Goal: Information Seeking & Learning: Learn about a topic

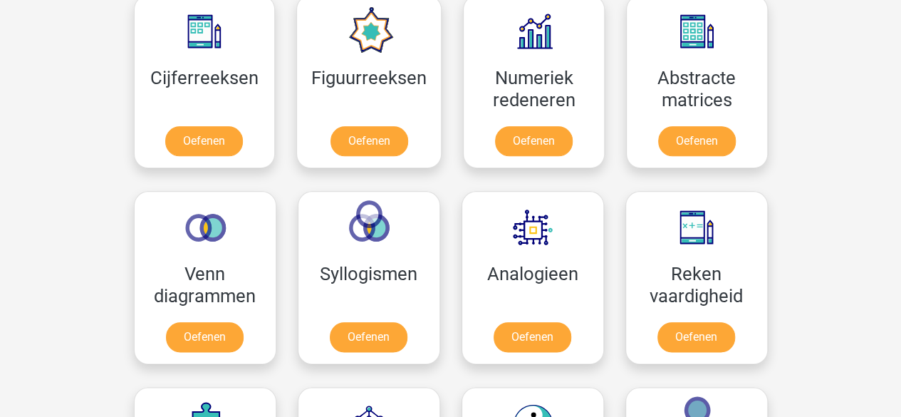
scroll to position [675, 0]
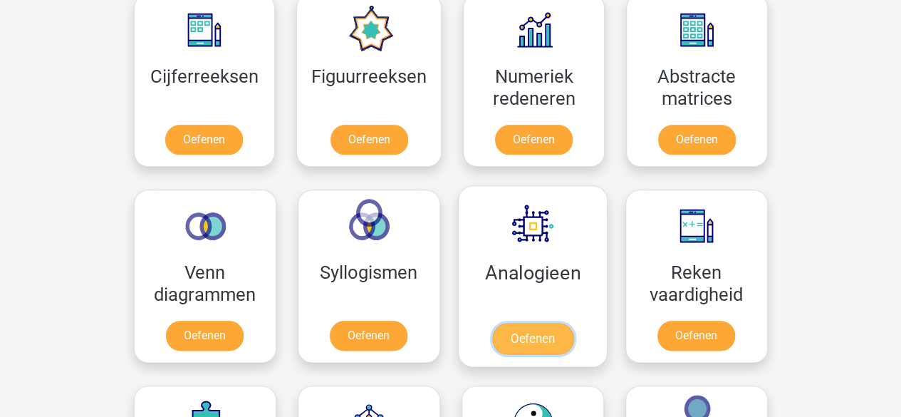
click at [526, 323] on link "Oefenen" at bounding box center [531, 338] width 81 height 31
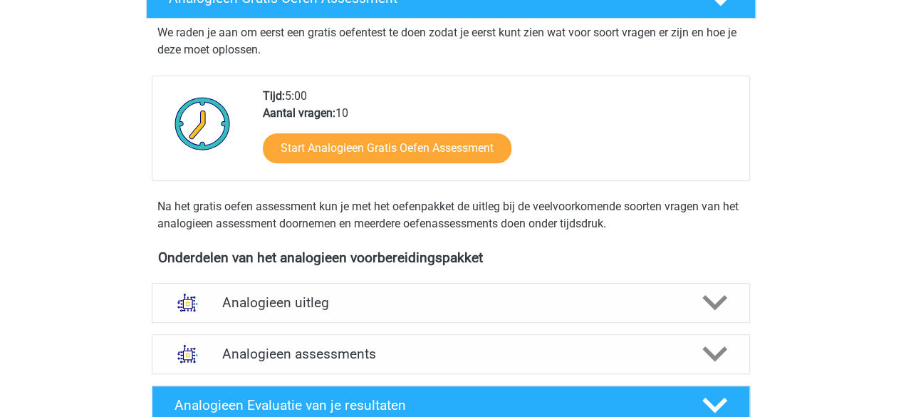
scroll to position [253, 0]
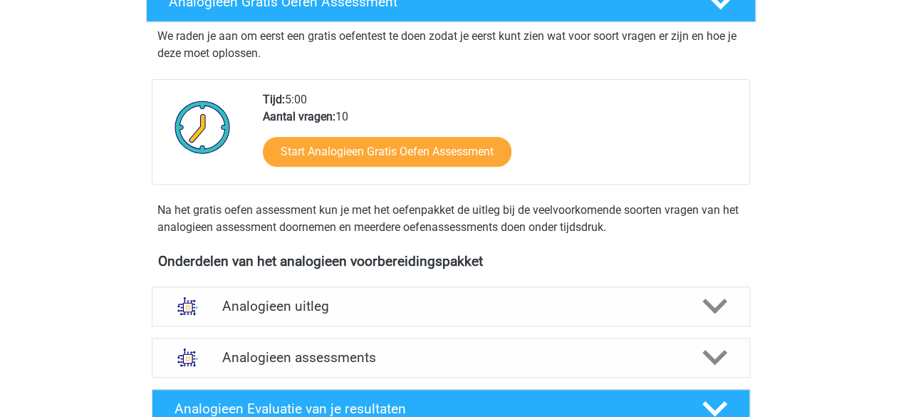
click at [407, 355] on h4 "Analogieen assessments" at bounding box center [450, 357] width 457 height 16
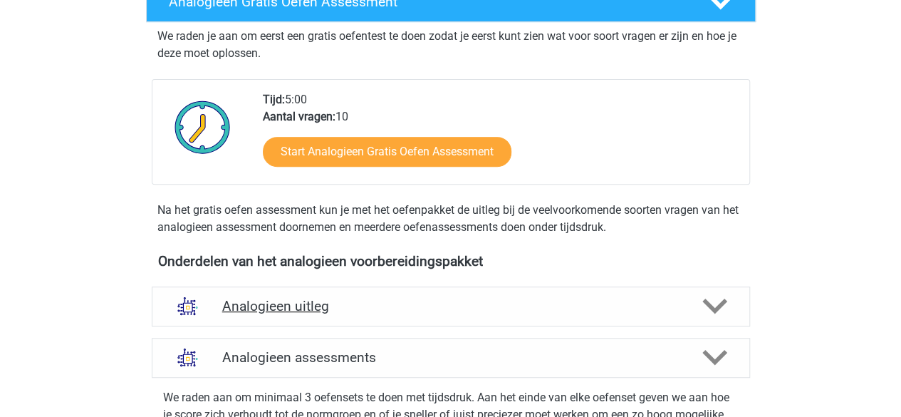
click at [422, 321] on div "Analogieen uitleg" at bounding box center [451, 306] width 598 height 40
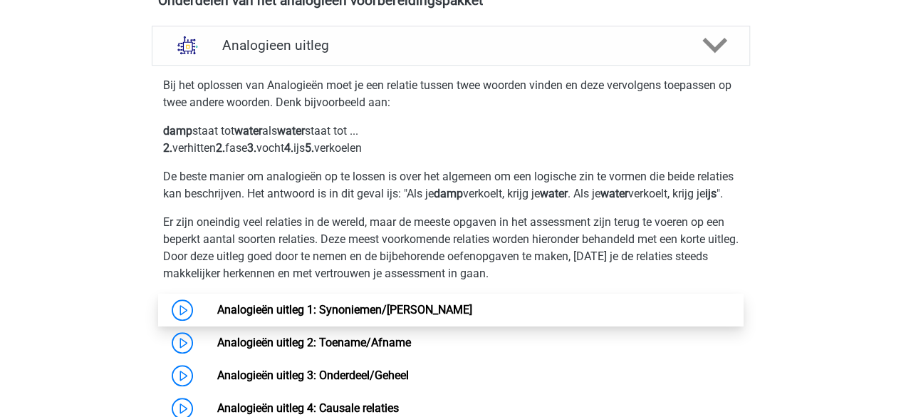
scroll to position [514, 0]
click at [444, 313] on link "Analogieën uitleg 1: Synoniemen/[PERSON_NAME]" at bounding box center [344, 309] width 255 height 14
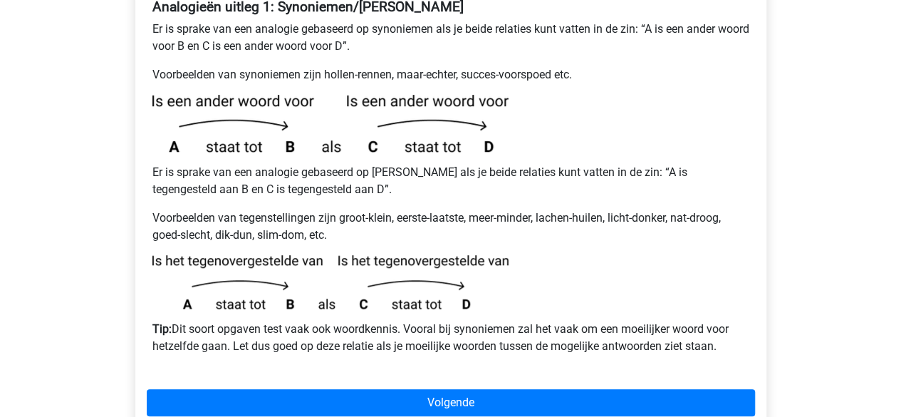
scroll to position [333, 0]
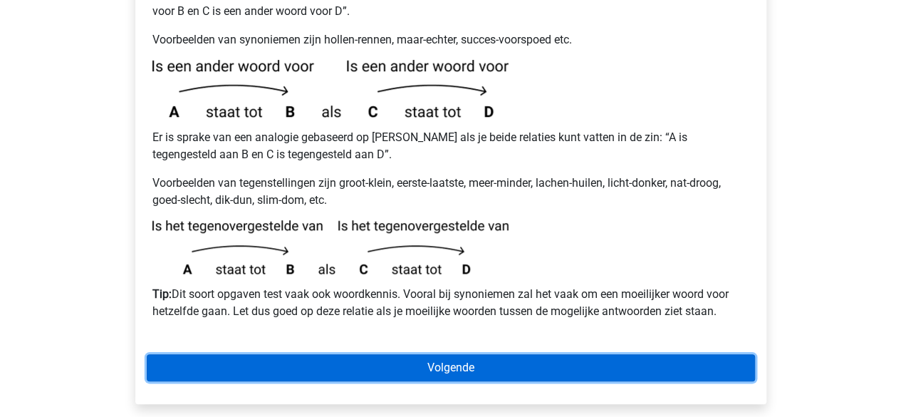
click at [439, 354] on link "Volgende" at bounding box center [451, 367] width 608 height 27
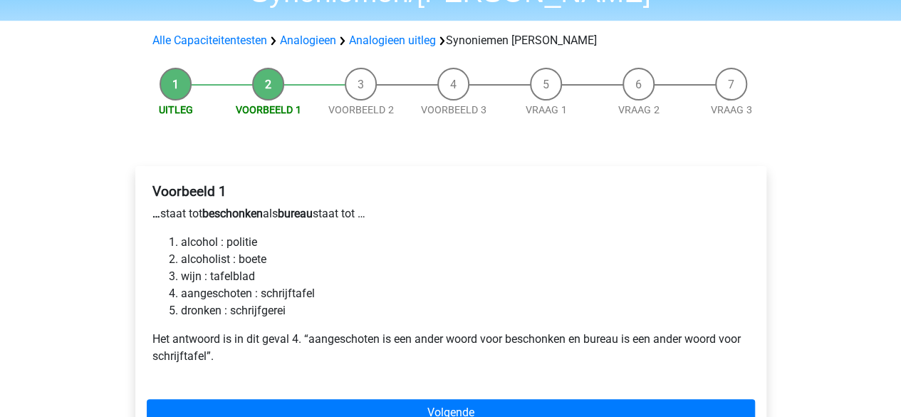
scroll to position [114, 0]
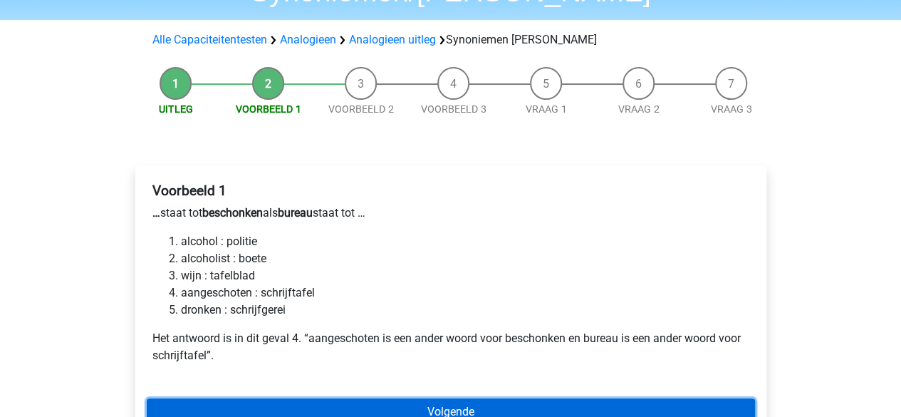
click at [362, 398] on link "Volgende" at bounding box center [451, 411] width 608 height 27
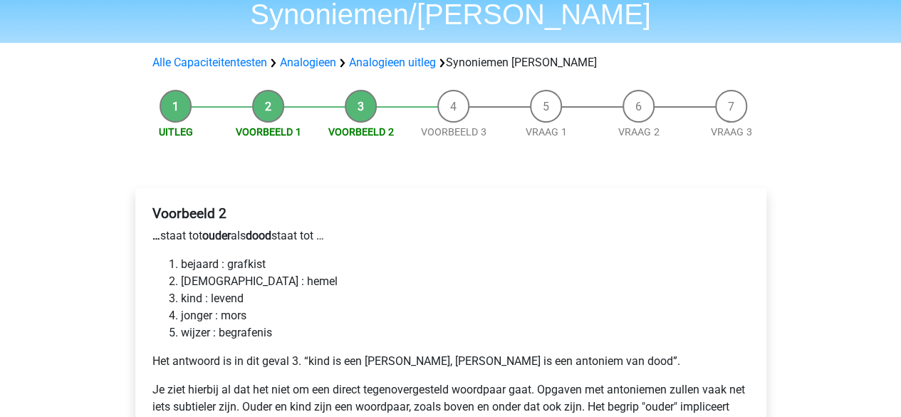
scroll to position [83, 0]
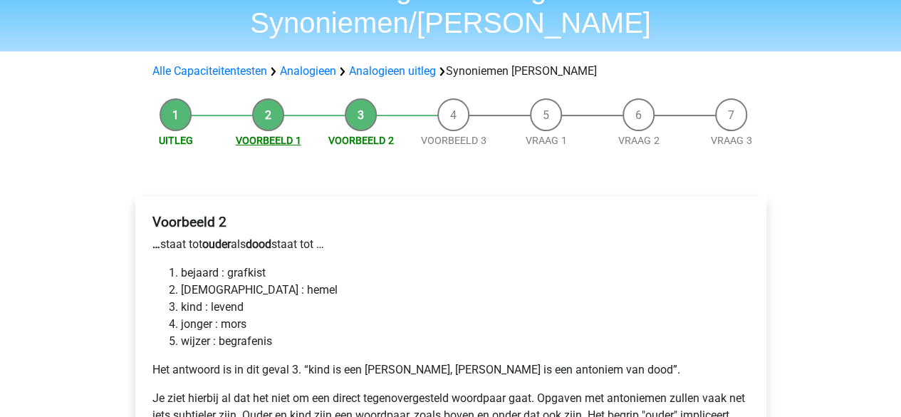
click at [270, 135] on link "Voorbeeld 1" at bounding box center [269, 140] width 66 height 11
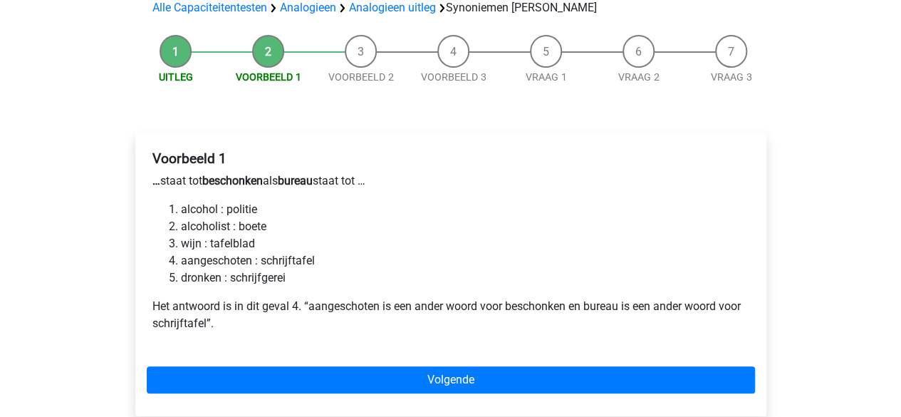
scroll to position [148, 0]
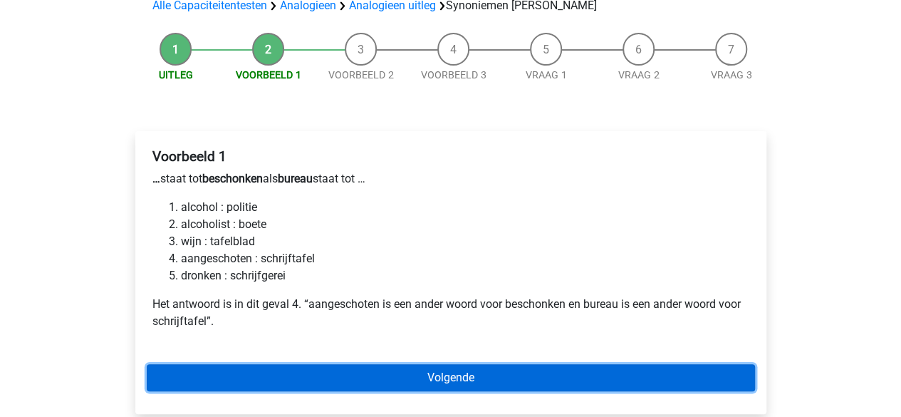
click at [291, 364] on link "Volgende" at bounding box center [451, 377] width 608 height 27
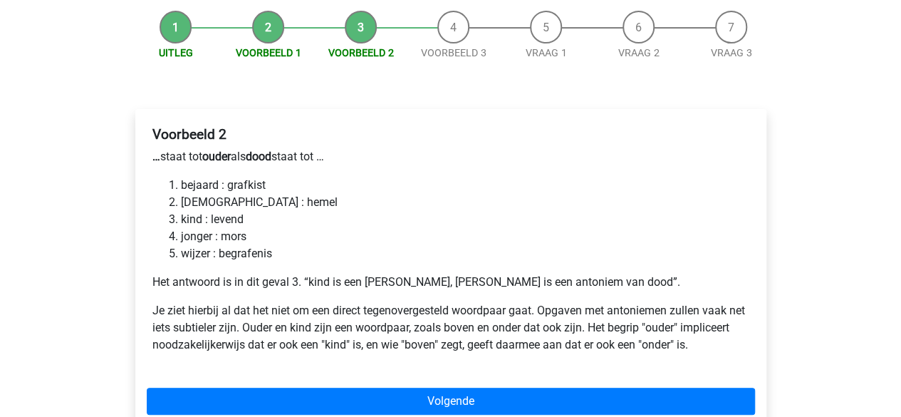
scroll to position [172, 0]
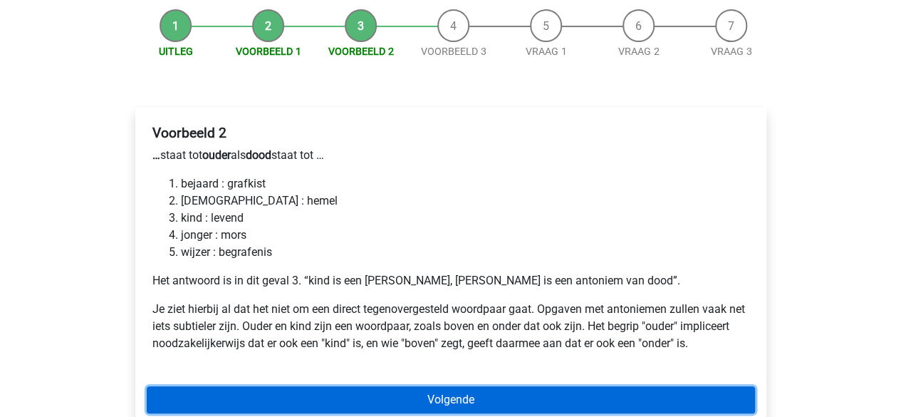
click at [289, 386] on link "Volgende" at bounding box center [451, 399] width 608 height 27
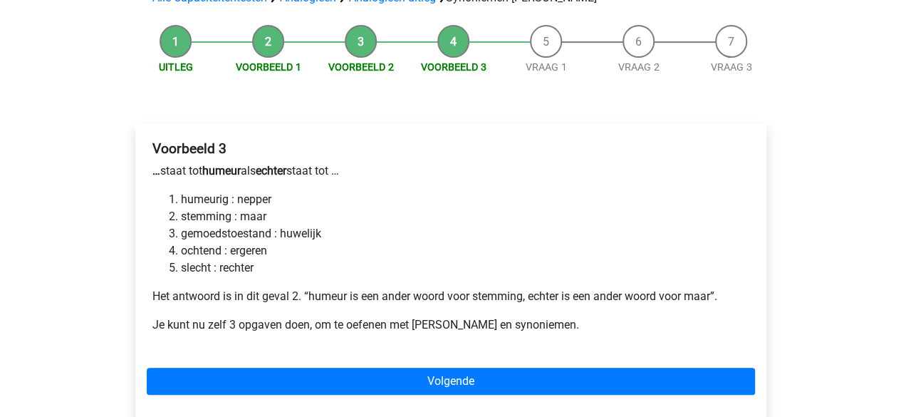
scroll to position [157, 0]
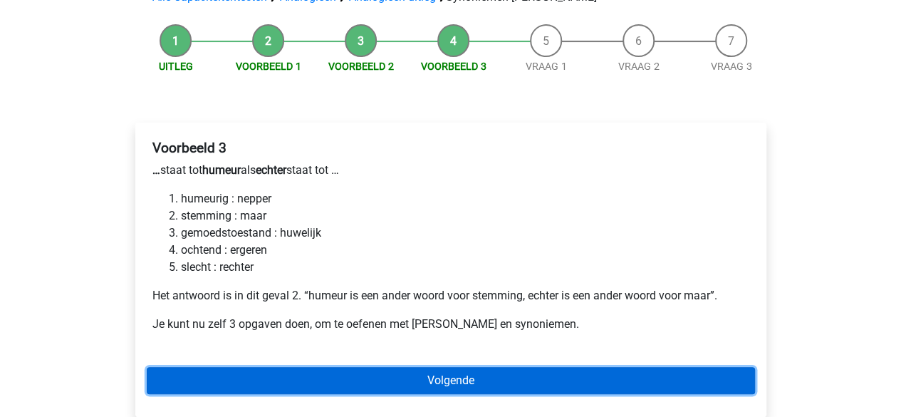
drag, startPoint x: 0, startPoint y: 0, endPoint x: 289, endPoint y: 357, distance: 459.3
click at [289, 367] on link "Volgende" at bounding box center [451, 380] width 608 height 27
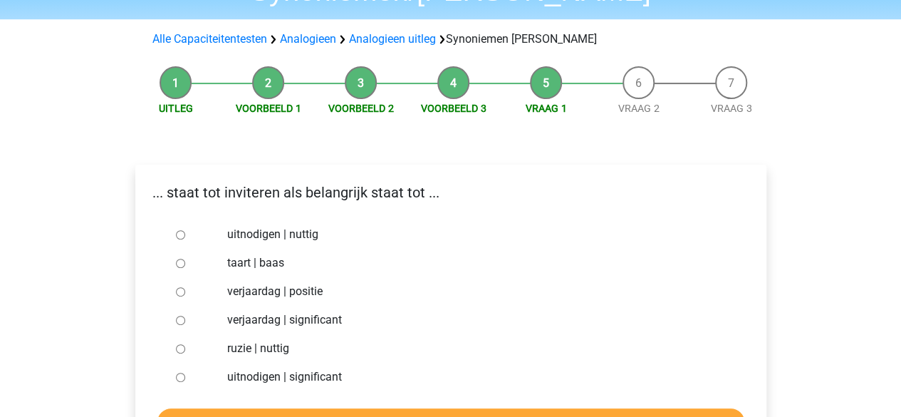
scroll to position [115, 0]
click at [177, 372] on input "uitnodigen | significant" at bounding box center [180, 376] width 9 height 9
radio input "true"
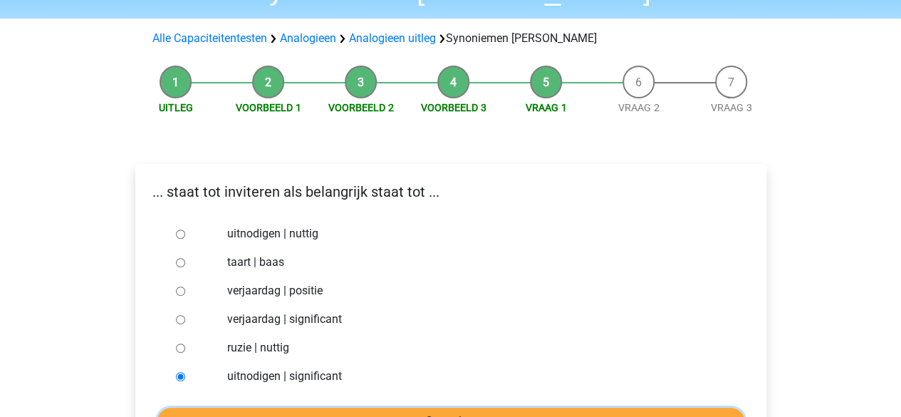
click at [224, 407] on input "Controleer" at bounding box center [450, 420] width 587 height 27
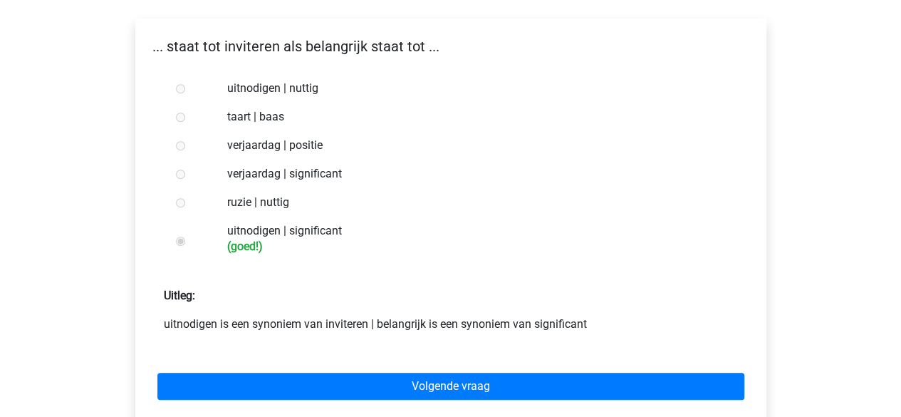
scroll to position [261, 0]
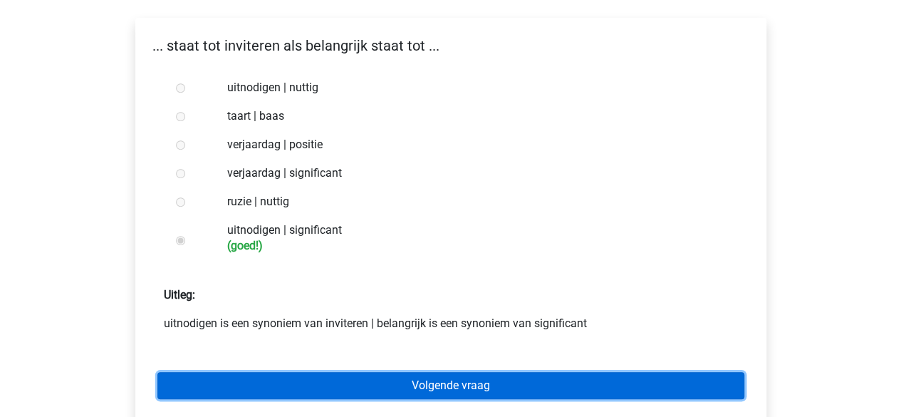
click at [266, 372] on link "Volgende vraag" at bounding box center [450, 385] width 587 height 27
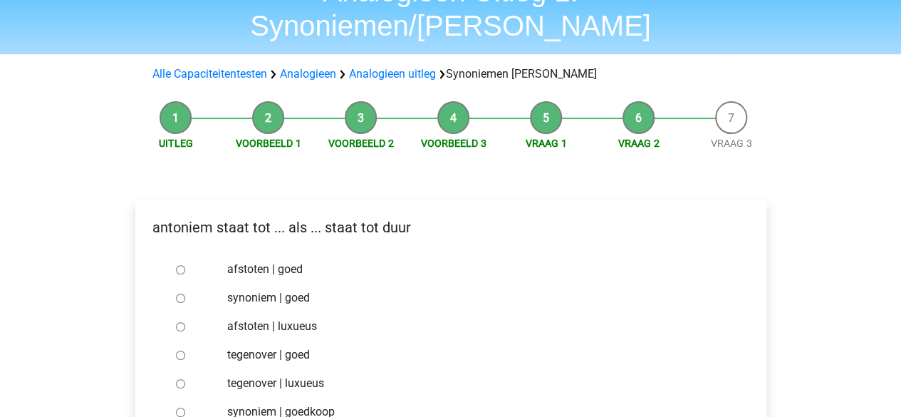
scroll to position [81, 0]
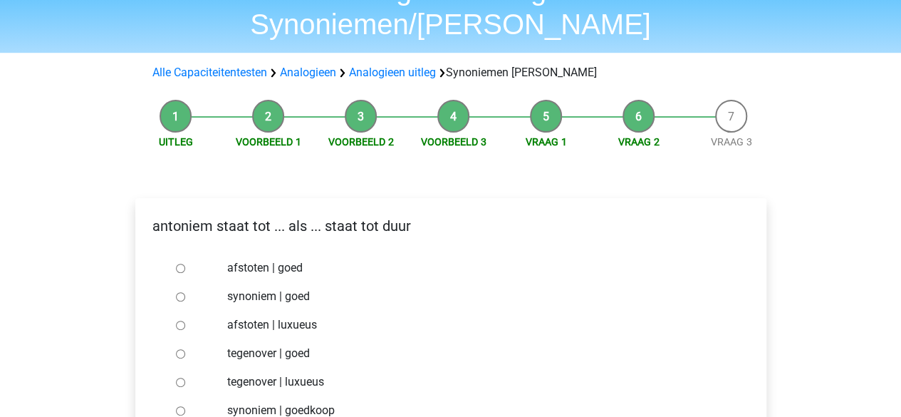
click at [188, 396] on div at bounding box center [193, 410] width 47 height 28
click at [173, 396] on div at bounding box center [193, 410] width 47 height 28
click at [182, 406] on input "synoniem | goedkoop" at bounding box center [180, 410] width 9 height 9
radio input "true"
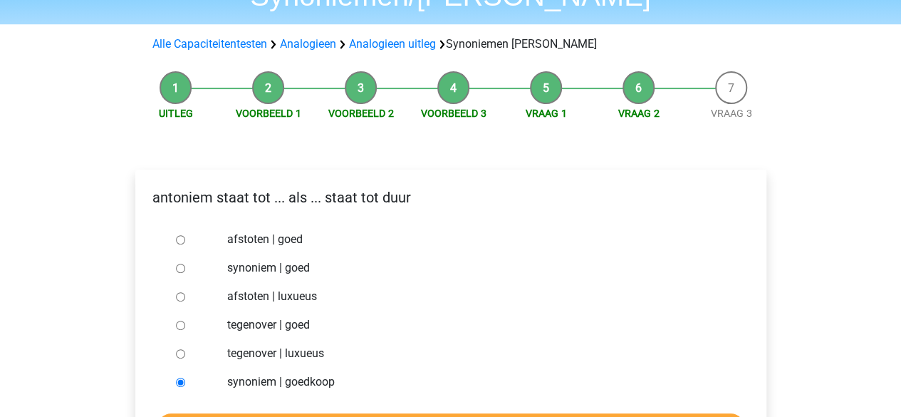
scroll to position [111, 0]
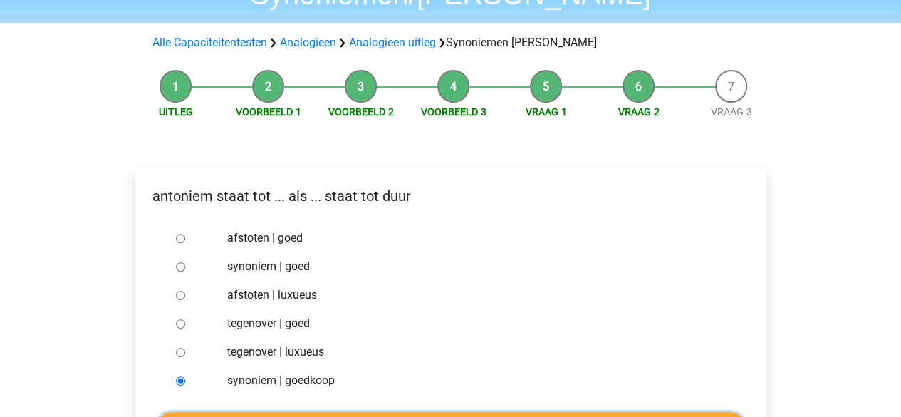
click at [185, 412] on input "Controleer" at bounding box center [450, 425] width 587 height 27
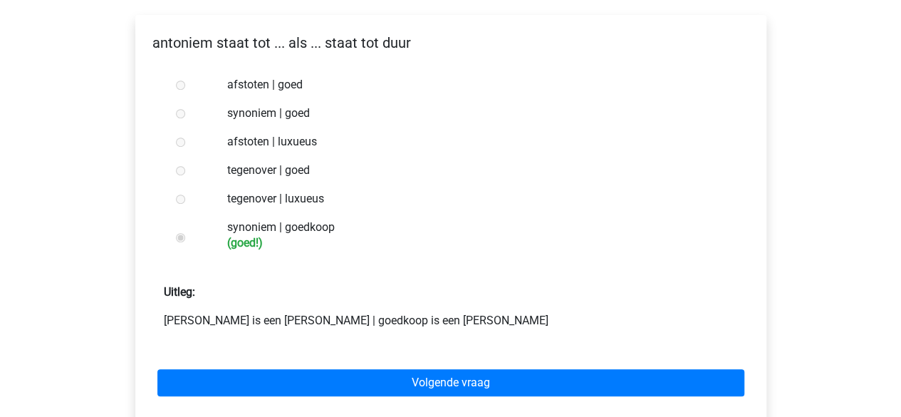
scroll to position [276, 0]
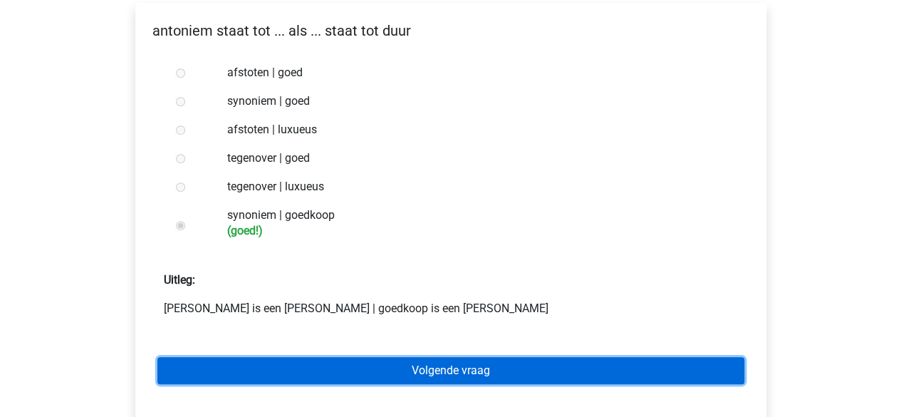
click at [229, 357] on link "Volgende vraag" at bounding box center [450, 370] width 587 height 27
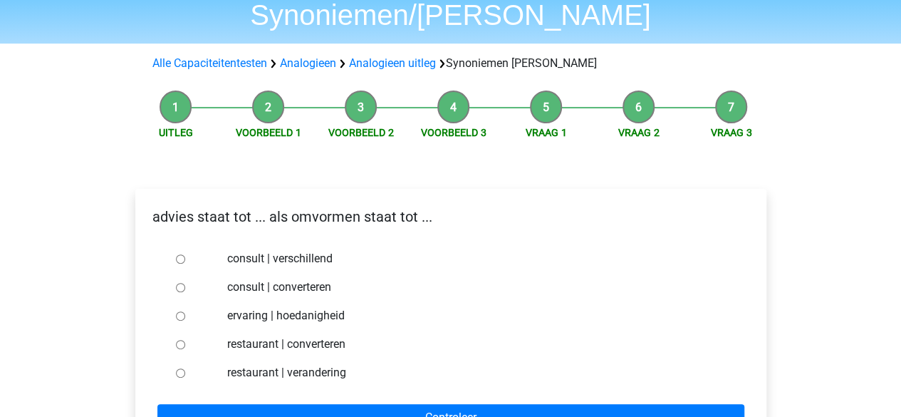
scroll to position [91, 0]
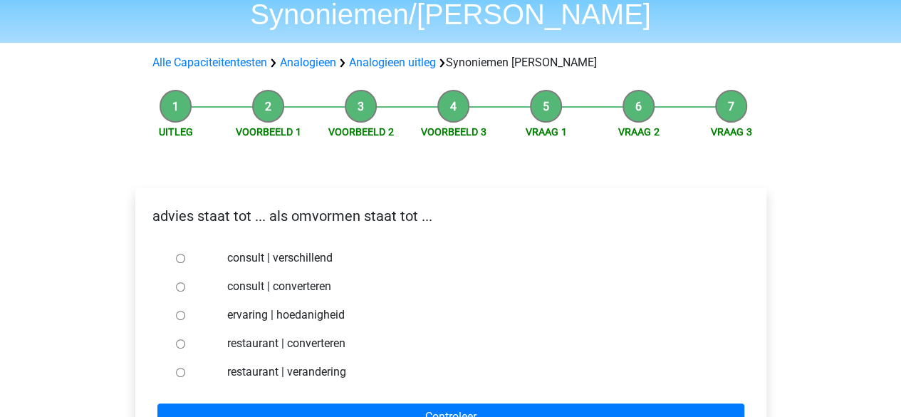
click at [177, 282] on input "consult | converteren" at bounding box center [180, 286] width 9 height 9
radio input "true"
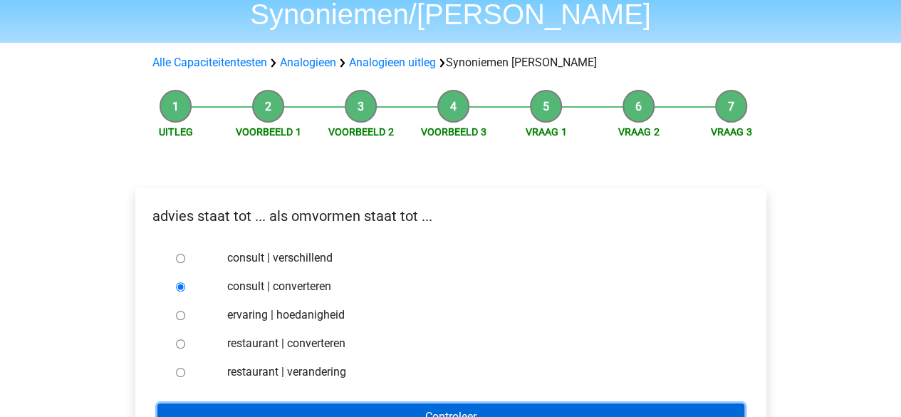
click at [262, 403] on input "Controleer" at bounding box center [450, 416] width 587 height 27
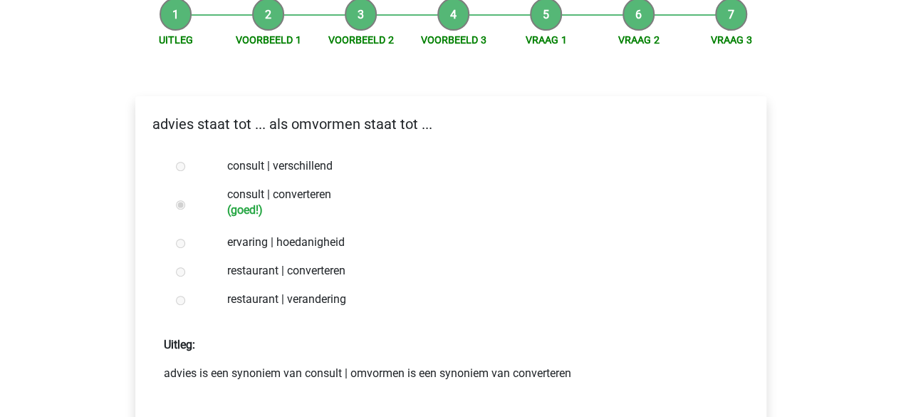
scroll to position [184, 0]
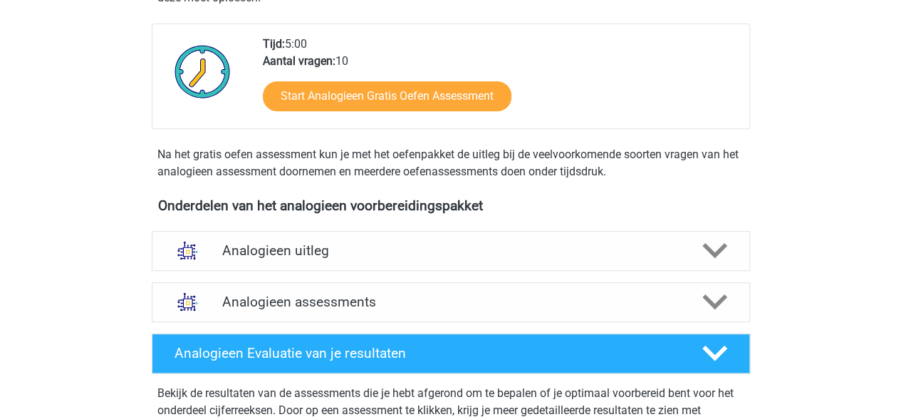
scroll to position [307, 0]
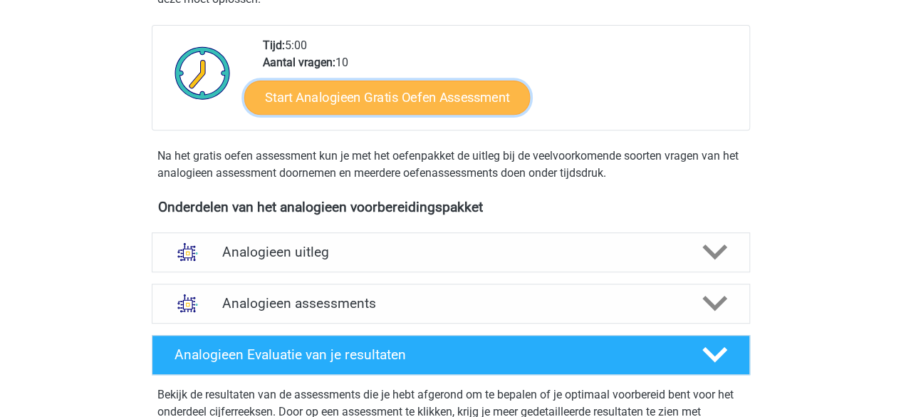
click at [422, 102] on link "Start Analogieen Gratis Oefen Assessment" at bounding box center [387, 97] width 286 height 34
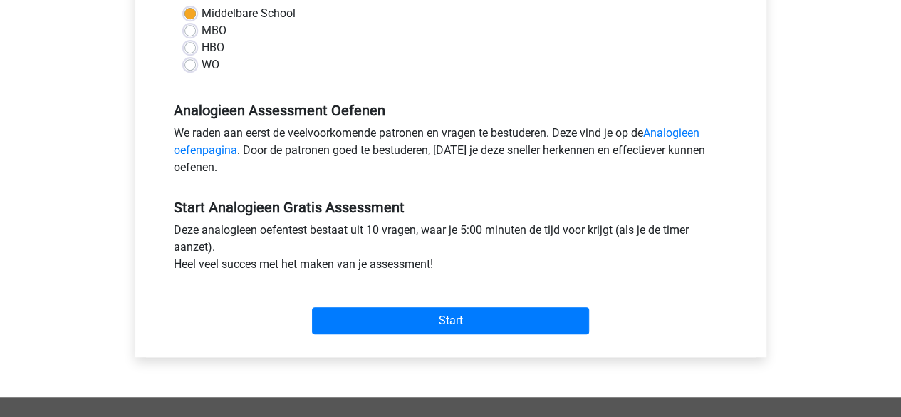
scroll to position [354, 0]
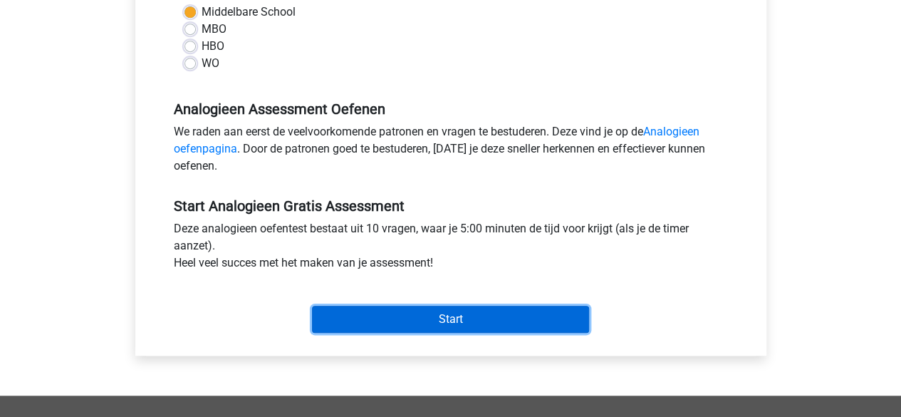
click at [397, 324] on input "Start" at bounding box center [450, 319] width 277 height 27
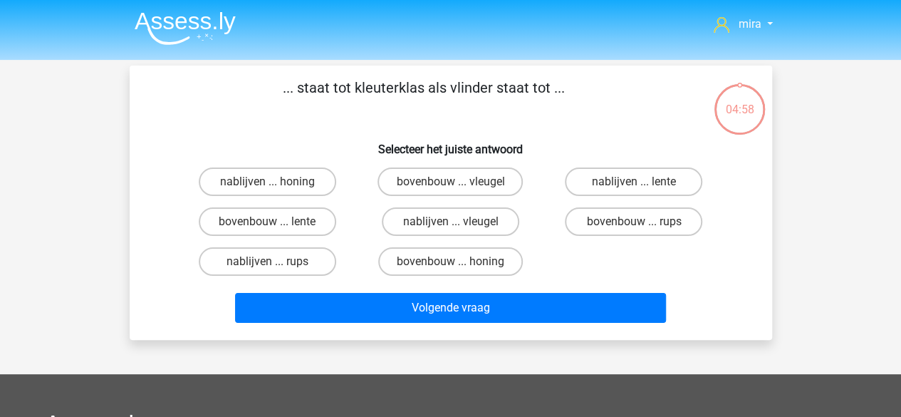
click at [357, 88] on p "... staat tot kleuterklas als vlinder staat tot ..." at bounding box center [423, 98] width 543 height 43
click at [632, 224] on label "bovenbouw ... rups" at bounding box center [633, 221] width 137 height 28
click at [634, 224] on input "bovenbouw ... rups" at bounding box center [638, 226] width 9 height 9
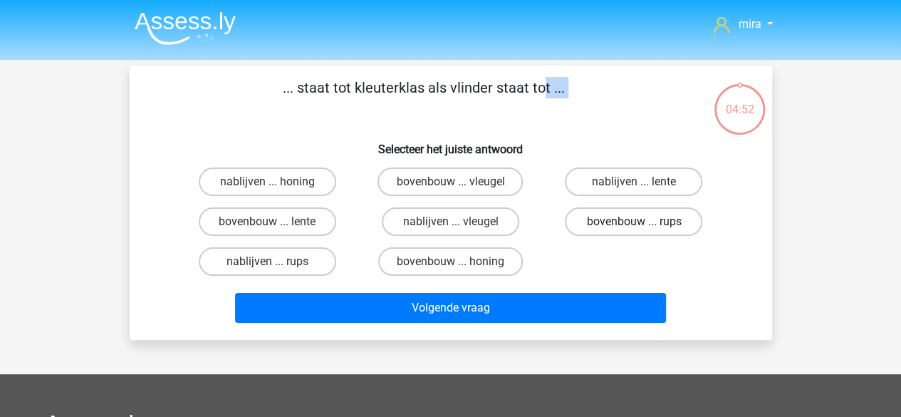
radio input "true"
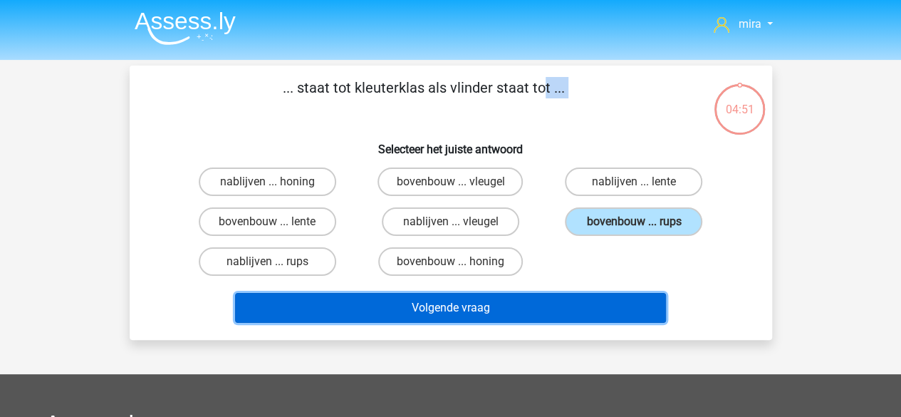
click at [597, 313] on button "Volgende vraag" at bounding box center [450, 308] width 431 height 30
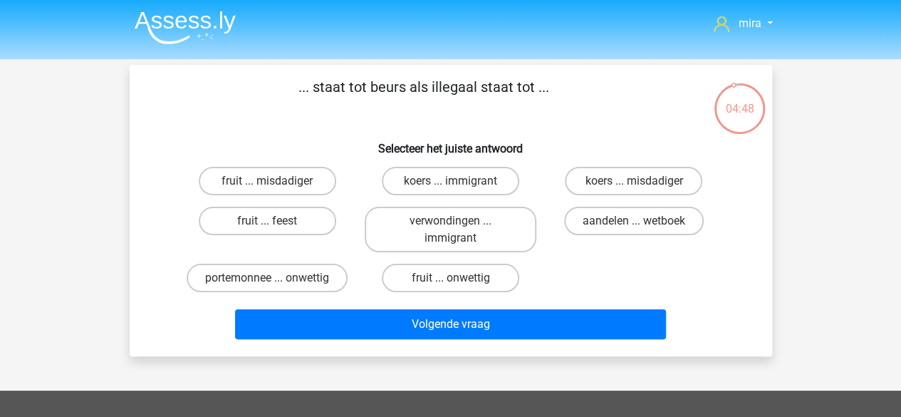
scroll to position [1, 0]
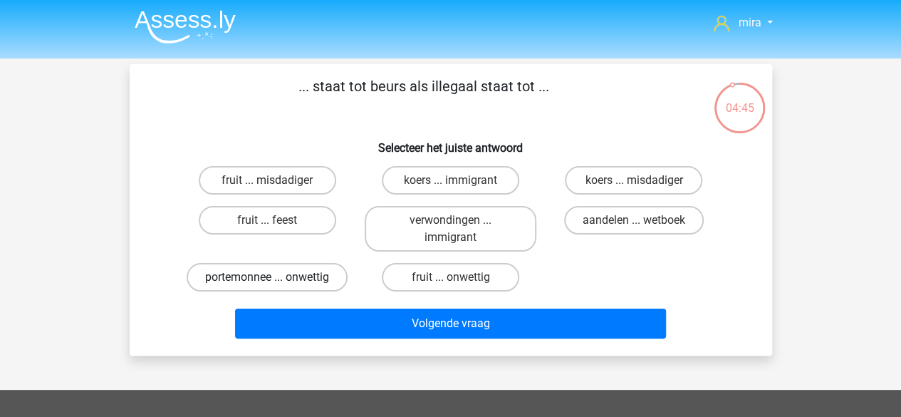
click at [312, 276] on label "portemonnee ... onwettig" at bounding box center [267, 277] width 161 height 28
click at [276, 277] on input "portemonnee ... onwettig" at bounding box center [271, 281] width 9 height 9
radio input "true"
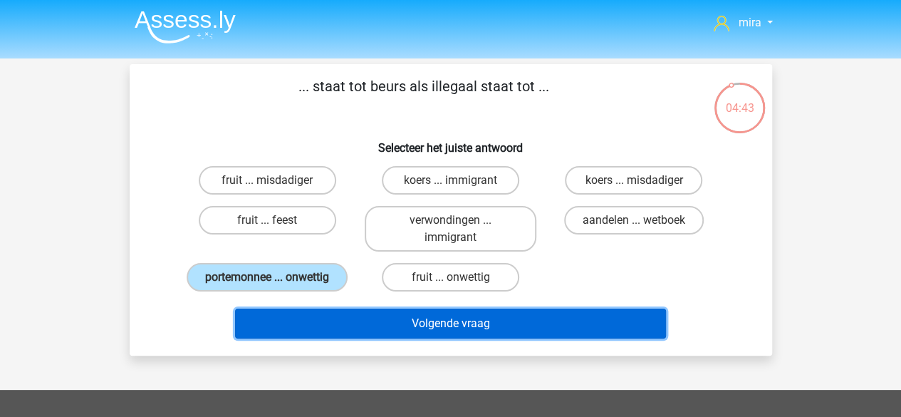
click at [330, 313] on button "Volgende vraag" at bounding box center [450, 323] width 431 height 30
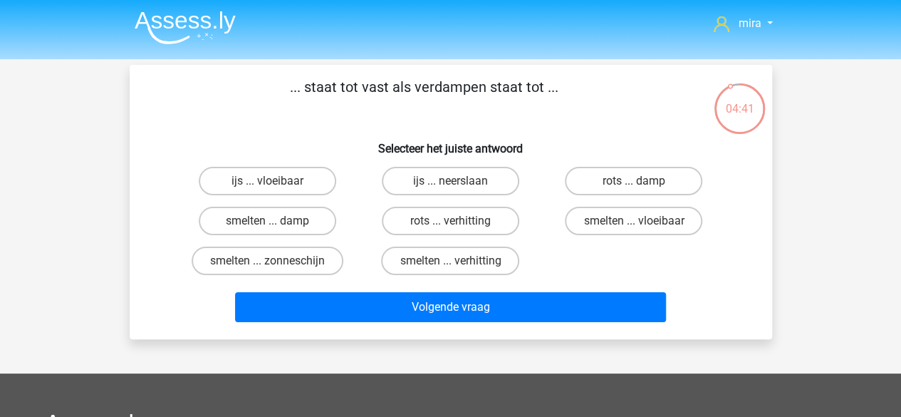
scroll to position [0, 0]
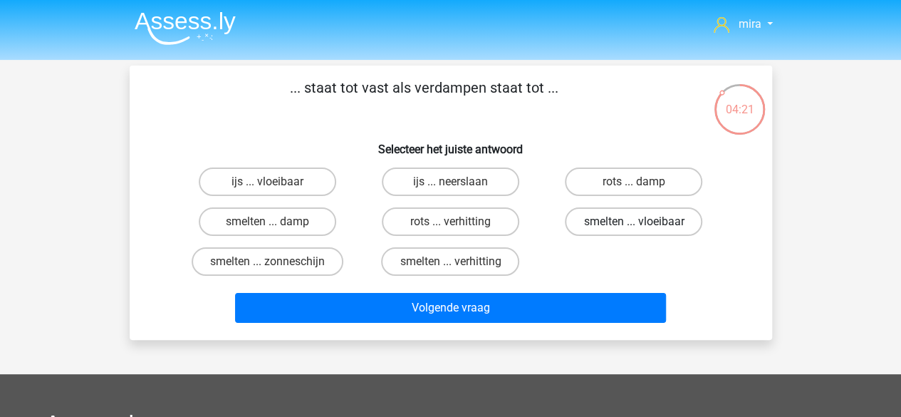
click at [568, 222] on label "smelten ... vloeibaar" at bounding box center [633, 221] width 137 height 28
click at [634, 222] on input "smelten ... vloeibaar" at bounding box center [638, 226] width 9 height 9
radio input "true"
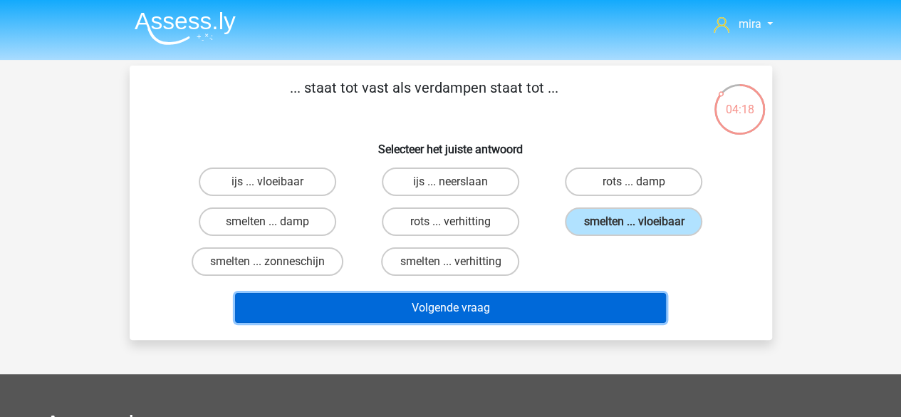
click at [550, 301] on button "Volgende vraag" at bounding box center [450, 308] width 431 height 30
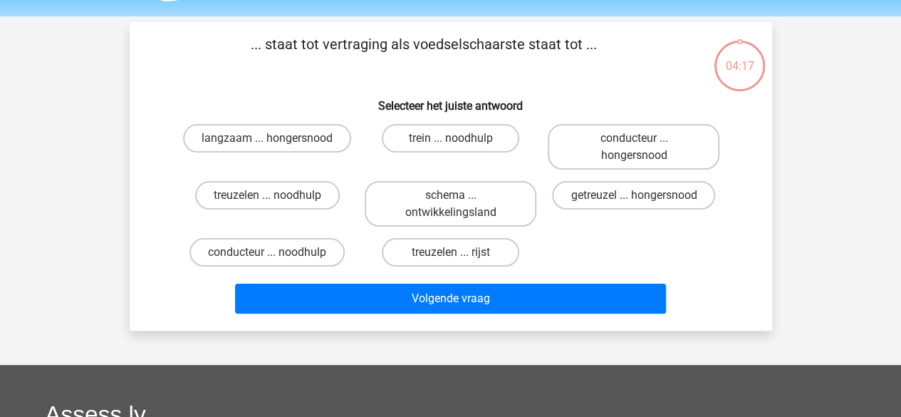
scroll to position [66, 0]
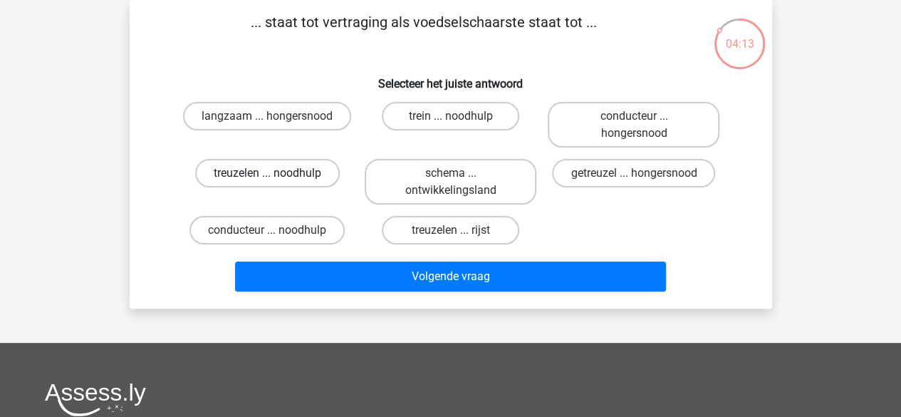
click at [317, 172] on label "treuzelen ... noodhulp" at bounding box center [267, 173] width 145 height 28
click at [276, 173] on input "treuzelen ... noodhulp" at bounding box center [271, 177] width 9 height 9
radio input "true"
click at [671, 177] on label "getreuzel ... hongersnood" at bounding box center [633, 173] width 163 height 28
click at [643, 177] on input "getreuzel ... hongersnood" at bounding box center [638, 177] width 9 height 9
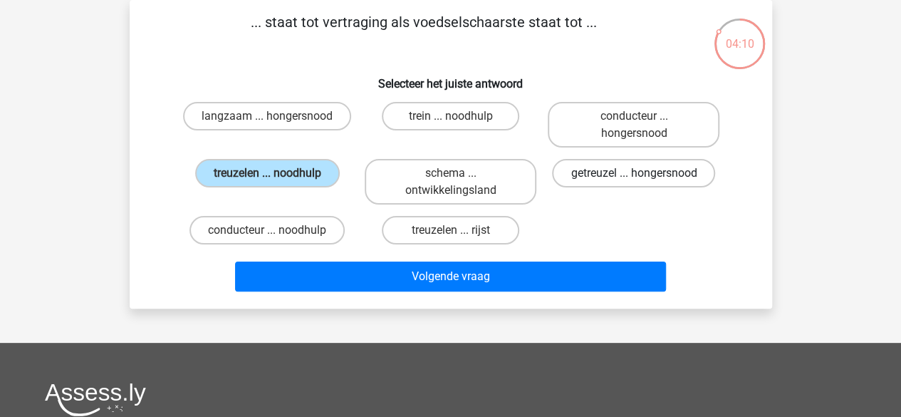
radio input "true"
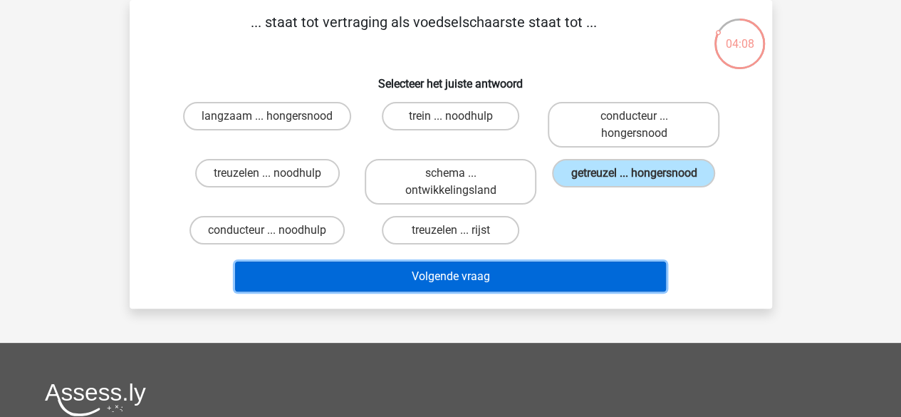
click at [600, 276] on button "Volgende vraag" at bounding box center [450, 276] width 431 height 30
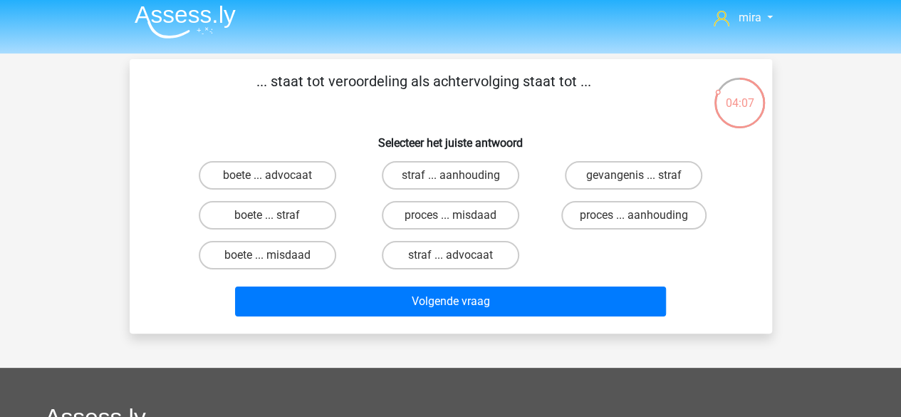
scroll to position [0, 0]
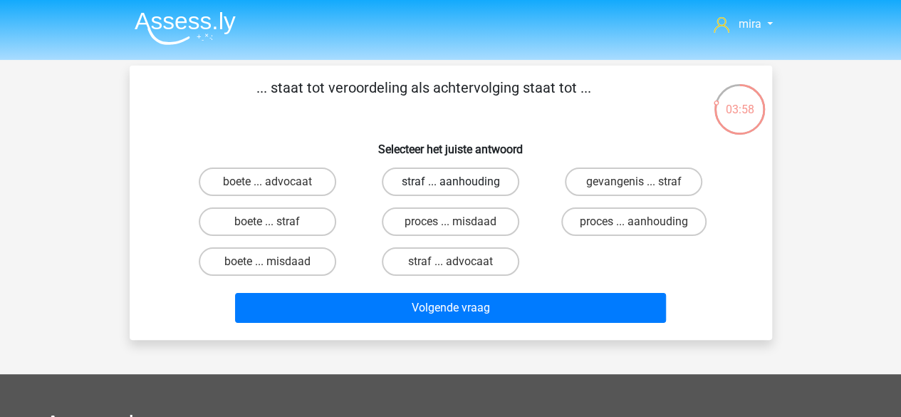
click at [487, 175] on label "straf ... aanhouding" at bounding box center [450, 181] width 137 height 28
click at [459, 182] on input "straf ... aanhouding" at bounding box center [454, 186] width 9 height 9
radio input "true"
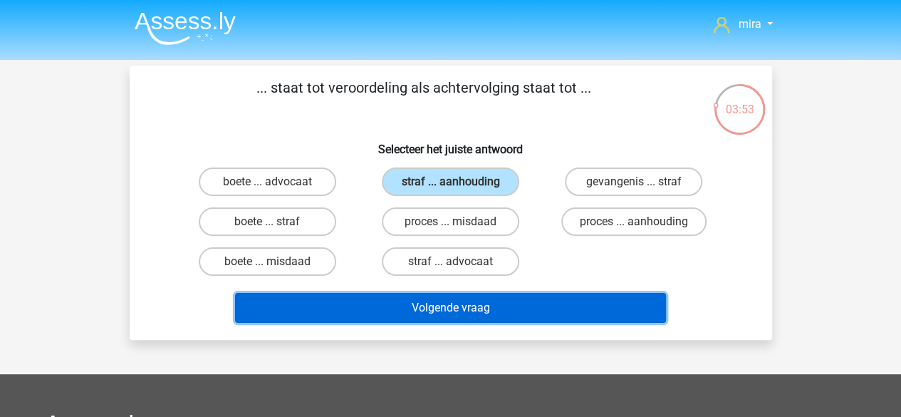
click at [560, 304] on button "Volgende vraag" at bounding box center [450, 308] width 431 height 30
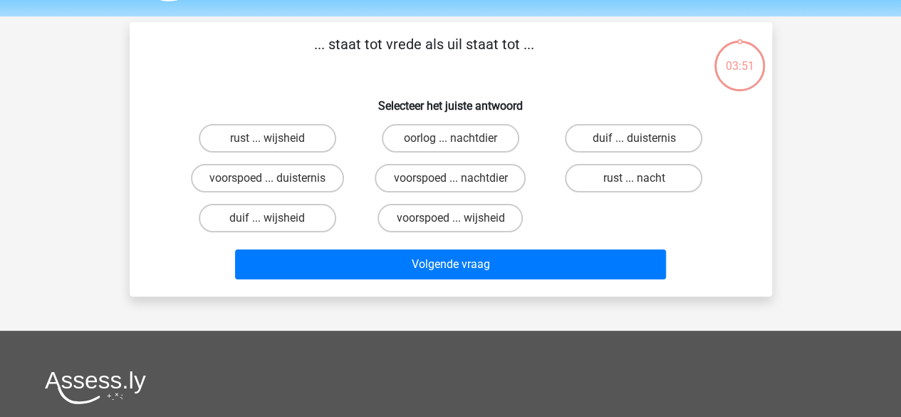
scroll to position [66, 0]
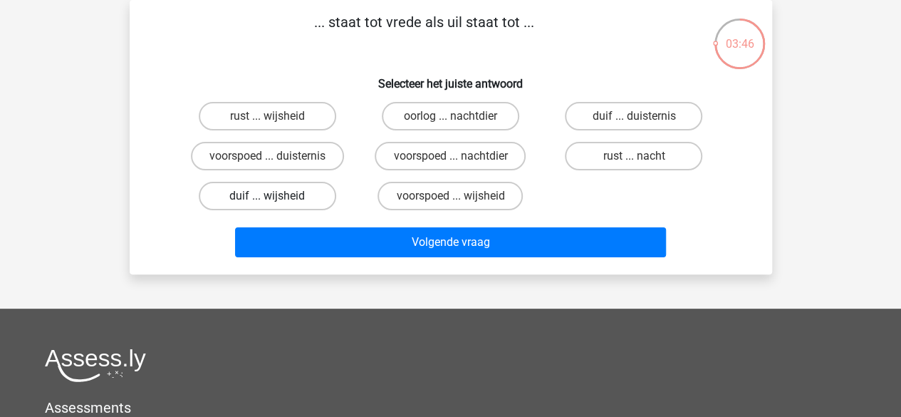
click at [313, 190] on label "duif ... wijsheid" at bounding box center [267, 196] width 137 height 28
click at [276, 196] on input "duif ... wijsheid" at bounding box center [271, 200] width 9 height 9
radio input "true"
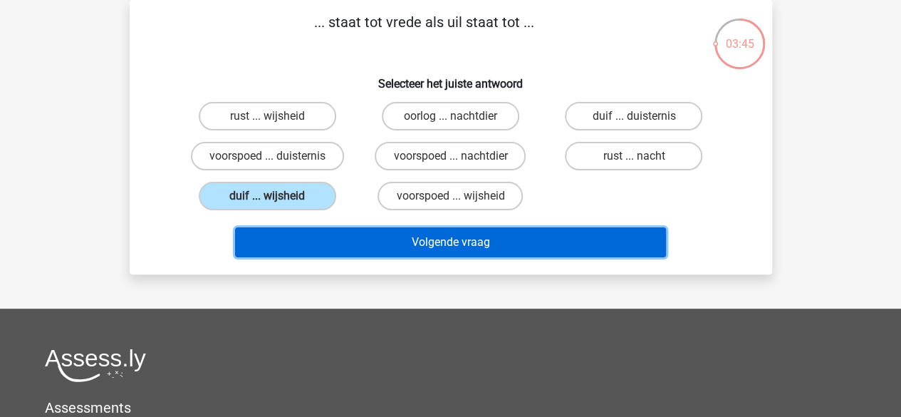
click at [333, 239] on button "Volgende vraag" at bounding box center [450, 242] width 431 height 30
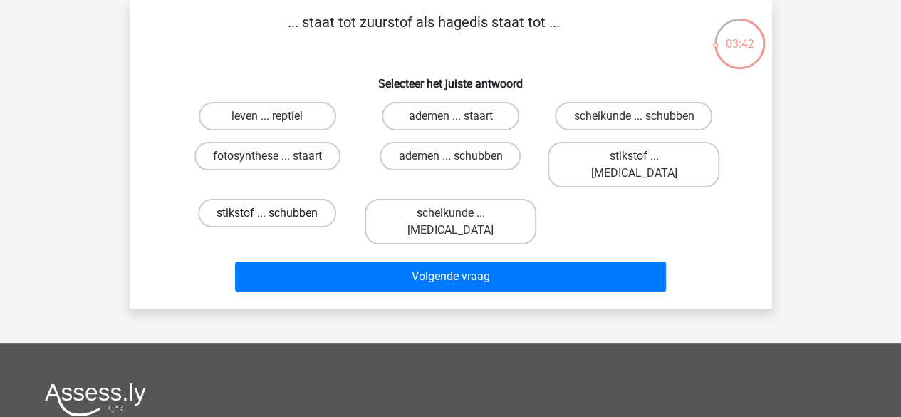
click at [313, 203] on label "stikstof ... schubben" at bounding box center [267, 213] width 138 height 28
click at [276, 213] on input "stikstof ... schubben" at bounding box center [271, 217] width 9 height 9
radio input "true"
click at [566, 152] on label "stikstof ... krokodil" at bounding box center [634, 165] width 172 height 46
click at [634, 156] on input "stikstof ... krokodil" at bounding box center [638, 160] width 9 height 9
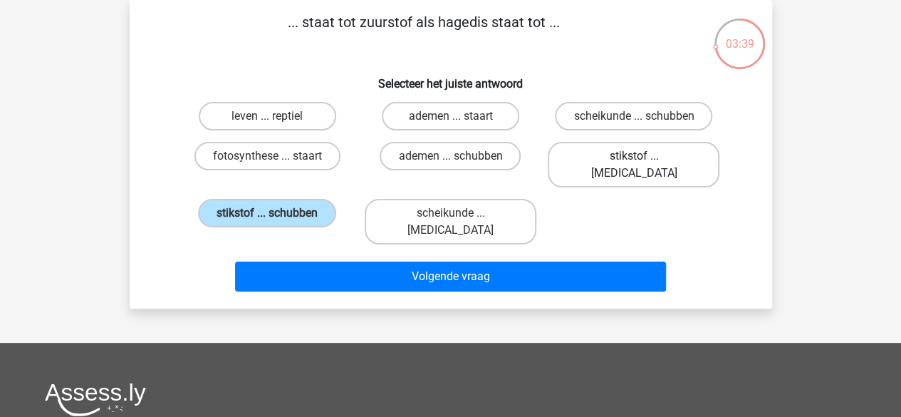
radio input "true"
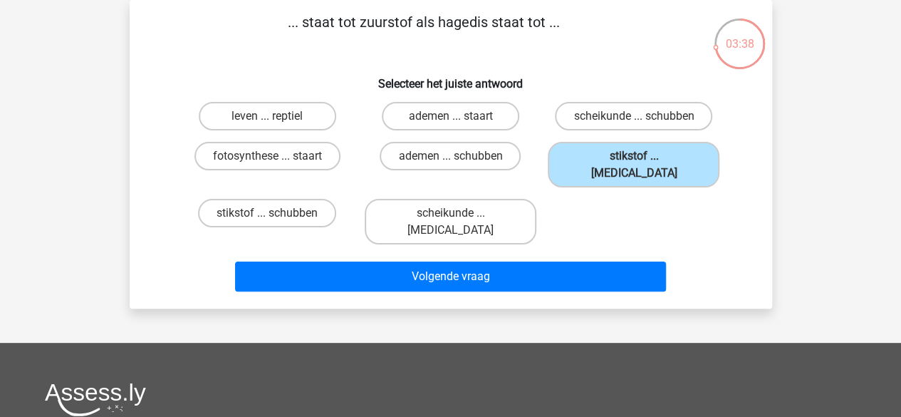
click at [567, 261] on div "Volgende vraag" at bounding box center [451, 279] width 550 height 36
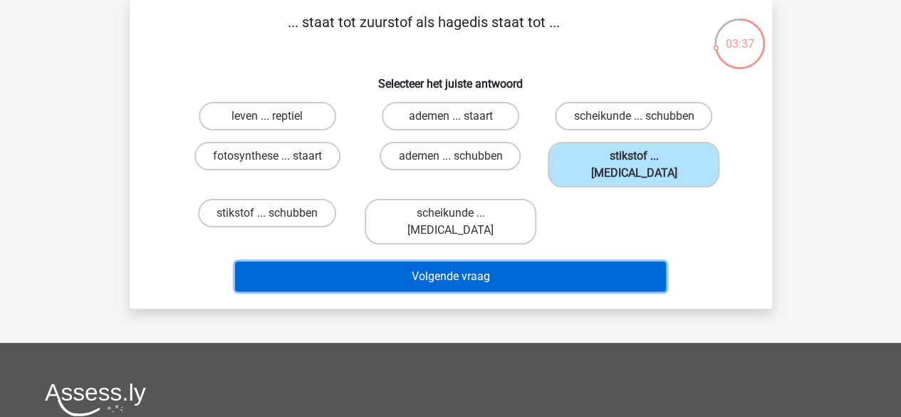
click at [575, 261] on button "Volgende vraag" at bounding box center [450, 276] width 431 height 30
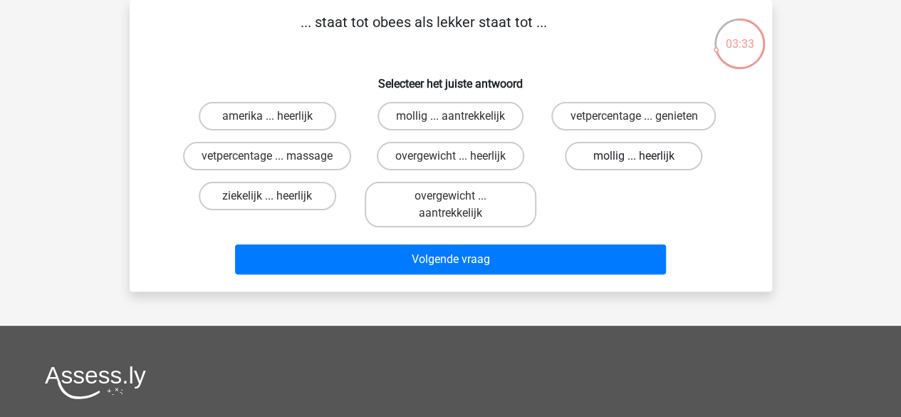
click at [593, 158] on label "mollig ... heerlijk" at bounding box center [633, 156] width 137 height 28
click at [634, 158] on input "mollig ... heerlijk" at bounding box center [638, 160] width 9 height 9
radio input "true"
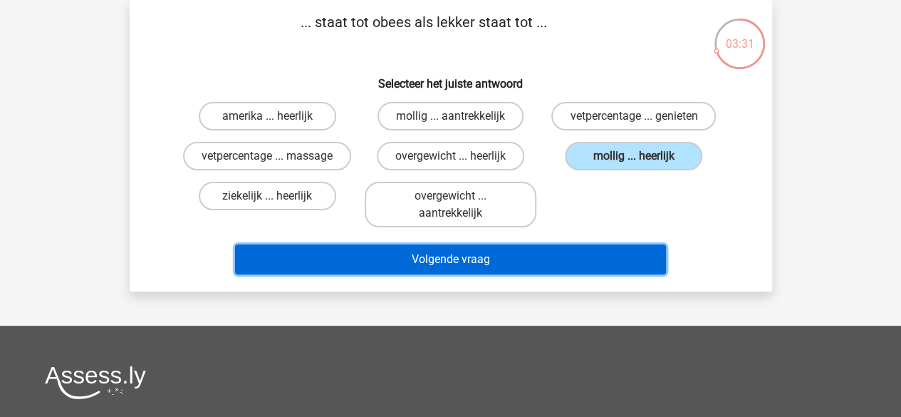
click at [557, 248] on button "Volgende vraag" at bounding box center [450, 259] width 431 height 30
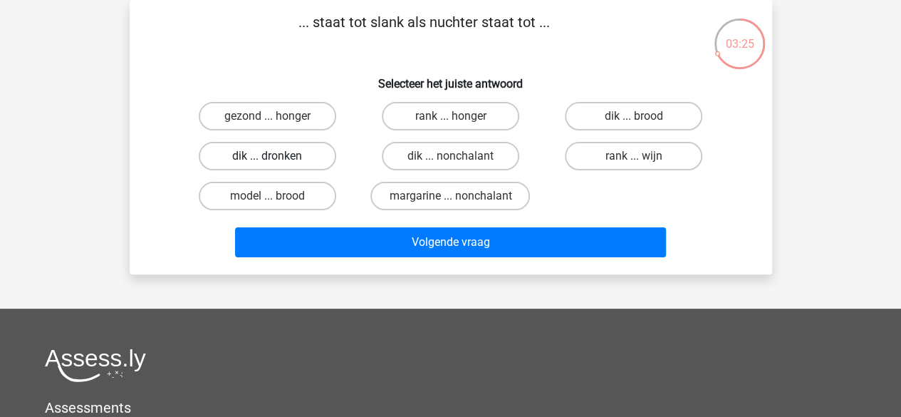
click at [325, 142] on label "dik ... dronken" at bounding box center [267, 156] width 137 height 28
click at [276, 156] on input "dik ... dronken" at bounding box center [271, 160] width 9 height 9
radio input "true"
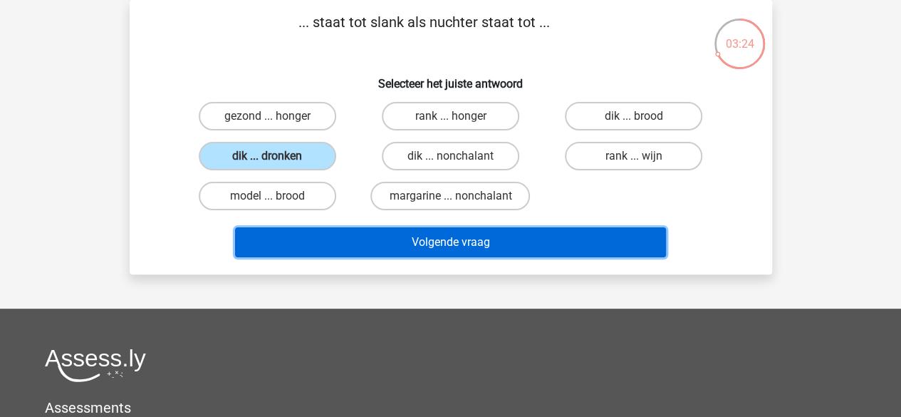
click at [348, 249] on button "Volgende vraag" at bounding box center [450, 242] width 431 height 30
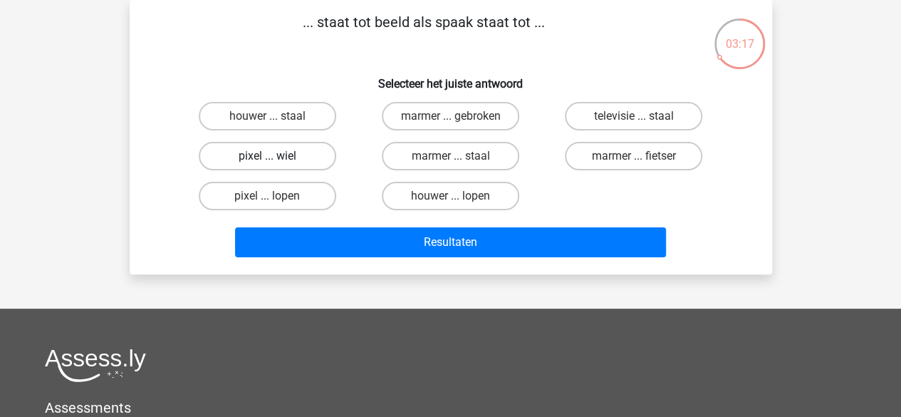
click at [244, 156] on label "pixel ... wiel" at bounding box center [267, 156] width 137 height 28
click at [267, 156] on input "pixel ... wiel" at bounding box center [271, 160] width 9 height 9
radio input "true"
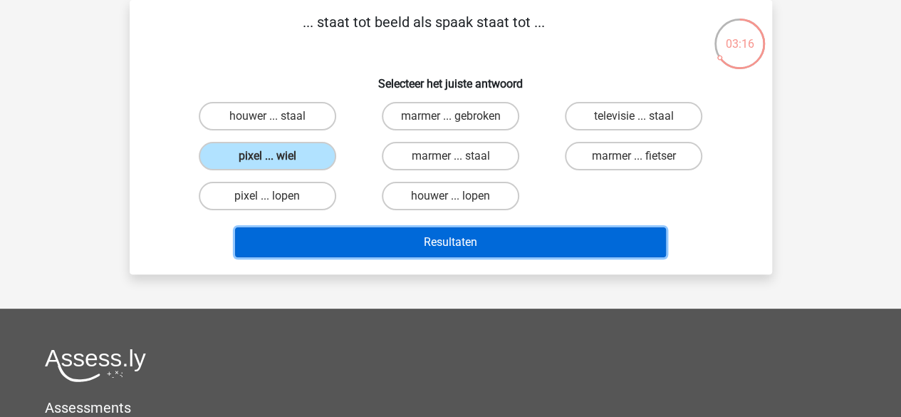
click at [298, 246] on button "Resultaten" at bounding box center [450, 242] width 431 height 30
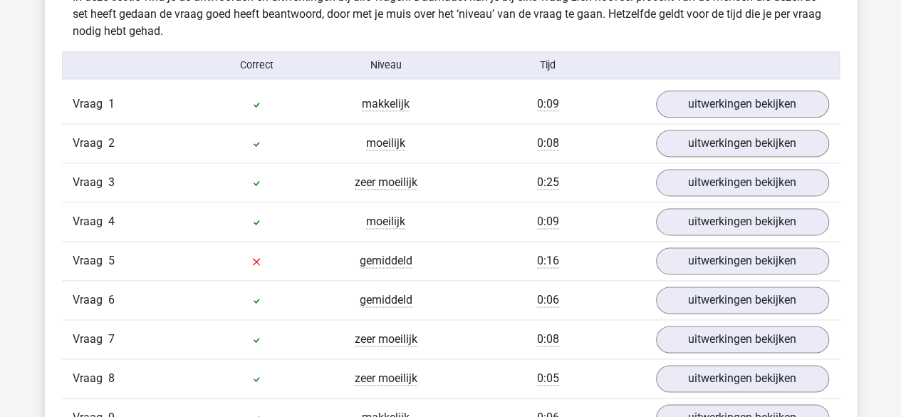
scroll to position [898, 0]
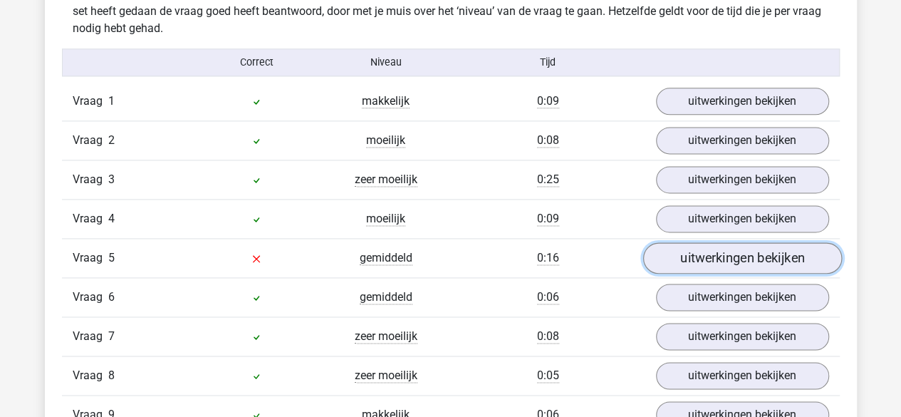
click at [679, 256] on link "uitwerkingen bekijken" at bounding box center [741, 257] width 199 height 31
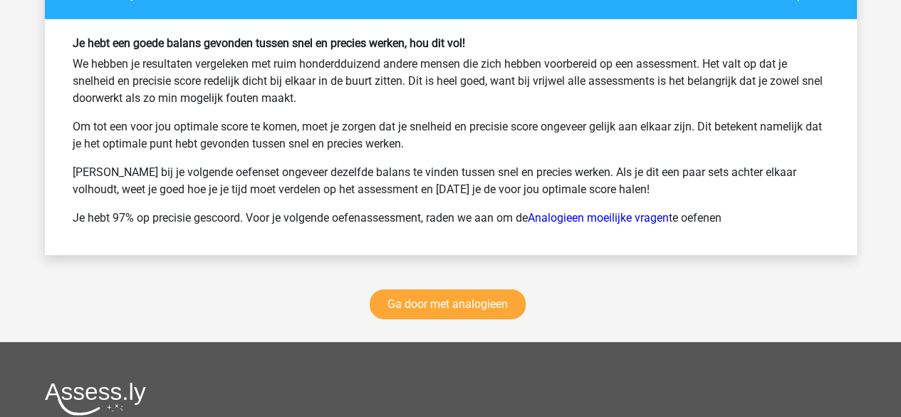
scroll to position [2287, 0]
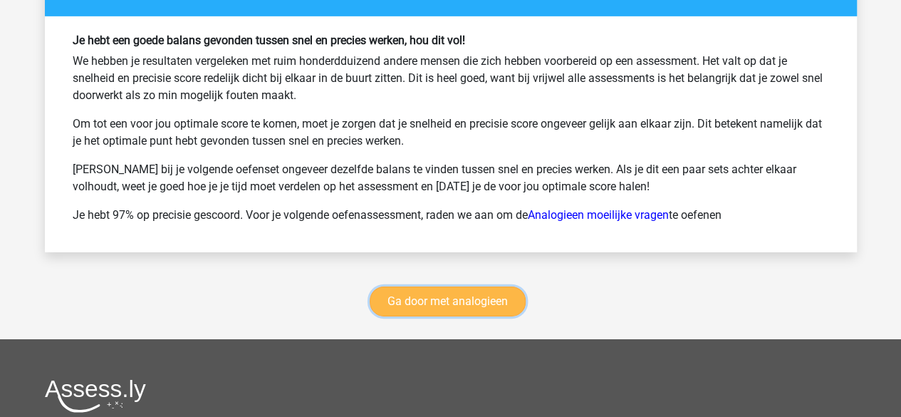
click at [470, 296] on link "Ga door met analogieen" at bounding box center [448, 301] width 156 height 30
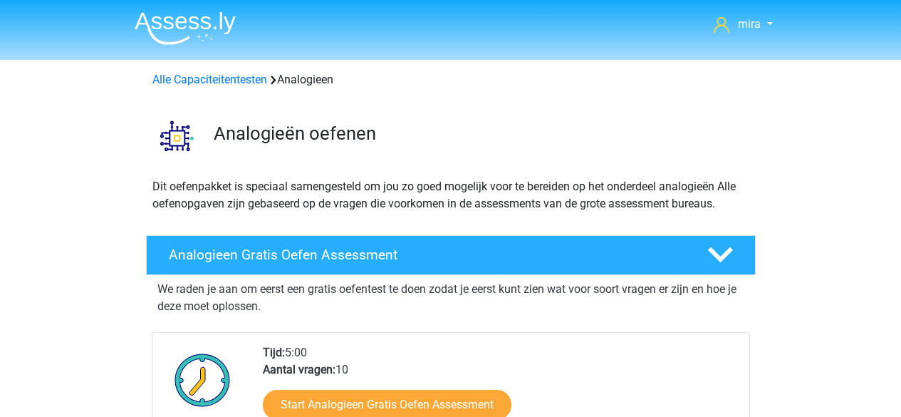
scroll to position [583, 0]
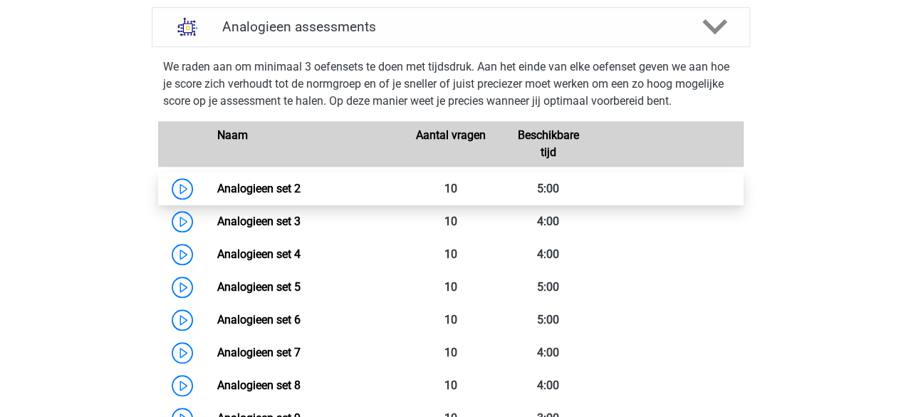
click at [301, 192] on link "Analogieen set 2" at bounding box center [258, 189] width 83 height 14
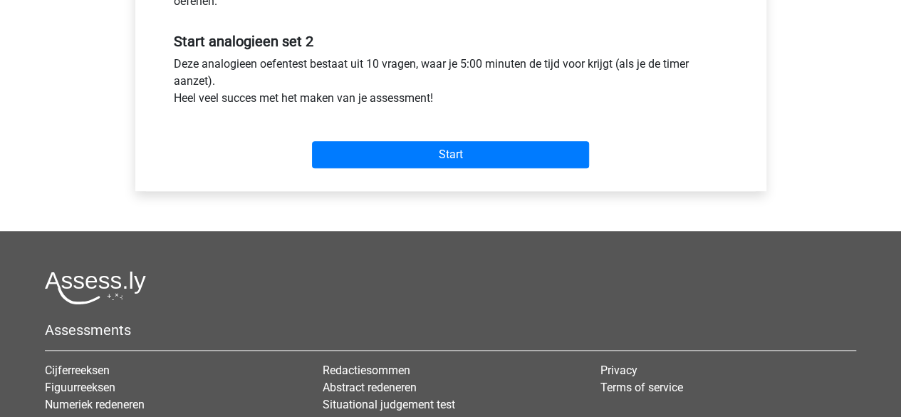
scroll to position [526, 0]
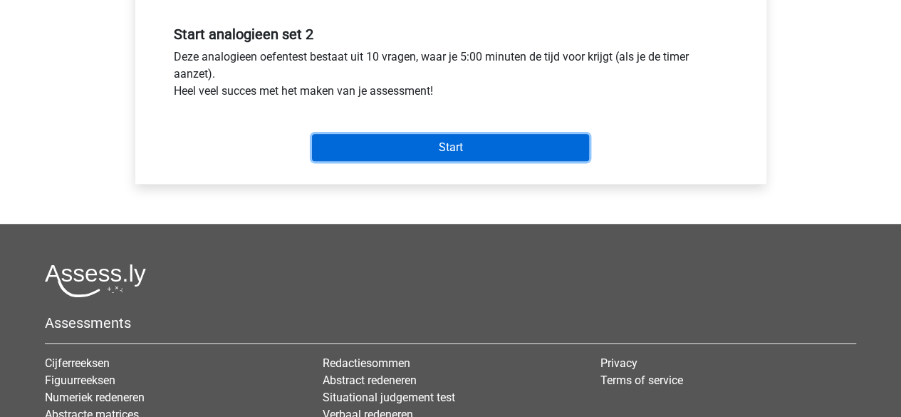
click at [442, 152] on input "Start" at bounding box center [450, 147] width 277 height 27
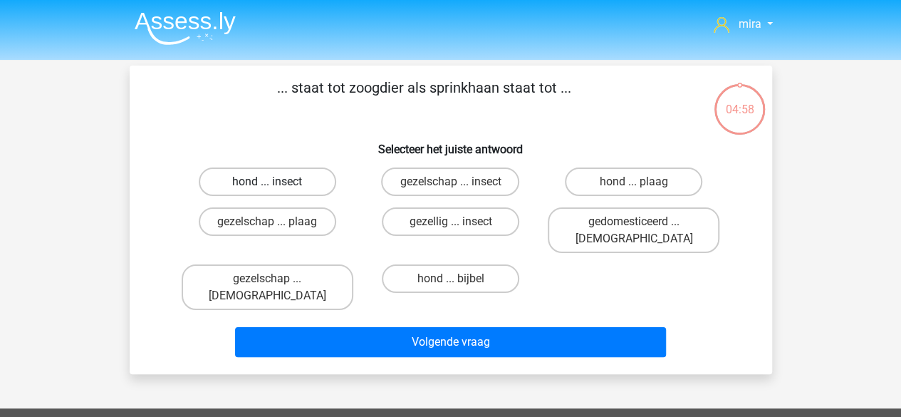
click at [264, 190] on label "hond ... insect" at bounding box center [267, 181] width 137 height 28
click at [267, 190] on input "hond ... insect" at bounding box center [271, 186] width 9 height 9
radio input "true"
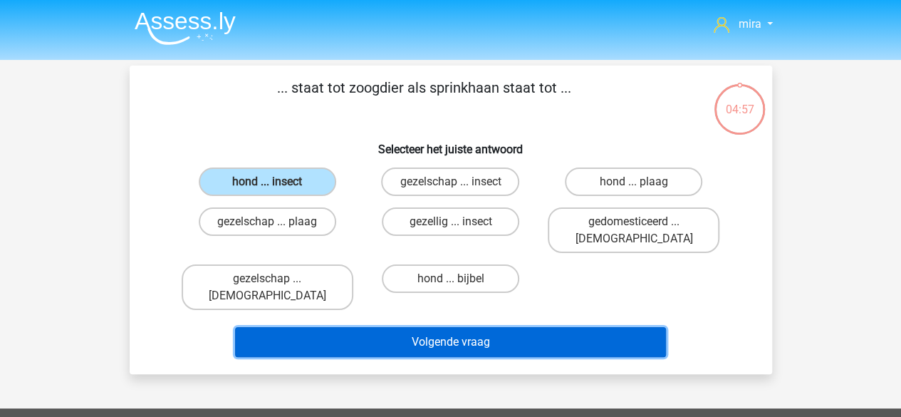
click at [316, 327] on button "Volgende vraag" at bounding box center [450, 342] width 431 height 30
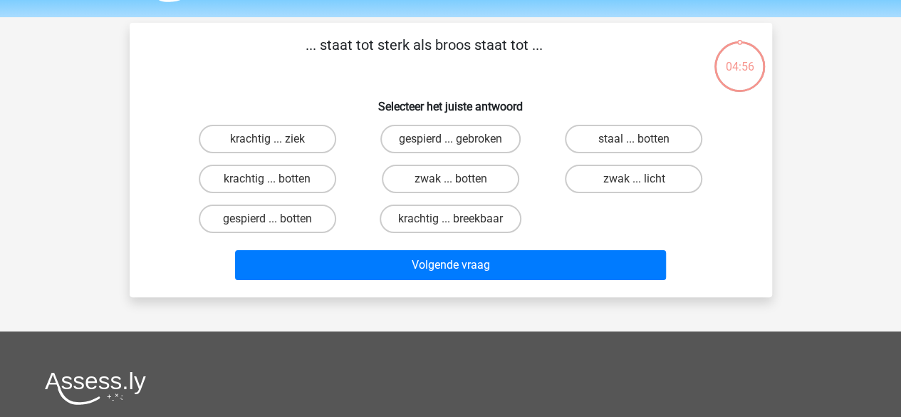
scroll to position [66, 0]
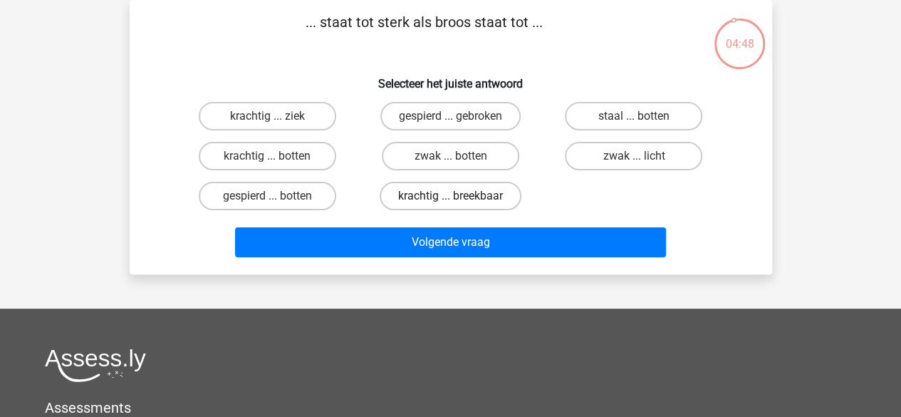
click at [464, 204] on label "krachtig ... breekbaar" at bounding box center [451, 196] width 142 height 28
click at [459, 204] on input "krachtig ... breekbaar" at bounding box center [454, 200] width 9 height 9
radio input "true"
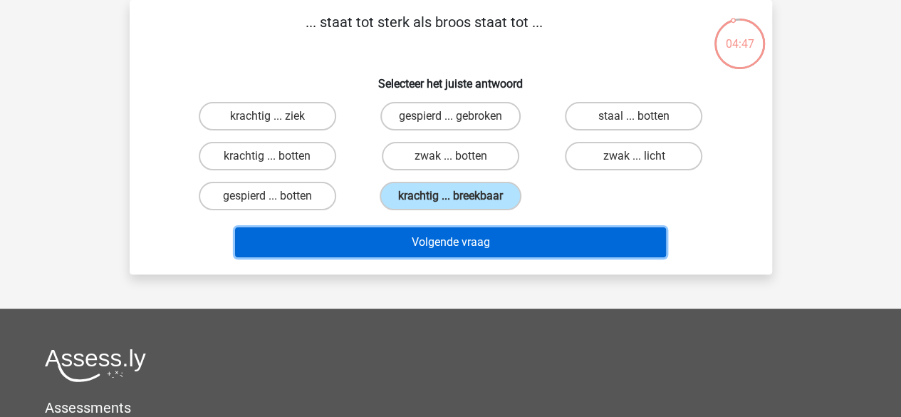
click at [438, 247] on button "Volgende vraag" at bounding box center [450, 242] width 431 height 30
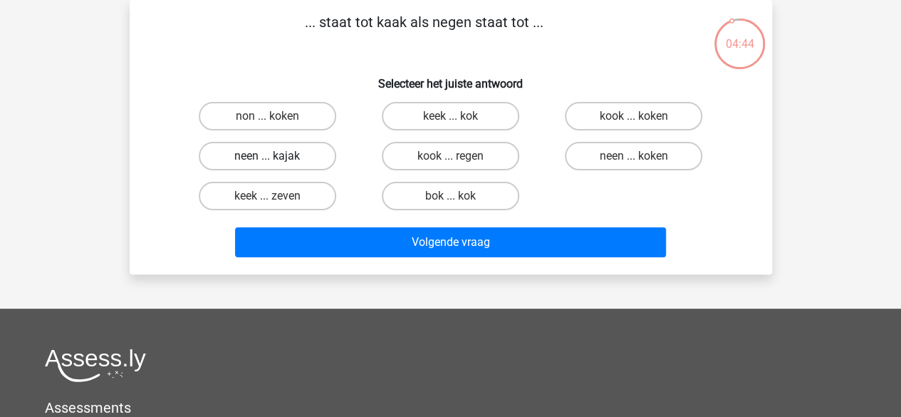
click at [312, 153] on label "neen ... kajak" at bounding box center [267, 156] width 137 height 28
click at [276, 156] on input "neen ... kajak" at bounding box center [271, 160] width 9 height 9
radio input "true"
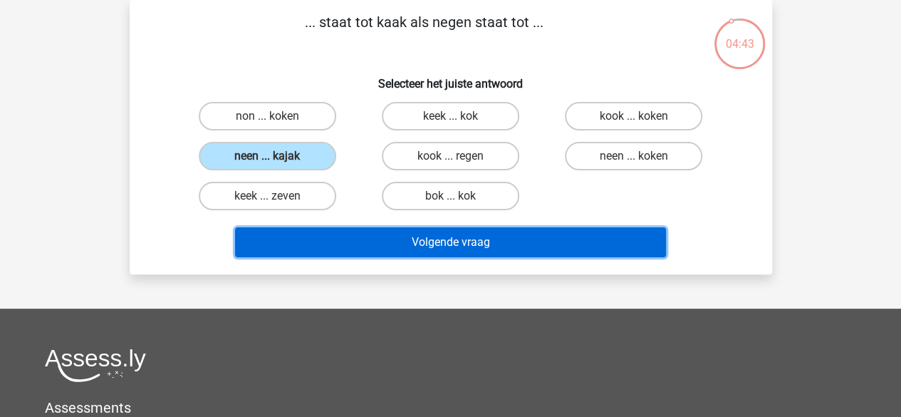
click at [337, 247] on button "Volgende vraag" at bounding box center [450, 242] width 431 height 30
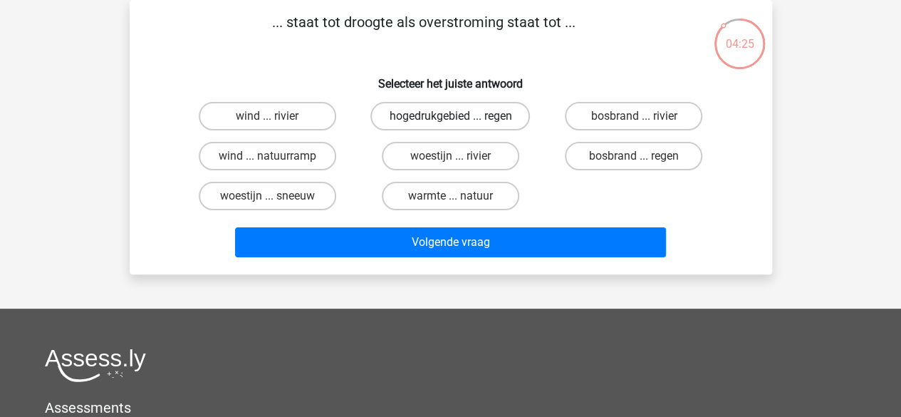
click at [424, 112] on label "hogedrukgebied ... regen" at bounding box center [450, 116] width 160 height 28
click at [450, 116] on input "hogedrukgebied ... regen" at bounding box center [454, 120] width 9 height 9
radio input "true"
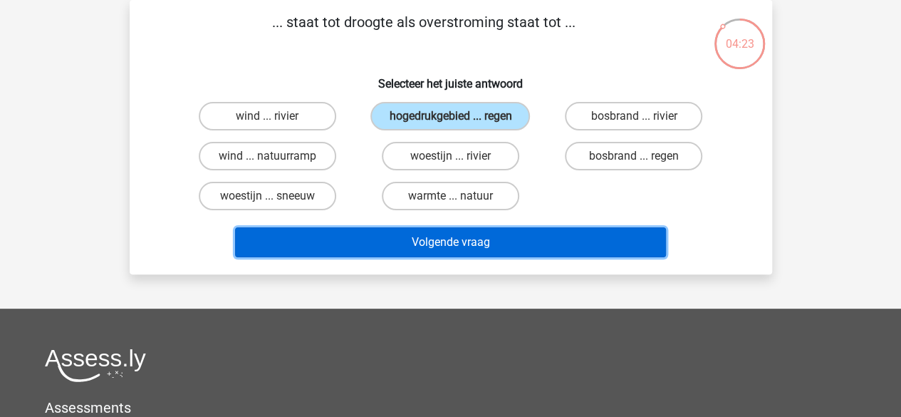
click at [455, 253] on button "Volgende vraag" at bounding box center [450, 242] width 431 height 30
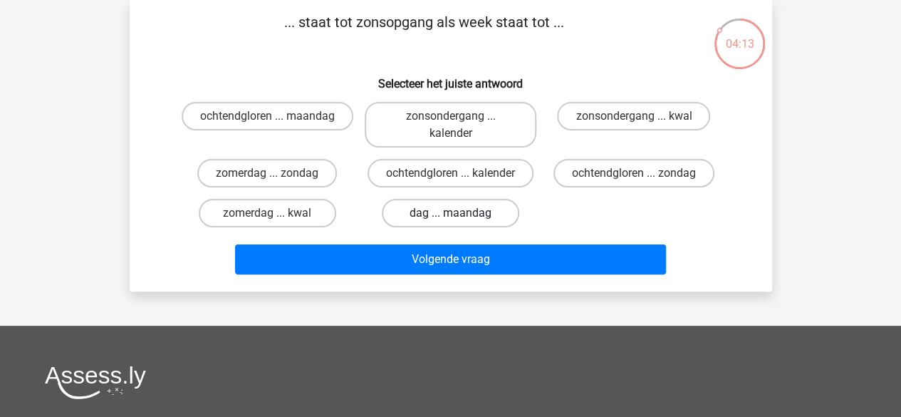
click at [496, 208] on label "dag ... maandag" at bounding box center [450, 213] width 137 height 28
click at [459, 213] on input "dag ... maandag" at bounding box center [454, 217] width 9 height 9
radio input "true"
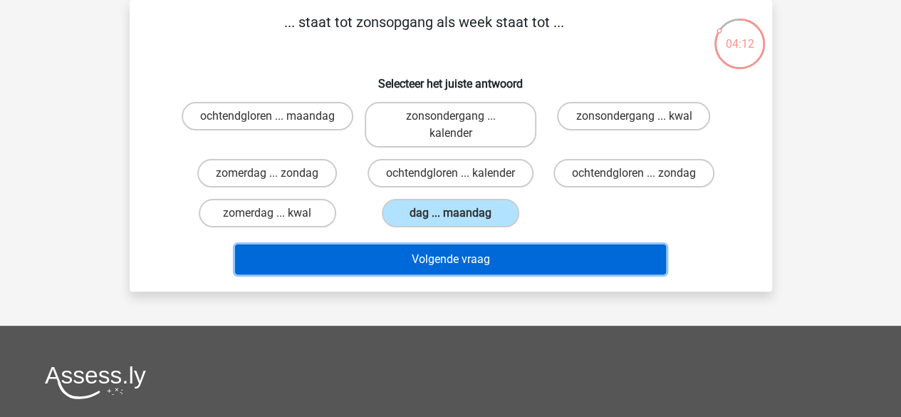
click at [487, 263] on button "Volgende vraag" at bounding box center [450, 259] width 431 height 30
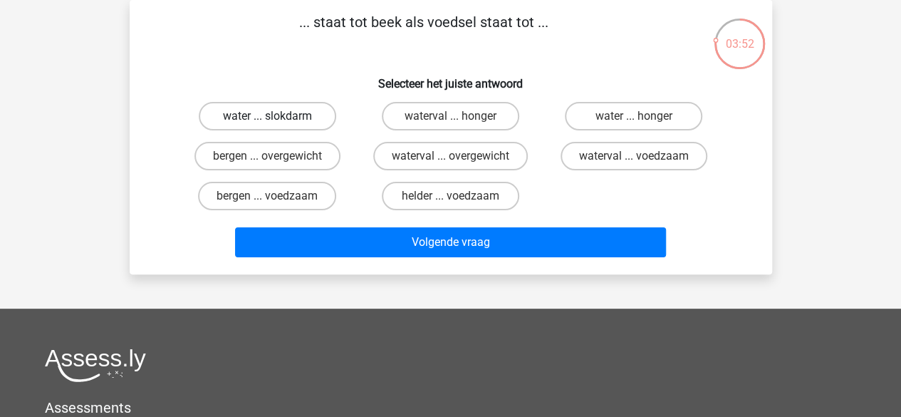
click at [288, 110] on label "water ... slokdarm" at bounding box center [267, 116] width 137 height 28
click at [276, 116] on input "water ... slokdarm" at bounding box center [271, 120] width 9 height 9
radio input "true"
click at [352, 269] on div "... staat tot beek als voedsel staat tot ... Selecteer het juiste antwoord wate…" at bounding box center [451, 137] width 642 height 274
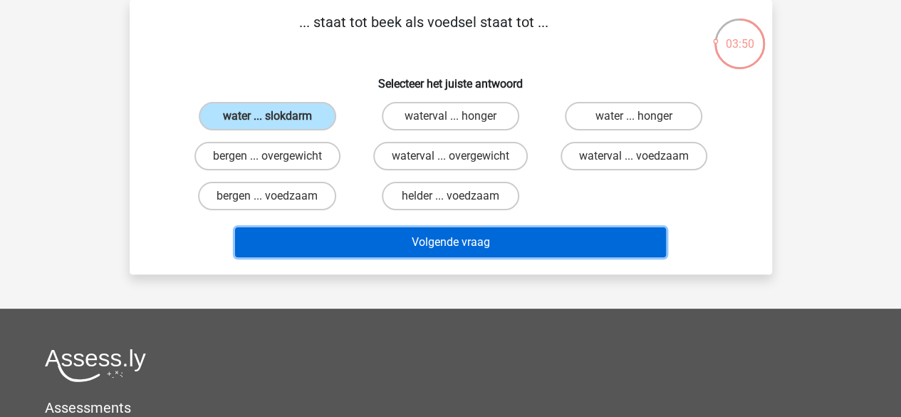
click at [368, 255] on button "Volgende vraag" at bounding box center [450, 242] width 431 height 30
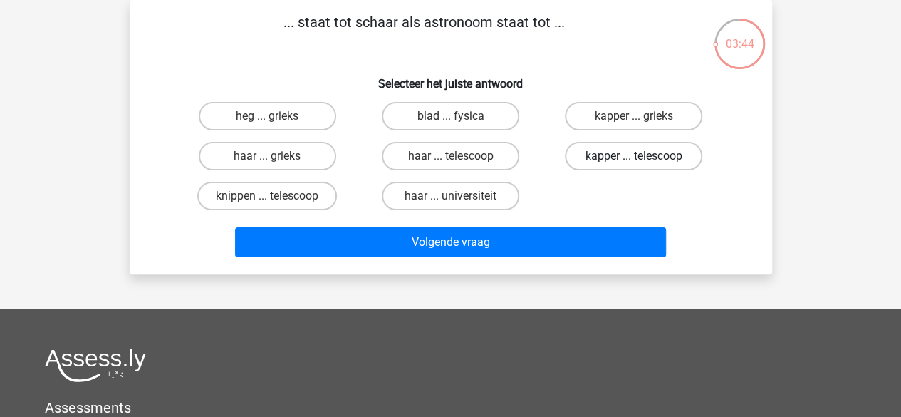
click at [628, 166] on label "kapper ... telescoop" at bounding box center [633, 156] width 137 height 28
click at [634, 165] on input "kapper ... telescoop" at bounding box center [638, 160] width 9 height 9
radio input "true"
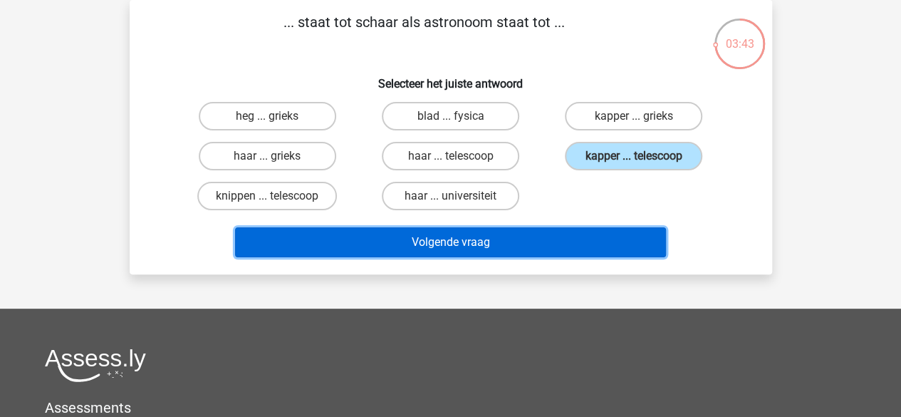
click at [590, 245] on button "Volgende vraag" at bounding box center [450, 242] width 431 height 30
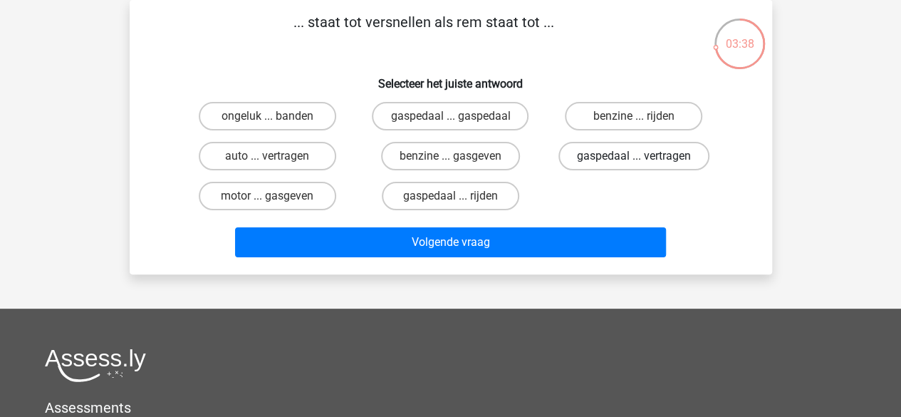
click at [688, 156] on label "gaspedaal ... vertragen" at bounding box center [633, 156] width 151 height 28
click at [643, 156] on input "gaspedaal ... vertragen" at bounding box center [638, 160] width 9 height 9
radio input "true"
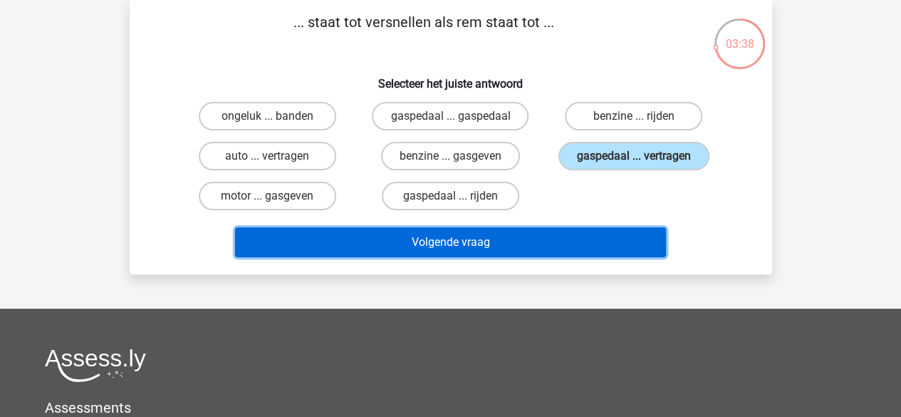
click at [630, 229] on button "Volgende vraag" at bounding box center [450, 242] width 431 height 30
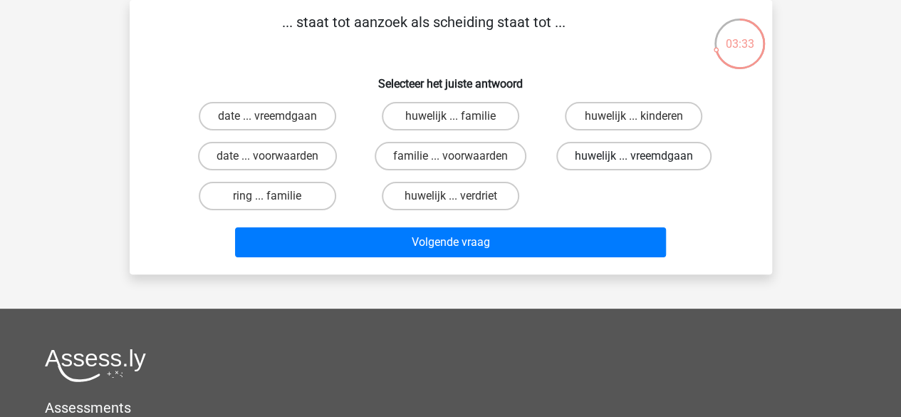
click at [628, 162] on label "huwelijk ... vreemdgaan" at bounding box center [633, 156] width 155 height 28
click at [634, 162] on input "huwelijk ... vreemdgaan" at bounding box center [638, 160] width 9 height 9
radio input "true"
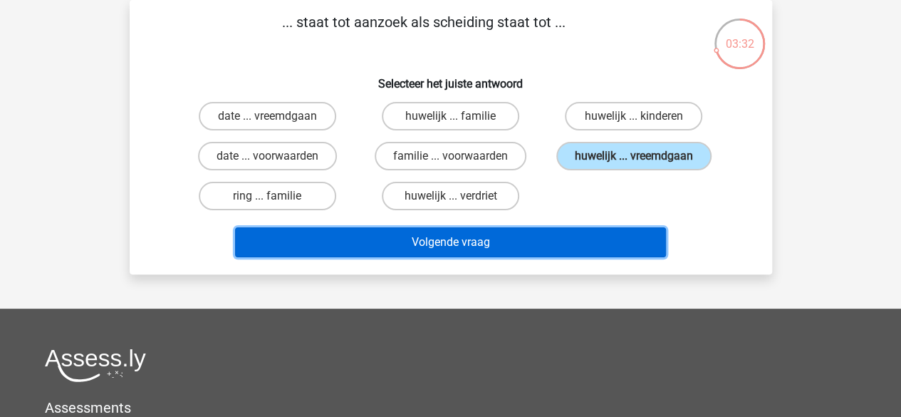
click at [590, 242] on button "Volgende vraag" at bounding box center [450, 242] width 431 height 30
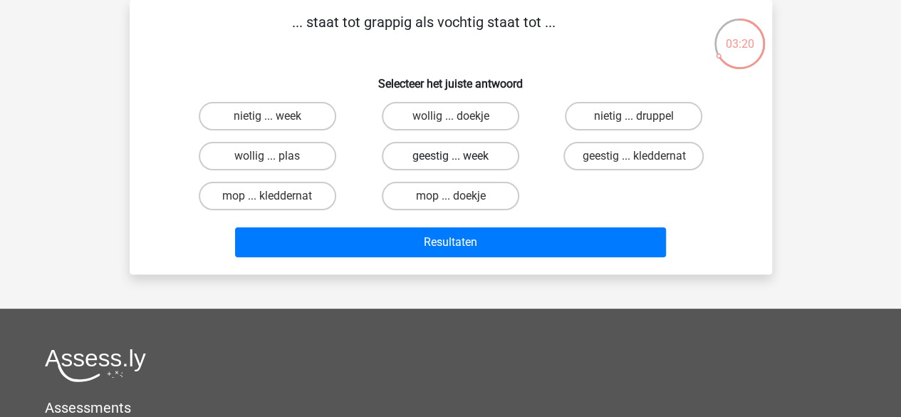
click at [513, 164] on label "geestig ... week" at bounding box center [450, 156] width 137 height 28
click at [459, 164] on input "geestig ... week" at bounding box center [454, 160] width 9 height 9
radio input "true"
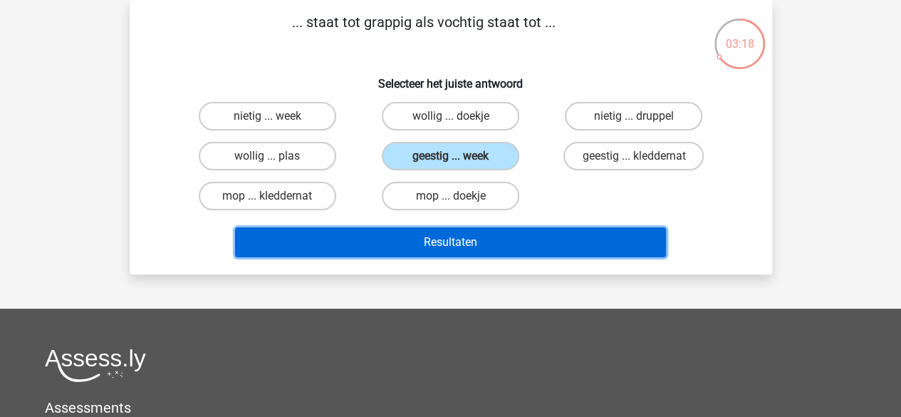
click at [503, 233] on button "Resultaten" at bounding box center [450, 242] width 431 height 30
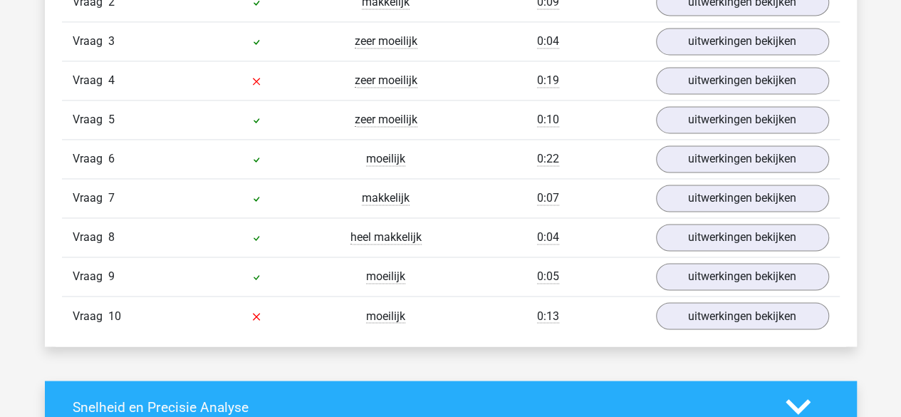
scroll to position [1037, 0]
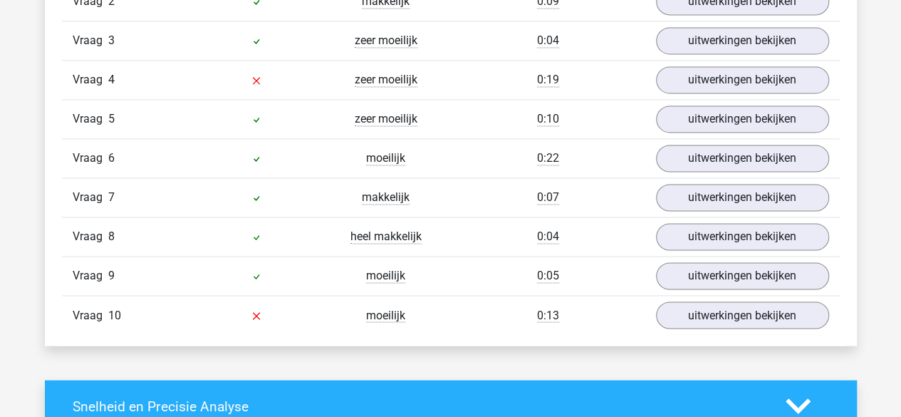
click at [731, 324] on div "Vraag 10 moeilijk 0:13 uitwerkingen bekijken" at bounding box center [451, 314] width 778 height 39
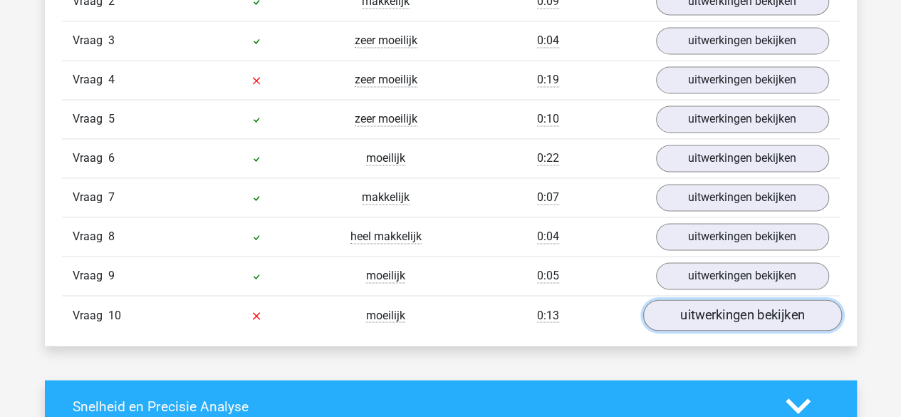
click at [736, 318] on link "uitwerkingen bekijken" at bounding box center [741, 314] width 199 height 31
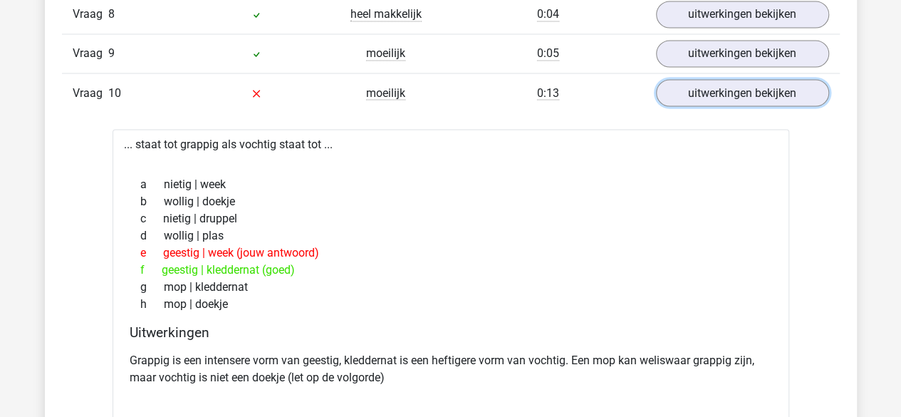
scroll to position [1260, 0]
click at [175, 152] on div at bounding box center [451, 157] width 654 height 11
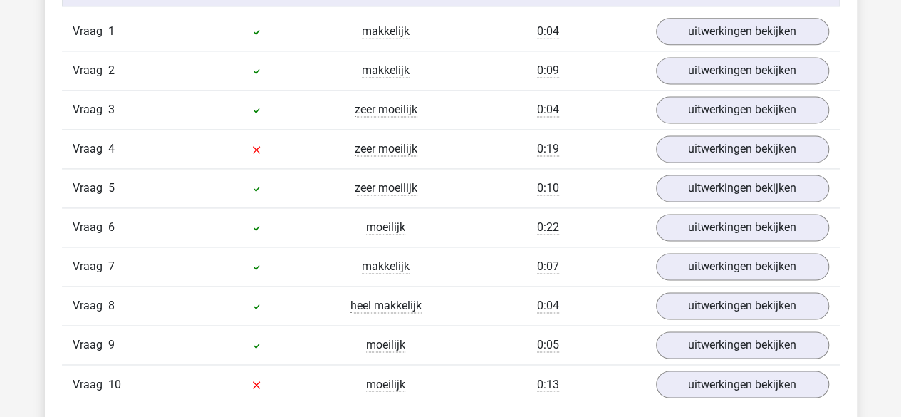
scroll to position [967, 0]
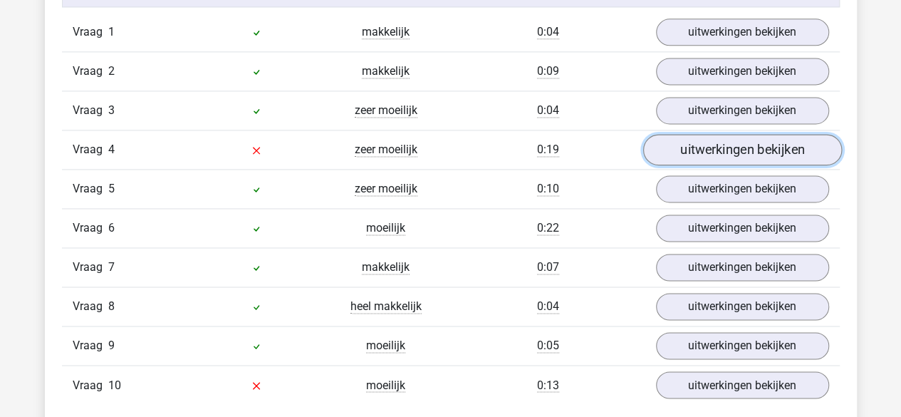
click at [697, 150] on link "uitwerkingen bekijken" at bounding box center [741, 149] width 199 height 31
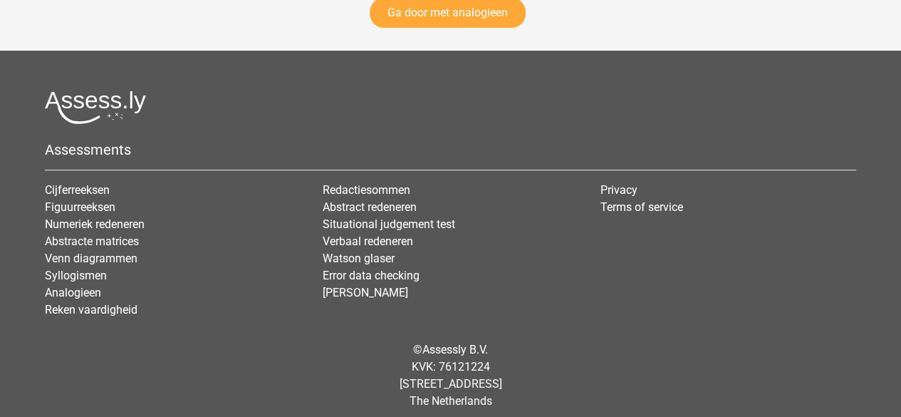
scroll to position [2869, 0]
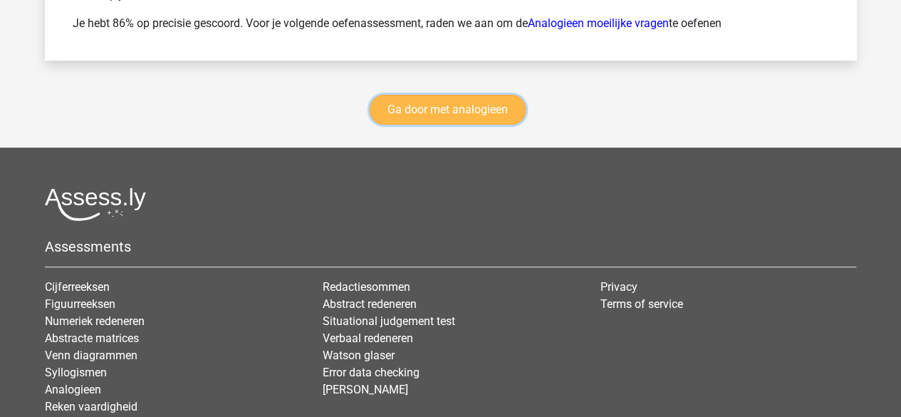
click at [483, 110] on link "Ga door met analogieen" at bounding box center [448, 110] width 156 height 30
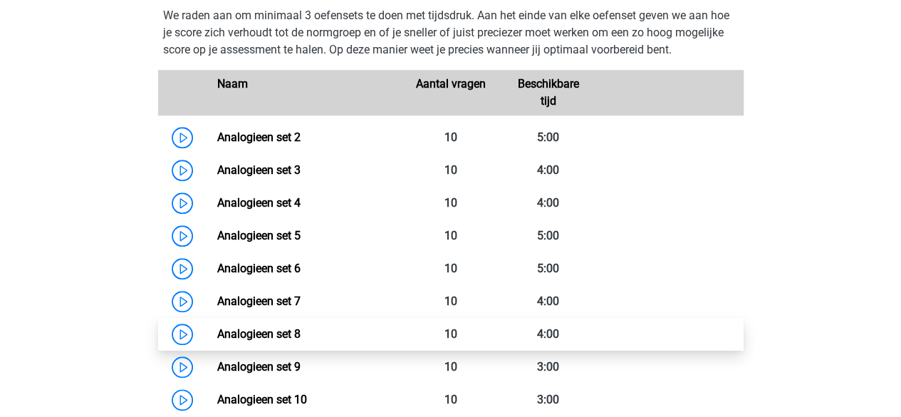
scroll to position [635, 0]
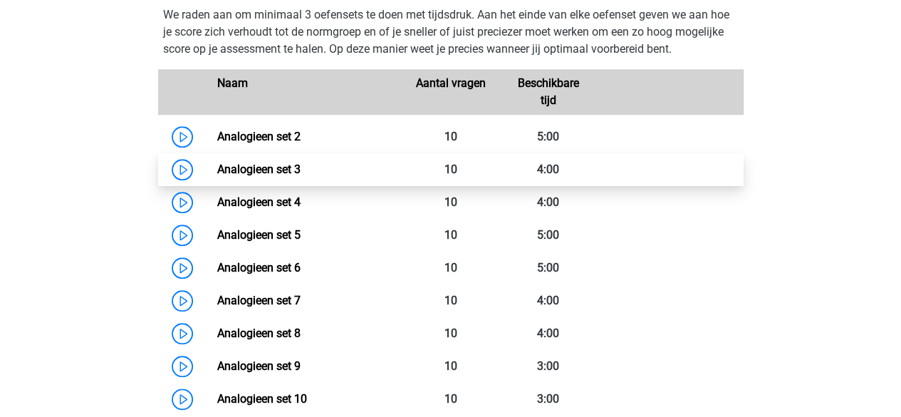
click at [296, 164] on link "Analogieen set 3" at bounding box center [258, 169] width 83 height 14
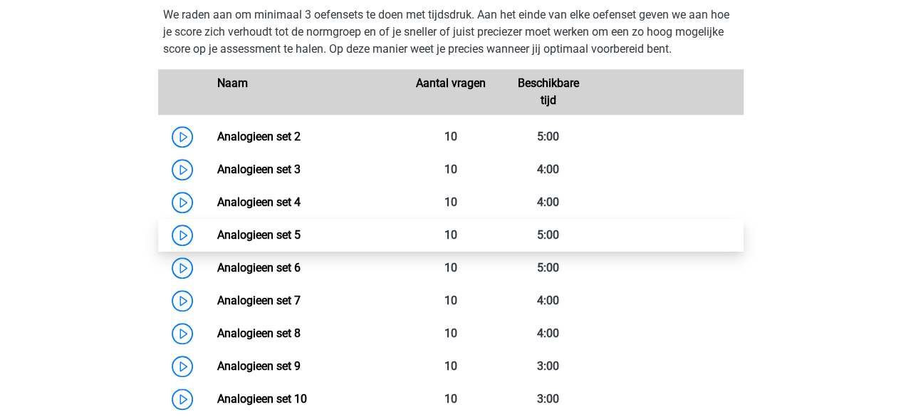
click at [293, 241] on link "Analogieen set 5" at bounding box center [258, 235] width 83 height 14
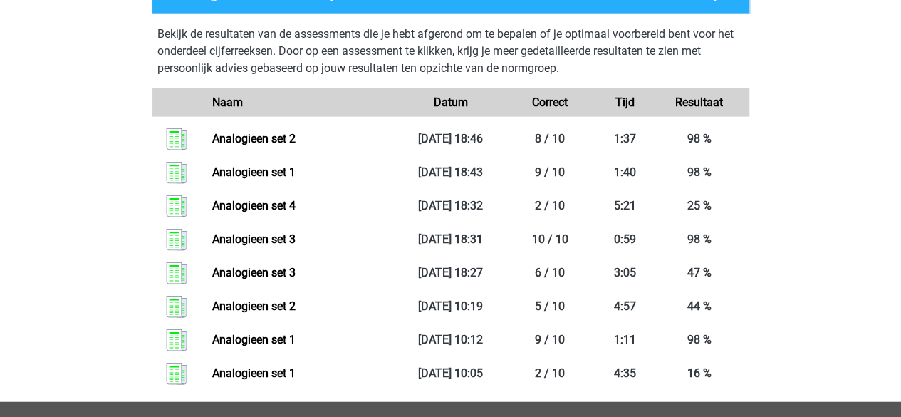
scroll to position [1564, 0]
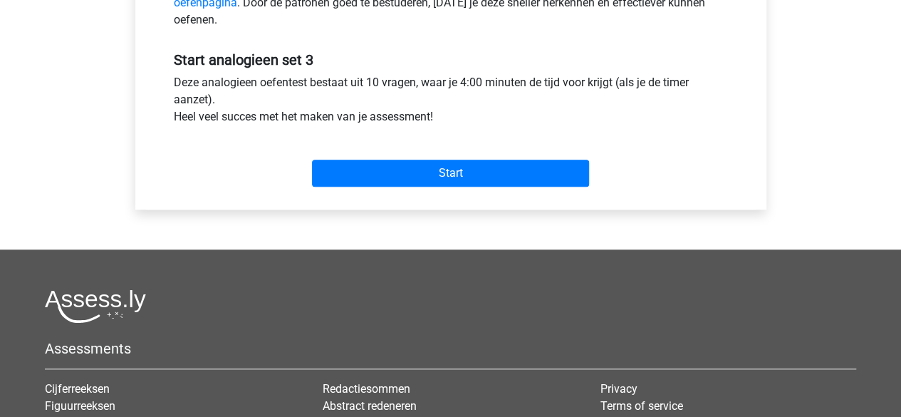
scroll to position [537, 0]
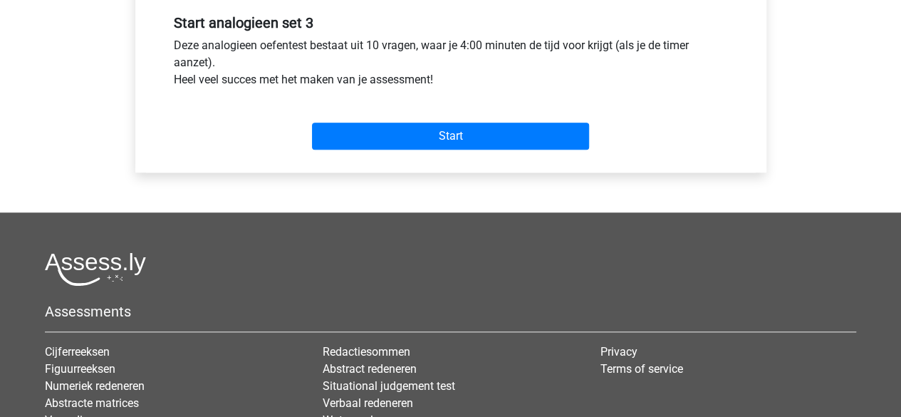
click at [462, 120] on div "Start" at bounding box center [450, 125] width 575 height 50
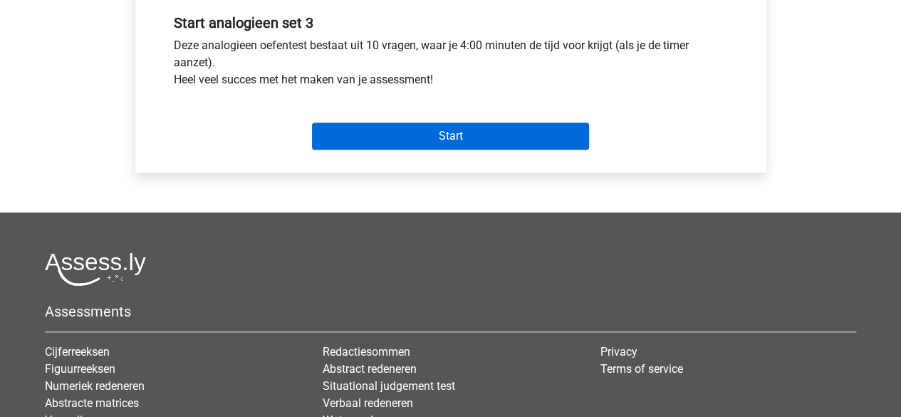
click at [464, 125] on div "Start" at bounding box center [450, 125] width 575 height 50
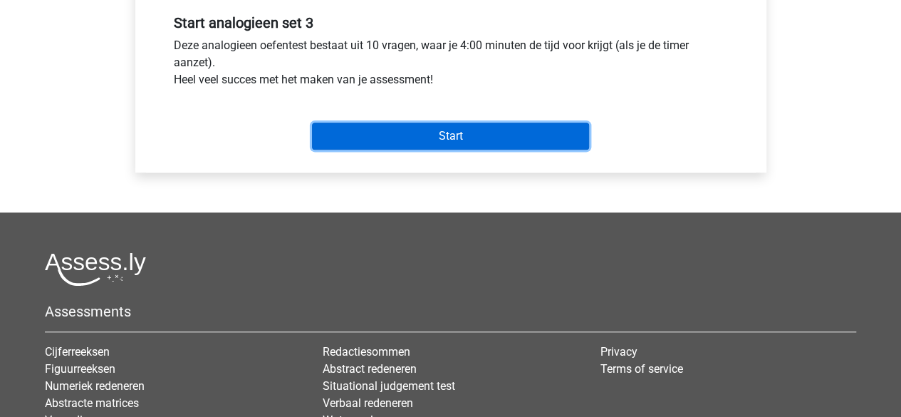
click at [464, 125] on input "Start" at bounding box center [450, 136] width 277 height 27
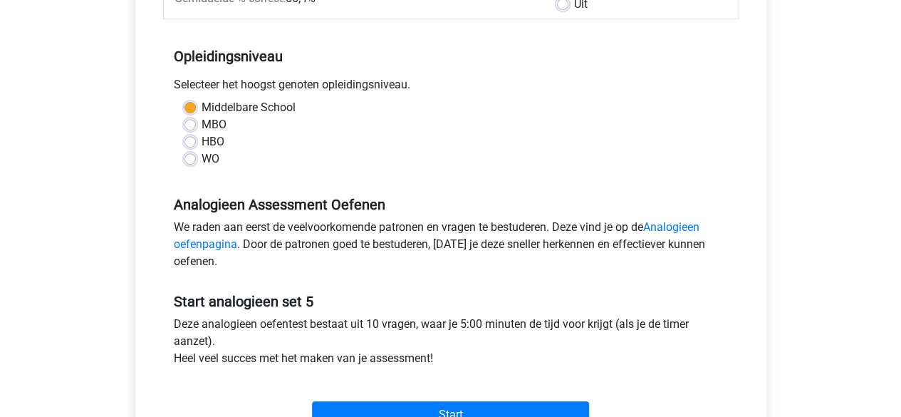
scroll to position [259, 0]
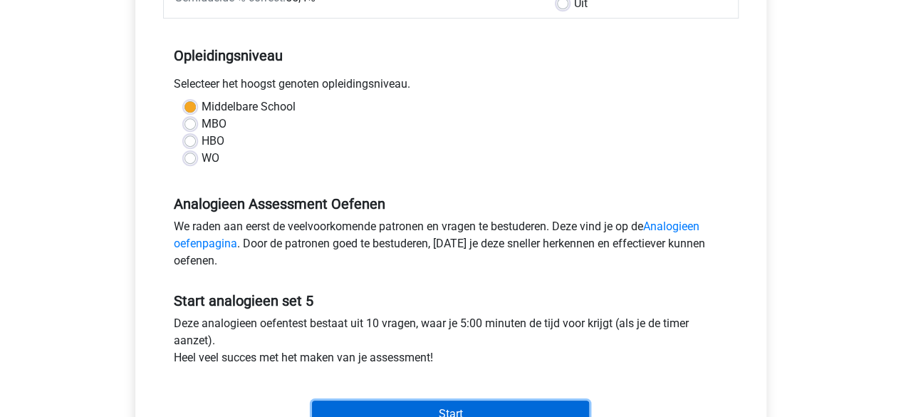
click at [466, 405] on input "Start" at bounding box center [450, 413] width 277 height 27
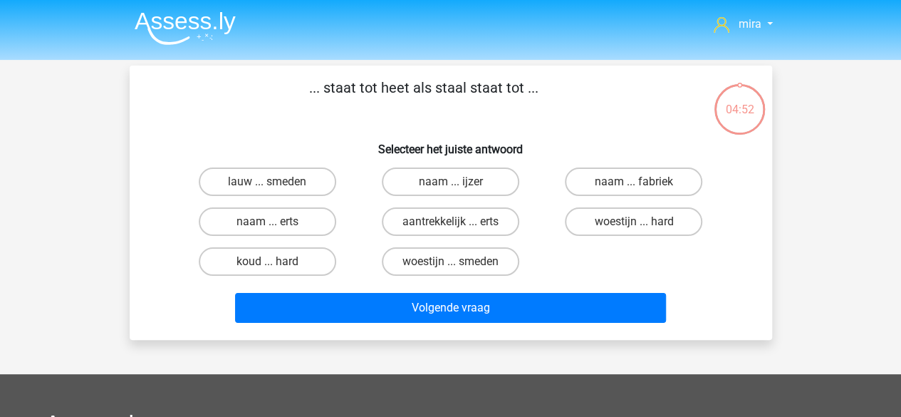
click at [444, 91] on p "... staat tot heet als staal staat tot ..." at bounding box center [423, 98] width 543 height 43
click at [447, 260] on label "woestijn ... smeden" at bounding box center [450, 261] width 137 height 28
click at [450, 261] on input "woestijn ... smeden" at bounding box center [454, 265] width 9 height 9
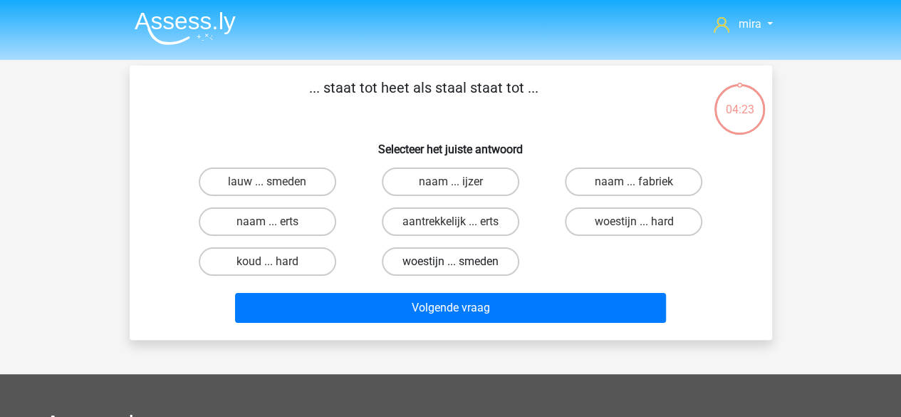
radio input "true"
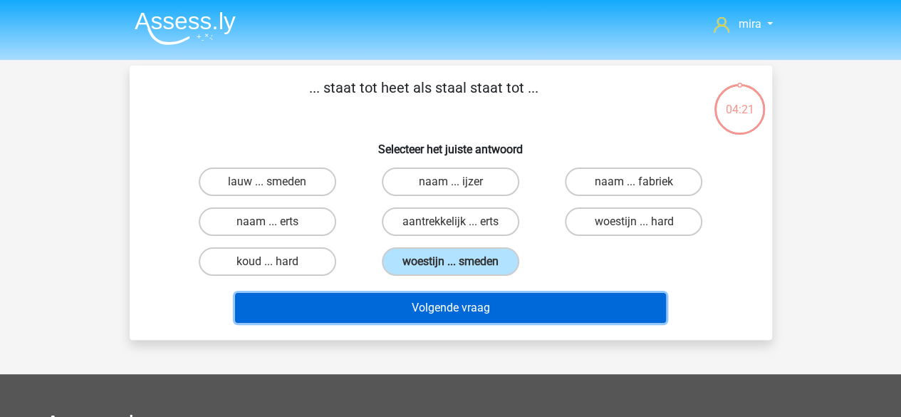
click at [450, 296] on button "Volgende vraag" at bounding box center [450, 308] width 431 height 30
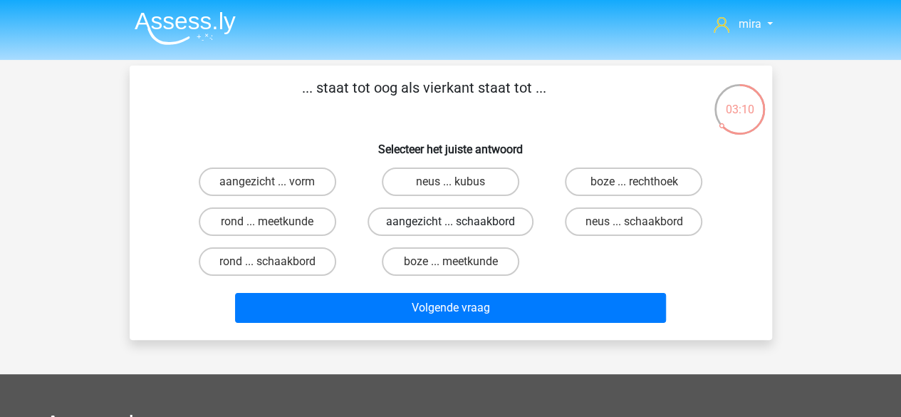
click at [531, 219] on label "aangezicht ... schaakbord" at bounding box center [451, 221] width 166 height 28
click at [459, 222] on input "aangezicht ... schaakbord" at bounding box center [454, 226] width 9 height 9
radio input "true"
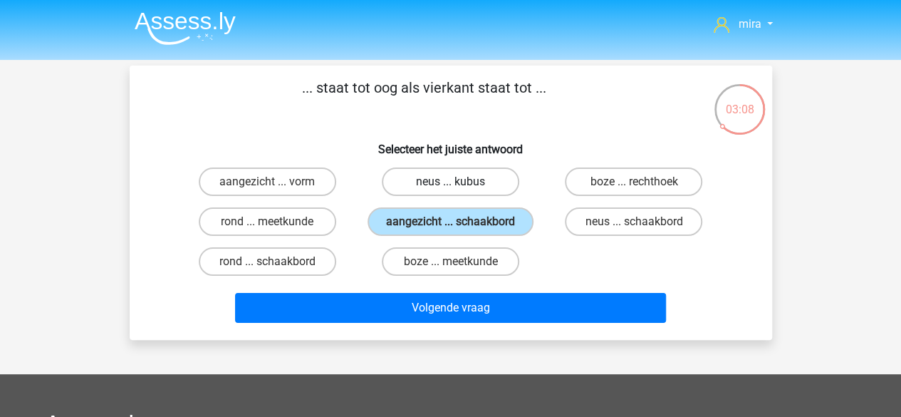
click at [457, 179] on label "neus ... kubus" at bounding box center [450, 181] width 137 height 28
click at [457, 182] on input "neus ... kubus" at bounding box center [454, 186] width 9 height 9
radio input "true"
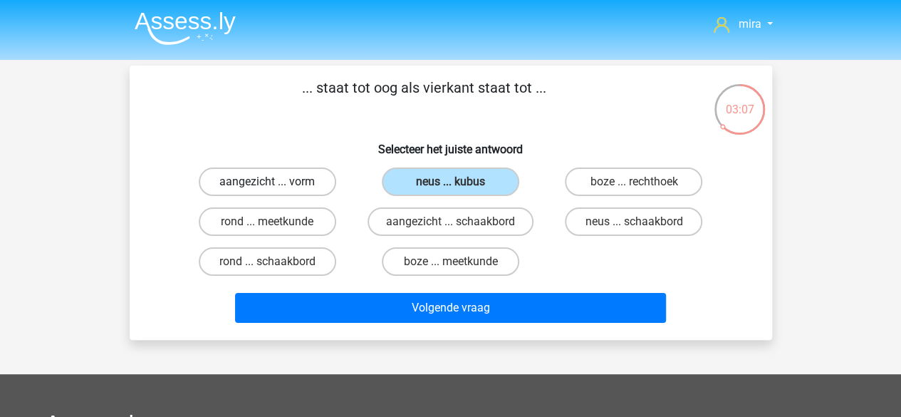
click at [311, 185] on label "aangezicht ... vorm" at bounding box center [267, 181] width 137 height 28
click at [276, 185] on input "aangezicht ... vorm" at bounding box center [271, 186] width 9 height 9
radio input "true"
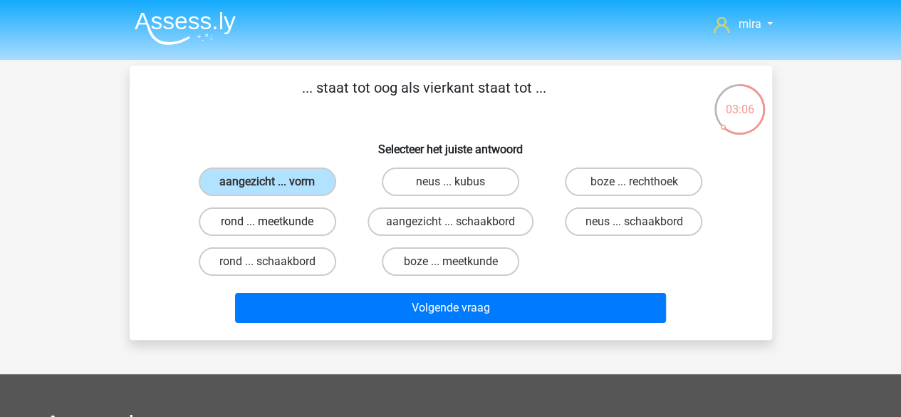
click at [312, 227] on label "rond ... meetkunde" at bounding box center [267, 221] width 137 height 28
click at [276, 227] on input "rond ... meetkunde" at bounding box center [271, 226] width 9 height 9
radio input "true"
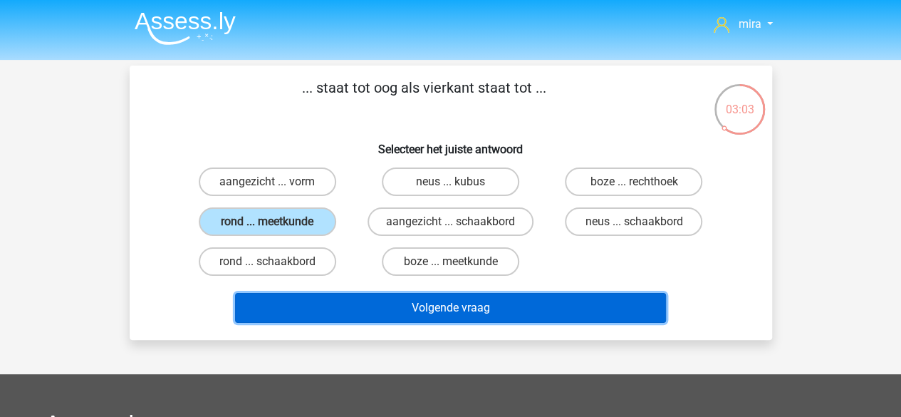
click at [346, 306] on button "Volgende vraag" at bounding box center [450, 308] width 431 height 30
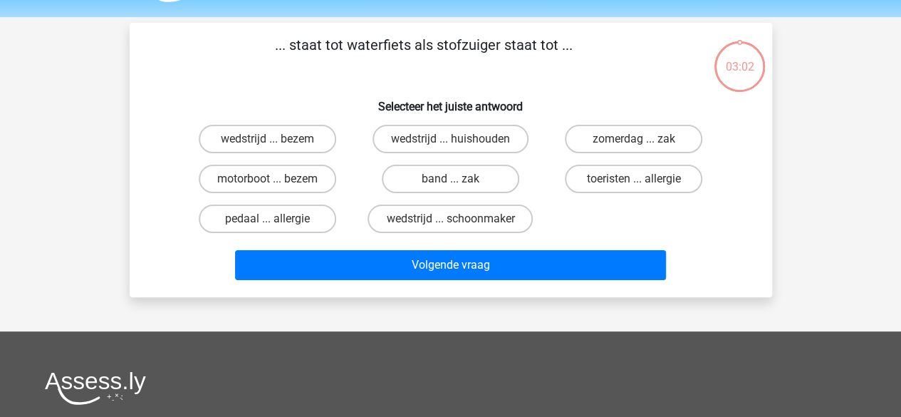
scroll to position [66, 0]
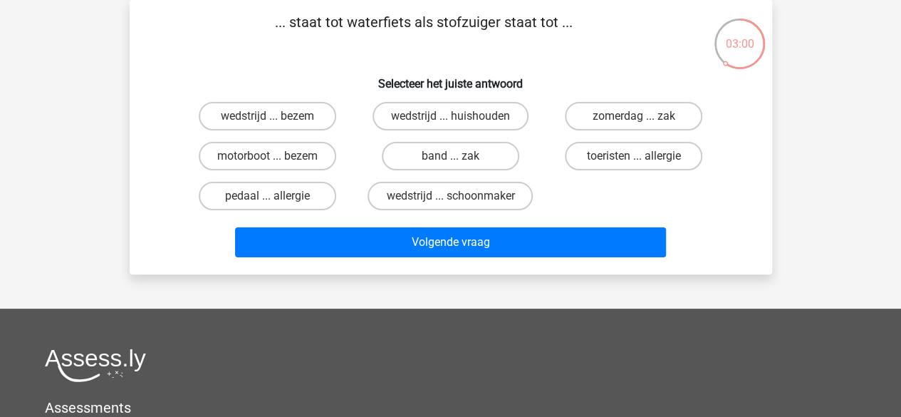
click at [346, 306] on div "mira miraataallah897@gmail.com Nederlands English" at bounding box center [450, 309] width 901 height 750
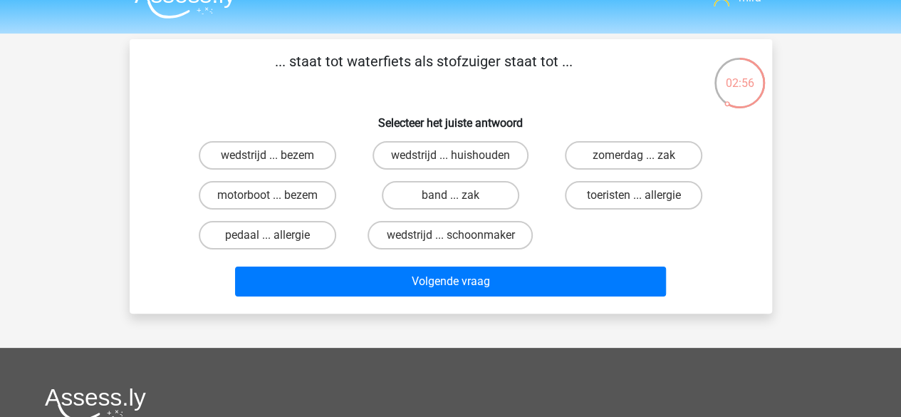
scroll to position [26, 0]
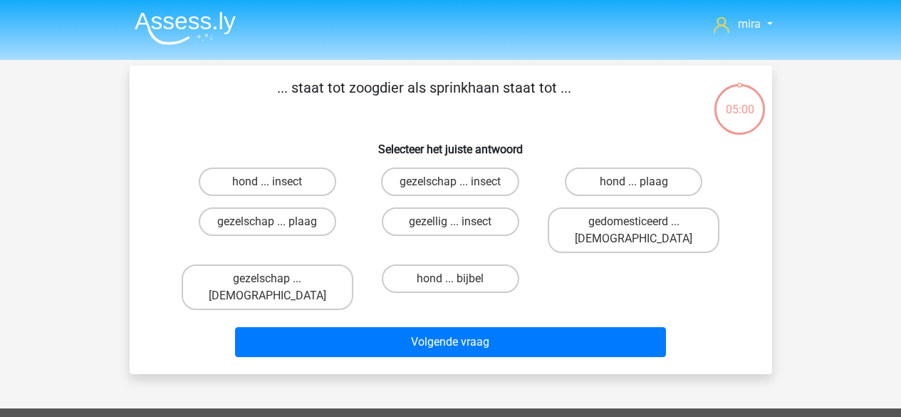
scroll to position [66, 0]
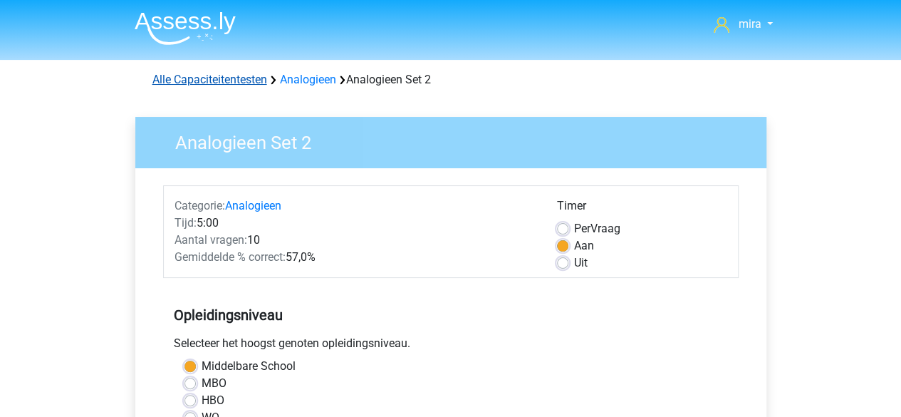
click at [239, 82] on link "Alle Capaciteitentesten" at bounding box center [209, 80] width 115 height 14
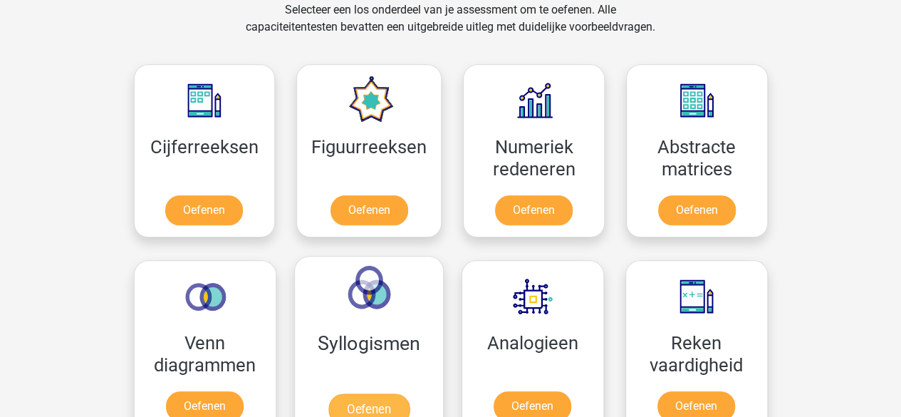
scroll to position [655, 0]
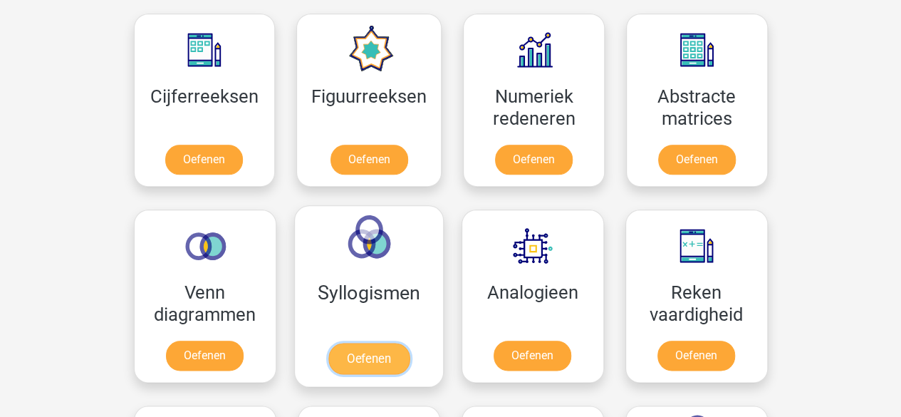
click at [386, 343] on link "Oefenen" at bounding box center [368, 358] width 81 height 31
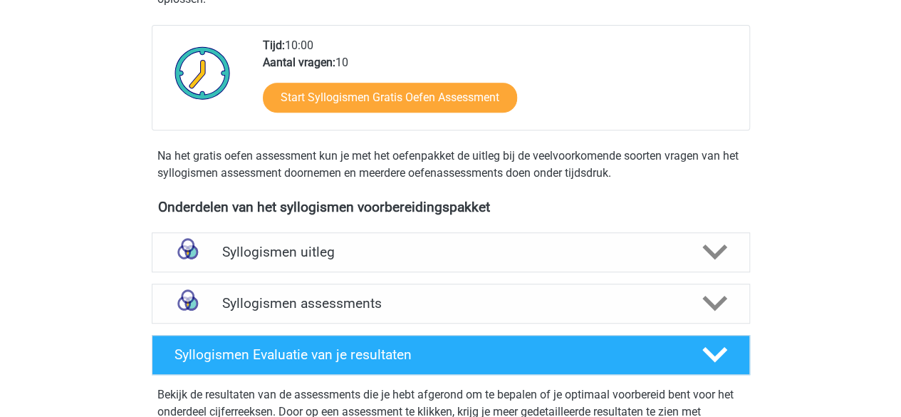
scroll to position [311, 0]
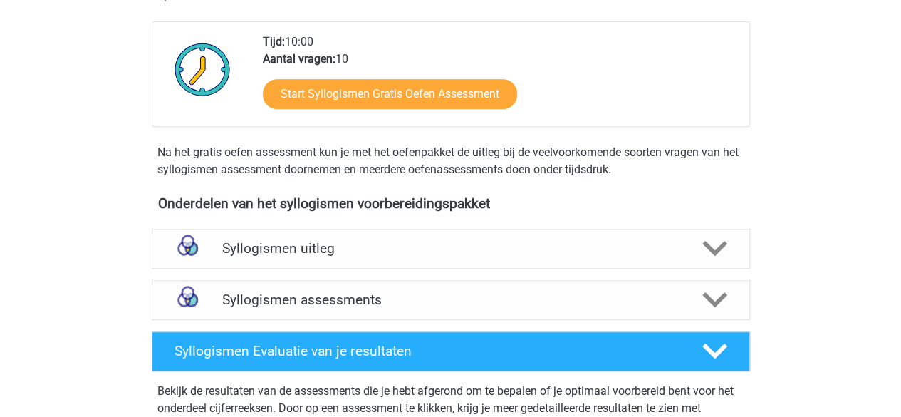
drag, startPoint x: 0, startPoint y: 0, endPoint x: 386, endPoint y: 269, distance: 470.2
click at [386, 269] on div "Syllogismen uitleg Er zijn verschillende soorten patronen te herkennen die vaak…" at bounding box center [451, 248] width 654 height 51
click at [392, 259] on div "Syllogismen uitleg" at bounding box center [451, 249] width 598 height 40
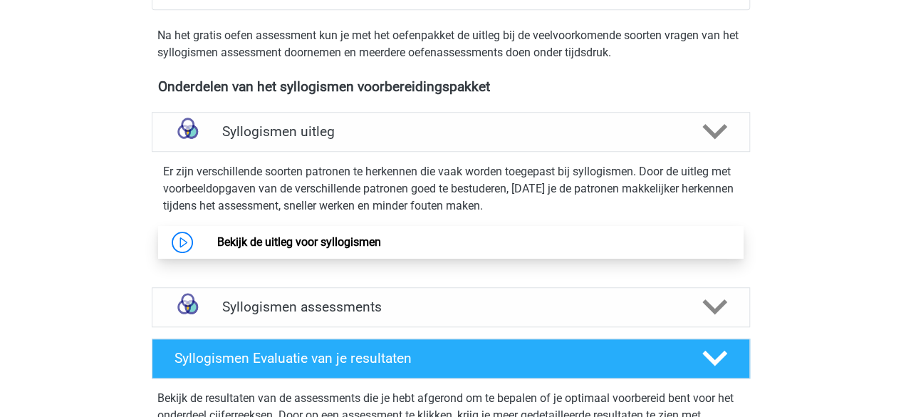
scroll to position [425, 0]
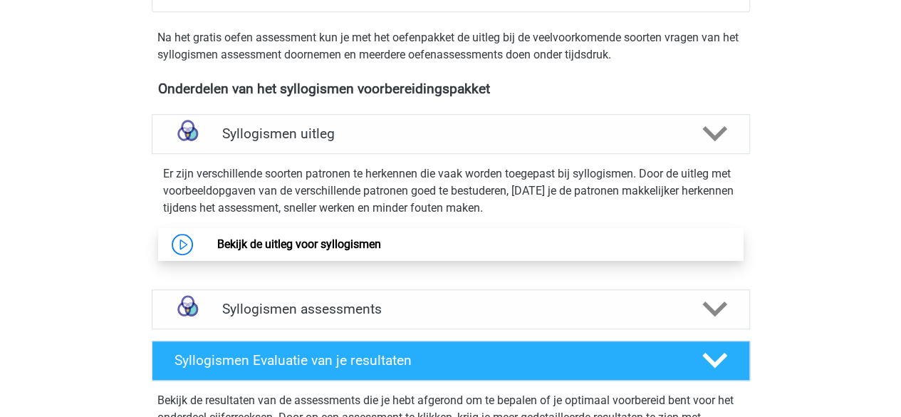
click at [344, 249] on link "Bekijk de uitleg voor syllogismen" at bounding box center [299, 244] width 164 height 14
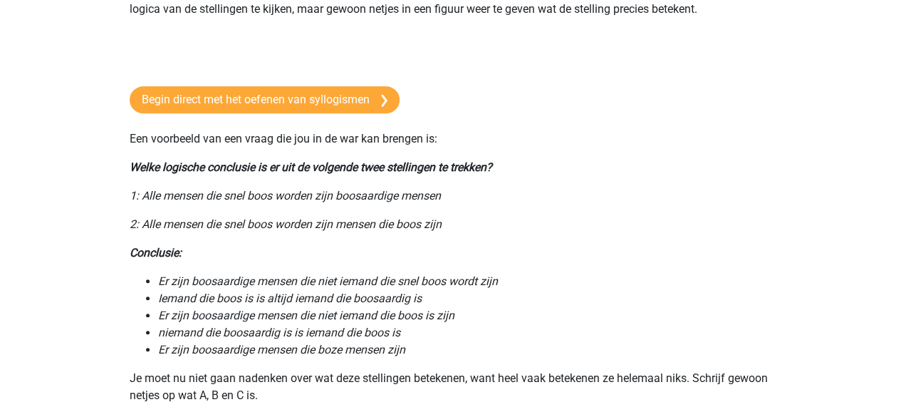
scroll to position [356, 0]
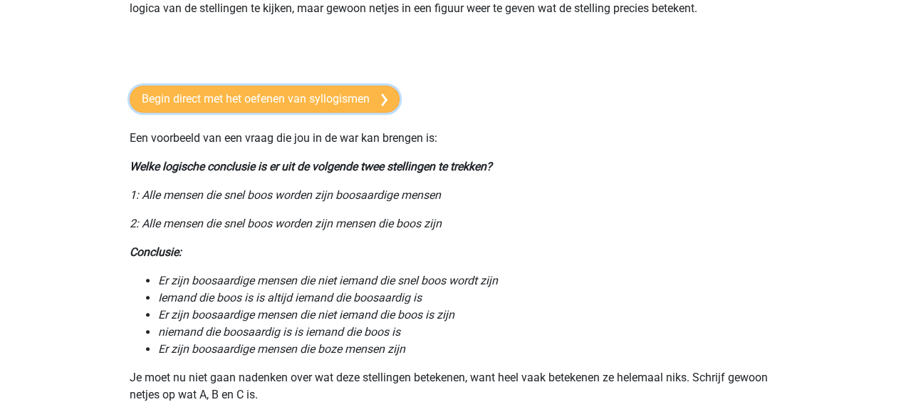
click at [373, 99] on link "Begin direct met het oefenen van syllogismen" at bounding box center [265, 98] width 270 height 27
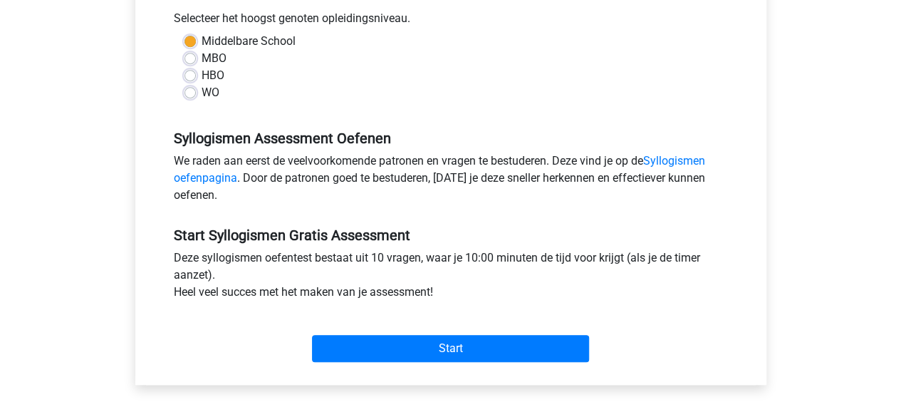
scroll to position [330, 0]
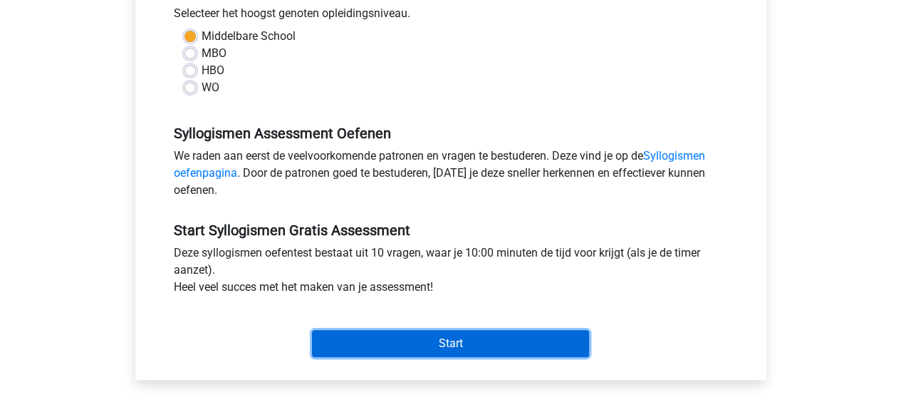
click at [403, 342] on input "Start" at bounding box center [450, 343] width 277 height 27
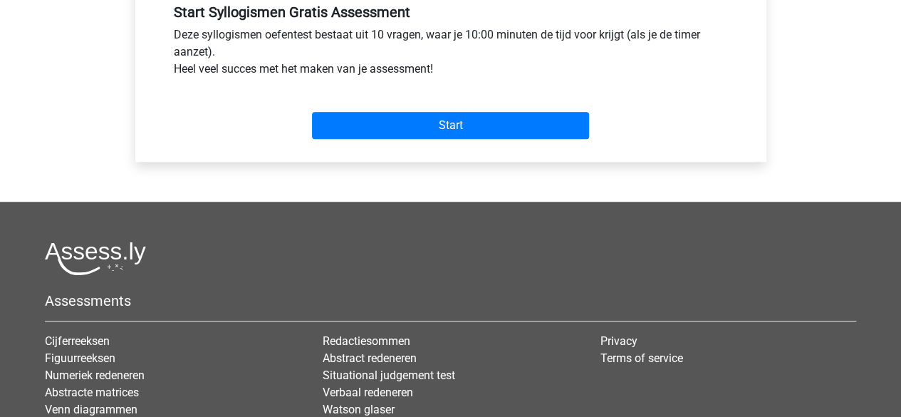
scroll to position [548, 0]
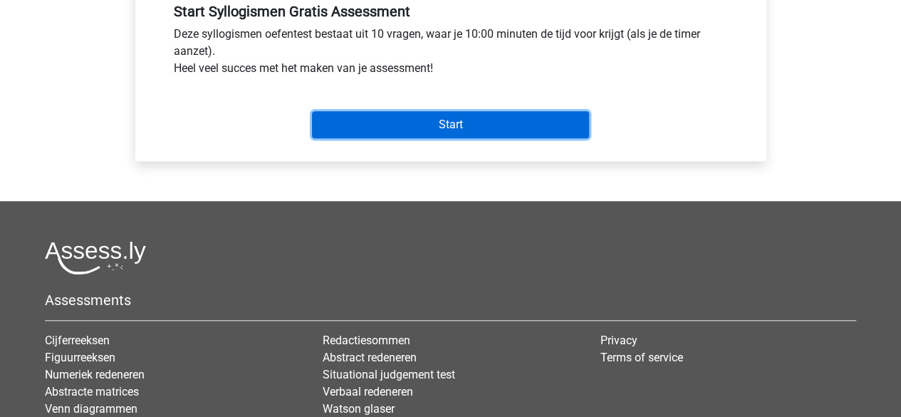
click at [348, 118] on input "Start" at bounding box center [450, 124] width 277 height 27
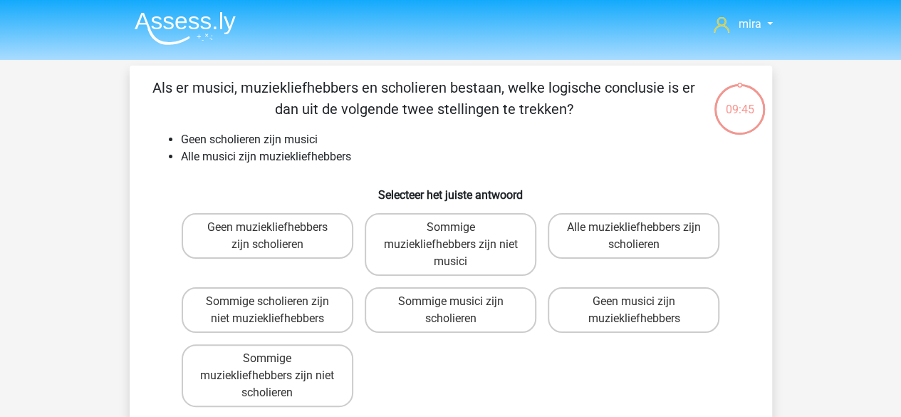
click at [402, 336] on div "Sommige musici zijn scholieren" at bounding box center [450, 309] width 183 height 57
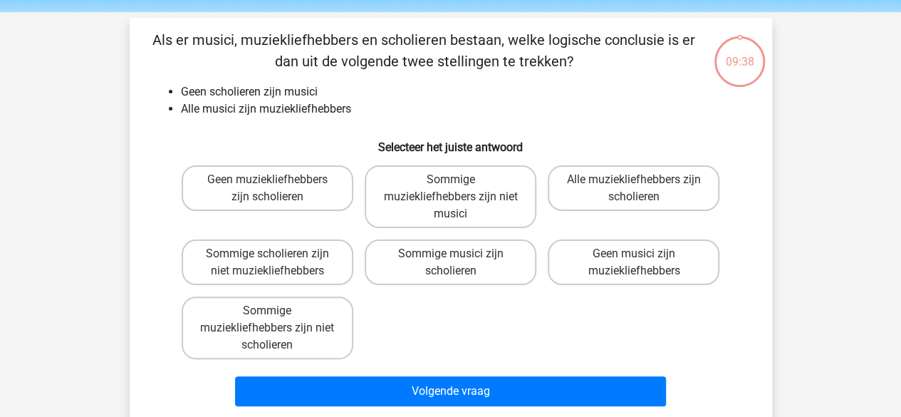
scroll to position [48, 0]
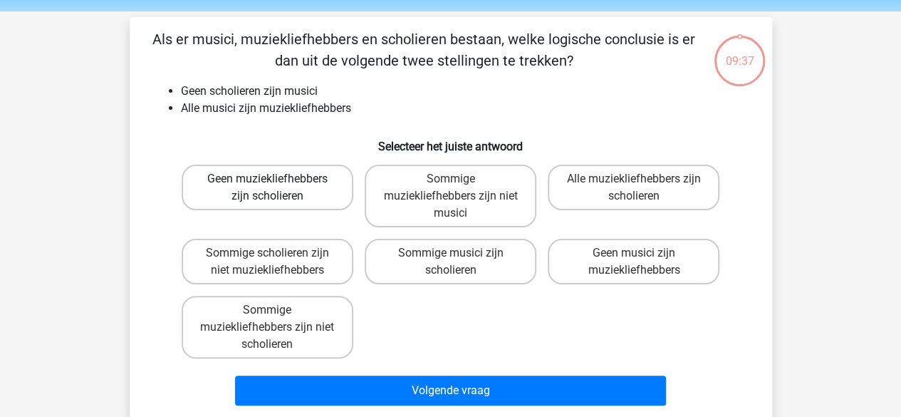
click at [234, 184] on label "Geen muziekliefhebbers zijn scholieren" at bounding box center [268, 188] width 172 height 46
click at [267, 184] on input "Geen muziekliefhebbers zijn scholieren" at bounding box center [271, 183] width 9 height 9
radio input "true"
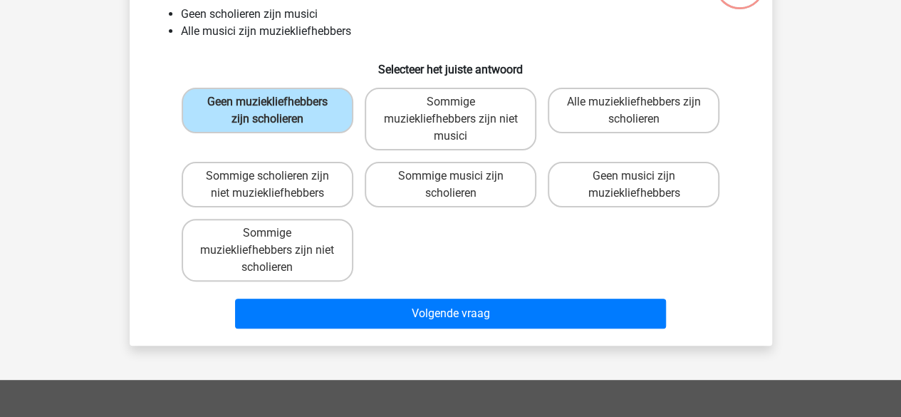
scroll to position [126, 0]
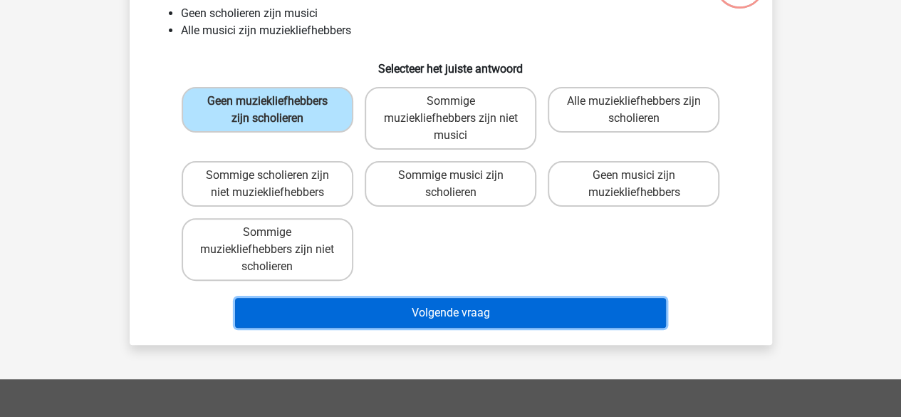
click at [462, 308] on button "Volgende vraag" at bounding box center [450, 313] width 431 height 30
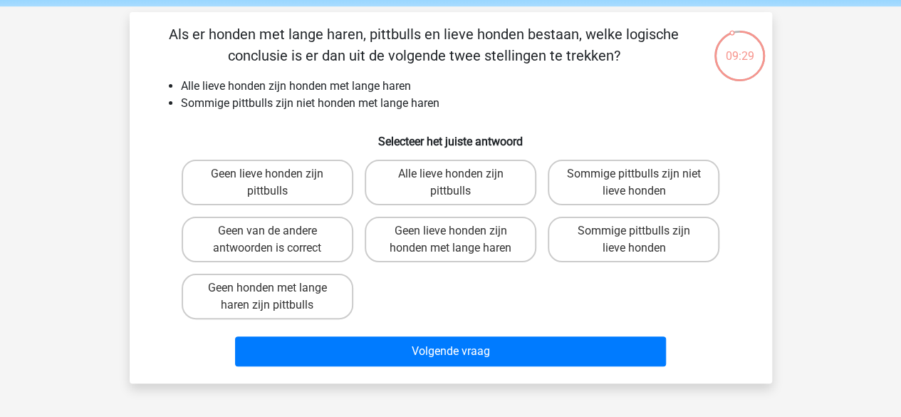
scroll to position [54, 0]
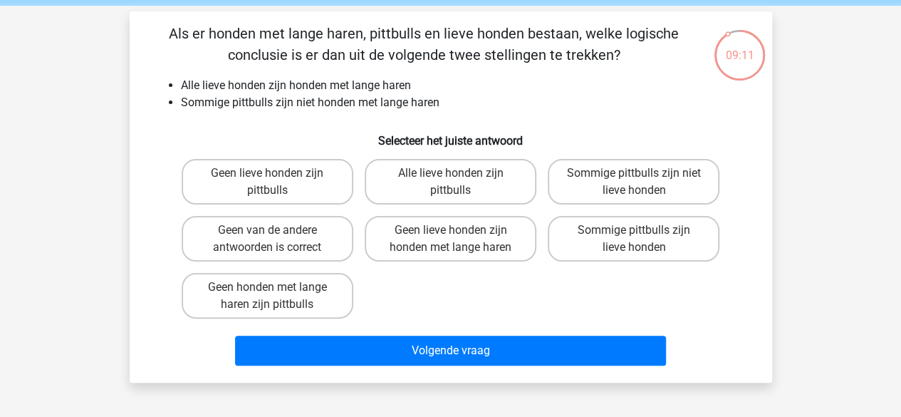
click at [459, 296] on div "Geen lieve honden zijn pittbulls Alle lieve honden zijn pittbulls Sommige pittb…" at bounding box center [451, 238] width 550 height 171
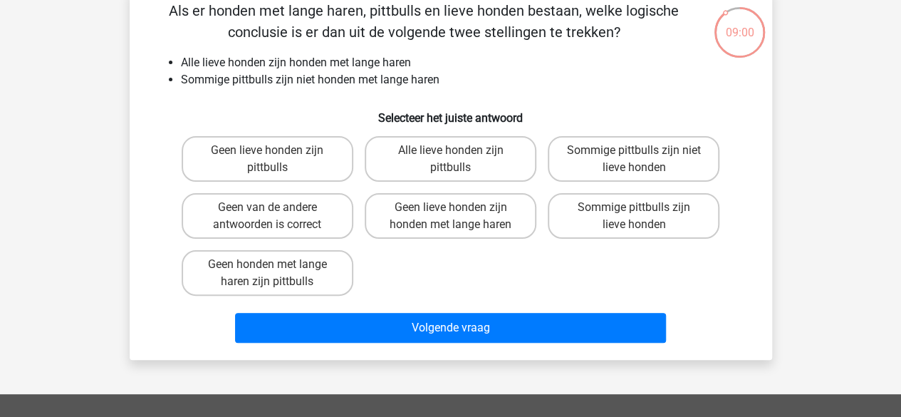
scroll to position [53, 0]
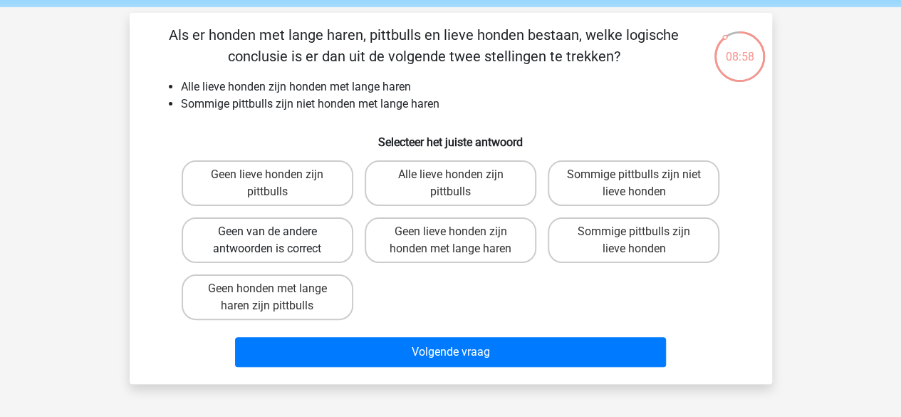
click at [315, 256] on label "Geen van de andere antwoorden is correct" at bounding box center [268, 240] width 172 height 46
click at [276, 241] on input "Geen van de andere antwoorden is correct" at bounding box center [271, 235] width 9 height 9
radio input "true"
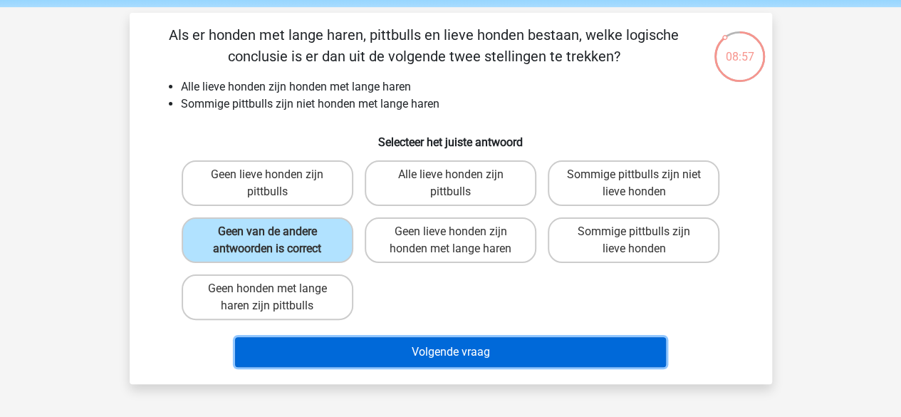
click at [358, 344] on button "Volgende vraag" at bounding box center [450, 352] width 431 height 30
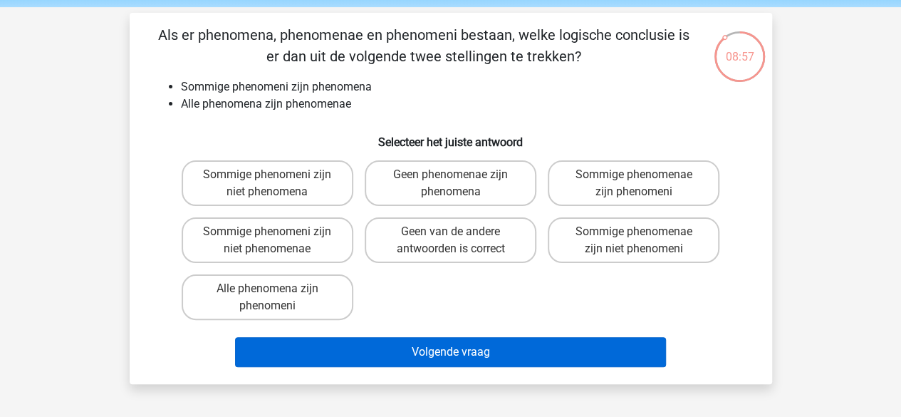
scroll to position [66, 0]
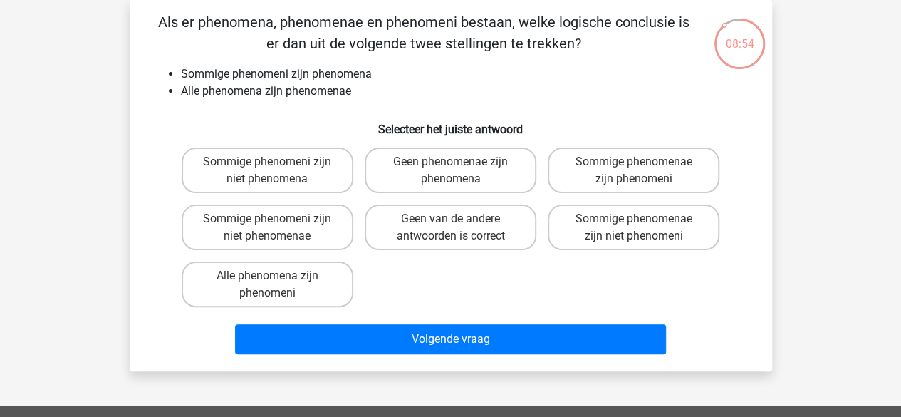
click at [312, 64] on div "Als er phenomena, phenomenae en phenomeni bestaan, welke logische conclusie is …" at bounding box center [450, 185] width 631 height 348
click at [292, 94] on li "Alle phenomena zijn phenomenae" at bounding box center [465, 91] width 568 height 17
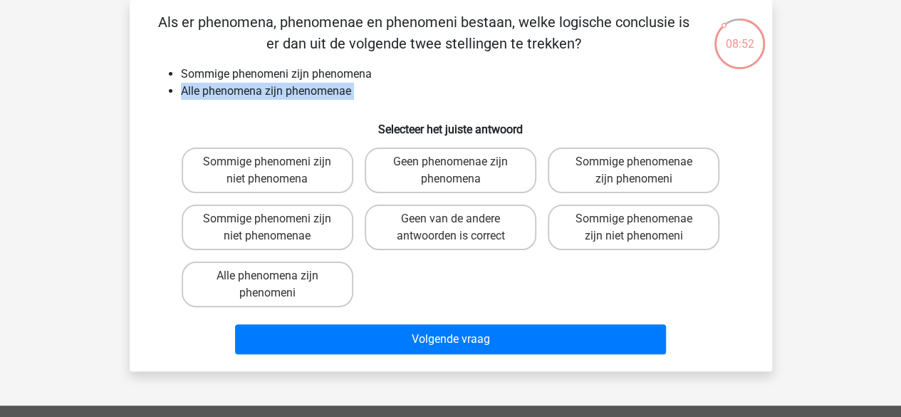
click at [292, 94] on li "Alle phenomena zijn phenomenae" at bounding box center [465, 91] width 568 height 17
click at [288, 111] on h6 "Selecteer het juiste antwoord" at bounding box center [450, 123] width 597 height 25
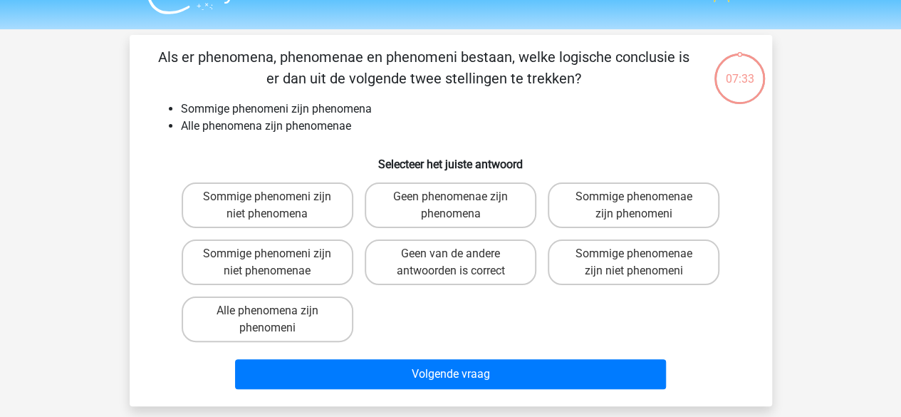
scroll to position [31, 0]
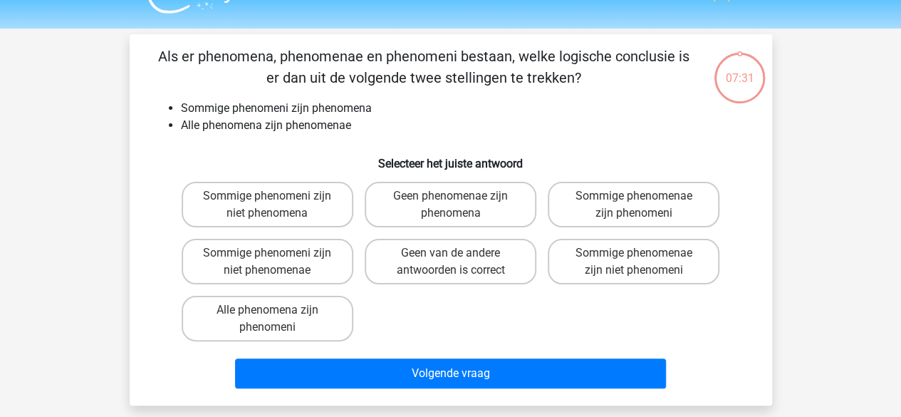
click at [355, 113] on li "Sommige phenomeni zijn phenomena" at bounding box center [465, 108] width 568 height 17
click at [353, 121] on li "Alle phenomena zijn phenomenae" at bounding box center [465, 125] width 568 height 17
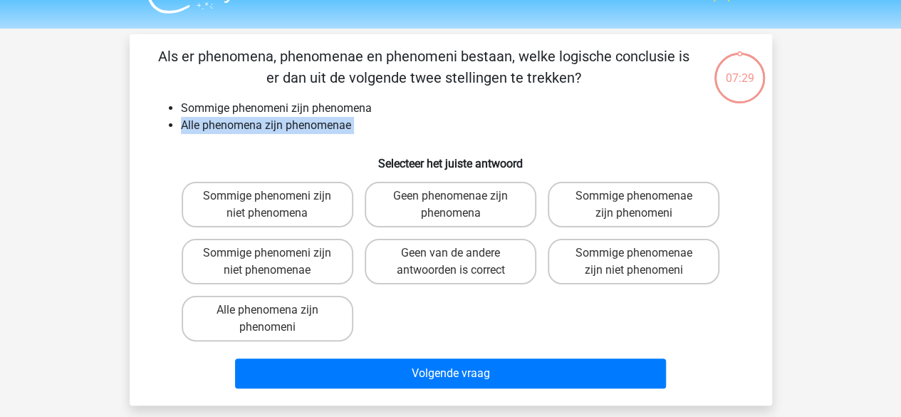
click at [353, 121] on li "Alle phenomena zijn phenomenae" at bounding box center [465, 125] width 568 height 17
click at [594, 192] on label "Sommige phenomenae zijn phenomeni" at bounding box center [634, 205] width 172 height 46
click at [634, 196] on input "Sommige phenomenae zijn phenomeni" at bounding box center [638, 200] width 9 height 9
radio input "true"
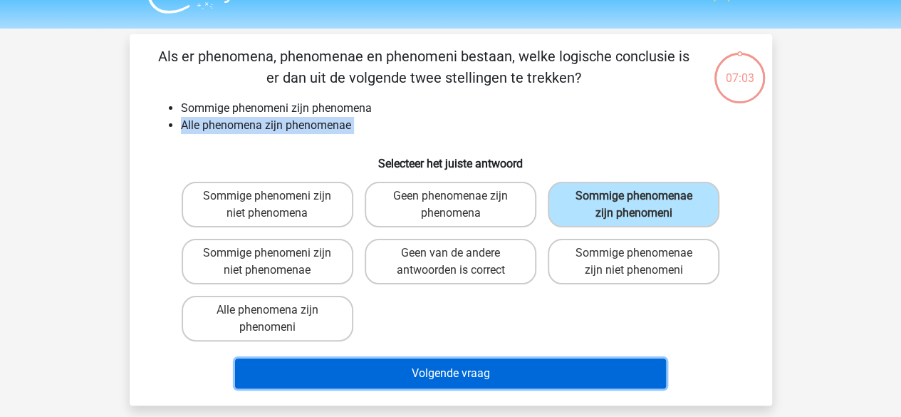
click at [376, 377] on button "Volgende vraag" at bounding box center [450, 373] width 431 height 30
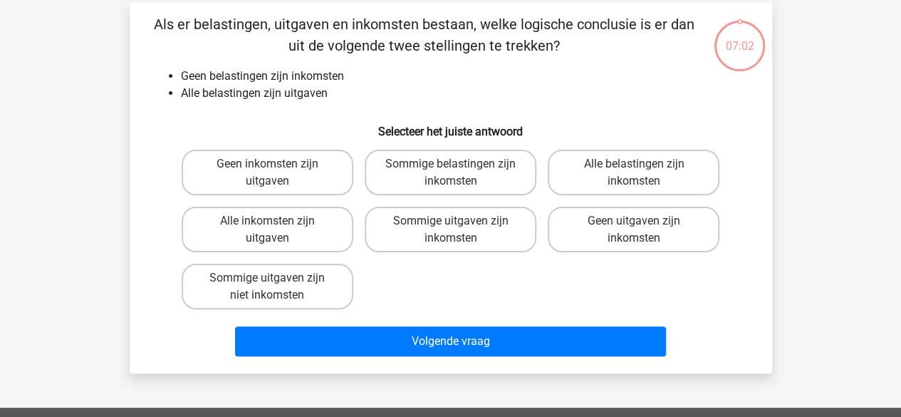
scroll to position [66, 0]
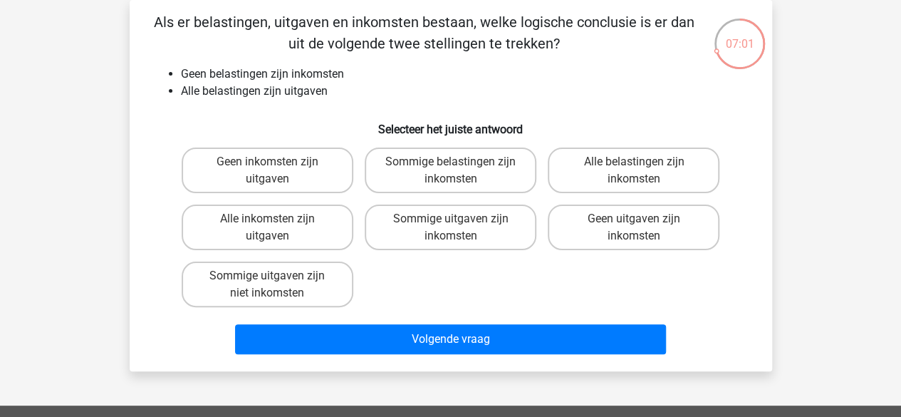
click at [298, 69] on li "Geen belastingen zijn inkomsten" at bounding box center [465, 74] width 568 height 17
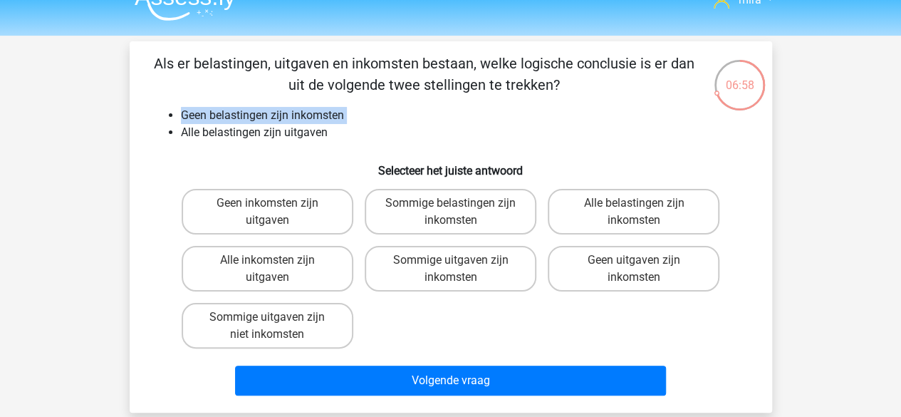
scroll to position [24, 0]
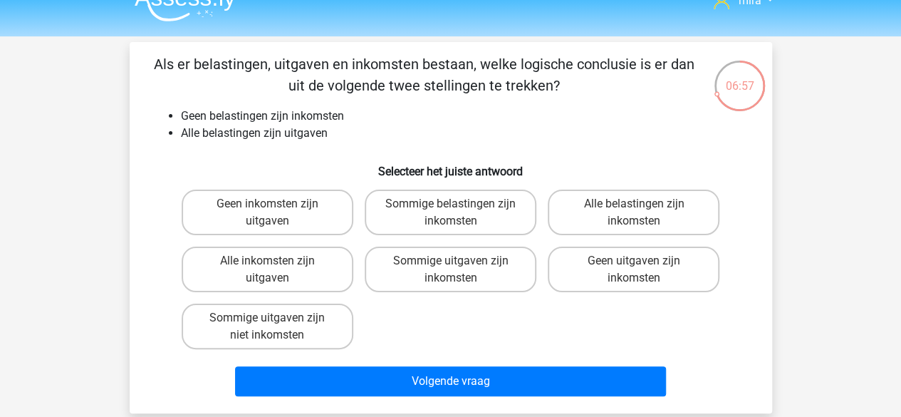
click at [285, 125] on li "Alle belastingen zijn uitgaven" at bounding box center [465, 133] width 568 height 17
click at [336, 222] on label "Geen inkomsten zijn uitgaven" at bounding box center [268, 212] width 172 height 46
click at [276, 213] on input "Geen inkomsten zijn uitgaven" at bounding box center [271, 208] width 9 height 9
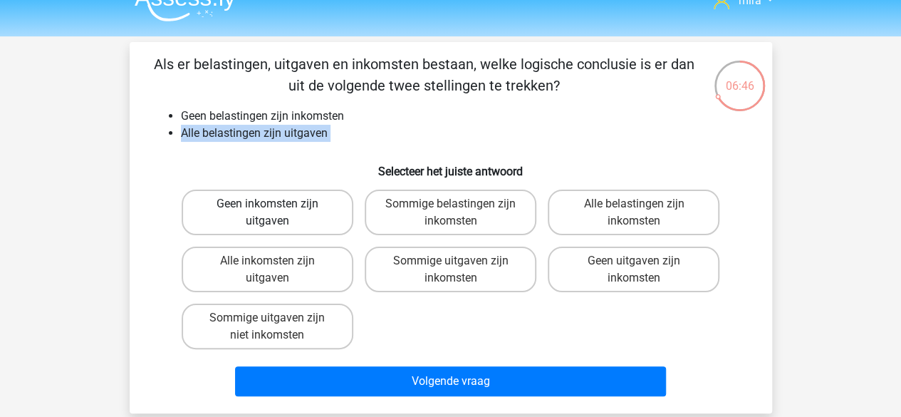
radio input "true"
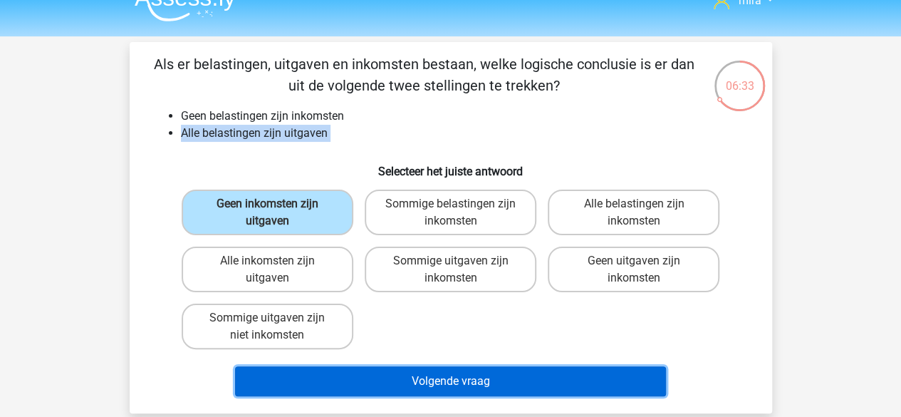
click at [449, 376] on button "Volgende vraag" at bounding box center [450, 381] width 431 height 30
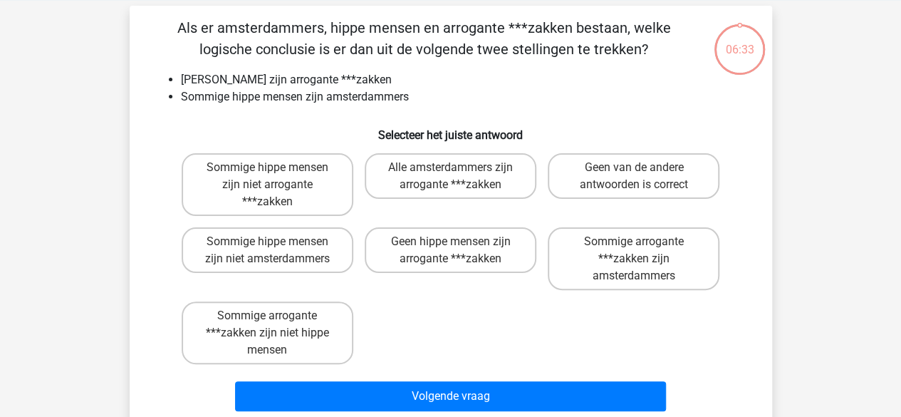
scroll to position [66, 0]
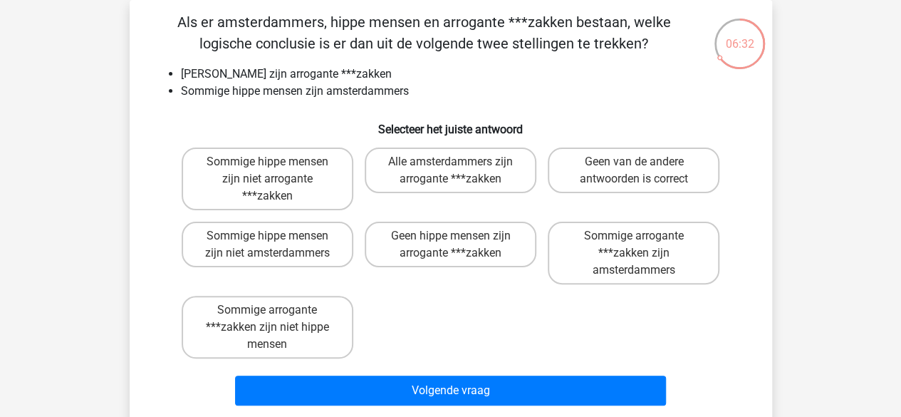
click at [285, 74] on li "Geen amsterdammers zijn arrogante ***zakken" at bounding box center [465, 74] width 568 height 17
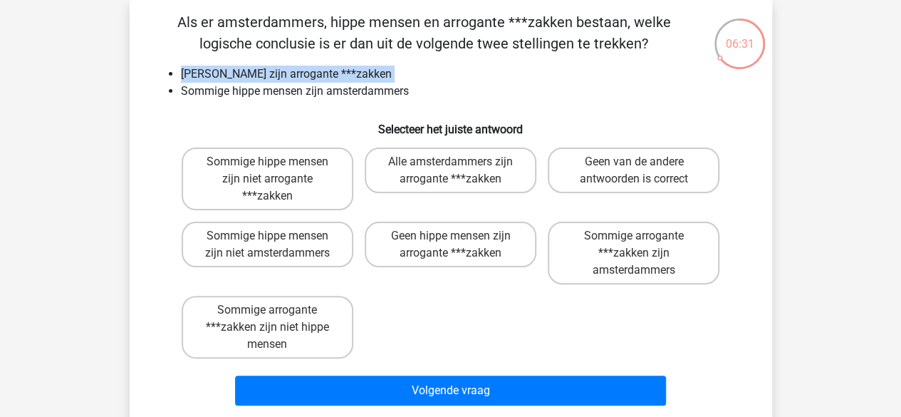
click at [285, 74] on li "Geen amsterdammers zijn arrogante ***zakken" at bounding box center [465, 74] width 568 height 17
click at [308, 74] on li "Geen amsterdammers zijn arrogante ***zakken" at bounding box center [465, 74] width 568 height 17
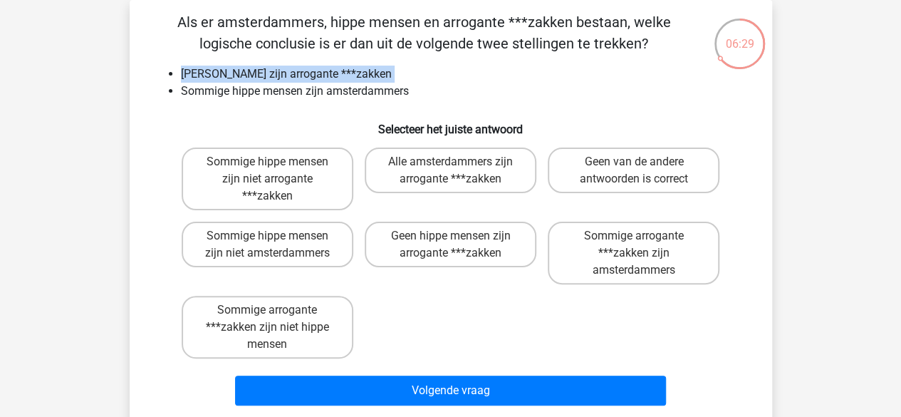
click at [308, 74] on li "Geen amsterdammers zijn arrogante ***zakken" at bounding box center [465, 74] width 568 height 17
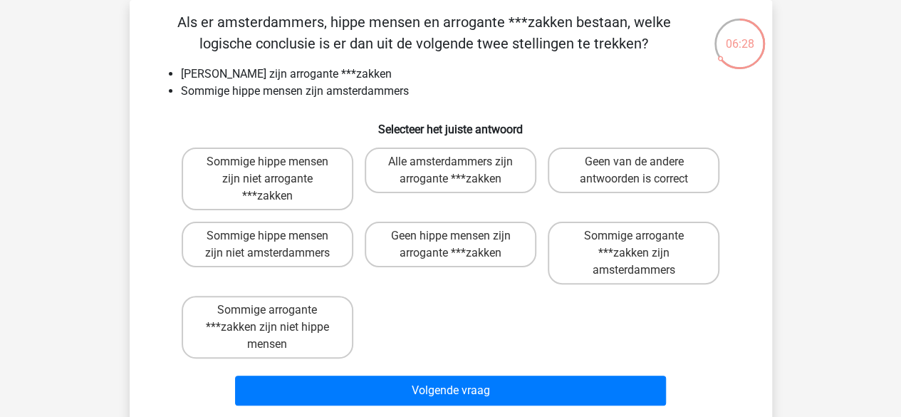
click at [283, 97] on li "Sommige hippe mensen zijn amsterdammers" at bounding box center [465, 91] width 568 height 17
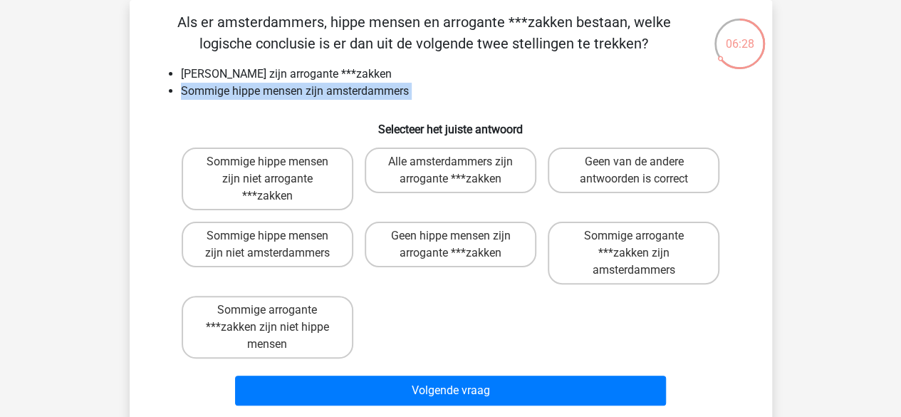
click at [283, 97] on li "Sommige hippe mensen zijn amsterdammers" at bounding box center [465, 91] width 568 height 17
click at [296, 175] on label "Sommige hippe mensen zijn niet arrogante ***zakken" at bounding box center [268, 178] width 172 height 63
click at [276, 171] on input "Sommige hippe mensen zijn niet arrogante ***zakken" at bounding box center [271, 166] width 9 height 9
radio input "true"
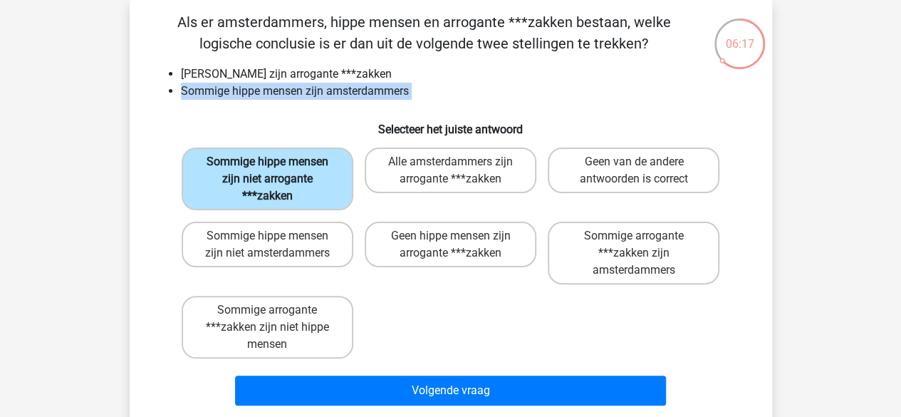
click at [300, 177] on label "Sommige hippe mensen zijn niet arrogante ***zakken" at bounding box center [268, 178] width 172 height 63
click at [276, 171] on input "Sommige hippe mensen zijn niet arrogante ***zakken" at bounding box center [271, 166] width 9 height 9
click at [425, 234] on label "Geen hippe mensen zijn arrogante ***zakken" at bounding box center [451, 245] width 172 height 46
click at [450, 236] on input "Geen hippe mensen zijn arrogante ***zakken" at bounding box center [454, 240] width 9 height 9
radio input "true"
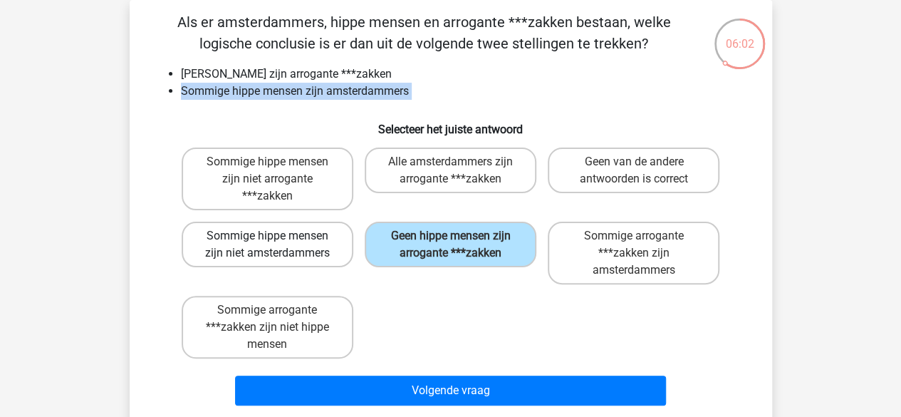
click at [340, 231] on label "Sommige hippe mensen zijn niet amsterdammers" at bounding box center [268, 245] width 172 height 46
click at [276, 236] on input "Sommige hippe mensen zijn niet amsterdammers" at bounding box center [271, 240] width 9 height 9
radio input "true"
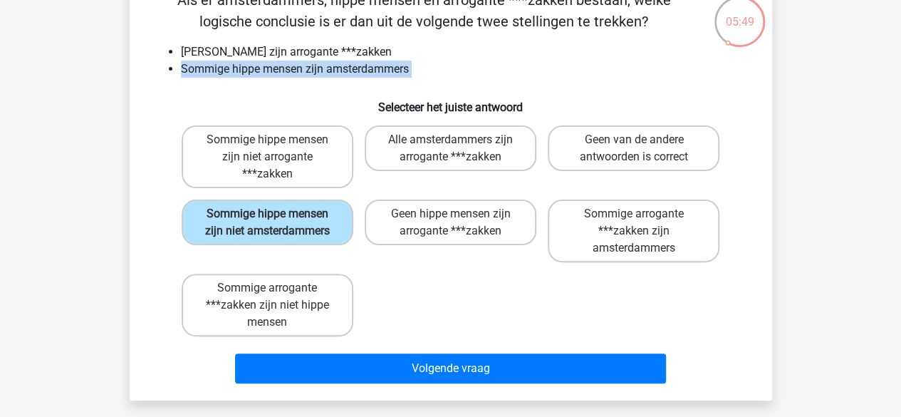
scroll to position [88, 0]
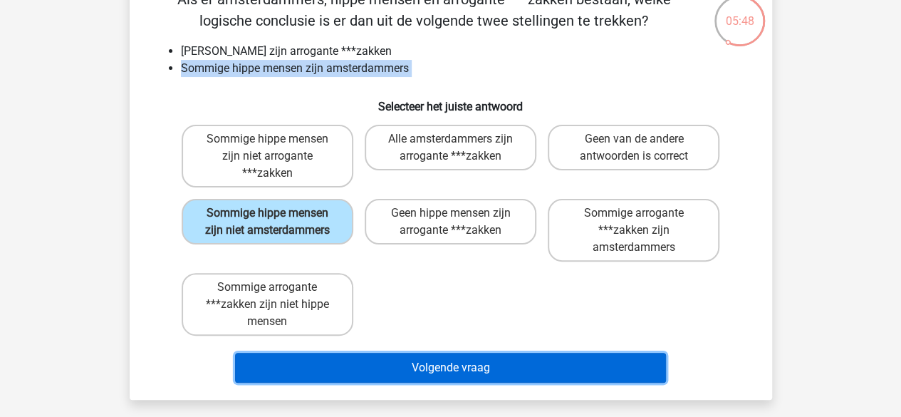
click at [469, 365] on button "Volgende vraag" at bounding box center [450, 368] width 431 height 30
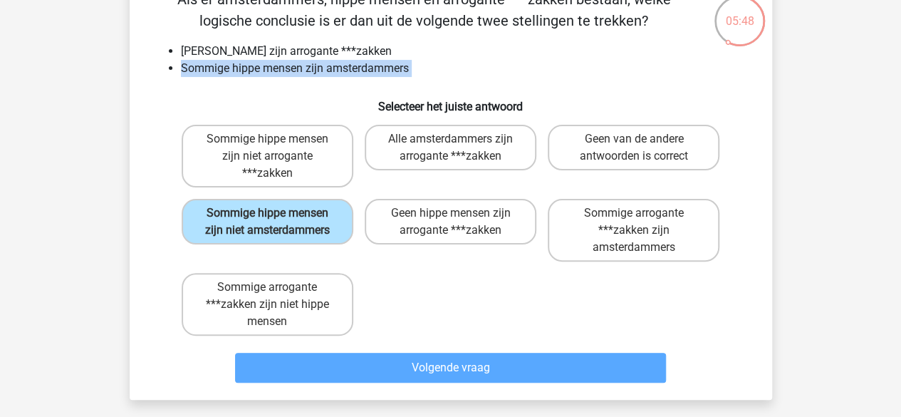
scroll to position [66, 0]
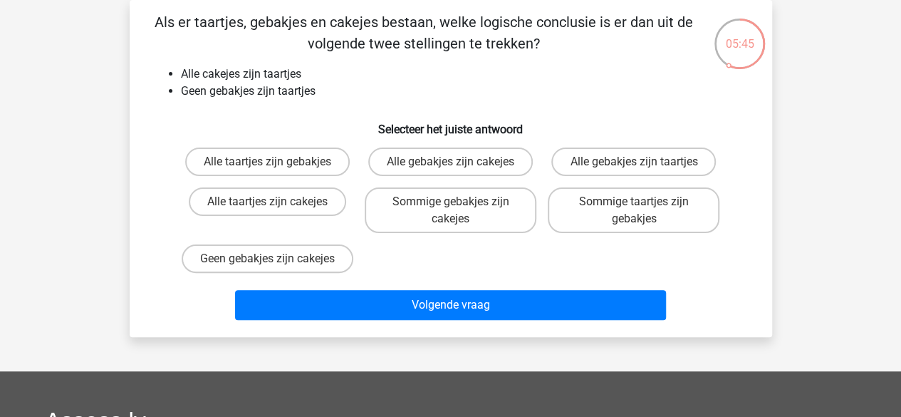
click at [291, 75] on li "Alle cakejes zijn taartjes" at bounding box center [465, 74] width 568 height 17
click at [289, 98] on li "Geen gebakjes zijn taartjes" at bounding box center [465, 91] width 568 height 17
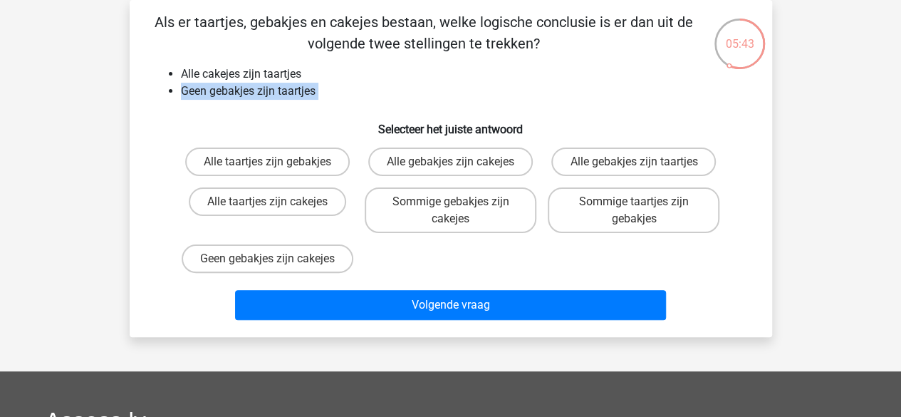
click at [289, 98] on li "Geen gebakjes zijn taartjes" at bounding box center [465, 91] width 568 height 17
click at [293, 212] on label "Alle taartjes zijn cakejes" at bounding box center [267, 201] width 157 height 28
click at [276, 211] on input "Alle taartjes zijn cakejes" at bounding box center [271, 206] width 9 height 9
radio input "true"
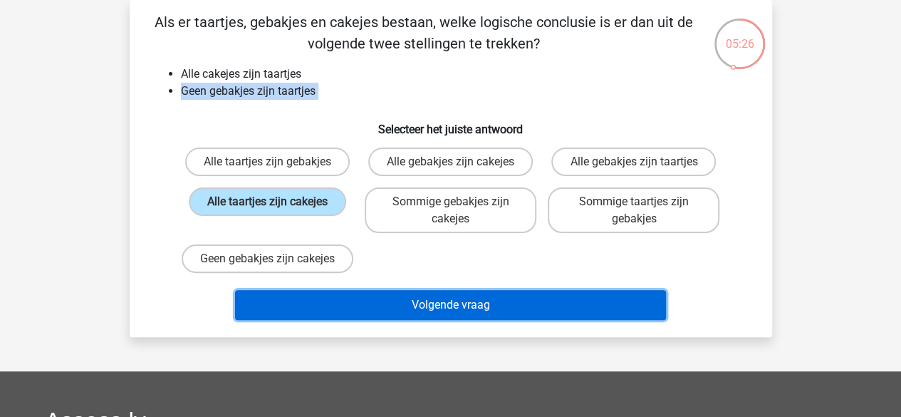
click at [523, 320] on button "Volgende vraag" at bounding box center [450, 305] width 431 height 30
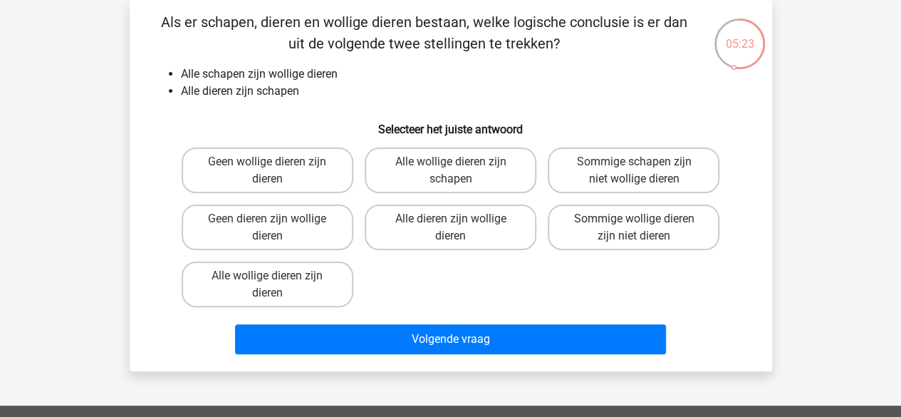
click at [293, 83] on li "Alle dieren zijn schapen" at bounding box center [465, 91] width 568 height 17
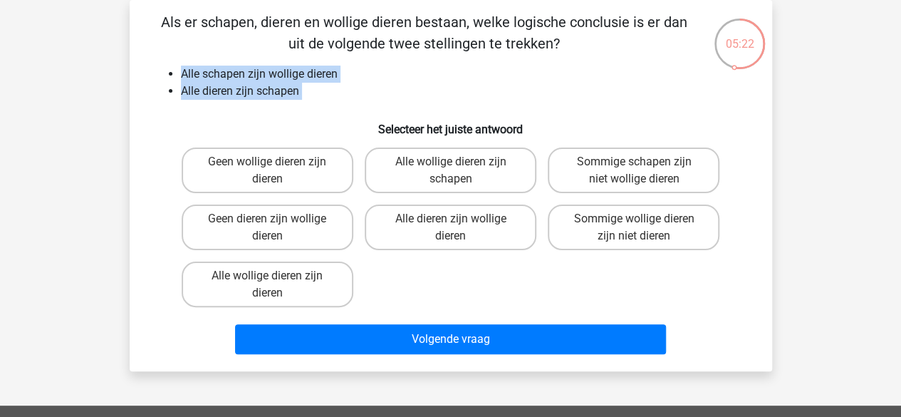
drag, startPoint x: 293, startPoint y: 83, endPoint x: 328, endPoint y: 66, distance: 38.2
click at [328, 66] on ul "Alle schapen zijn wollige dieren Alle dieren zijn schapen" at bounding box center [450, 83] width 597 height 34
click at [328, 66] on li "Alle schapen zijn wollige dieren" at bounding box center [465, 74] width 568 height 17
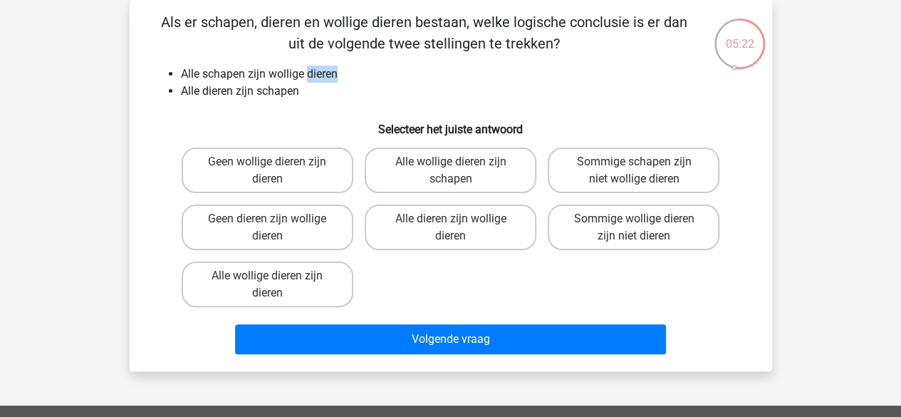
click at [328, 66] on li "Alle schapen zijn wollige dieren" at bounding box center [465, 74] width 568 height 17
click at [447, 177] on label "Alle wollige dieren zijn schapen" at bounding box center [451, 170] width 172 height 46
click at [450, 171] on input "Alle wollige dieren zijn schapen" at bounding box center [454, 166] width 9 height 9
radio input "true"
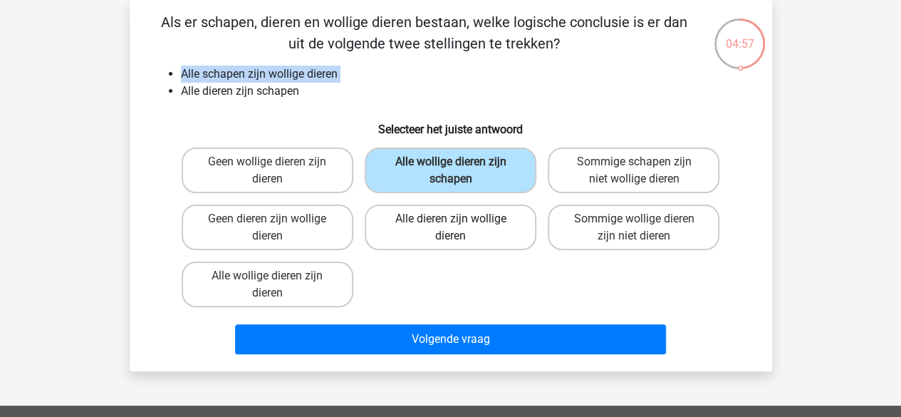
click at [526, 234] on label "Alle dieren zijn wollige dieren" at bounding box center [451, 227] width 172 height 46
click at [459, 228] on input "Alle dieren zijn wollige dieren" at bounding box center [454, 223] width 9 height 9
radio input "true"
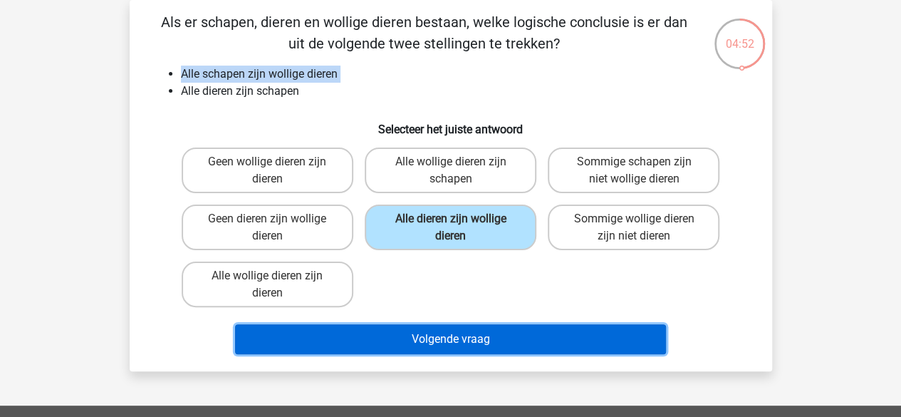
click at [455, 339] on button "Volgende vraag" at bounding box center [450, 339] width 431 height 30
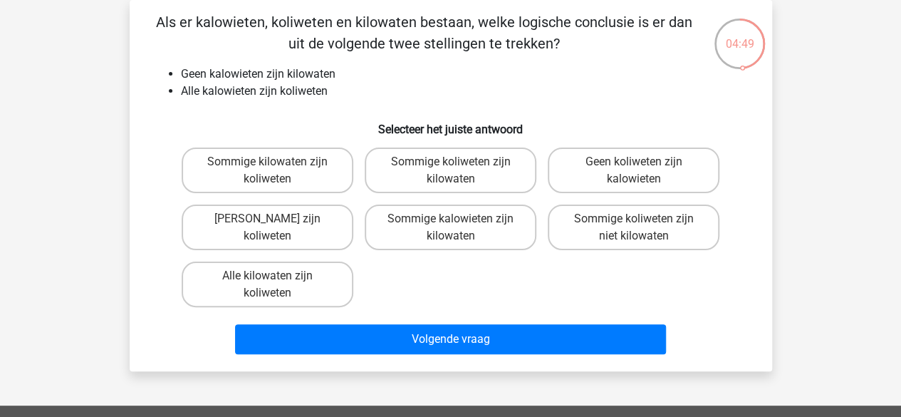
click at [233, 66] on li "Geen kalowieten zijn kilowaten" at bounding box center [465, 74] width 568 height 17
click at [281, 237] on label "Geen kilowaten zijn koliweten" at bounding box center [268, 227] width 172 height 46
click at [276, 228] on input "Geen kilowaten zijn koliweten" at bounding box center [271, 223] width 9 height 9
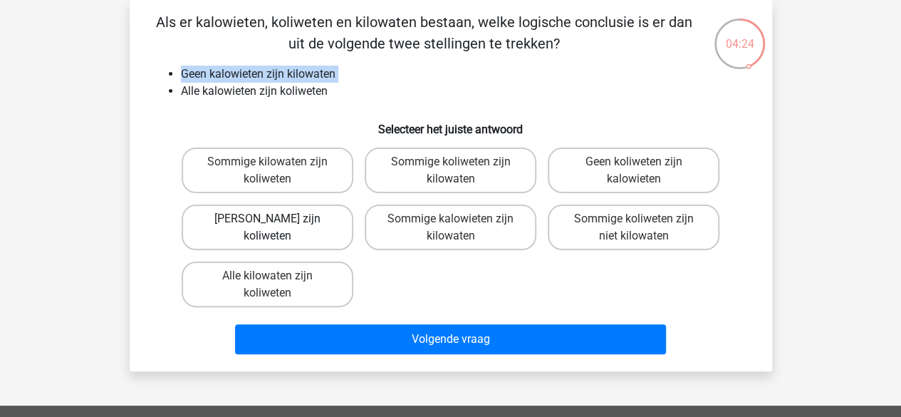
radio input "true"
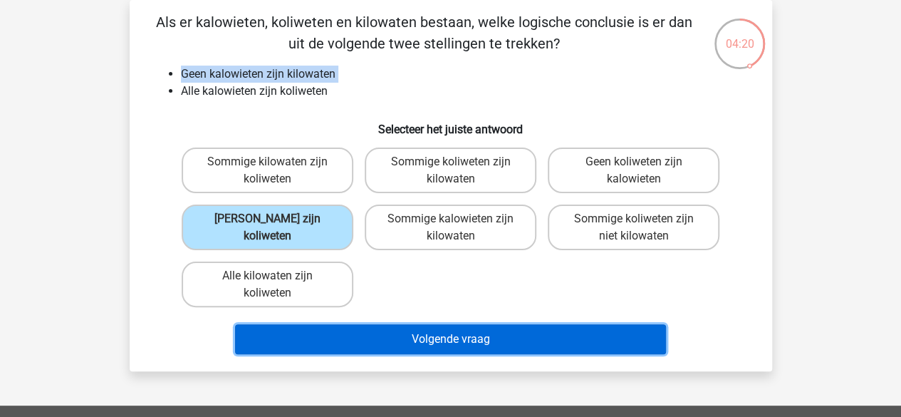
click at [337, 333] on button "Volgende vraag" at bounding box center [450, 339] width 431 height 30
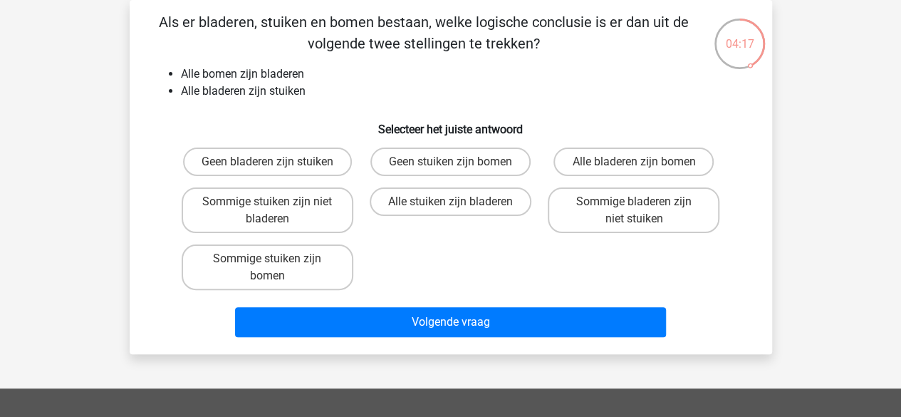
click at [296, 68] on li "Alle bomen zijn bladeren" at bounding box center [465, 74] width 568 height 17
click at [296, 86] on li "Alle bladeren zijn stuiken" at bounding box center [465, 91] width 568 height 17
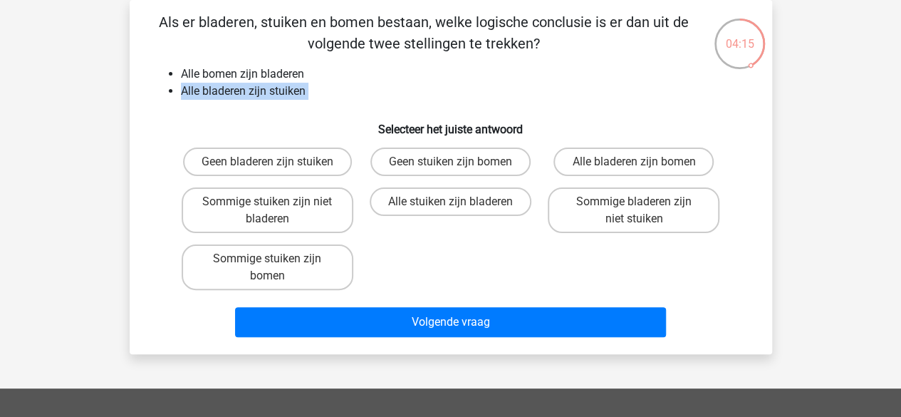
click at [296, 86] on li "Alle bladeren zijn stuiken" at bounding box center [465, 91] width 568 height 17
click at [629, 170] on label "Alle bladeren zijn bomen" at bounding box center [633, 161] width 160 height 28
click at [634, 170] on input "Alle bladeren zijn bomen" at bounding box center [638, 166] width 9 height 9
radio input "true"
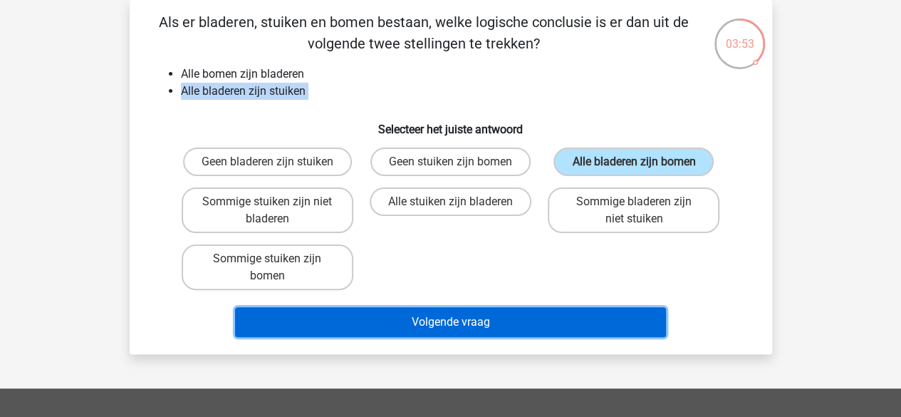
click at [423, 321] on button "Volgende vraag" at bounding box center [450, 322] width 431 height 30
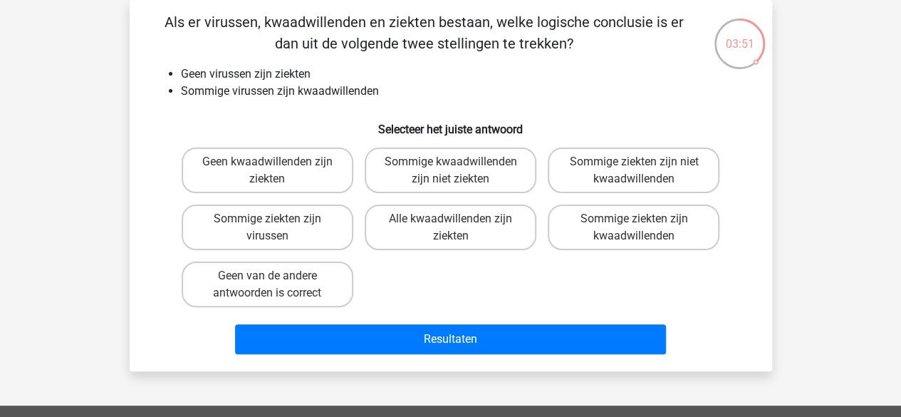
click at [290, 65] on div "Als er virussen, kwaadwillenden en ziekten bestaan, welke logische conclusie is…" at bounding box center [450, 185] width 631 height 348
click at [292, 81] on li "Geen virussen zijn ziekten" at bounding box center [465, 74] width 568 height 17
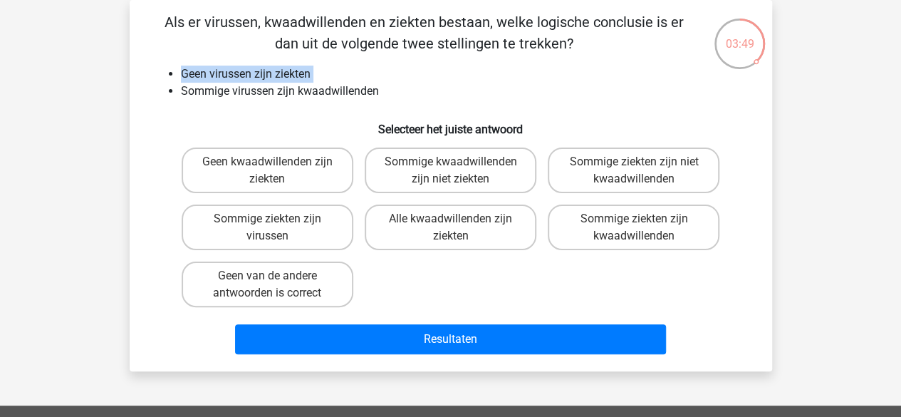
click at [292, 81] on li "Geen virussen zijn ziekten" at bounding box center [465, 74] width 568 height 17
click at [293, 103] on div "Als er virussen, kwaadwillenden en ziekten bestaan, welke logische conclusie is…" at bounding box center [450, 185] width 631 height 348
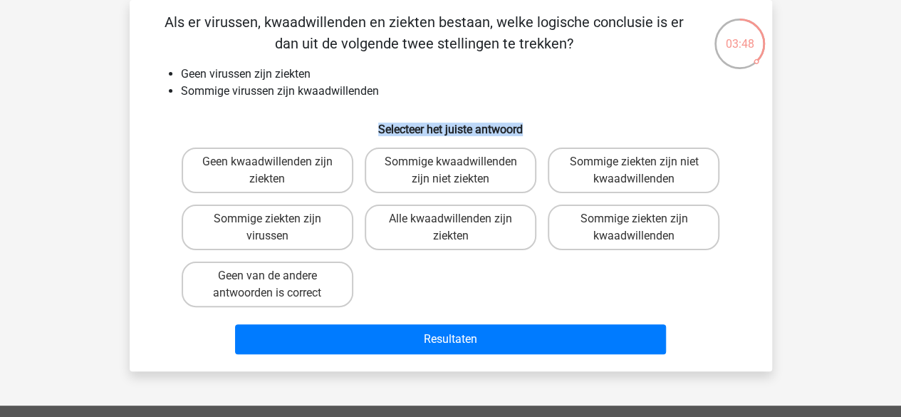
click at [293, 103] on div "Als er virussen, kwaadwillenden en ziekten bestaan, welke logische conclusie is…" at bounding box center [450, 185] width 631 height 348
click at [309, 91] on li "Sommige virussen zijn kwaadwillenden" at bounding box center [465, 91] width 568 height 17
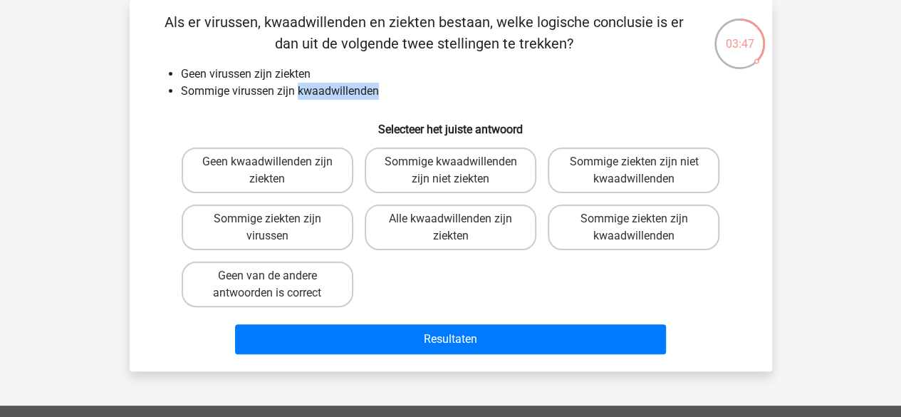
click at [309, 91] on li "Sommige virussen zijn kwaadwillenden" at bounding box center [465, 91] width 568 height 17
click at [323, 91] on li "Sommige virussen zijn kwaadwillenden" at bounding box center [465, 91] width 568 height 17
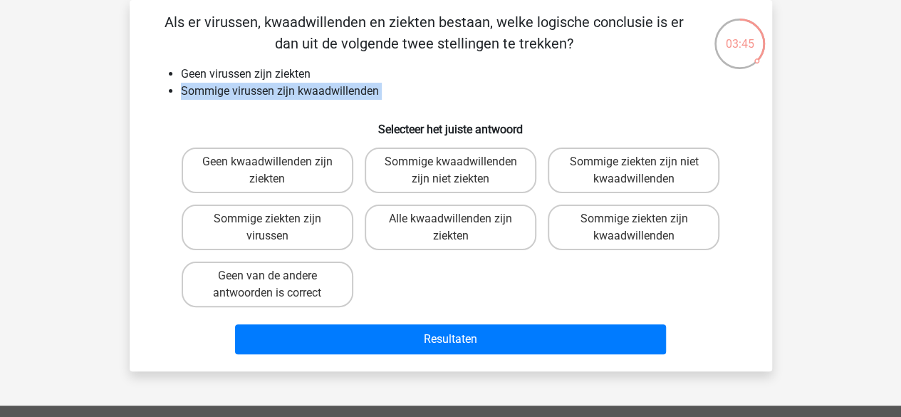
click at [323, 91] on li "Sommige virussen zijn kwaadwillenden" at bounding box center [465, 91] width 568 height 17
click at [528, 170] on label "Sommige kwaadwillenden zijn niet ziekten" at bounding box center [451, 170] width 172 height 46
click at [459, 170] on input "Sommige kwaadwillenden zijn niet ziekten" at bounding box center [454, 166] width 9 height 9
radio input "true"
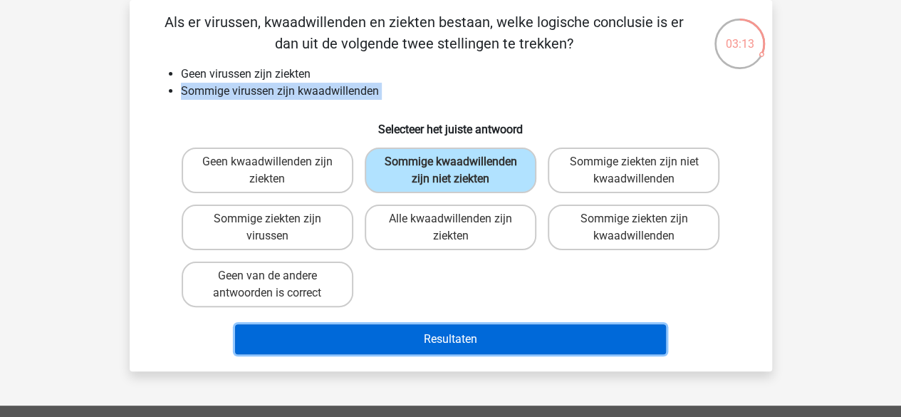
click at [483, 345] on button "Resultaten" at bounding box center [450, 339] width 431 height 30
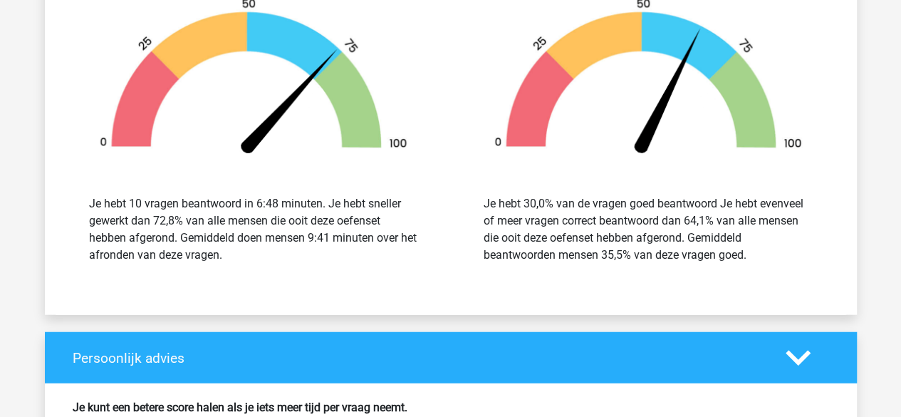
scroll to position [1601, 0]
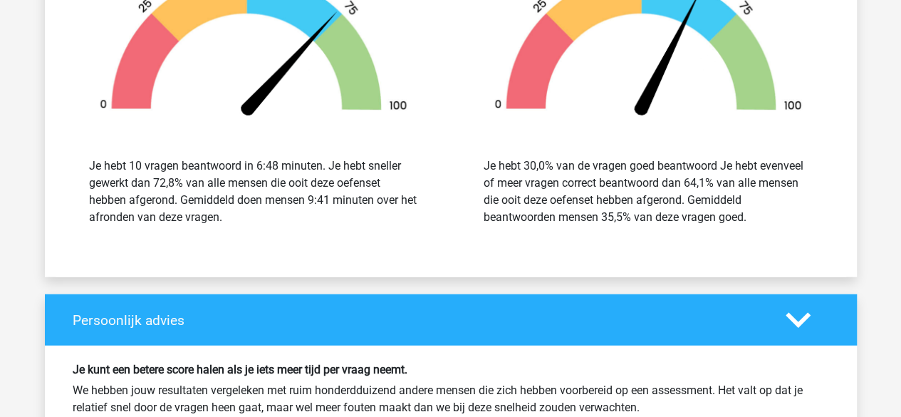
click at [493, 336] on div "Persoonlijk advies" at bounding box center [451, 319] width 812 height 51
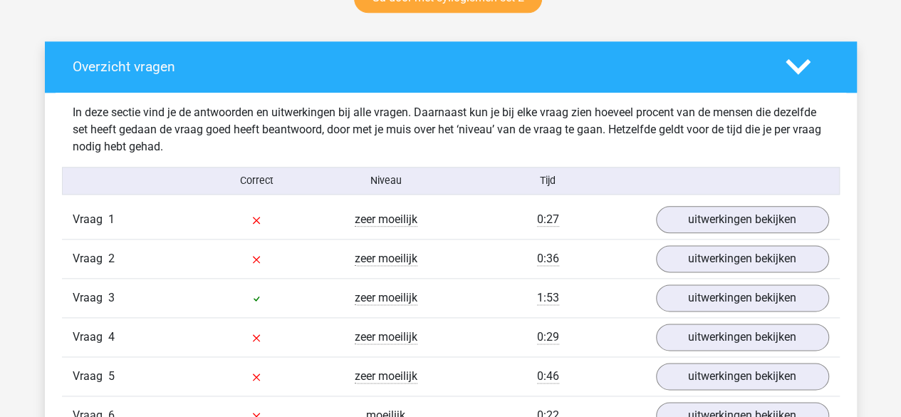
scroll to position [779, 0]
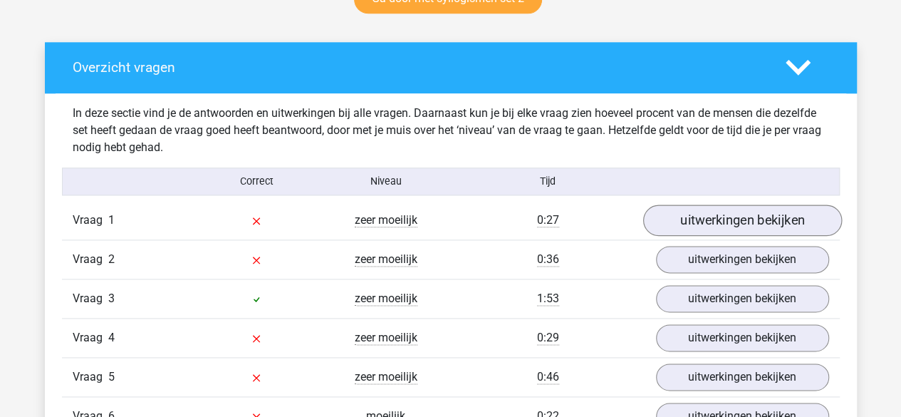
drag, startPoint x: 746, startPoint y: 203, endPoint x: 744, endPoint y: 214, distance: 10.9
click at [744, 214] on div "Vraag 1 zeer moeilijk 0:27 uitwerkingen bekijken" at bounding box center [451, 220] width 778 height 38
click at [744, 214] on link "uitwerkingen bekijken" at bounding box center [741, 219] width 199 height 31
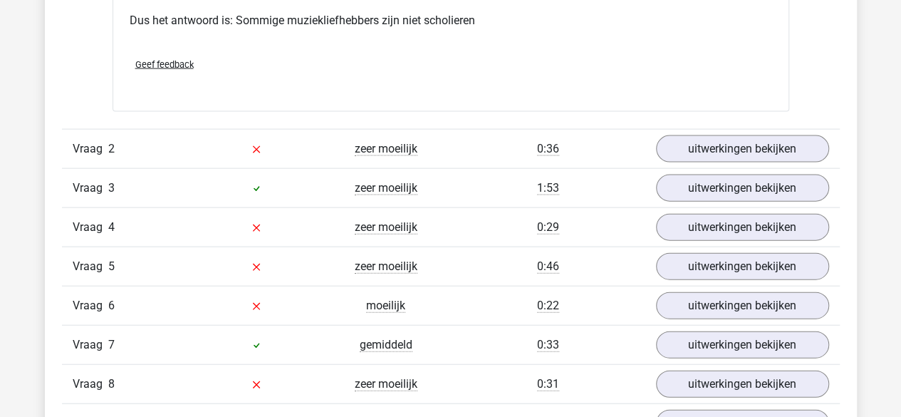
scroll to position [1514, 0]
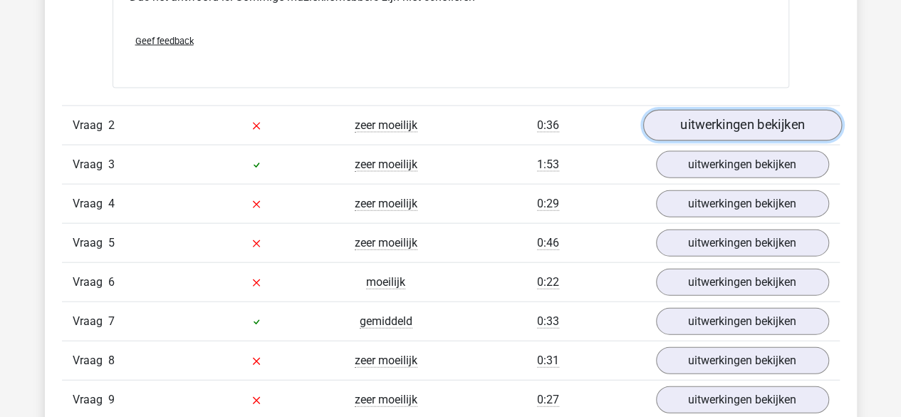
click at [692, 122] on link "uitwerkingen bekijken" at bounding box center [741, 125] width 199 height 31
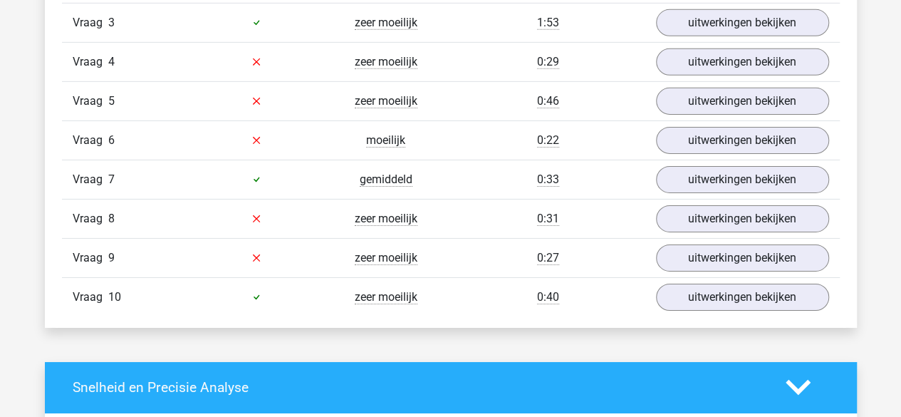
scroll to position [2247, 0]
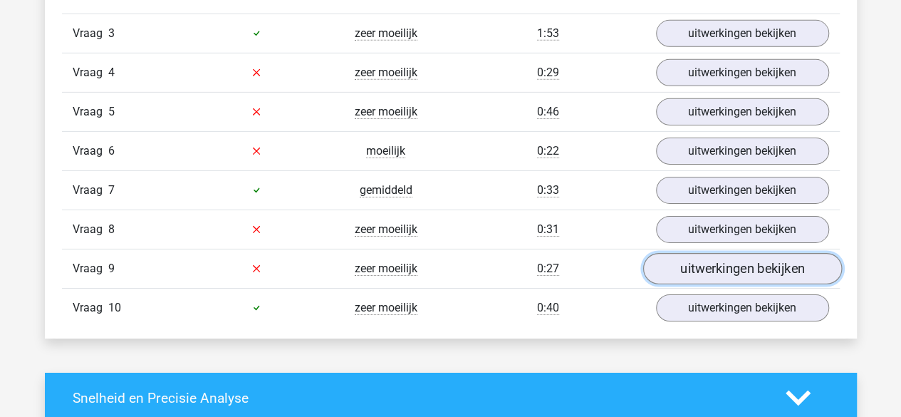
click at [704, 256] on link "uitwerkingen bekijken" at bounding box center [741, 268] width 199 height 31
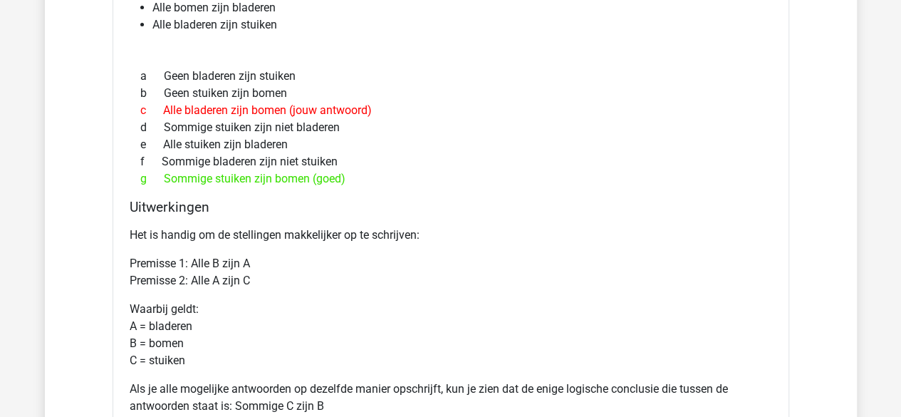
scroll to position [2578, 0]
click at [207, 254] on p "Premisse 1: Alle B zijn A Premisse 2: Alle A zijn C" at bounding box center [451, 271] width 642 height 34
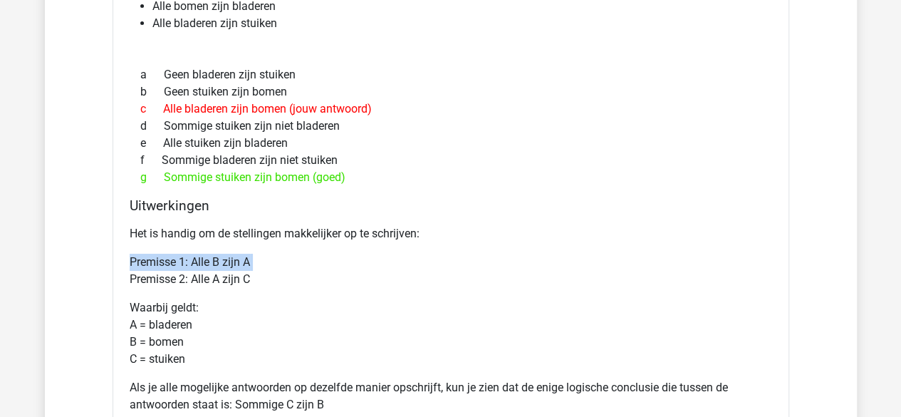
click at [207, 254] on p "Premisse 1: Alle B zijn A Premisse 2: Alle A zijn C" at bounding box center [451, 271] width 642 height 34
click at [225, 254] on p "Premisse 1: Alle B zijn A Premisse 2: Alle A zijn C" at bounding box center [451, 271] width 642 height 34
click at [204, 273] on p "Premisse 1: Alle B zijn A Premisse 2: Alle A zijn C" at bounding box center [451, 271] width 642 height 34
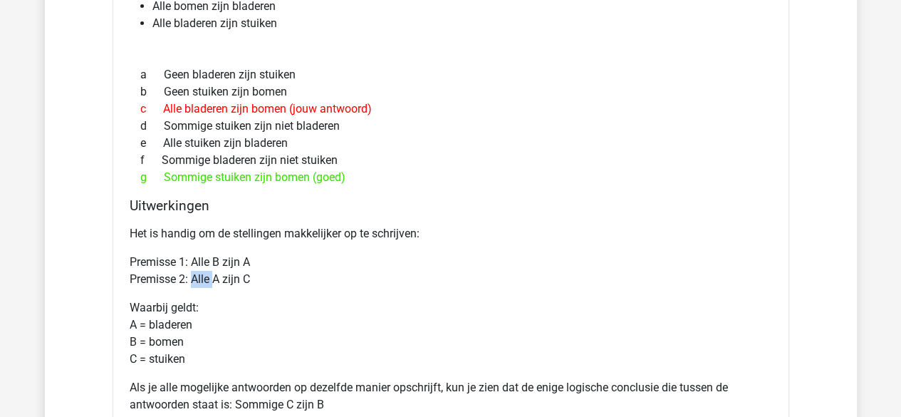
click at [204, 273] on p "Premisse 1: Alle B zijn A Premisse 2: Alle A zijn C" at bounding box center [451, 271] width 642 height 34
click at [221, 273] on p "Premisse 1: Alle B zijn A Premisse 2: Alle A zijn C" at bounding box center [451, 271] width 642 height 34
click at [200, 299] on p "Waarbij geldt: A = bladeren B = bomen C = stuiken" at bounding box center [451, 333] width 642 height 68
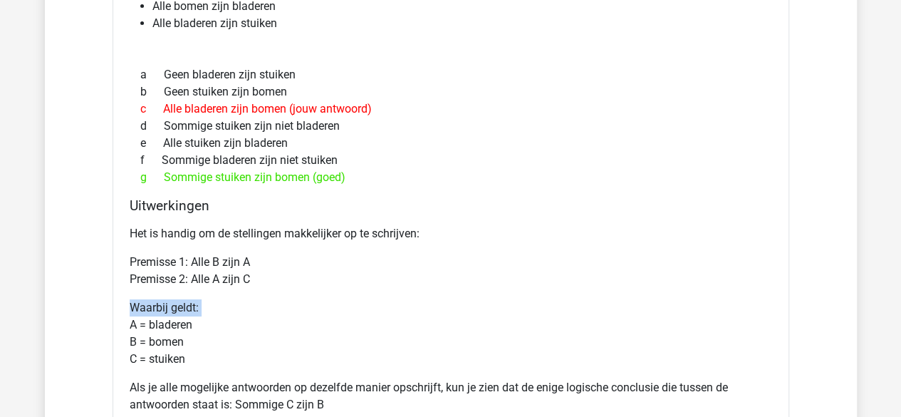
click at [200, 299] on p "Waarbij geldt: A = bladeren B = bomen C = stuiken" at bounding box center [451, 333] width 642 height 68
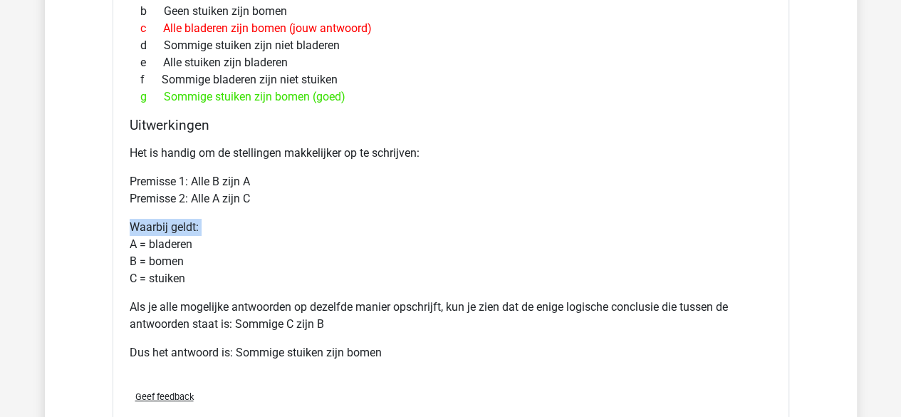
scroll to position [2674, 0]
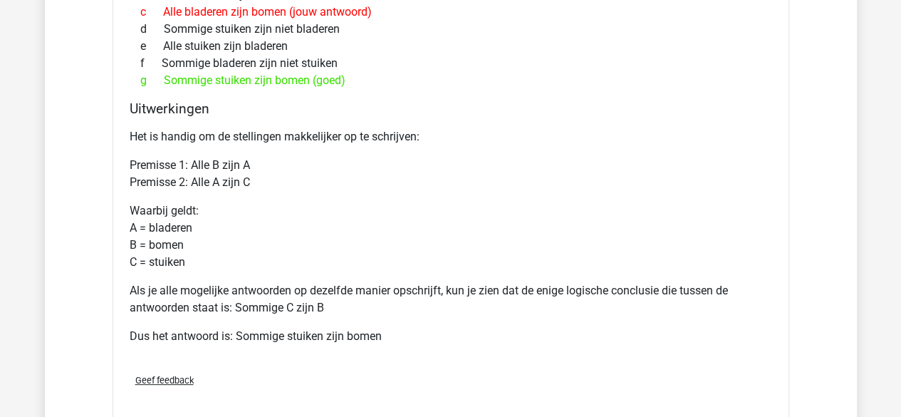
click at [226, 282] on p "Als je alle mogelijke antwoorden op dezelfde manier opschrijft, kun je zien dat…" at bounding box center [451, 299] width 642 height 34
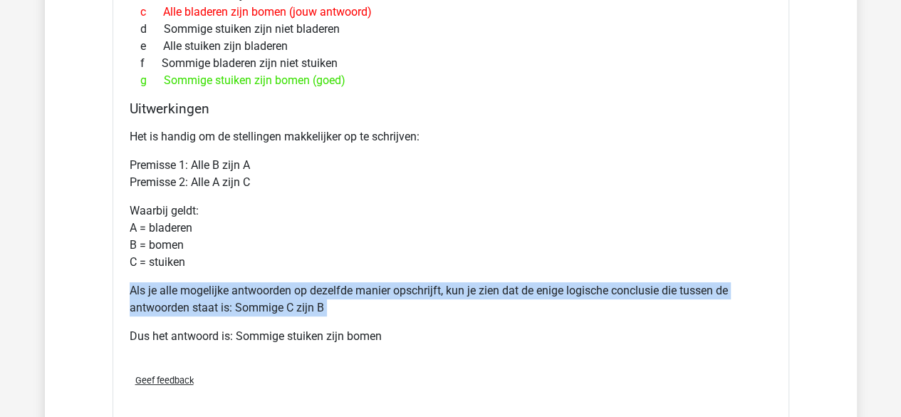
click at [226, 282] on p "Als je alle mogelijke antwoorden op dezelfde manier opschrijft, kun je zien dat…" at bounding box center [451, 299] width 642 height 34
click at [231, 286] on p "Als je alle mogelijke antwoorden op dezelfde manier opschrijft, kun je zien dat…" at bounding box center [451, 299] width 642 height 34
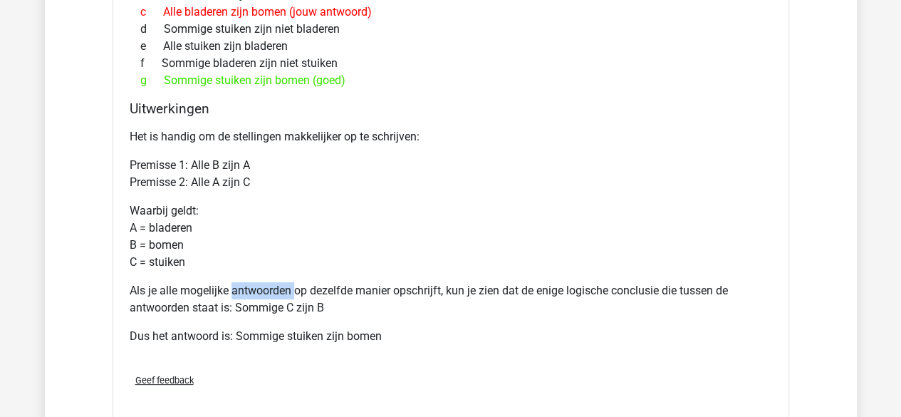
click at [231, 286] on p "Als je alle mogelijke antwoorden op dezelfde manier opschrijft, kun je zien dat…" at bounding box center [451, 299] width 642 height 34
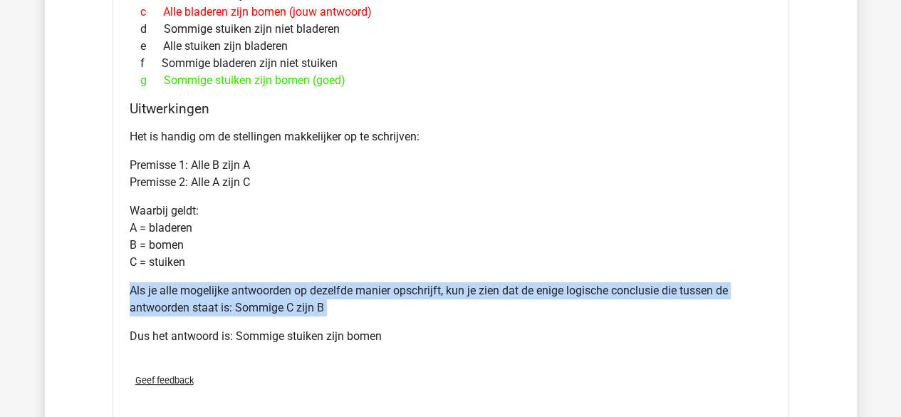
click at [231, 286] on p "Als je alle mogelijke antwoorden op dezelfde manier opschrijft, kun je zien dat…" at bounding box center [451, 299] width 642 height 34
click at [231, 293] on p "Als je alle mogelijke antwoorden op dezelfde manier opschrijft, kun je zien dat…" at bounding box center [451, 299] width 642 height 34
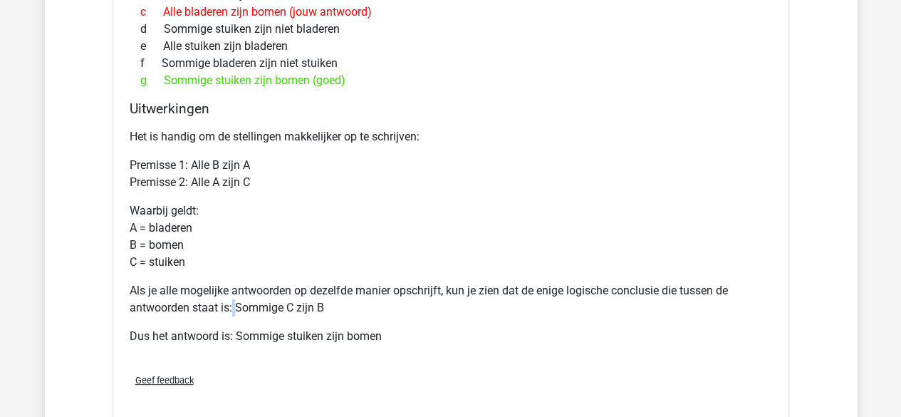
click at [231, 293] on p "Als je alle mogelijke antwoorden op dezelfde manier opschrijft, kun je zien dat…" at bounding box center [451, 299] width 642 height 34
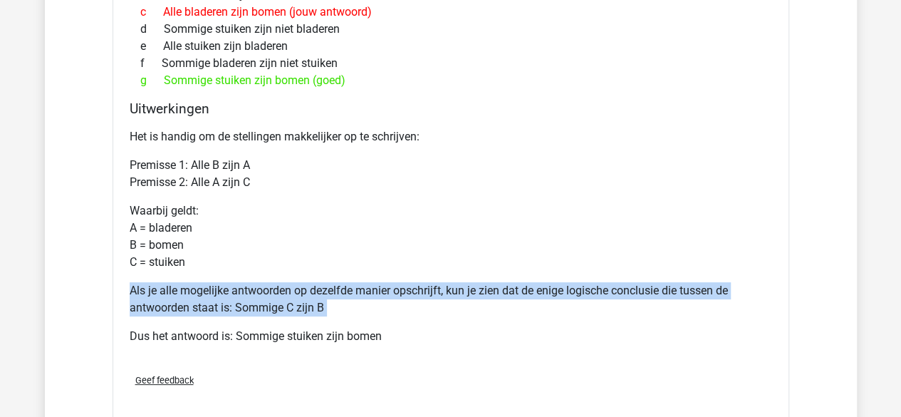
click at [231, 293] on p "Als je alle mogelijke antwoorden op dezelfde manier opschrijft, kun je zien dat…" at bounding box center [451, 299] width 642 height 34
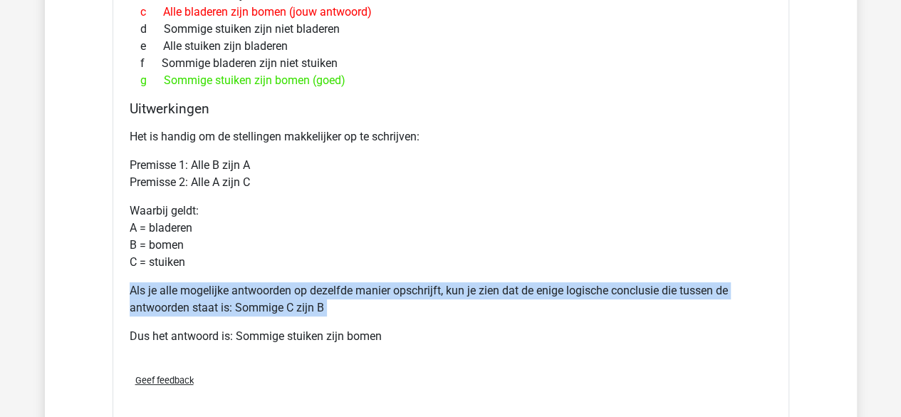
click at [231, 293] on p "Als je alle mogelijke antwoorden op dezelfde manier opschrijft, kun je zien dat…" at bounding box center [451, 299] width 642 height 34
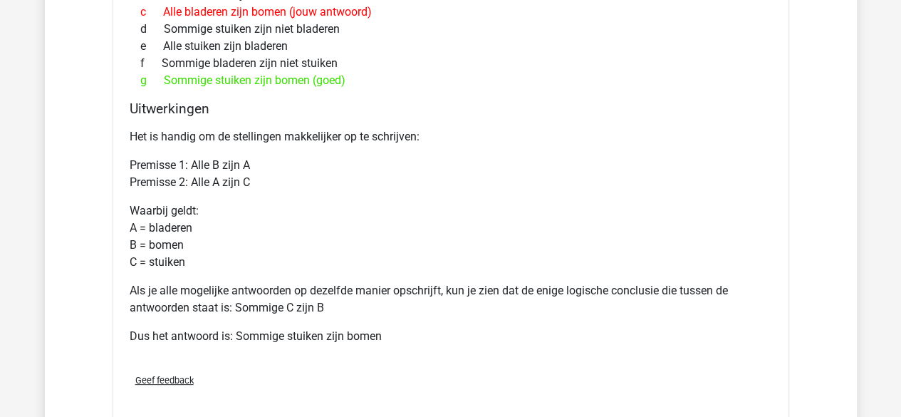
click at [234, 163] on p "Premisse 1: Alle B zijn A Premisse 2: Alle A zijn C" at bounding box center [451, 174] width 642 height 34
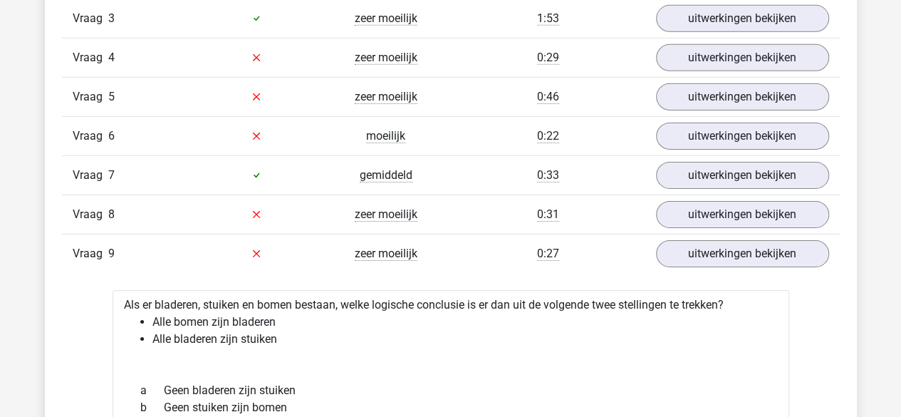
scroll to position [2261, 0]
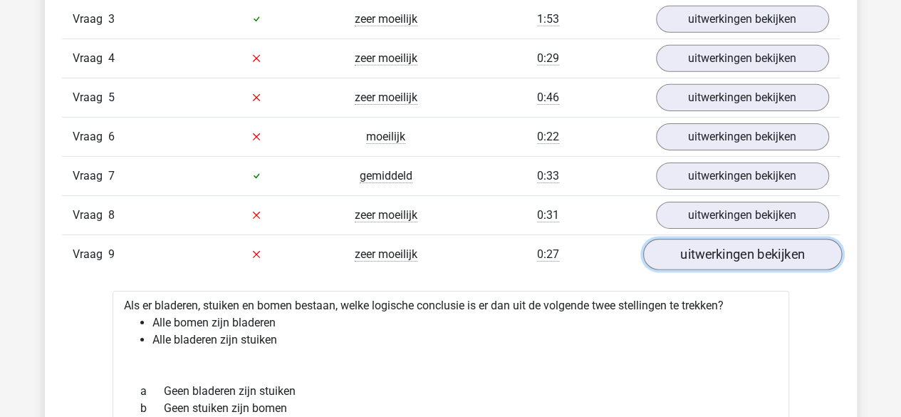
click at [702, 239] on link "uitwerkingen bekijken" at bounding box center [741, 254] width 199 height 31
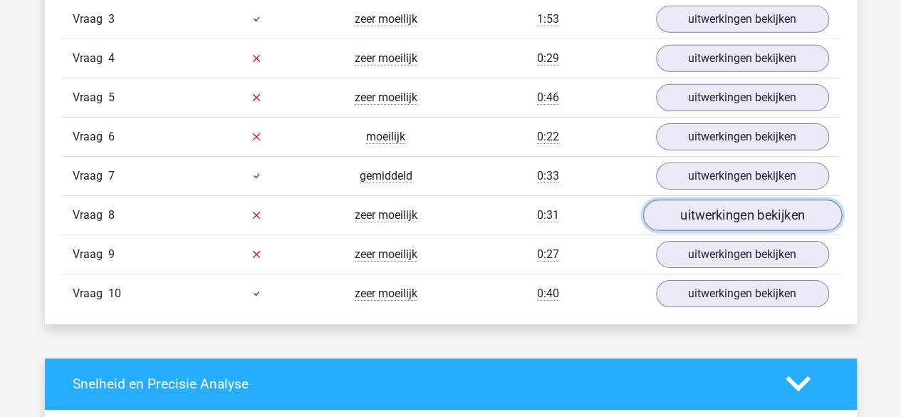
click at [684, 207] on link "uitwerkingen bekijken" at bounding box center [741, 214] width 199 height 31
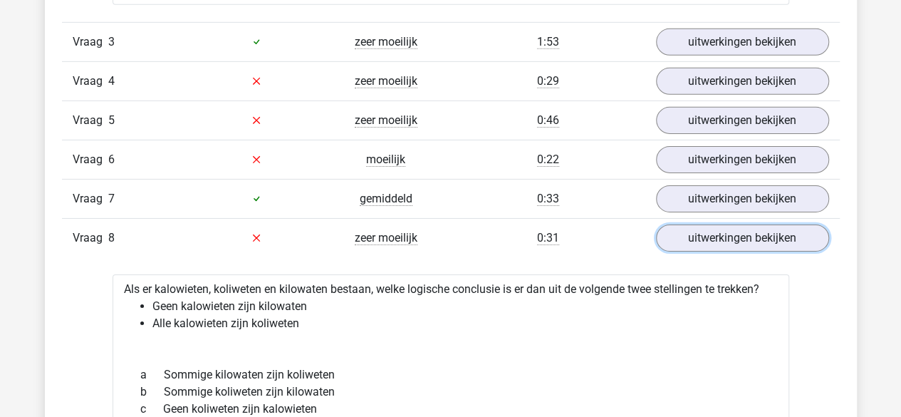
scroll to position [2203, 0]
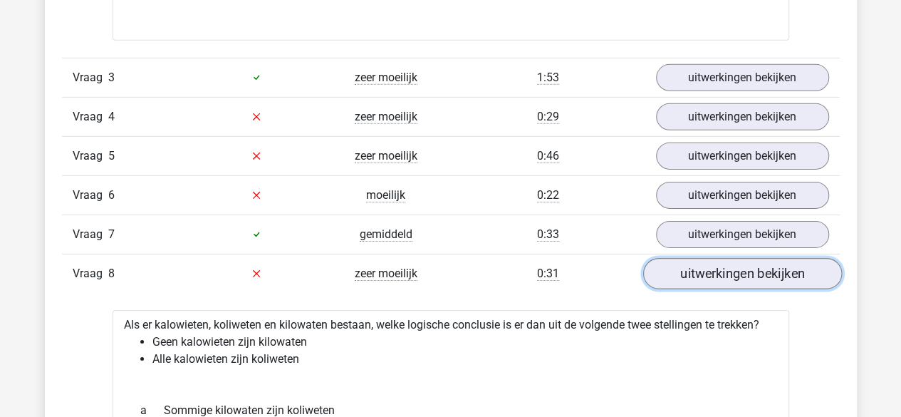
click at [731, 268] on link "uitwerkingen bekijken" at bounding box center [741, 273] width 199 height 31
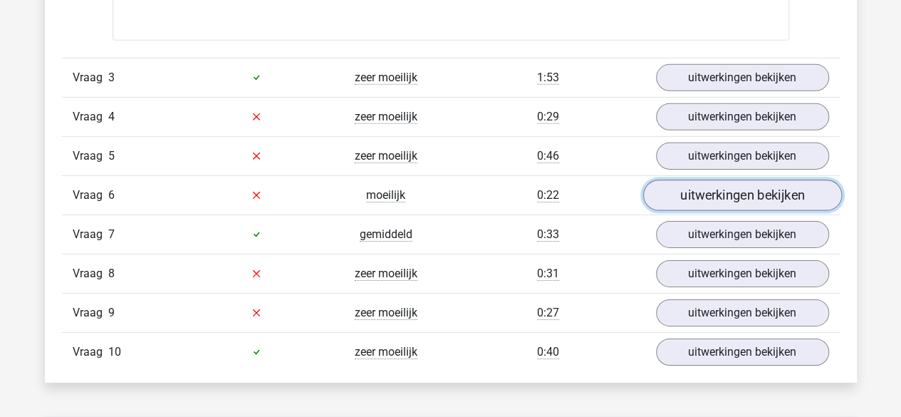
click at [705, 200] on link "uitwerkingen bekijken" at bounding box center [741, 194] width 199 height 31
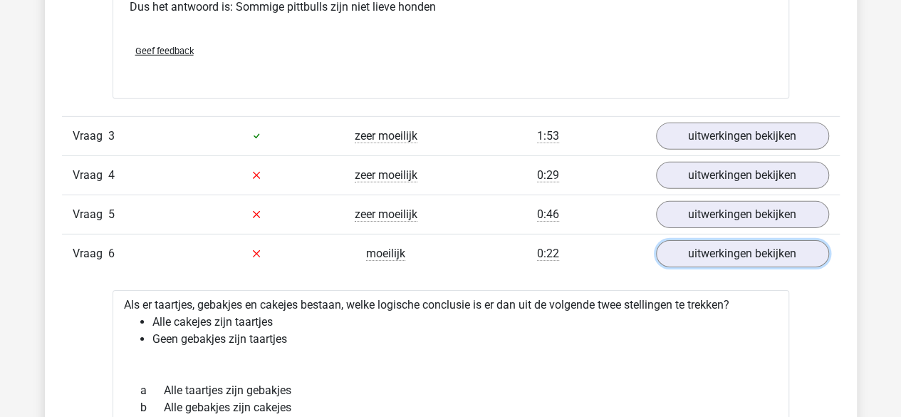
scroll to position [2144, 0]
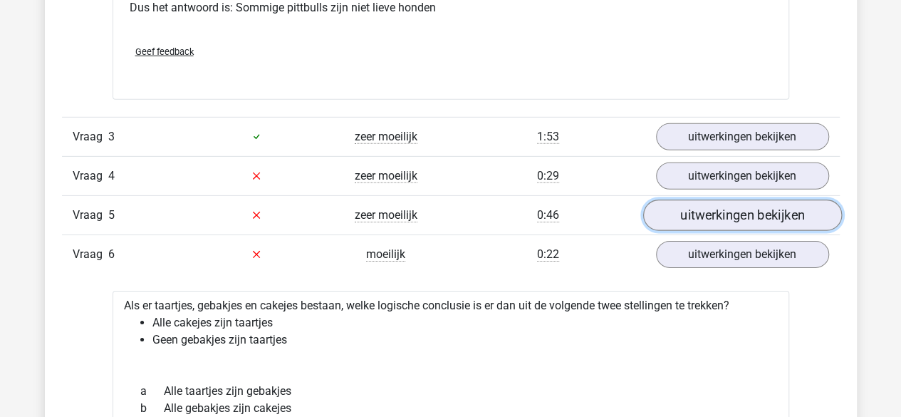
click at [710, 212] on link "uitwerkingen bekijken" at bounding box center [741, 214] width 199 height 31
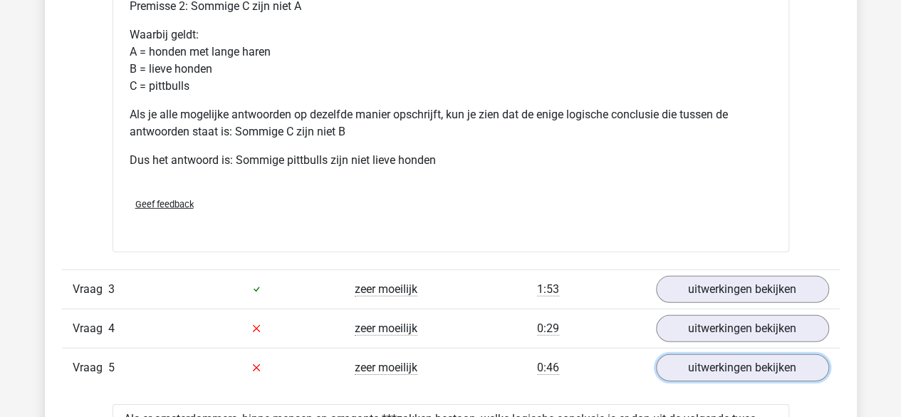
scroll to position [1991, 0]
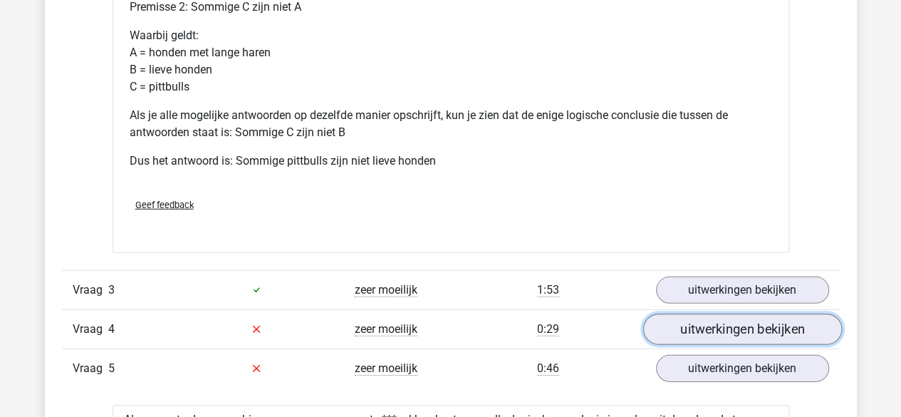
click at [672, 313] on link "uitwerkingen bekijken" at bounding box center [741, 328] width 199 height 31
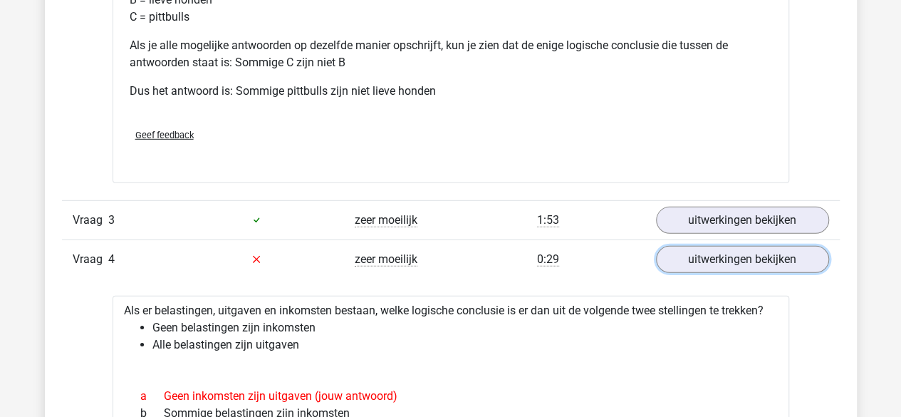
scroll to position [2058, 0]
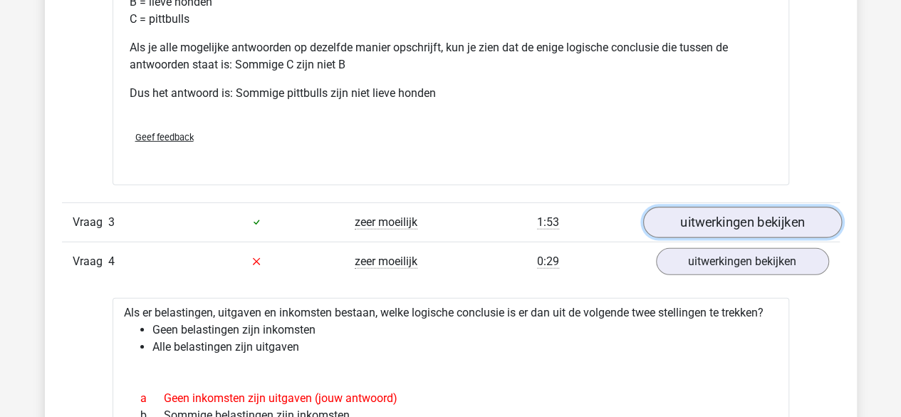
click at [796, 215] on link "uitwerkingen bekijken" at bounding box center [741, 222] width 199 height 31
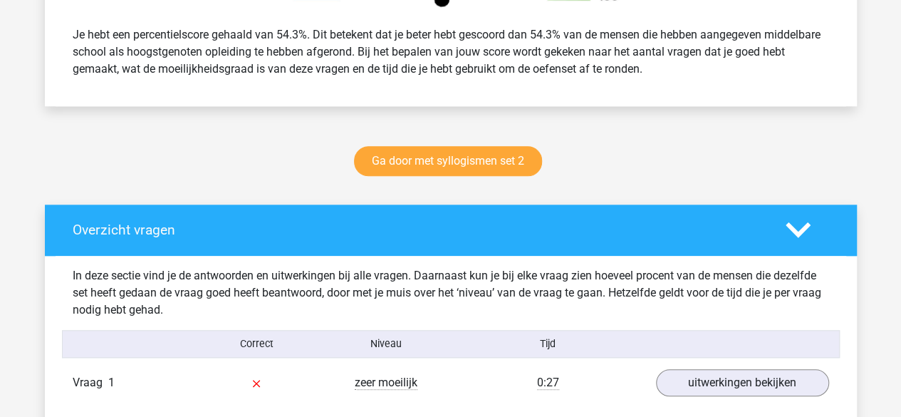
scroll to position [616, 0]
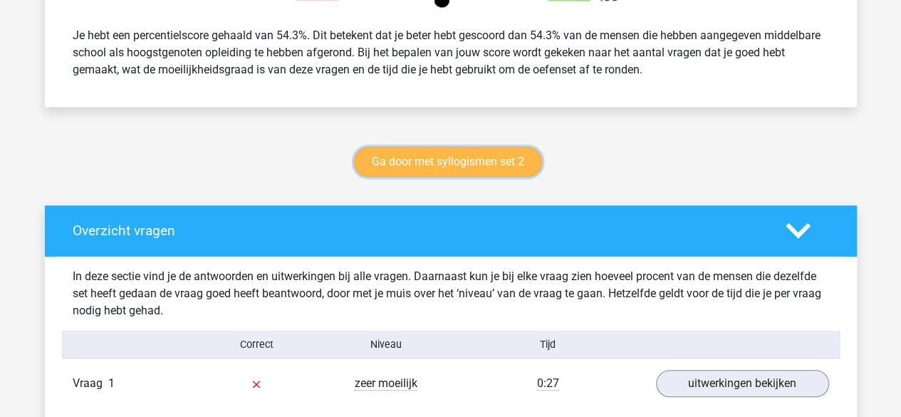
click at [452, 169] on link "Ga door met syllogismen set 2" at bounding box center [448, 162] width 188 height 30
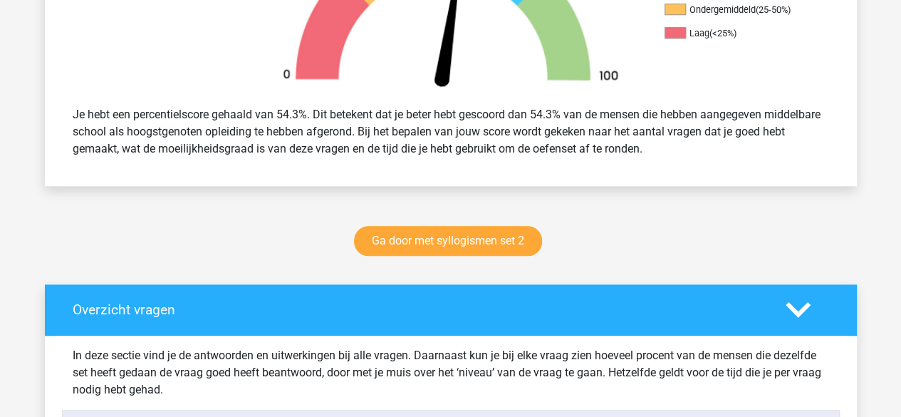
scroll to position [563, 0]
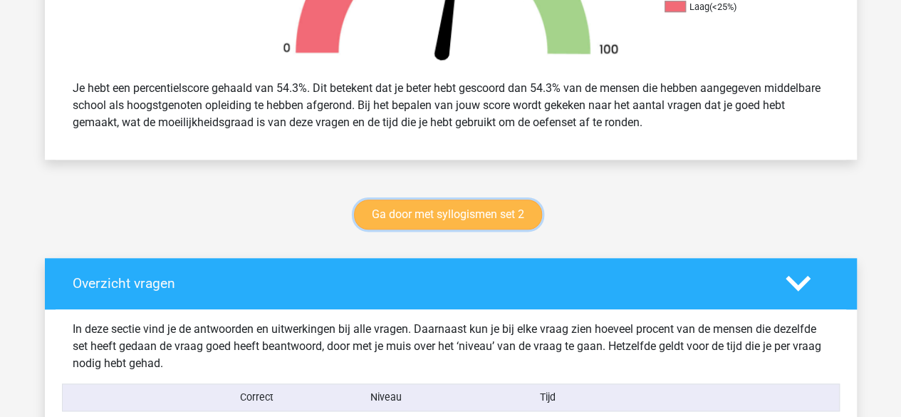
click at [459, 219] on link "Ga door met syllogismen set 2" at bounding box center [448, 214] width 188 height 30
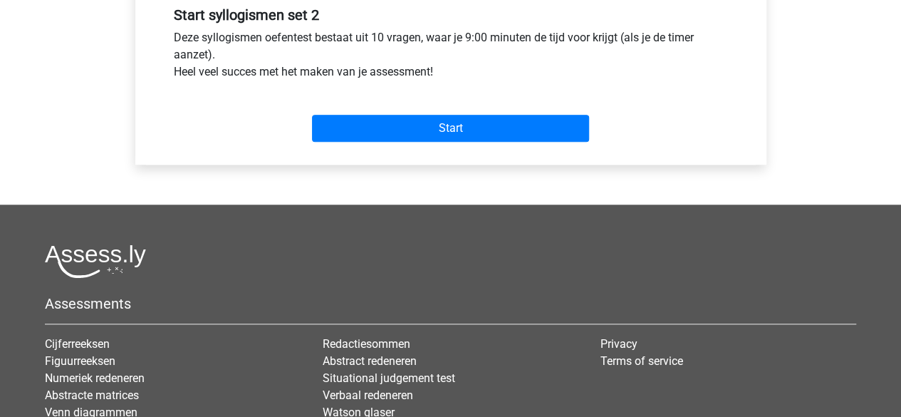
scroll to position [552, 0]
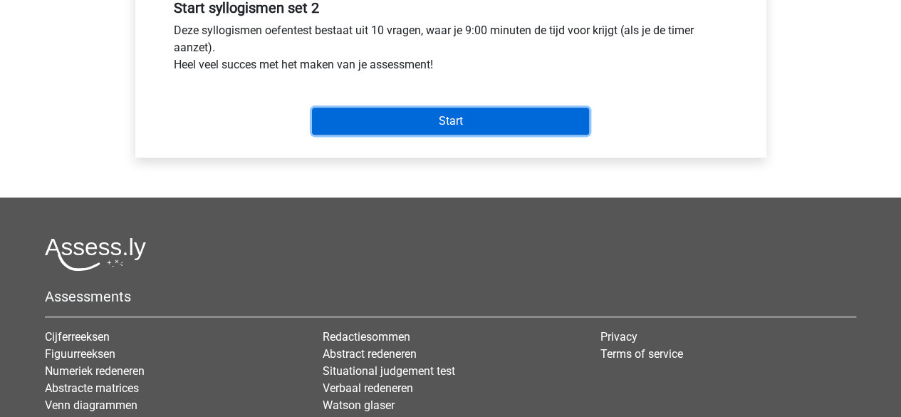
click at [432, 113] on input "Start" at bounding box center [450, 121] width 277 height 27
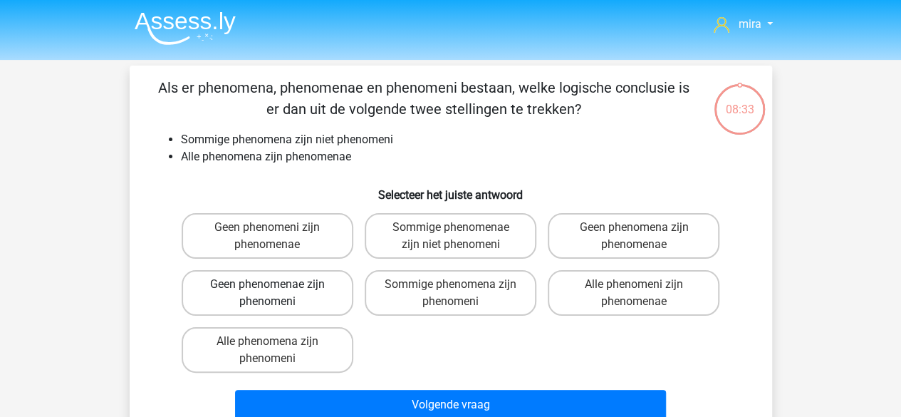
click at [346, 291] on label "Geen phenomenae zijn phenomeni" at bounding box center [268, 293] width 172 height 46
click at [276, 291] on input "Geen phenomenae zijn phenomeni" at bounding box center [271, 288] width 9 height 9
radio input "true"
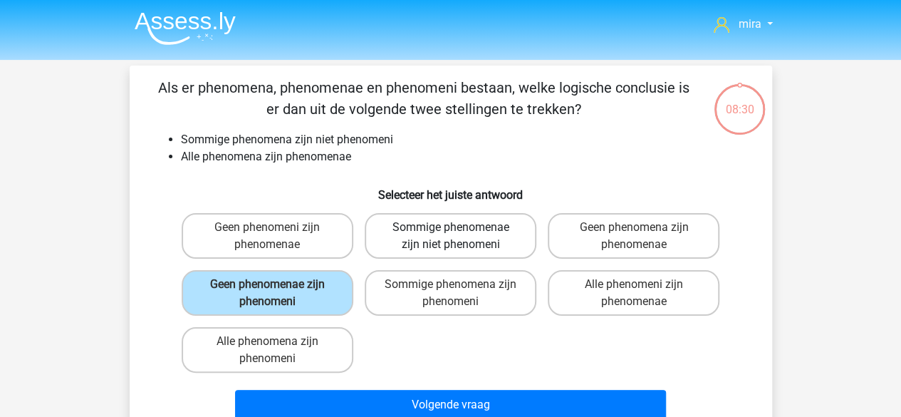
click at [427, 224] on label "Sommige phenomenae zijn niet phenomeni" at bounding box center [451, 236] width 172 height 46
click at [450, 227] on input "Sommige phenomenae zijn niet phenomeni" at bounding box center [454, 231] width 9 height 9
radio input "true"
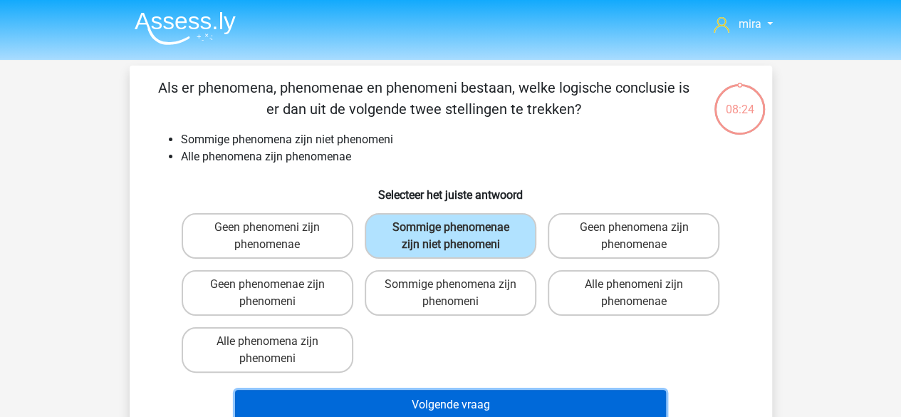
click at [425, 390] on button "Volgende vraag" at bounding box center [450, 405] width 431 height 30
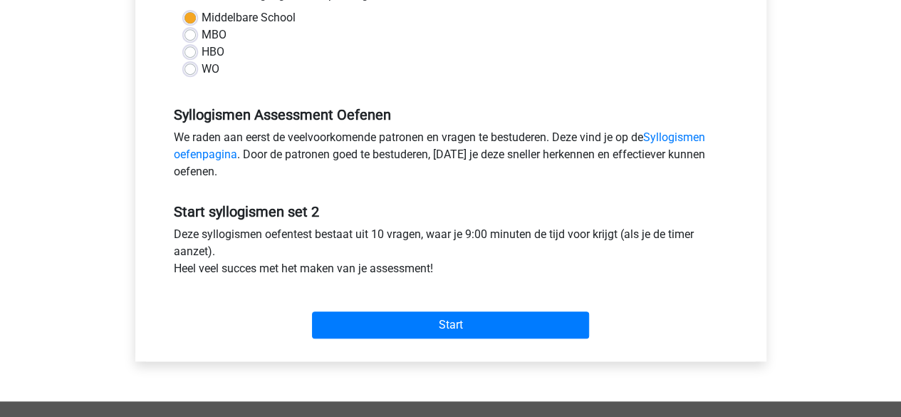
scroll to position [354, 0]
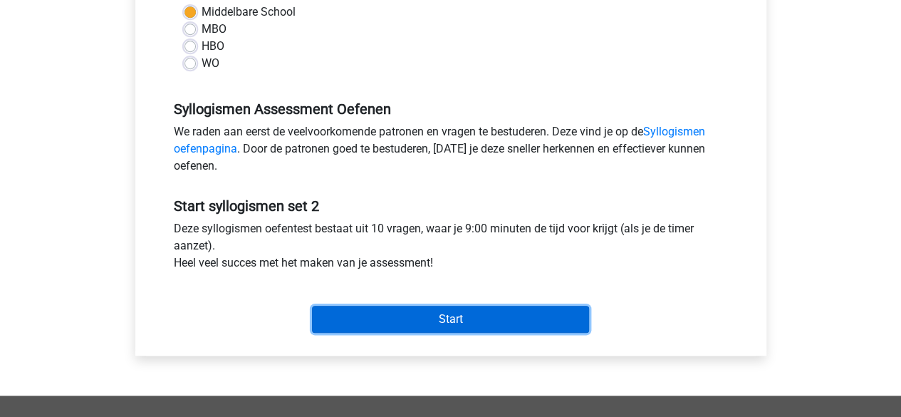
click at [387, 313] on input "Start" at bounding box center [450, 319] width 277 height 27
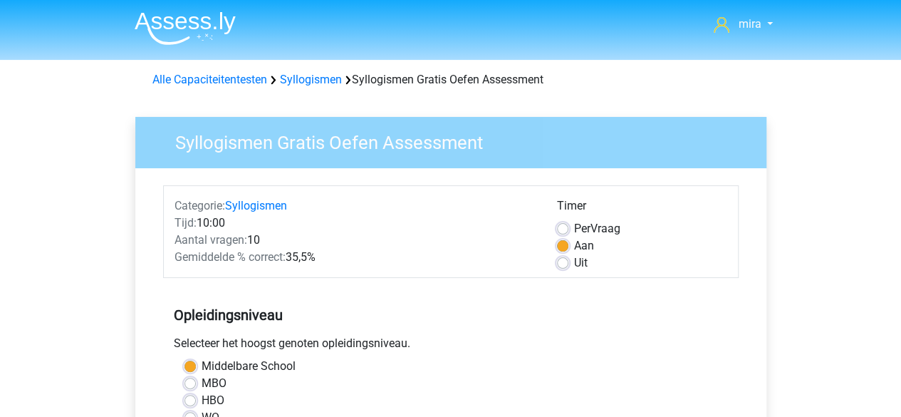
click at [321, 86] on div "Alle Capaciteitentesten Syllogismen Syllogismen Gratis Oefen Assessment" at bounding box center [451, 79] width 608 height 17
click at [303, 73] on link "Syllogismen" at bounding box center [311, 80] width 62 height 14
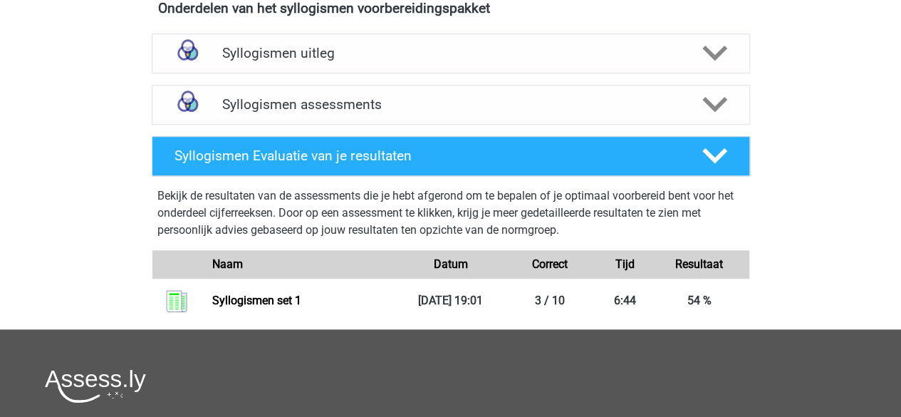
scroll to position [515, 0]
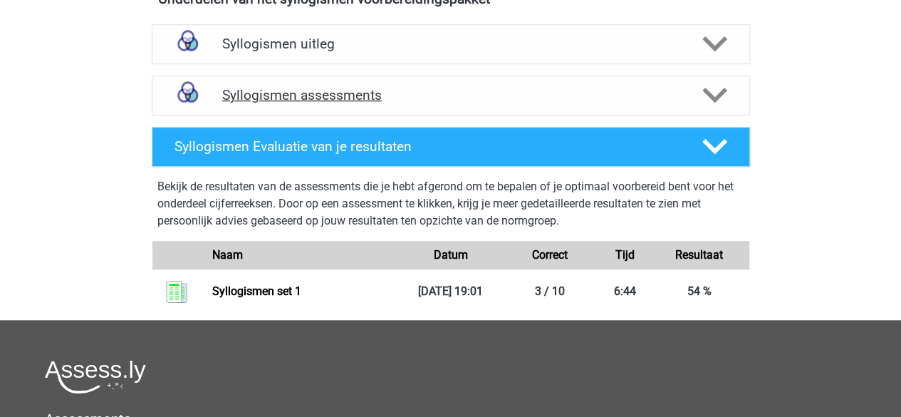
click at [426, 79] on div "Syllogismen assessments" at bounding box center [451, 95] width 598 height 40
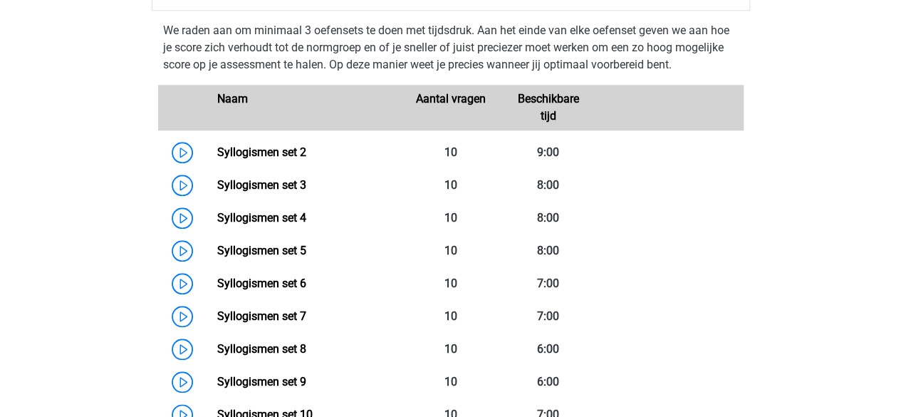
scroll to position [622, 0]
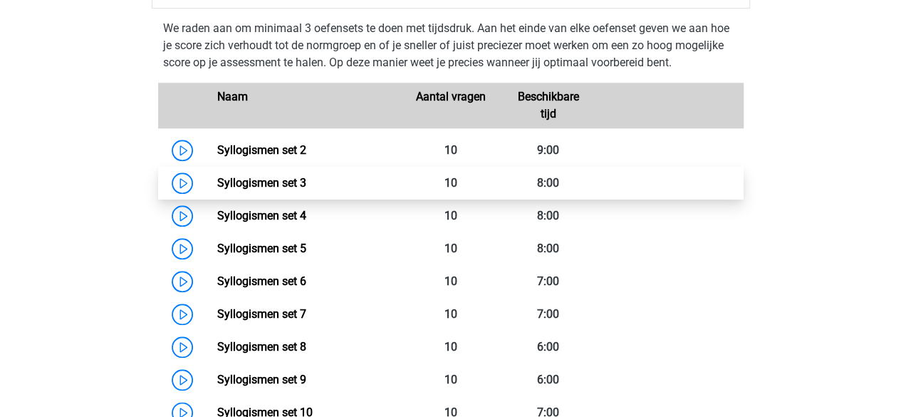
click at [296, 185] on link "Syllogismen set 3" at bounding box center [261, 183] width 89 height 14
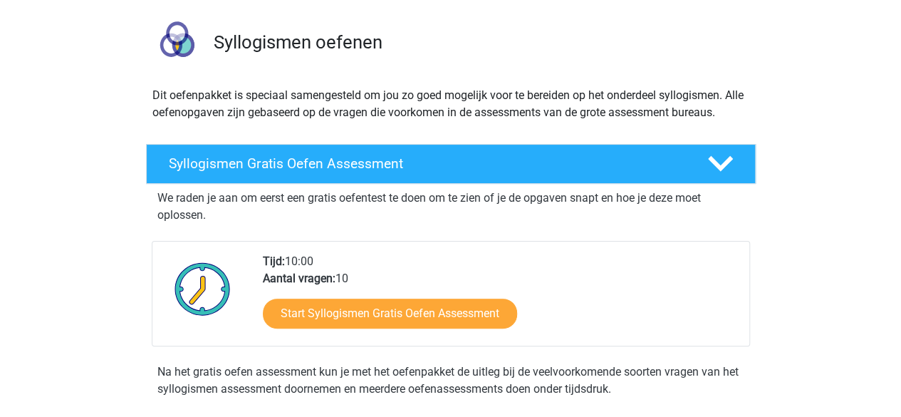
scroll to position [0, 0]
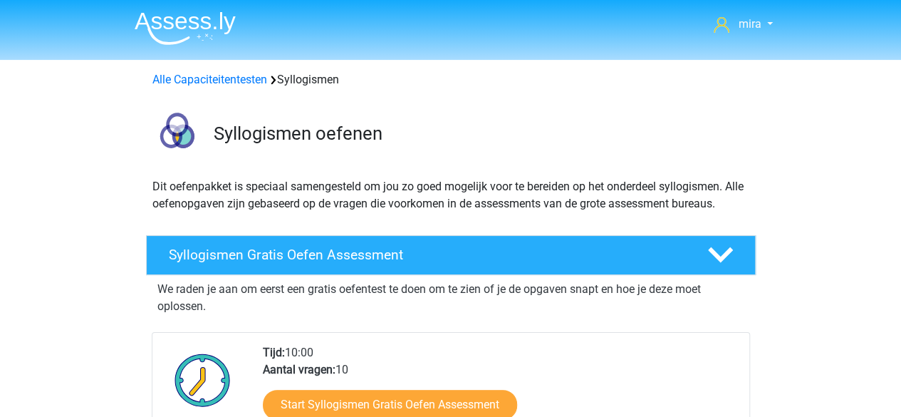
click at [224, 81] on link "Alle Capaciteitentesten" at bounding box center [209, 80] width 115 height 14
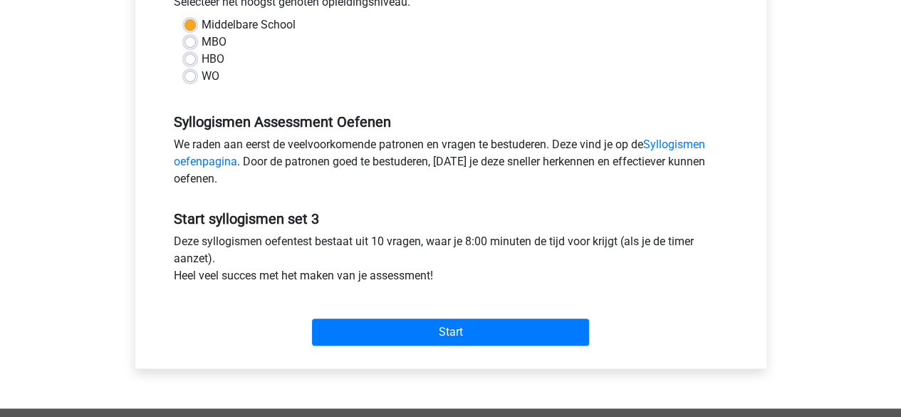
scroll to position [342, 0]
click at [376, 362] on div "Categorie: Syllogismen Tijd: 8:00 Aantal vragen: 10 Gemiddelde % correct: 60,8%…" at bounding box center [451, 96] width 610 height 541
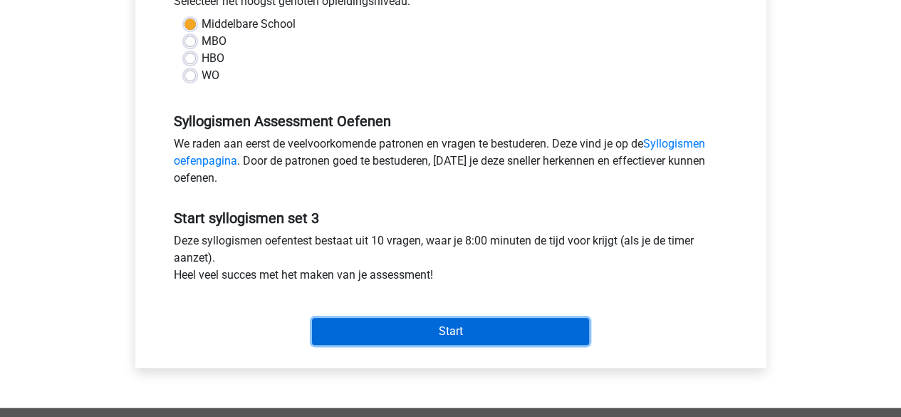
click at [366, 335] on input "Start" at bounding box center [450, 331] width 277 height 27
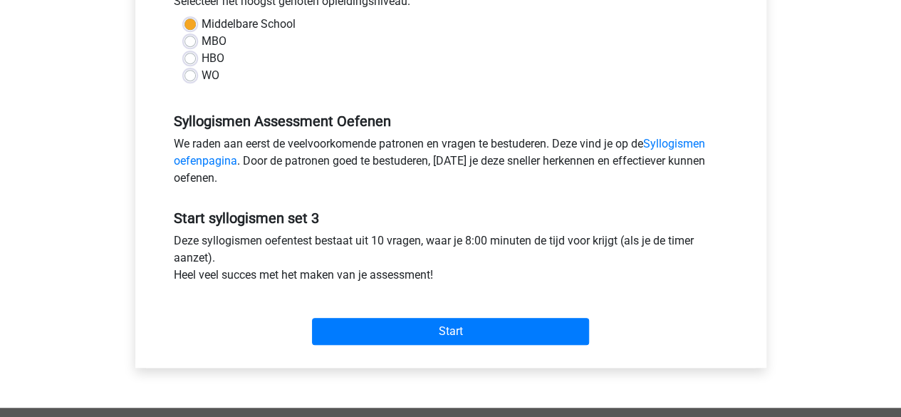
scroll to position [0, 0]
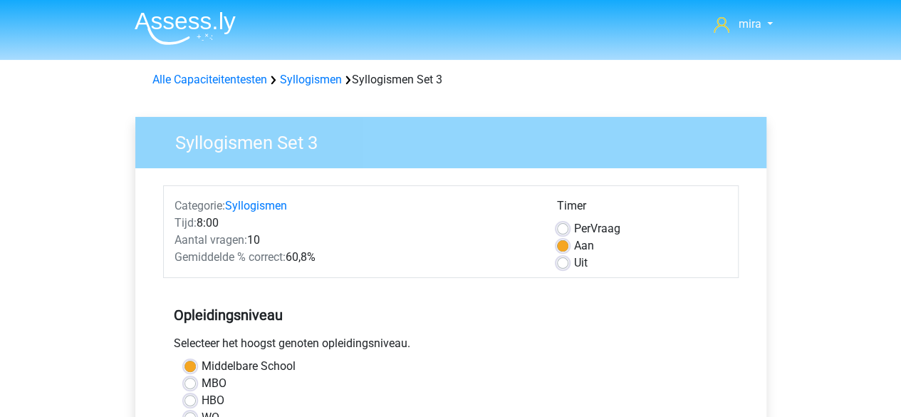
click at [285, 88] on div "Alle Capaciteitentesten Syllogismen Syllogismen Set 3" at bounding box center [451, 79] width 608 height 17
click at [295, 85] on link "Syllogismen" at bounding box center [311, 80] width 62 height 14
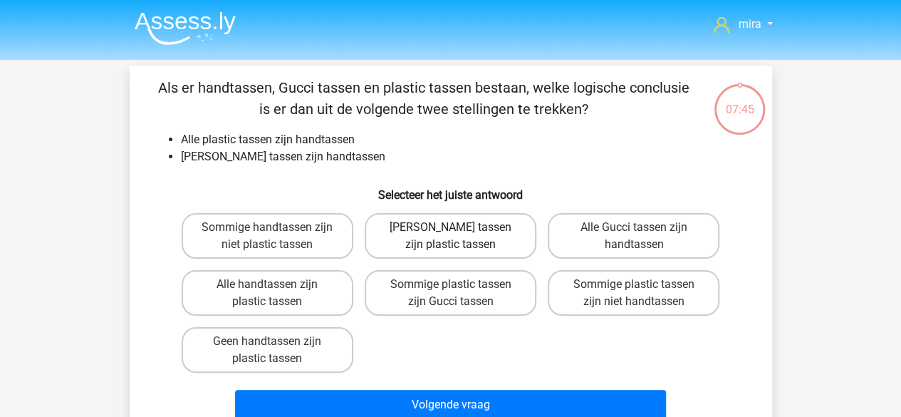
click at [429, 243] on label "[PERSON_NAME] tassen zijn plastic tassen" at bounding box center [451, 236] width 172 height 46
click at [450, 236] on input "[PERSON_NAME] tassen zijn plastic tassen" at bounding box center [454, 231] width 9 height 9
radio input "true"
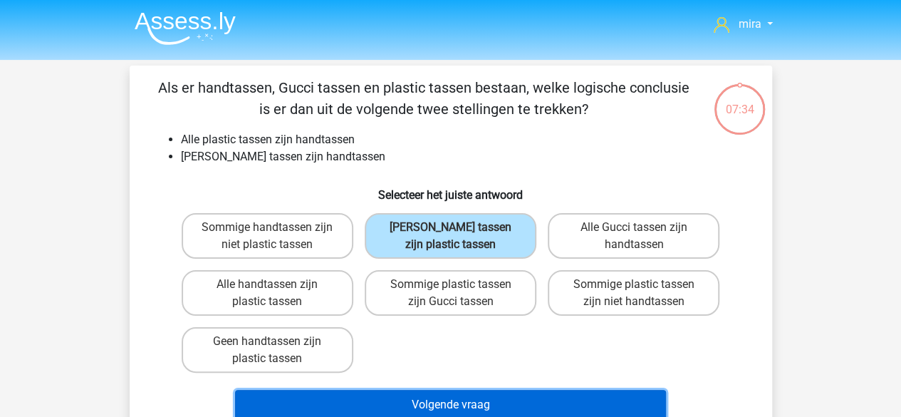
click at [484, 397] on button "Volgende vraag" at bounding box center [450, 405] width 431 height 30
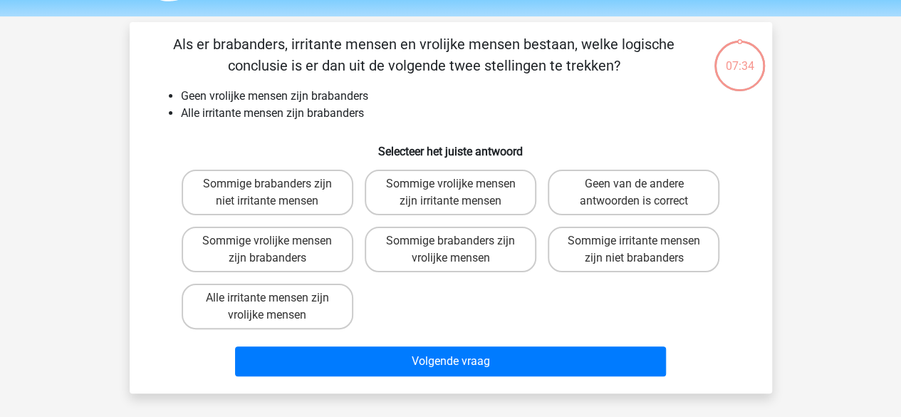
scroll to position [66, 0]
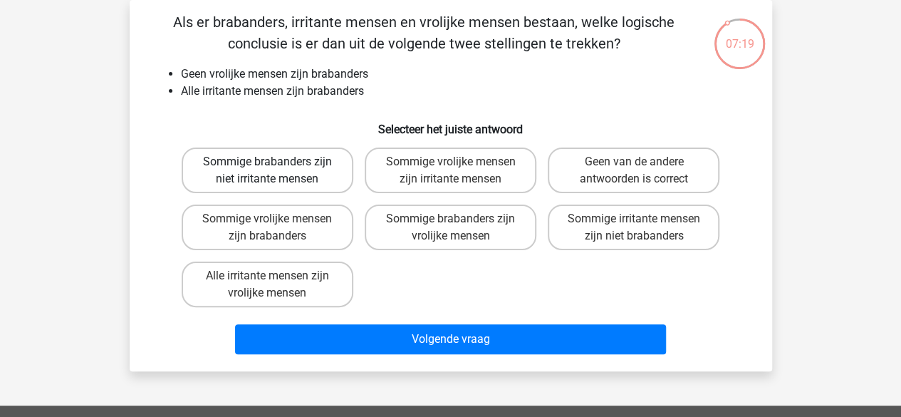
click at [305, 175] on label "Sommige brabanders zijn niet irritante mensen" at bounding box center [268, 170] width 172 height 46
click at [276, 171] on input "Sommige brabanders zijn niet irritante mensen" at bounding box center [271, 166] width 9 height 9
radio input "true"
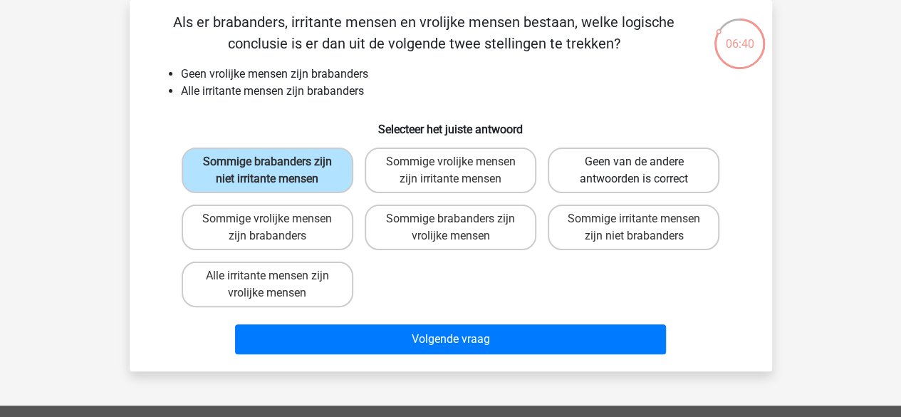
click at [682, 177] on label "Geen van de andere antwoorden is correct" at bounding box center [634, 170] width 172 height 46
click at [643, 171] on input "Geen van de andere antwoorden is correct" at bounding box center [638, 166] width 9 height 9
radio input "true"
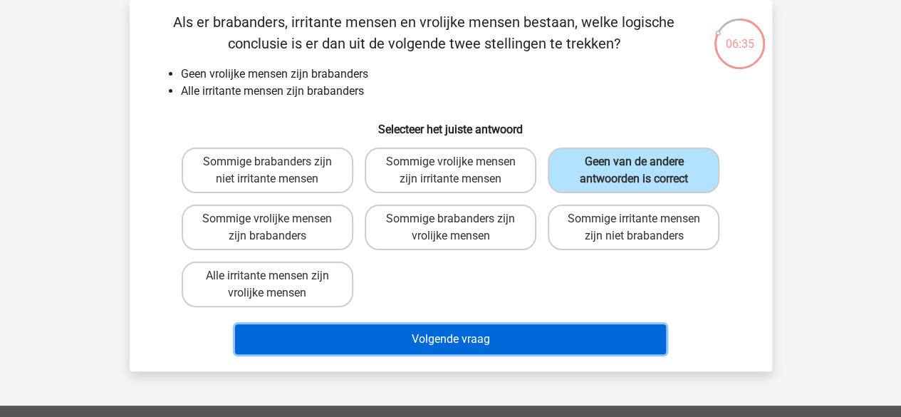
click at [600, 338] on button "Volgende vraag" at bounding box center [450, 339] width 431 height 30
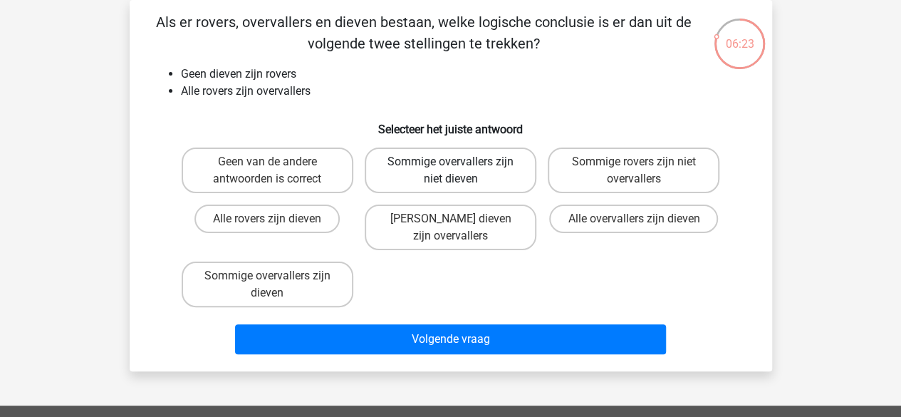
click at [437, 179] on label "Sommige overvallers zijn niet dieven" at bounding box center [451, 170] width 172 height 46
click at [450, 171] on input "Sommige overvallers zijn niet dieven" at bounding box center [454, 166] width 9 height 9
radio input "true"
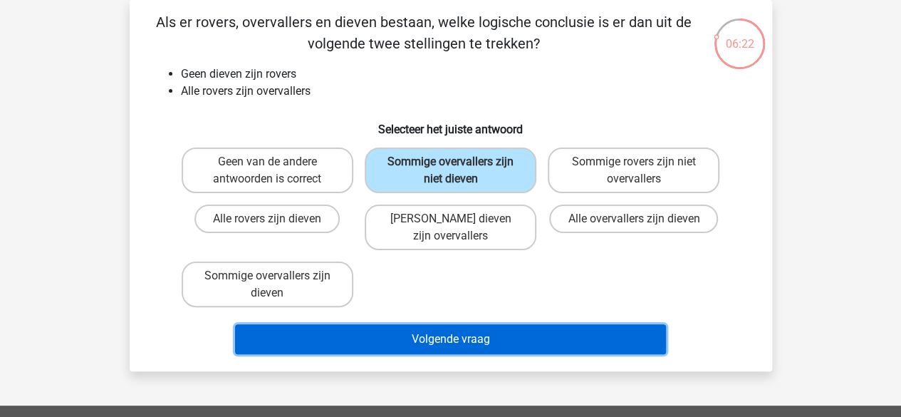
click at [427, 347] on button "Volgende vraag" at bounding box center [450, 339] width 431 height 30
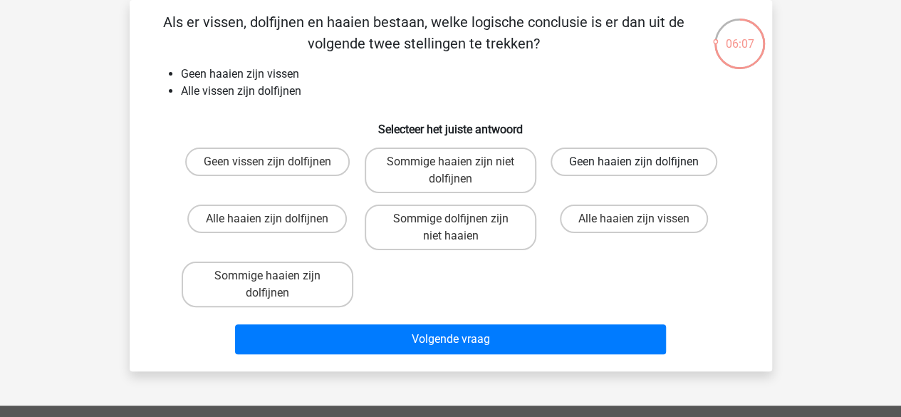
click at [598, 166] on label "Geen haaien zijn dolfijnen" at bounding box center [634, 161] width 167 height 28
click at [634, 166] on input "Geen haaien zijn dolfijnen" at bounding box center [638, 166] width 9 height 9
radio input "true"
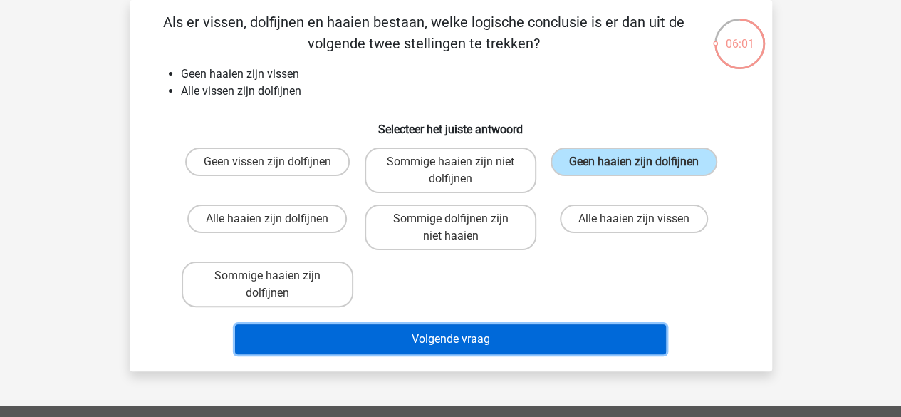
click at [480, 340] on button "Volgende vraag" at bounding box center [450, 339] width 431 height 30
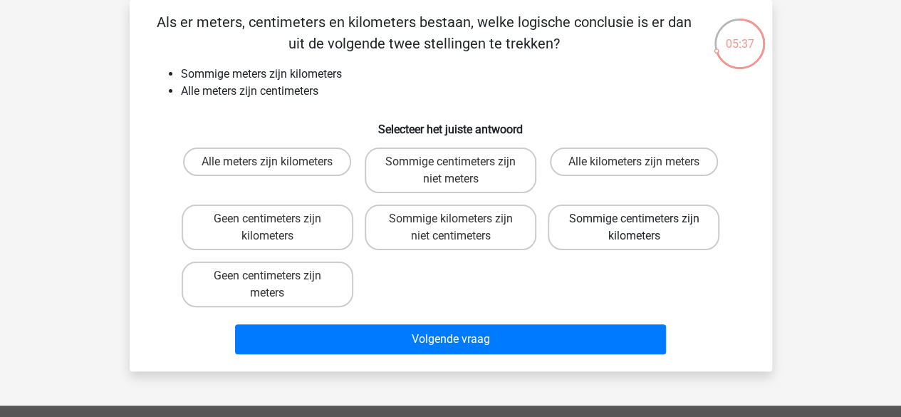
click at [650, 241] on label "Sommige centimeters zijn kilometers" at bounding box center [634, 227] width 172 height 46
click at [643, 228] on input "Sommige centimeters zijn kilometers" at bounding box center [638, 223] width 9 height 9
radio input "true"
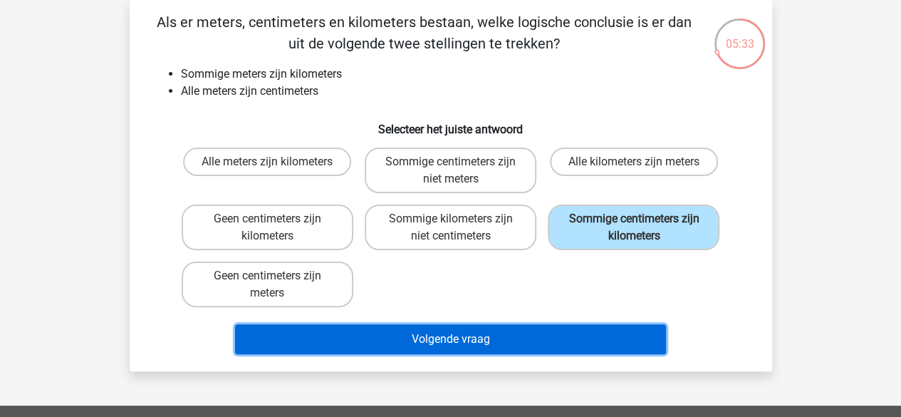
click at [589, 331] on button "Volgende vraag" at bounding box center [450, 339] width 431 height 30
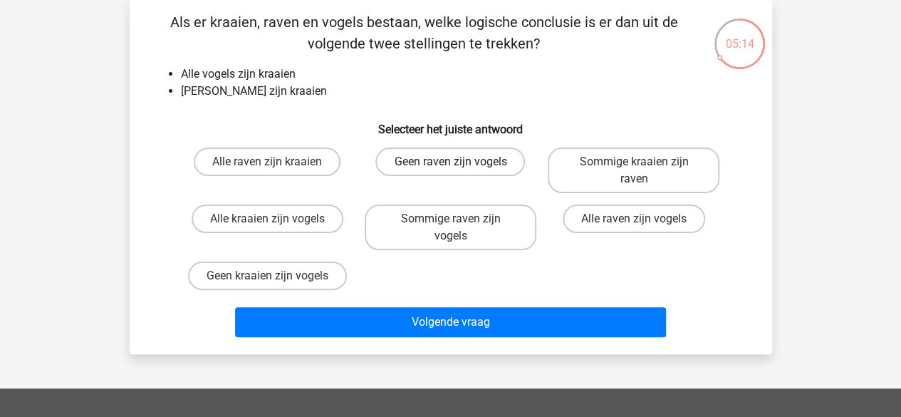
click at [425, 154] on label "Geen raven zijn vogels" at bounding box center [450, 161] width 150 height 28
click at [450, 162] on input "Geen raven zijn vogels" at bounding box center [454, 166] width 9 height 9
radio input "true"
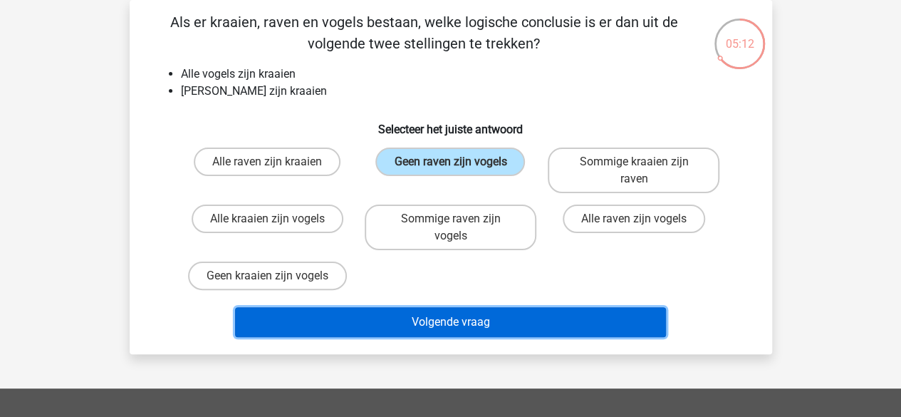
click at [409, 321] on button "Volgende vraag" at bounding box center [450, 322] width 431 height 30
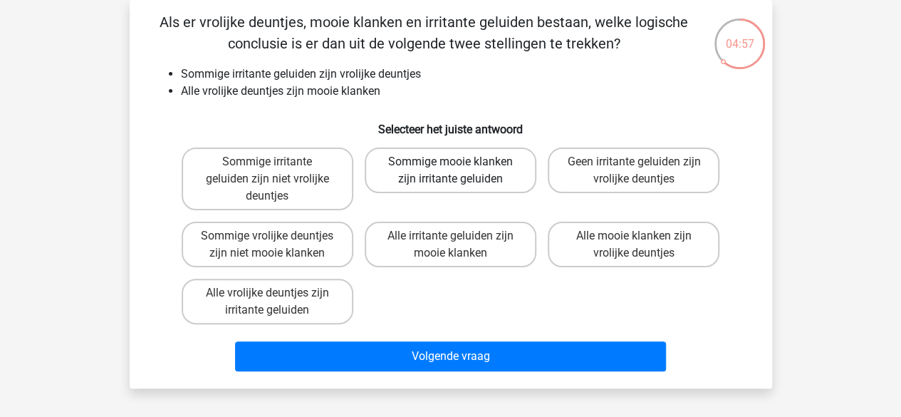
click at [417, 178] on label "Sommige mooie klanken zijn irritante geluiden" at bounding box center [451, 170] width 172 height 46
click at [450, 171] on input "Sommige mooie klanken zijn irritante geluiden" at bounding box center [454, 166] width 9 height 9
radio input "true"
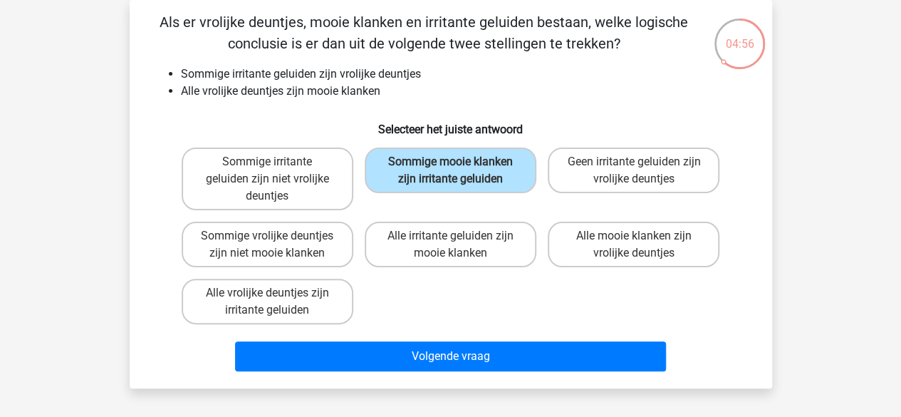
click at [444, 373] on div "Volgende vraag" at bounding box center [451, 359] width 550 height 36
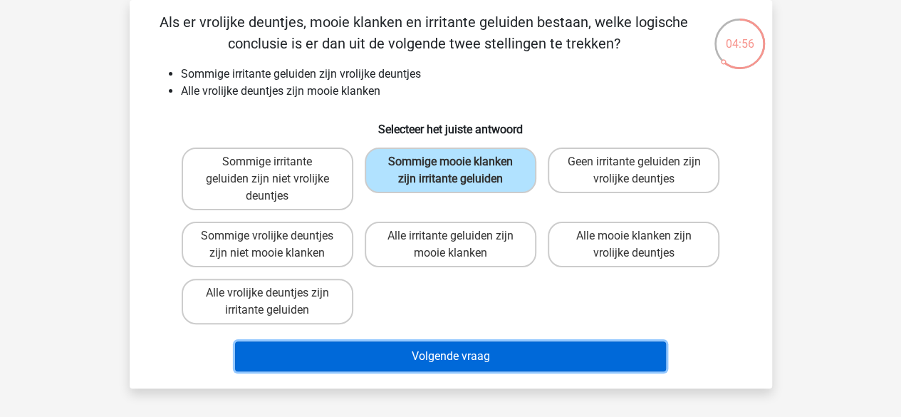
click at [442, 367] on button "Volgende vraag" at bounding box center [450, 356] width 431 height 30
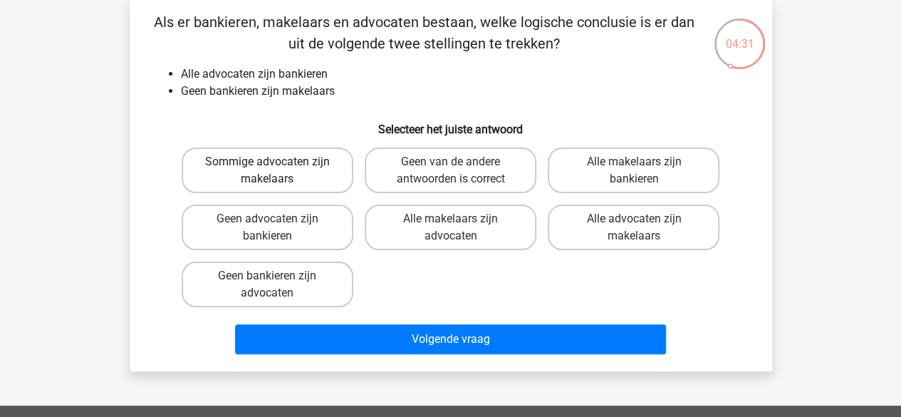
click at [280, 175] on label "Sommige advocaten zijn makelaars" at bounding box center [268, 170] width 172 height 46
click at [276, 171] on input "Sommige advocaten zijn makelaars" at bounding box center [271, 166] width 9 height 9
radio input "true"
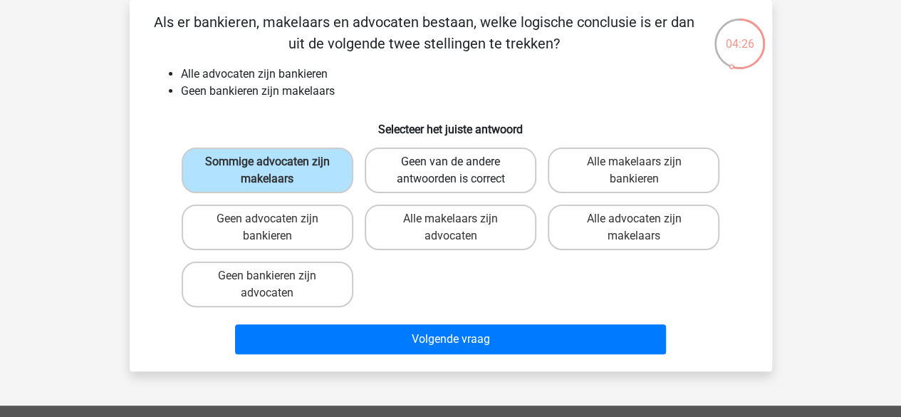
click at [390, 167] on label "Geen van de andere antwoorden is correct" at bounding box center [451, 170] width 172 height 46
click at [450, 167] on input "Geen van de andere antwoorden is correct" at bounding box center [454, 166] width 9 height 9
radio input "true"
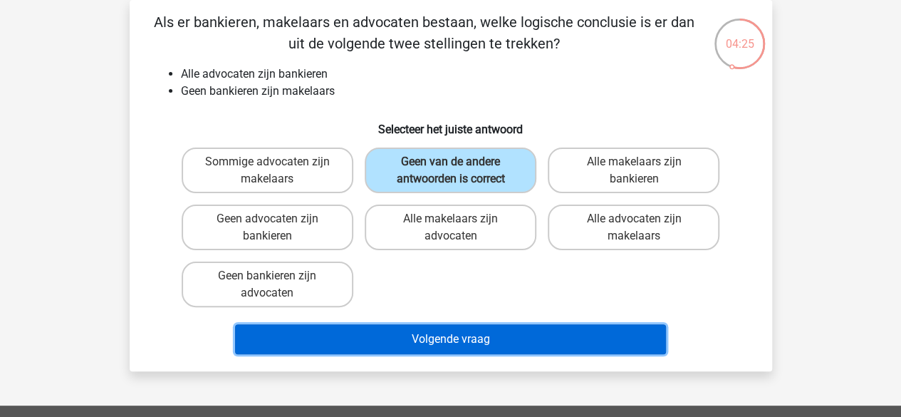
click at [387, 335] on button "Volgende vraag" at bounding box center [450, 339] width 431 height 30
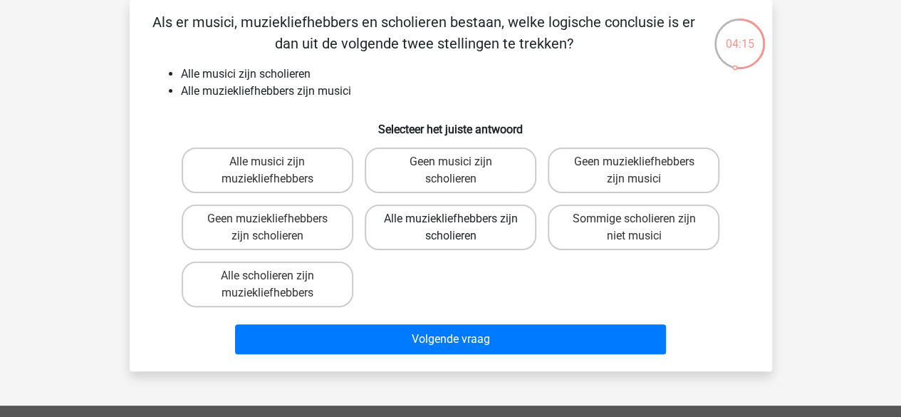
click at [399, 221] on label "Alle muziekliefhebbers zijn scholieren" at bounding box center [451, 227] width 172 height 46
click at [450, 221] on input "Alle muziekliefhebbers zijn scholieren" at bounding box center [454, 223] width 9 height 9
radio input "true"
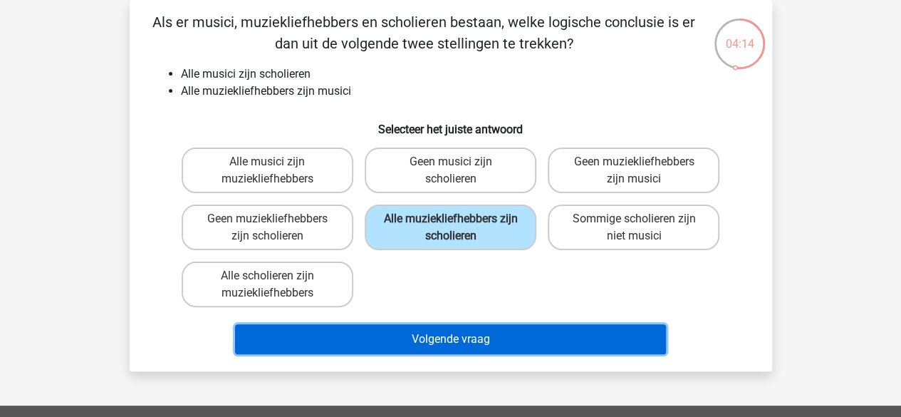
click at [400, 335] on button "Volgende vraag" at bounding box center [450, 339] width 431 height 30
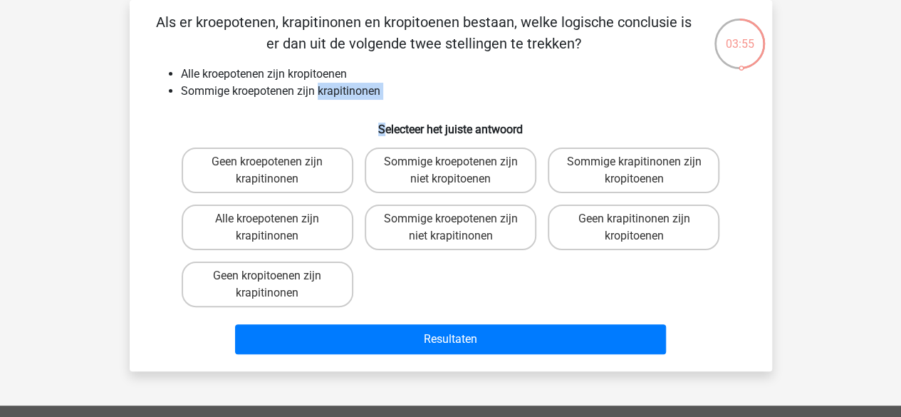
drag, startPoint x: 320, startPoint y: 95, endPoint x: 380, endPoint y: 105, distance: 61.4
click at [380, 105] on div "Als er kroepotenen, krapitinonen en kropitoenen bestaan, welke logische conclus…" at bounding box center [450, 185] width 631 height 348
click at [619, 179] on label "Sommige krapitinonen zijn kropitoenen" at bounding box center [634, 170] width 172 height 46
click at [634, 171] on input "Sommige krapitinonen zijn kropitoenen" at bounding box center [638, 166] width 9 height 9
radio input "true"
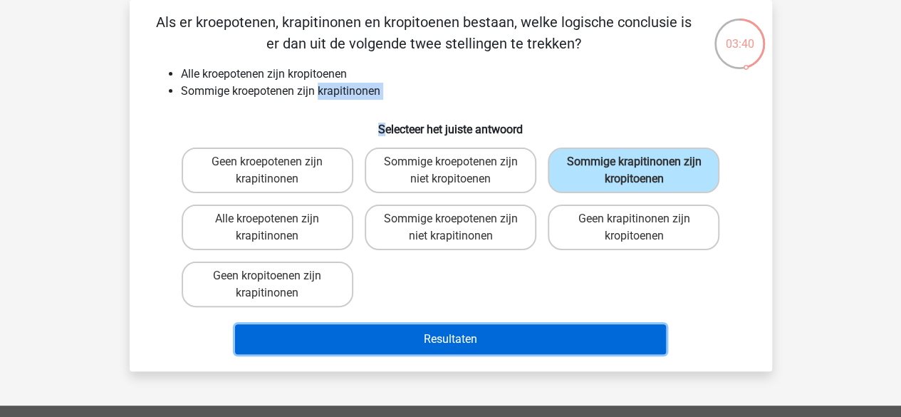
click at [551, 343] on button "Resultaten" at bounding box center [450, 339] width 431 height 30
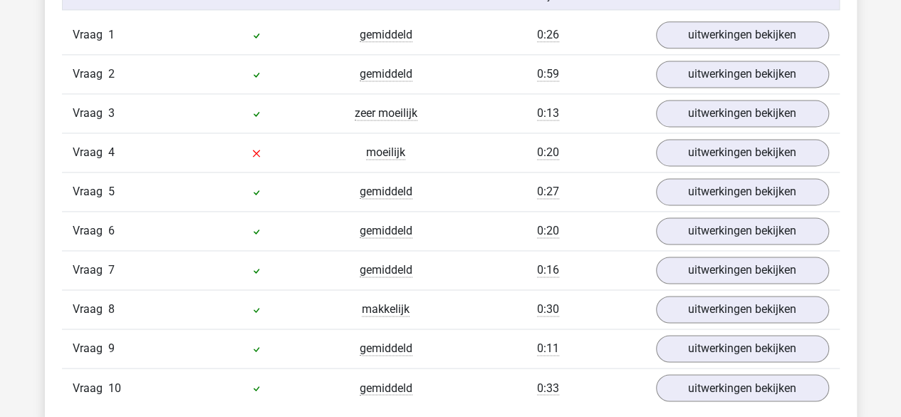
scroll to position [957, 0]
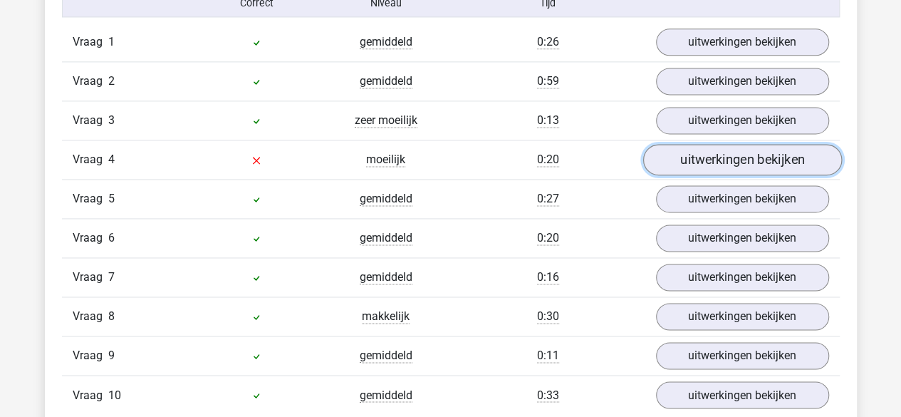
click at [712, 169] on link "uitwerkingen bekijken" at bounding box center [741, 159] width 199 height 31
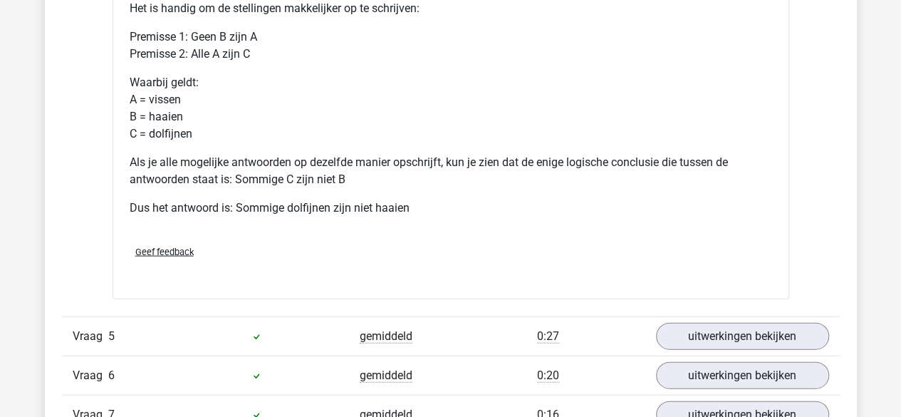
scroll to position [1408, 0]
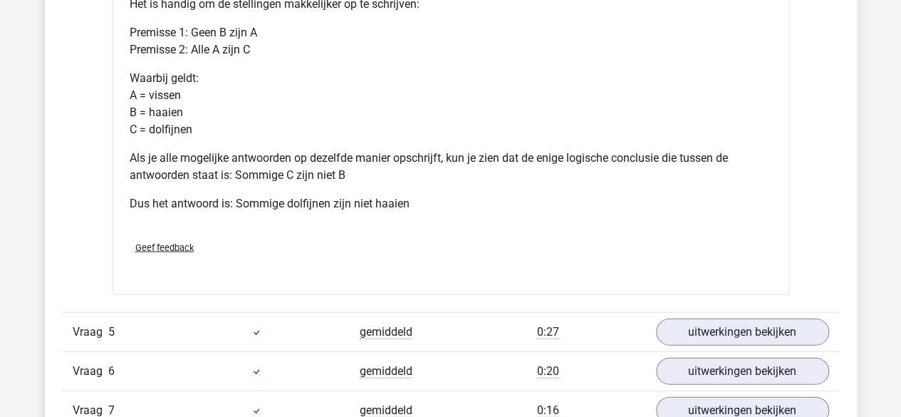
click at [162, 243] on span "Geef feedback" at bounding box center [164, 247] width 58 height 11
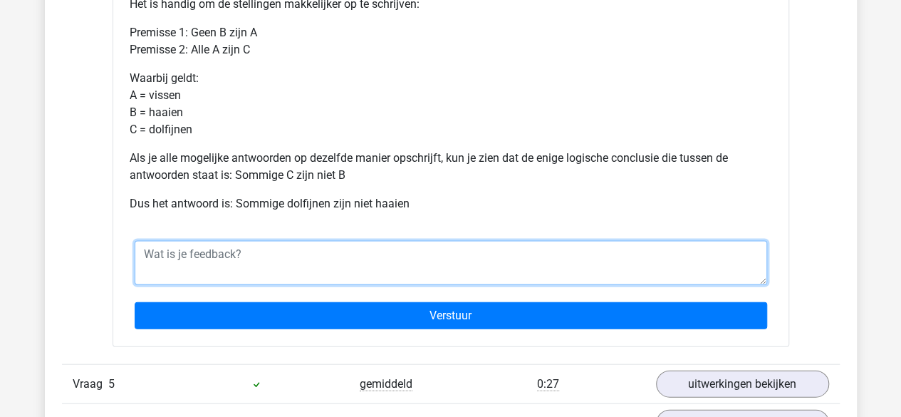
click at [178, 244] on textarea at bounding box center [451, 263] width 632 height 44
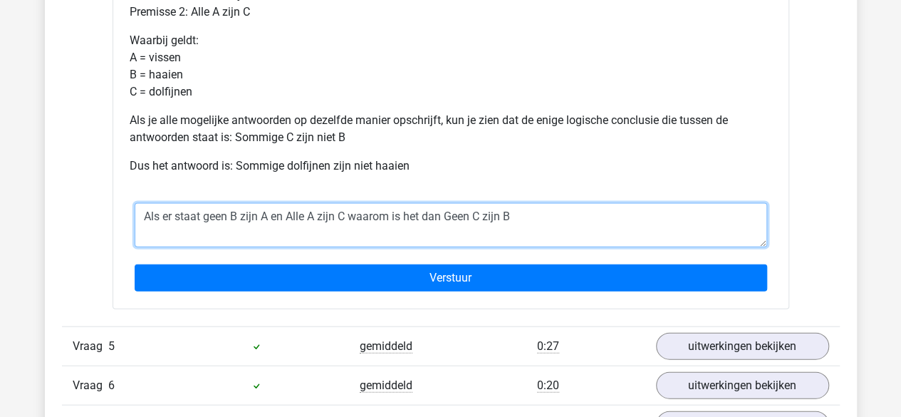
scroll to position [1531, 0]
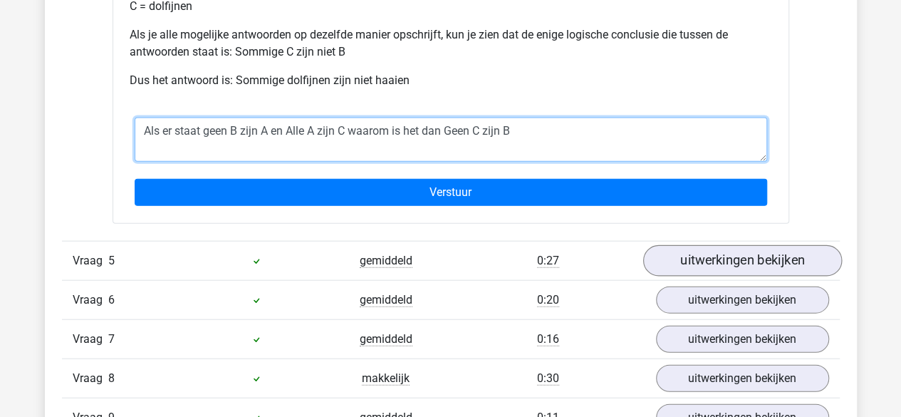
type textarea "Als er staat geen B zijn A en Alle A zijn C waarom is het dan Geen C zijn B"
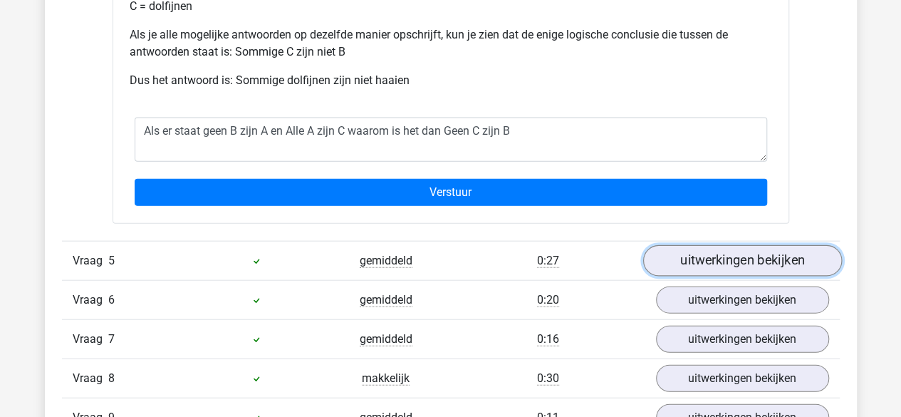
click at [685, 257] on link "uitwerkingen bekijken" at bounding box center [741, 260] width 199 height 31
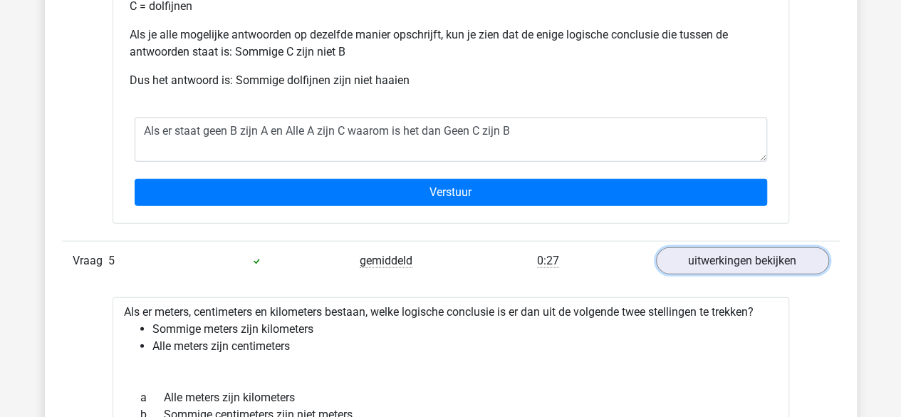
scroll to position [1407, 0]
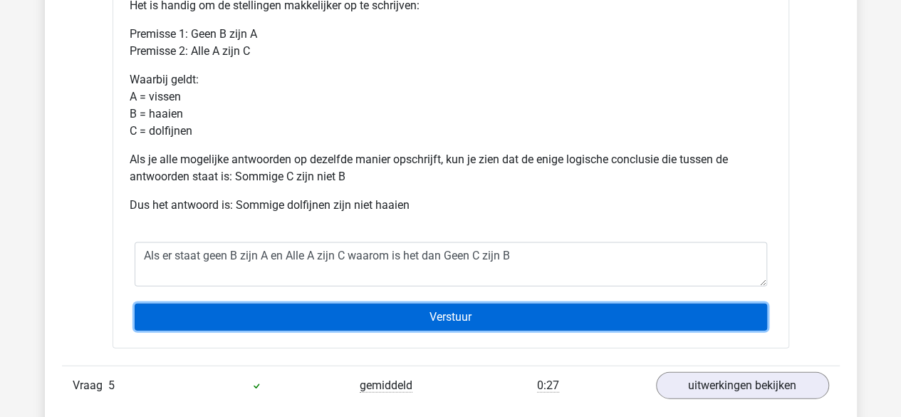
click at [467, 325] on input "Verstuur" at bounding box center [451, 316] width 632 height 27
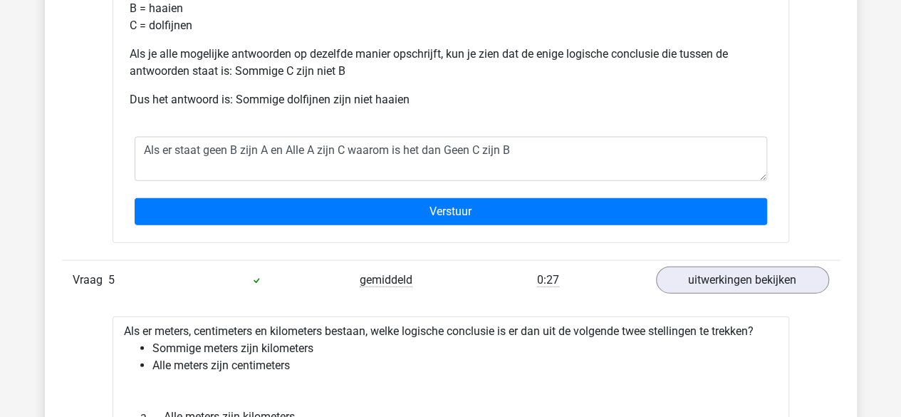
scroll to position [1516, 0]
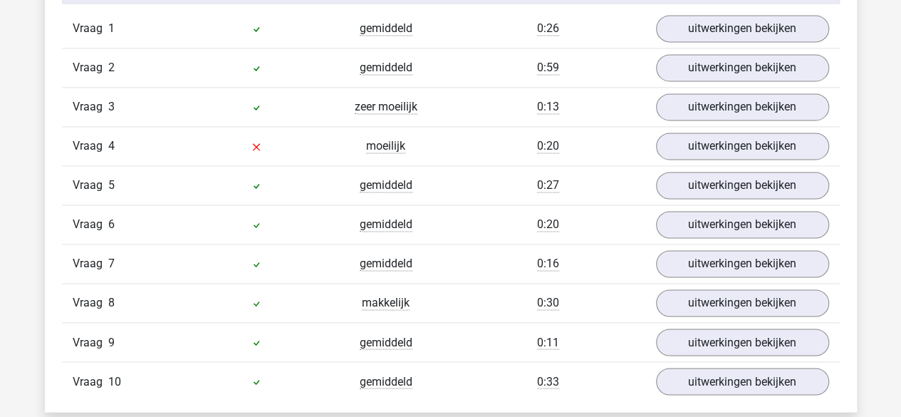
scroll to position [1024, 0]
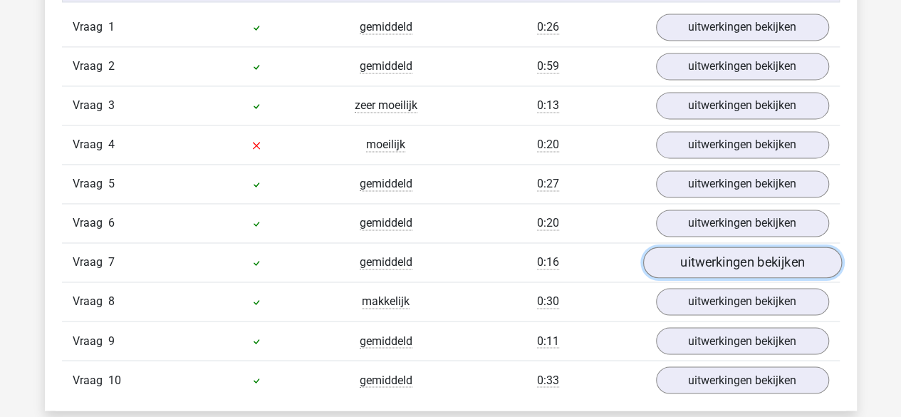
click at [725, 246] on link "uitwerkingen bekijken" at bounding box center [741, 261] width 199 height 31
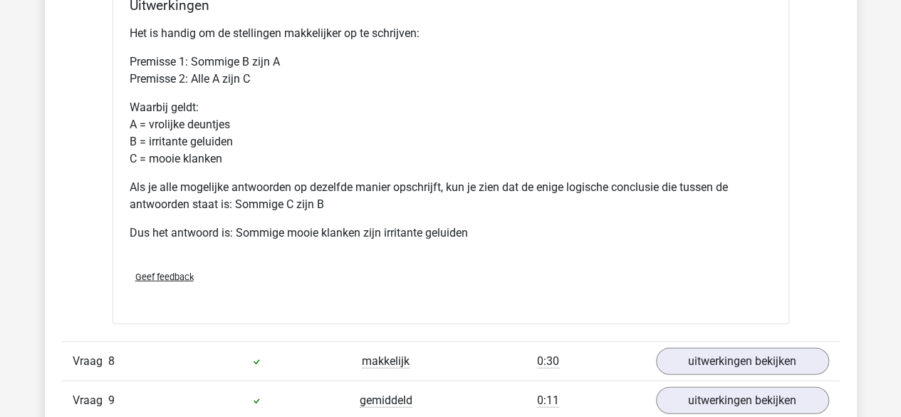
scroll to position [1523, 0]
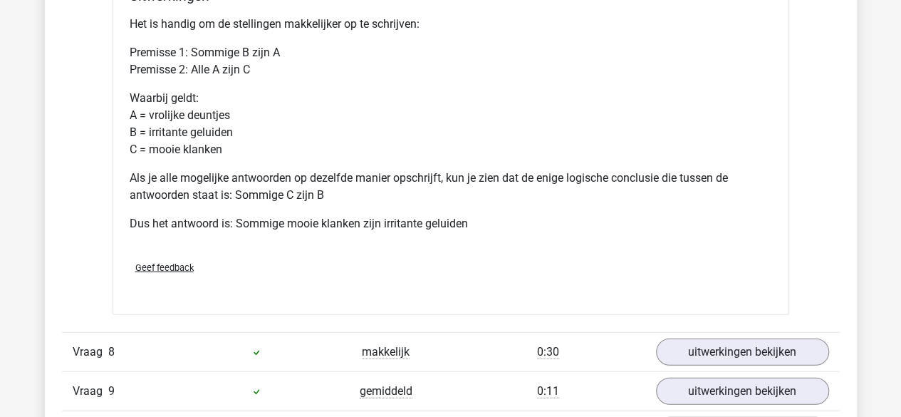
click at [731, 360] on div "Vraag 8 makkelijk 0:30 uitwerkingen bekijken" at bounding box center [451, 351] width 778 height 39
click at [723, 354] on link "uitwerkingen bekijken" at bounding box center [741, 351] width 199 height 31
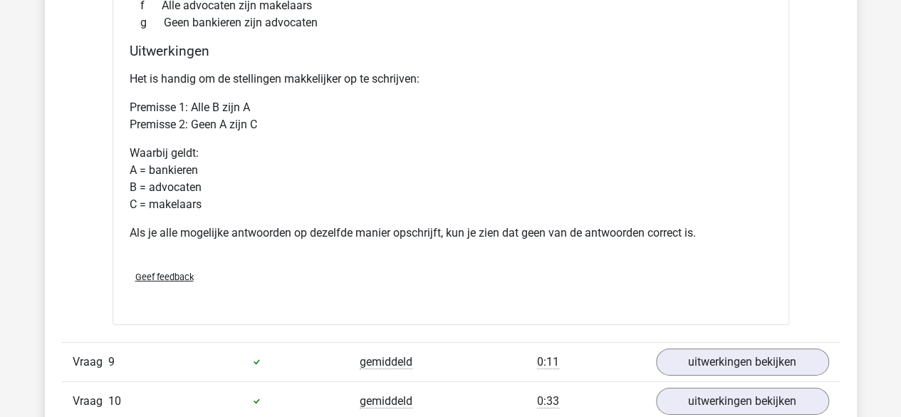
scroll to position [2101, 0]
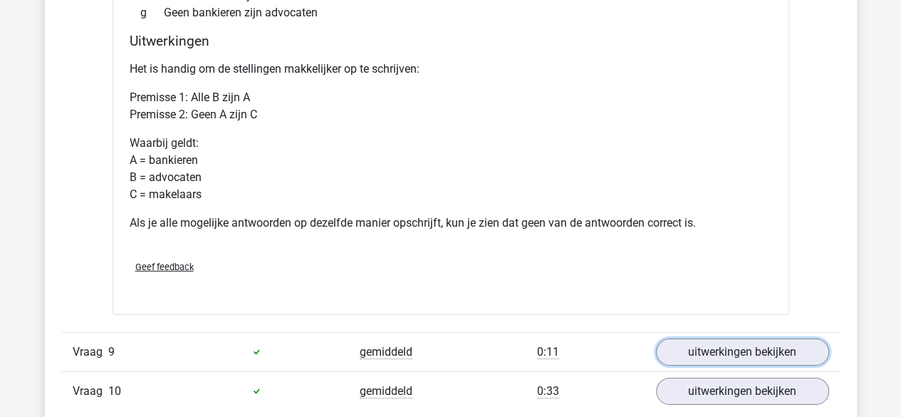
click at [723, 354] on link "uitwerkingen bekijken" at bounding box center [742, 351] width 173 height 27
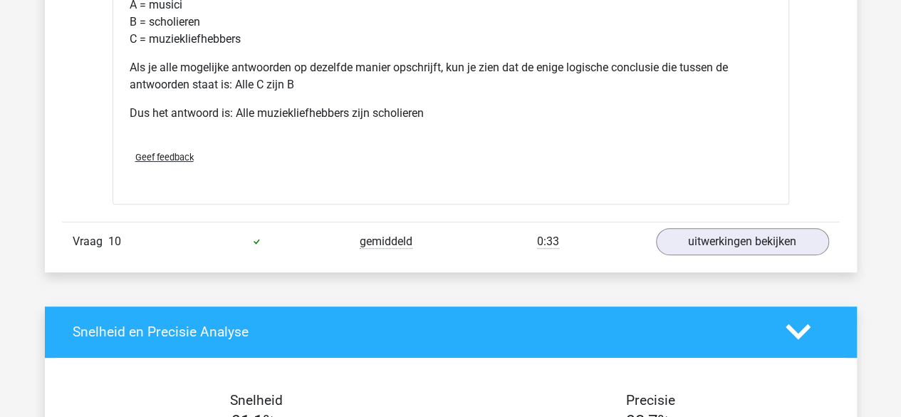
scroll to position [2932, 0]
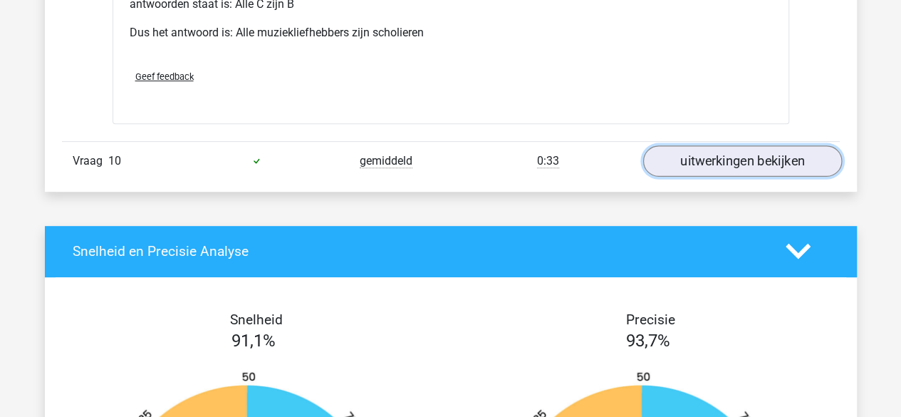
click at [809, 157] on link "uitwerkingen bekijken" at bounding box center [741, 160] width 199 height 31
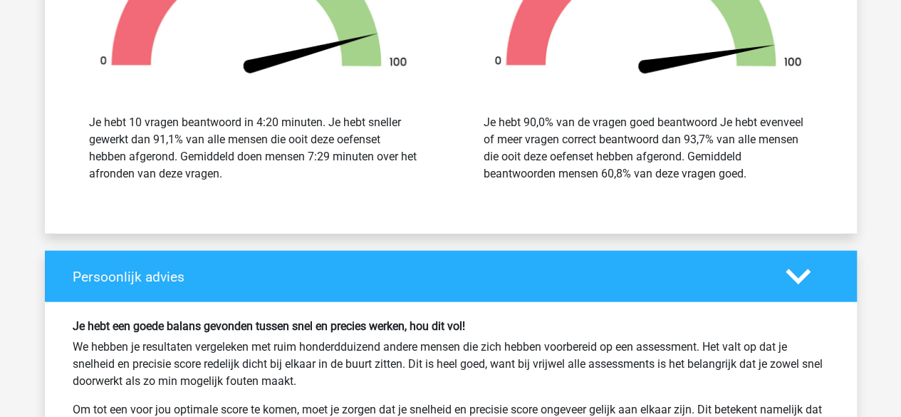
scroll to position [3980, 0]
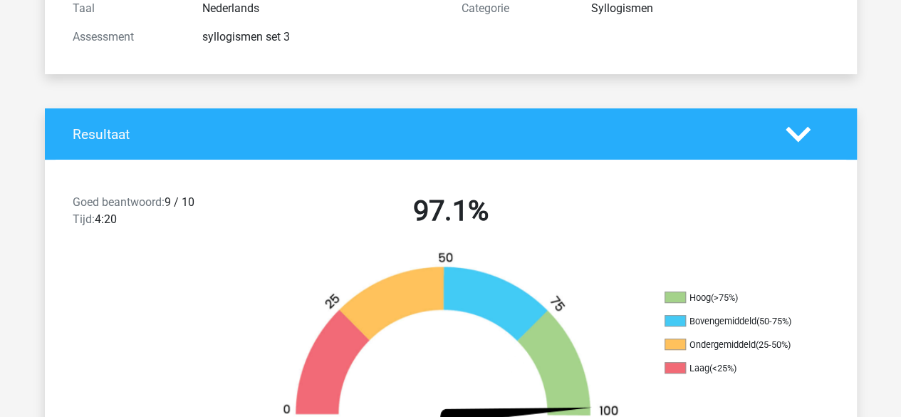
scroll to position [214, 0]
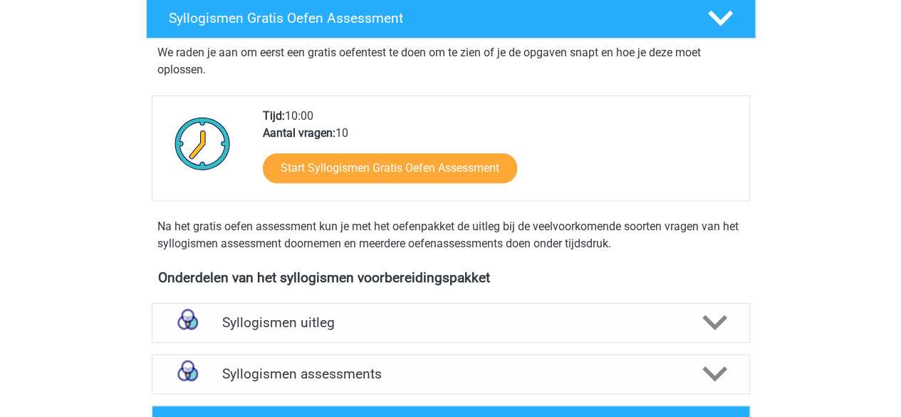
scroll to position [235, 0]
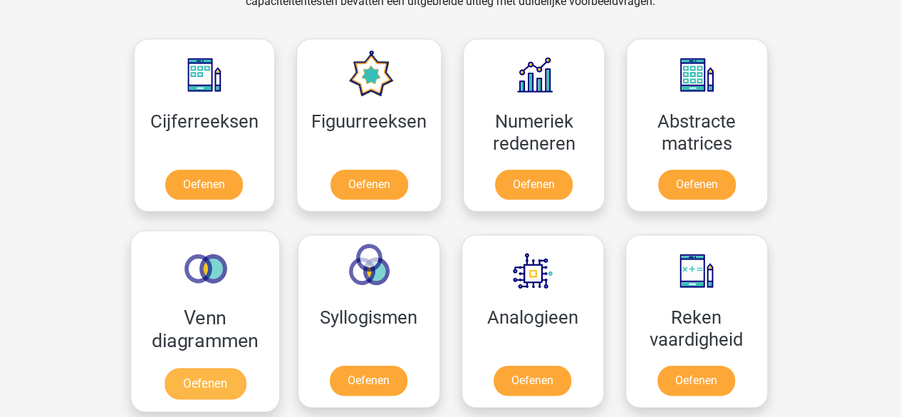
scroll to position [736, 0]
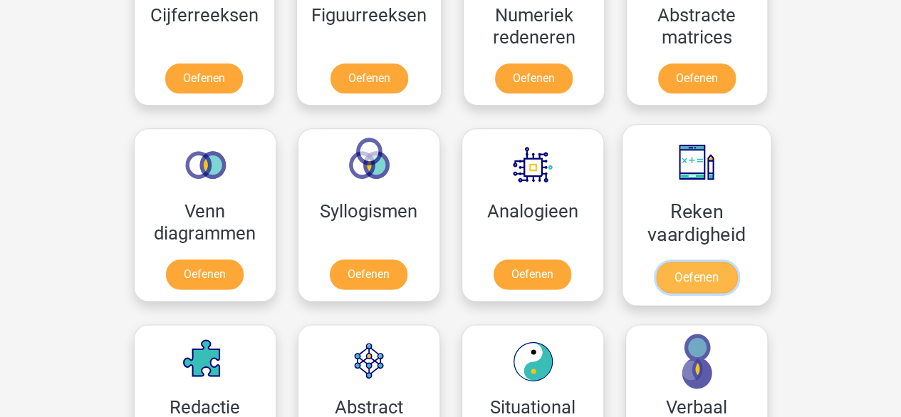
click at [733, 290] on link "Oefenen" at bounding box center [695, 276] width 81 height 31
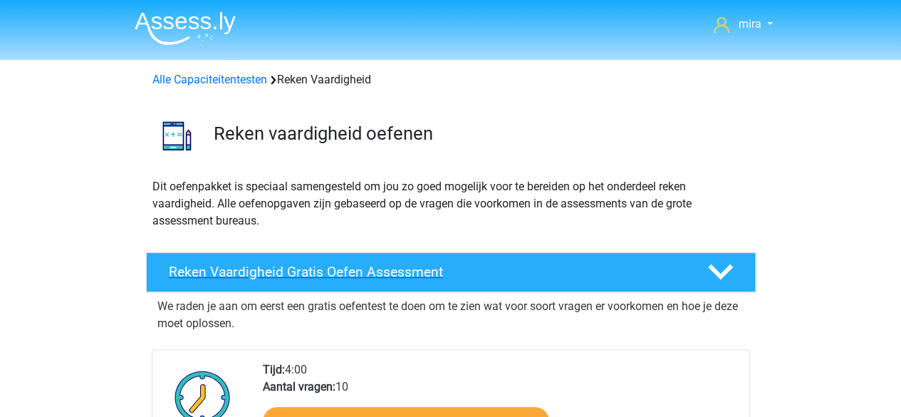
scroll to position [162, 0]
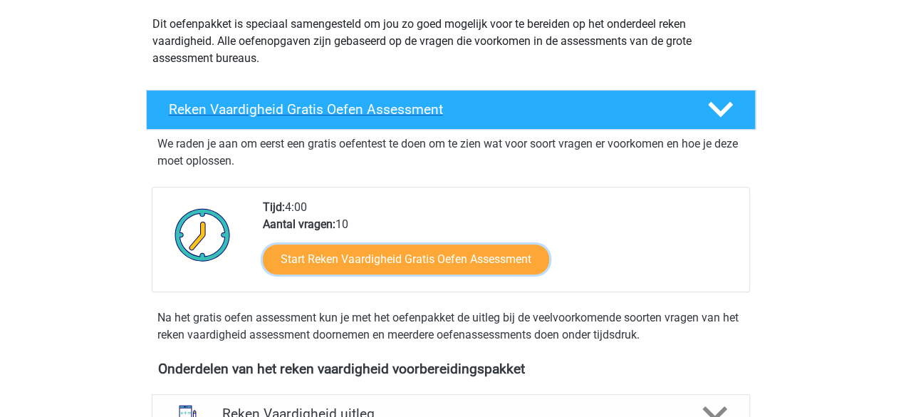
click at [464, 256] on link "Start Reken Vaardigheid Gratis Oefen Assessment" at bounding box center [406, 259] width 286 height 30
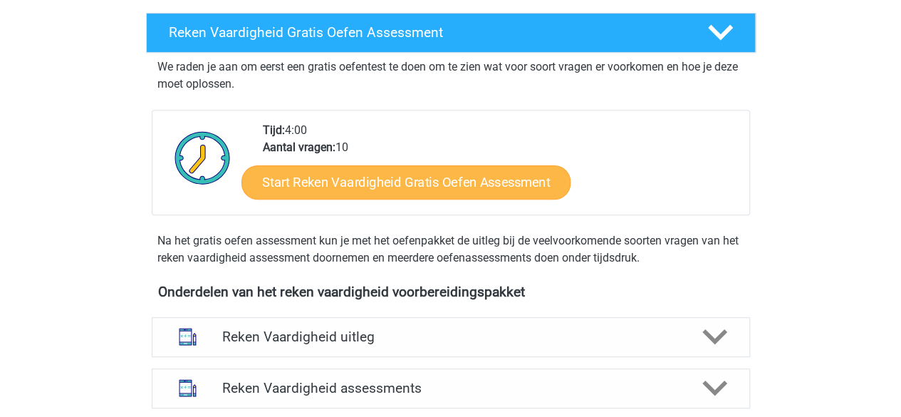
scroll to position [365, 0]
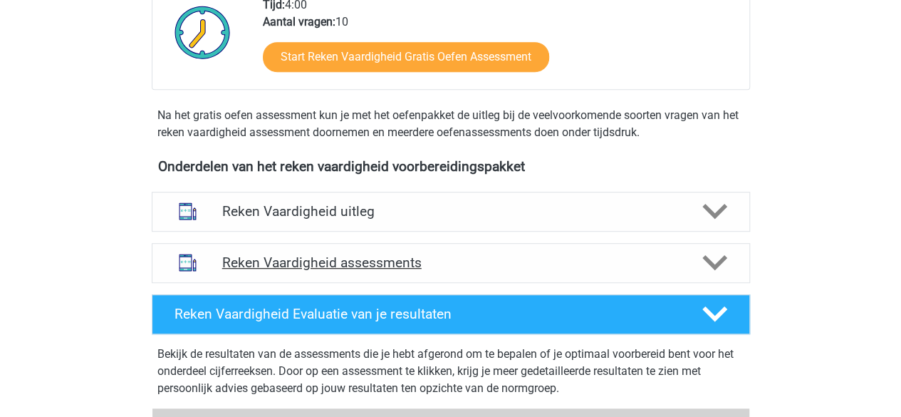
click at [464, 258] on h4 "Reken Vaardigheid assessments" at bounding box center [450, 262] width 457 height 16
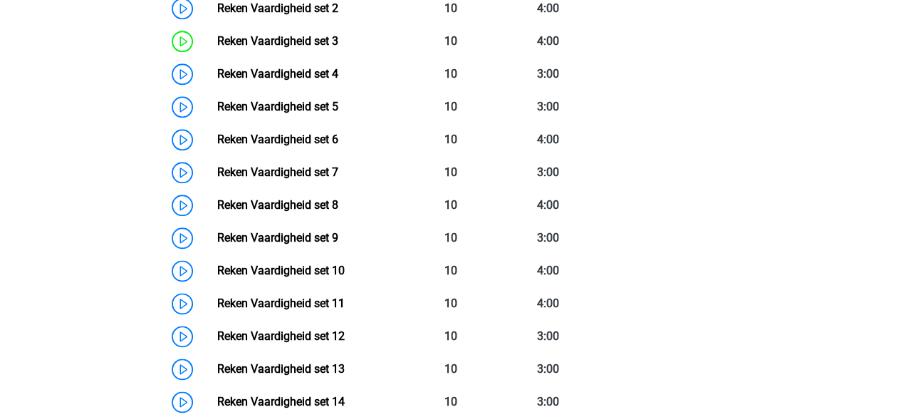
scroll to position [806, 0]
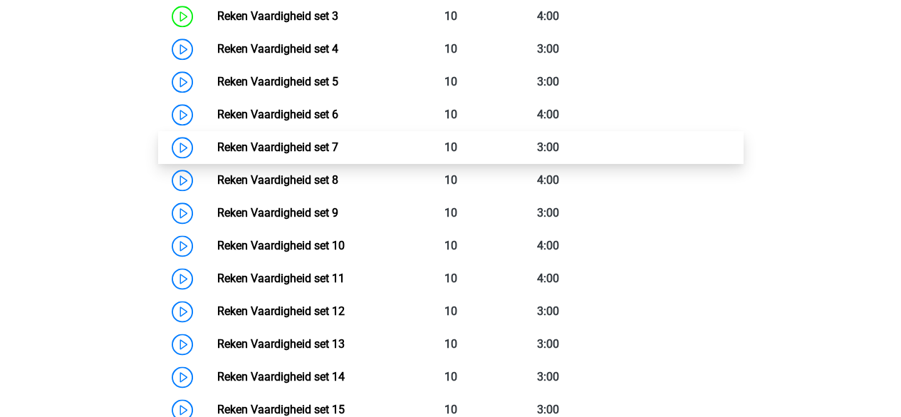
click at [338, 140] on link "Reken Vaardigheid set 7" at bounding box center [277, 147] width 121 height 14
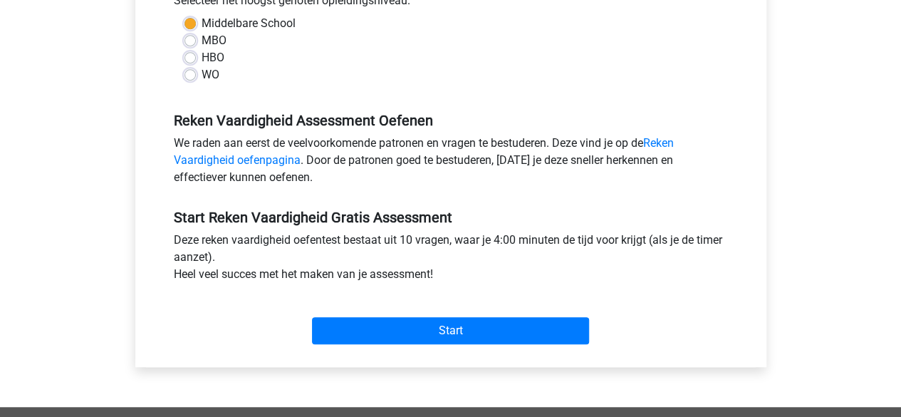
scroll to position [339, 0]
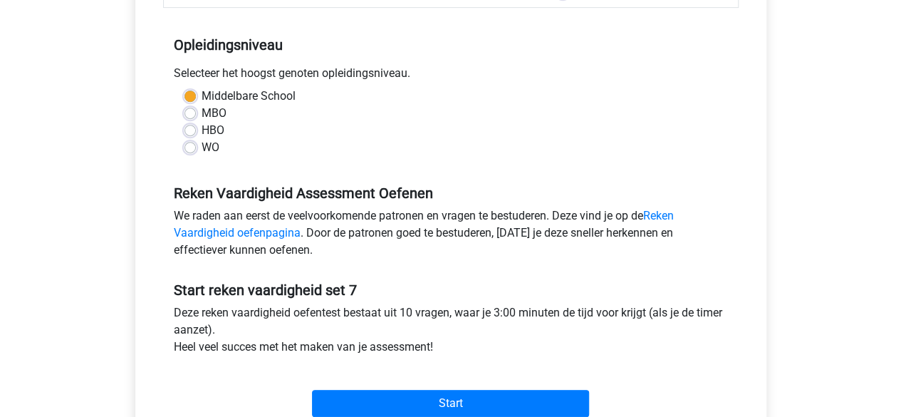
scroll to position [272, 0]
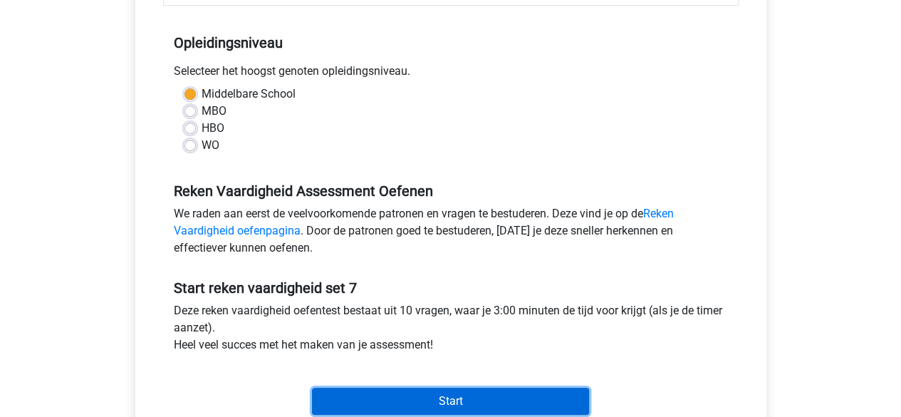
click at [365, 392] on input "Start" at bounding box center [450, 400] width 277 height 27
click at [462, 387] on input "Start" at bounding box center [450, 400] width 277 height 27
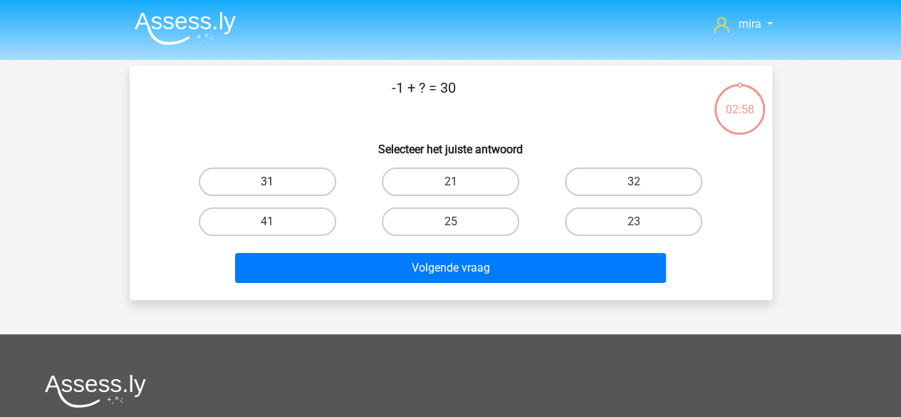
click at [330, 175] on label "31" at bounding box center [267, 181] width 137 height 28
click at [276, 182] on input "31" at bounding box center [271, 186] width 9 height 9
radio input "true"
click at [362, 288] on div "Volgende vraag" at bounding box center [451, 271] width 550 height 36
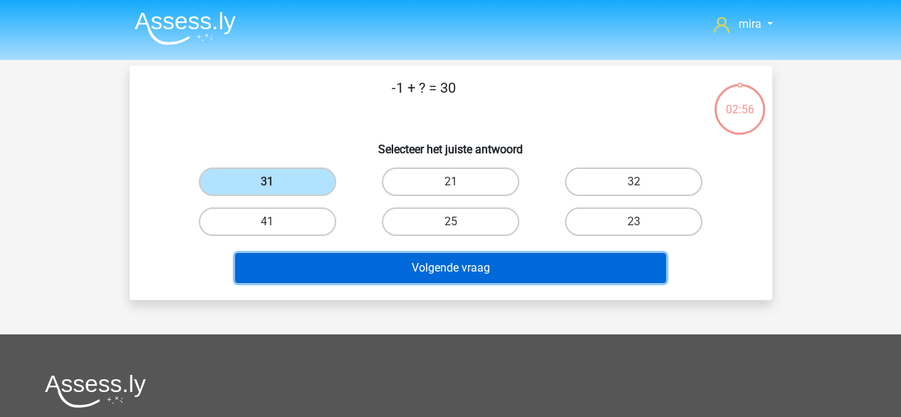
click at [366, 271] on button "Volgende vraag" at bounding box center [450, 268] width 431 height 30
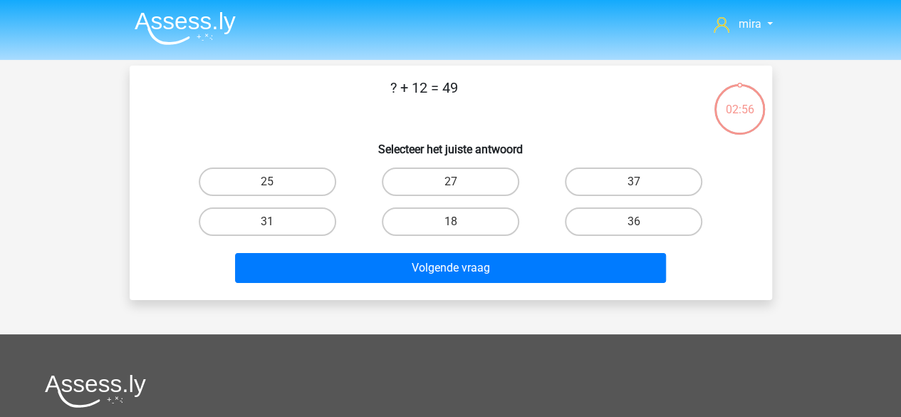
scroll to position [66, 0]
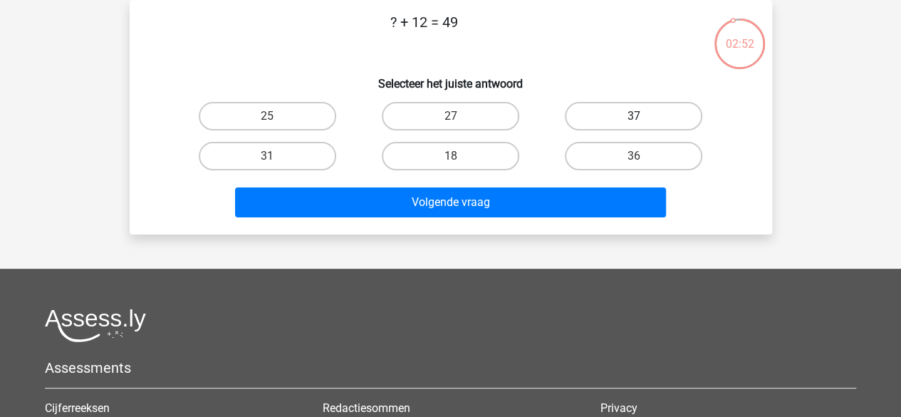
click at [622, 113] on label "37" at bounding box center [633, 116] width 137 height 28
click at [634, 116] on input "37" at bounding box center [638, 120] width 9 height 9
radio input "true"
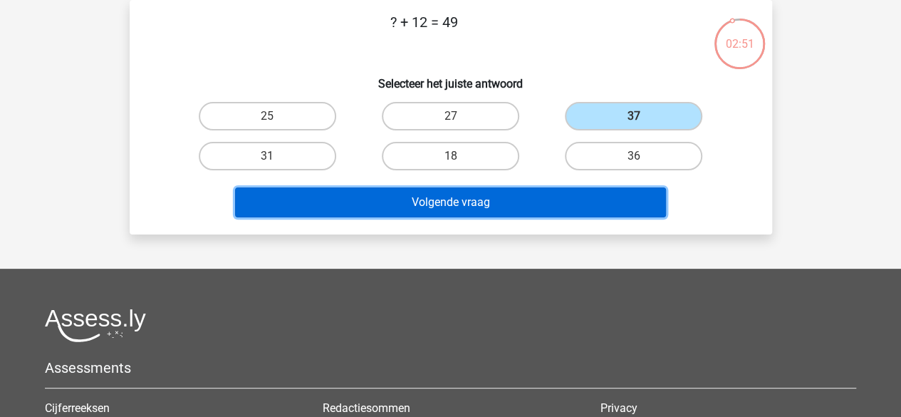
click at [563, 197] on button "Volgende vraag" at bounding box center [450, 202] width 431 height 30
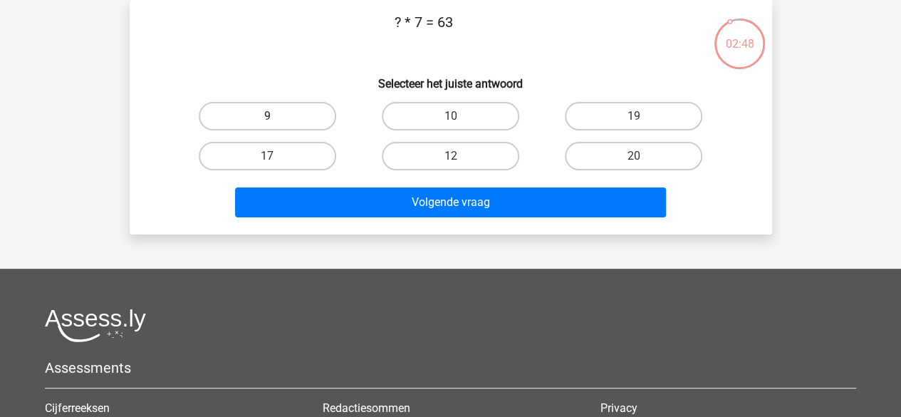
click at [299, 110] on label "9" at bounding box center [267, 116] width 137 height 28
click at [276, 116] on input "9" at bounding box center [271, 120] width 9 height 9
radio input "true"
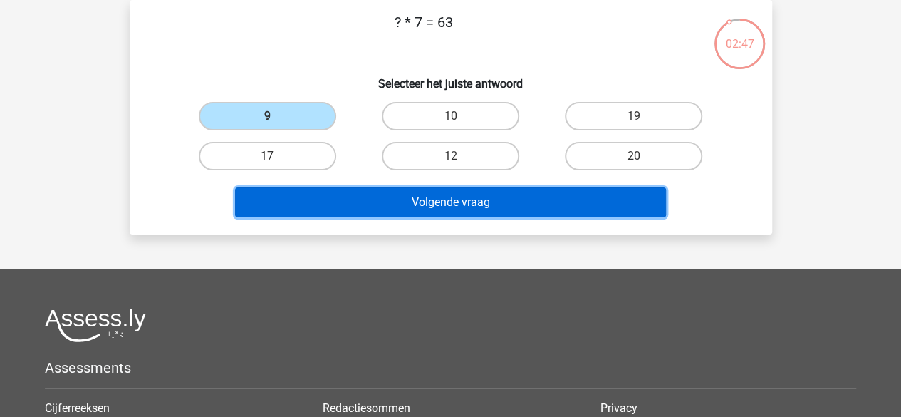
click at [352, 193] on button "Volgende vraag" at bounding box center [450, 202] width 431 height 30
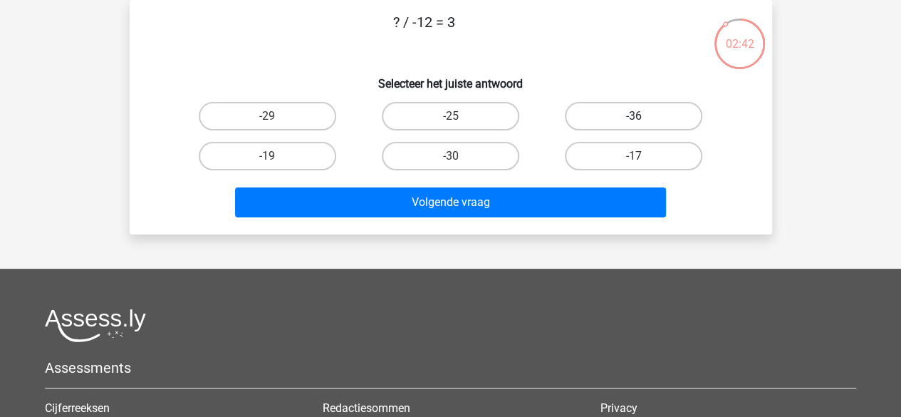
click at [610, 125] on label "-36" at bounding box center [633, 116] width 137 height 28
click at [634, 125] on input "-36" at bounding box center [638, 120] width 9 height 9
radio input "true"
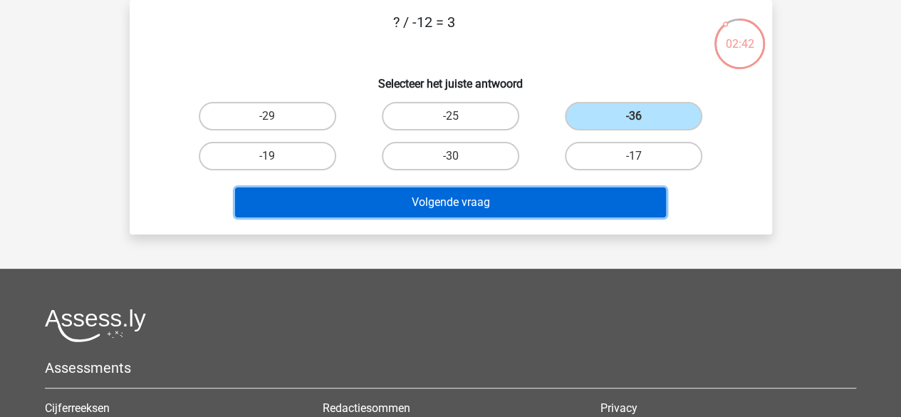
click at [573, 204] on button "Volgende vraag" at bounding box center [450, 202] width 431 height 30
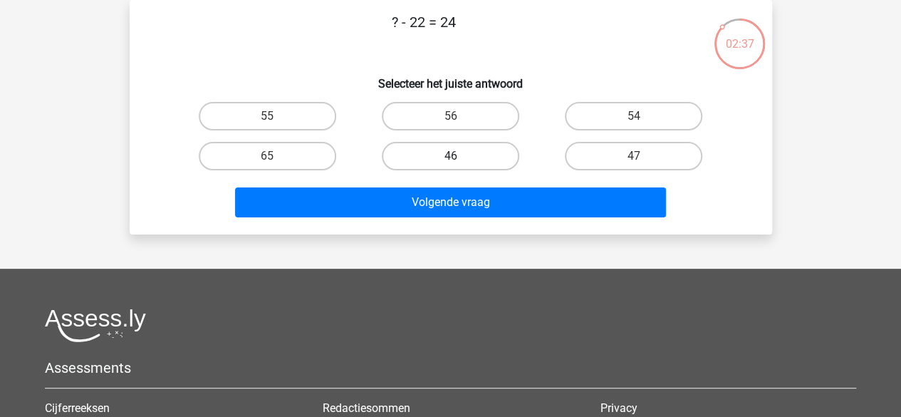
click at [396, 143] on label "46" at bounding box center [450, 156] width 137 height 28
click at [450, 156] on input "46" at bounding box center [454, 160] width 9 height 9
radio input "true"
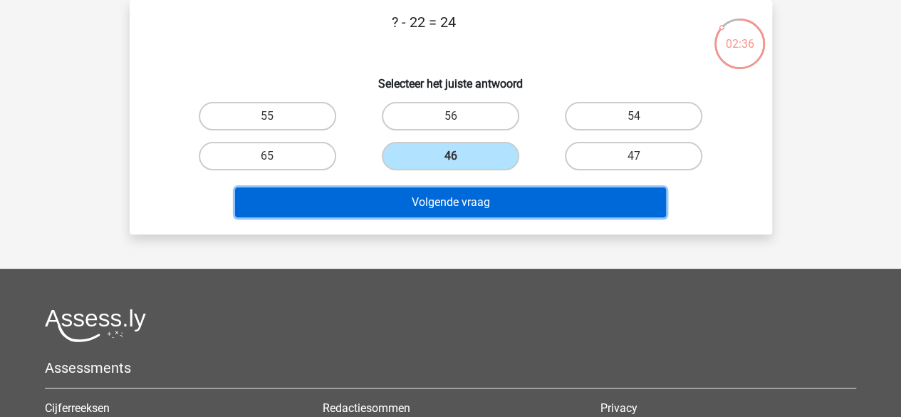
click at [426, 199] on button "Volgende vraag" at bounding box center [450, 202] width 431 height 30
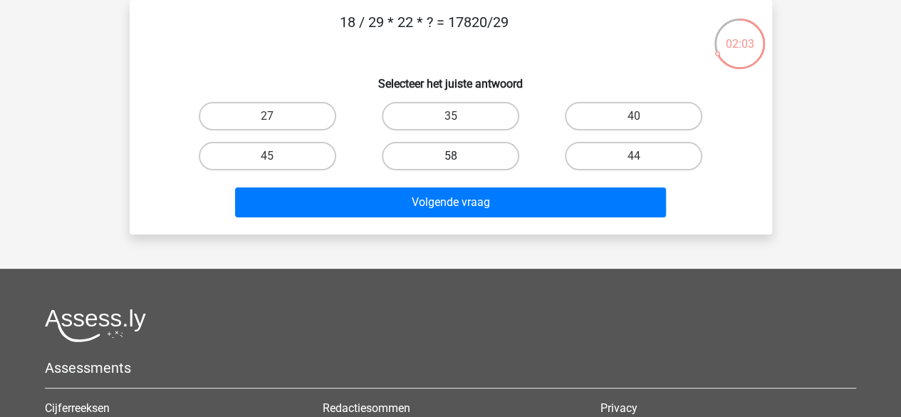
click at [465, 155] on label "58" at bounding box center [450, 156] width 137 height 28
click at [459, 156] on input "58" at bounding box center [454, 160] width 9 height 9
radio input "true"
click at [318, 118] on label "27" at bounding box center [267, 116] width 137 height 28
click at [276, 118] on input "27" at bounding box center [271, 120] width 9 height 9
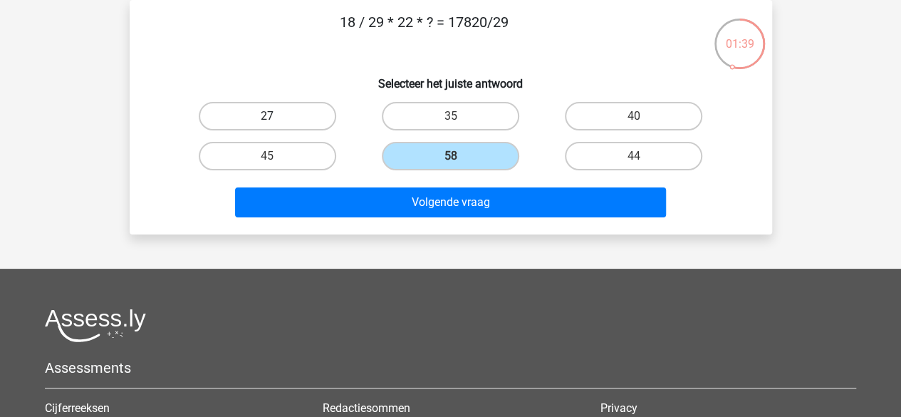
radio input "true"
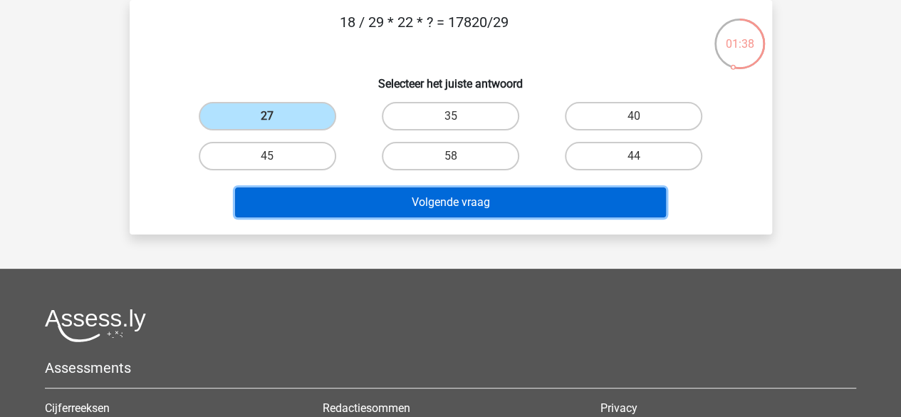
click at [356, 209] on button "Volgende vraag" at bounding box center [450, 202] width 431 height 30
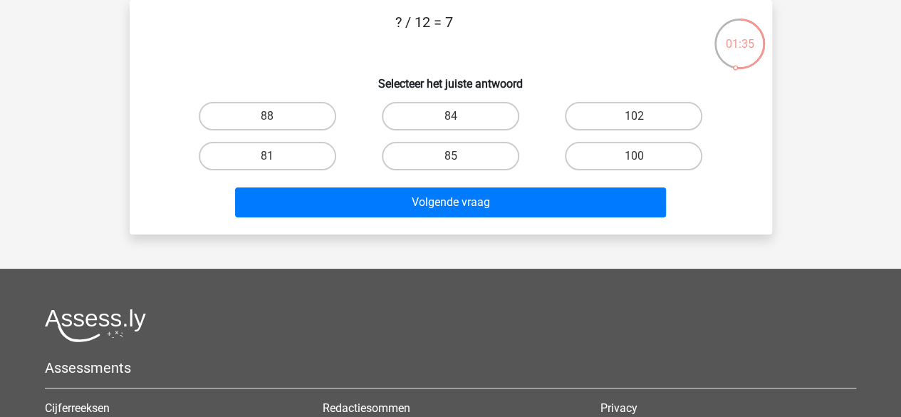
click at [445, 130] on div "84" at bounding box center [450, 116] width 183 height 40
click at [443, 129] on label "84" at bounding box center [450, 116] width 137 height 28
click at [450, 125] on input "84" at bounding box center [454, 120] width 9 height 9
radio input "true"
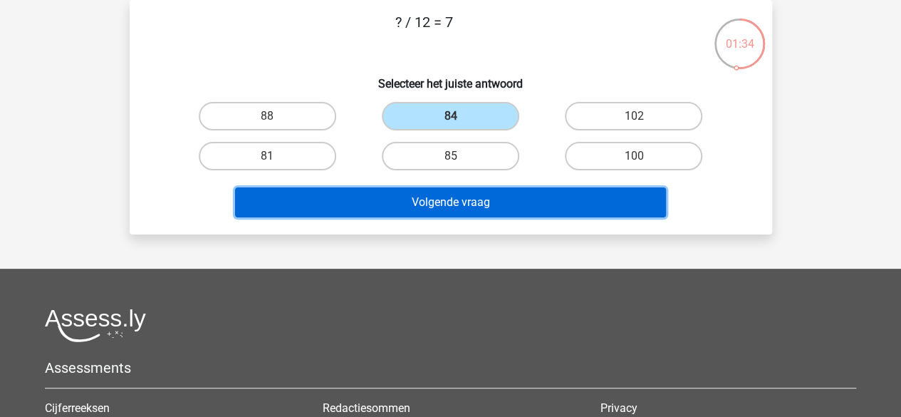
click at [437, 212] on button "Volgende vraag" at bounding box center [450, 202] width 431 height 30
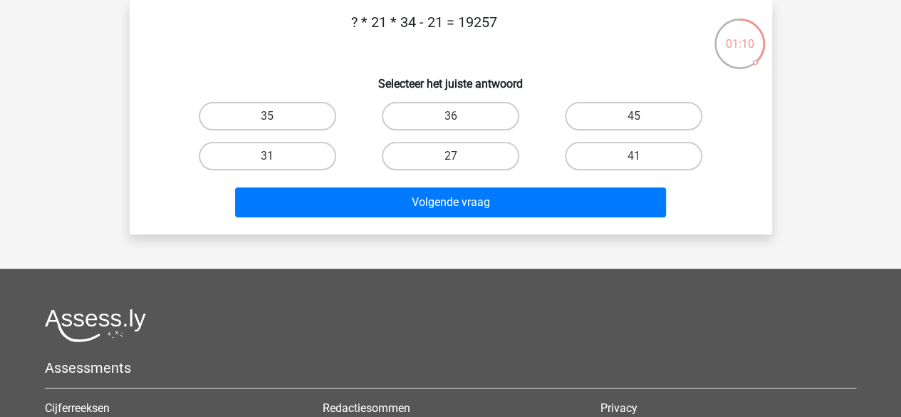
drag, startPoint x: 382, startPoint y: 19, endPoint x: 393, endPoint y: 19, distance: 10.7
click at [393, 19] on p "? * 21 * 34 - 21 = 19257" at bounding box center [423, 32] width 543 height 43
click at [489, 186] on div "Volgende vraag" at bounding box center [450, 199] width 597 height 47
click at [476, 169] on label "27" at bounding box center [450, 156] width 137 height 28
click at [459, 165] on input "27" at bounding box center [454, 160] width 9 height 9
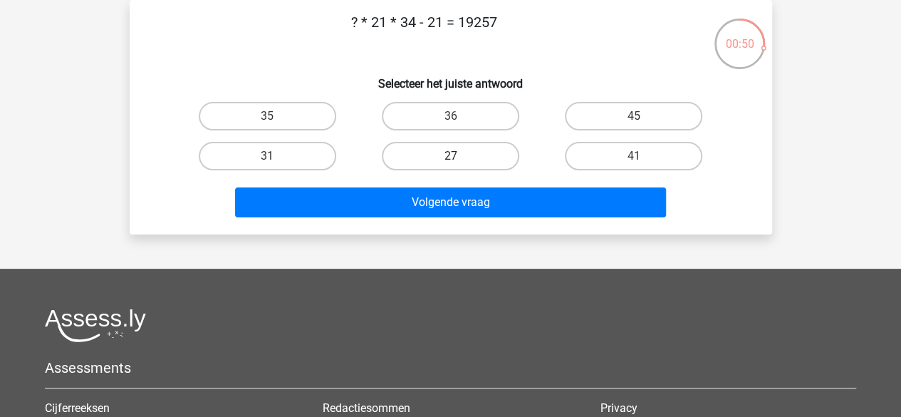
radio input "true"
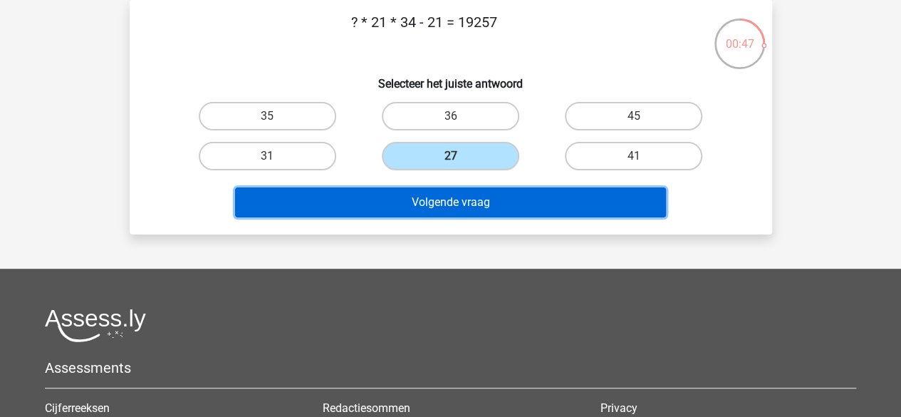
click at [469, 202] on button "Volgende vraag" at bounding box center [450, 202] width 431 height 30
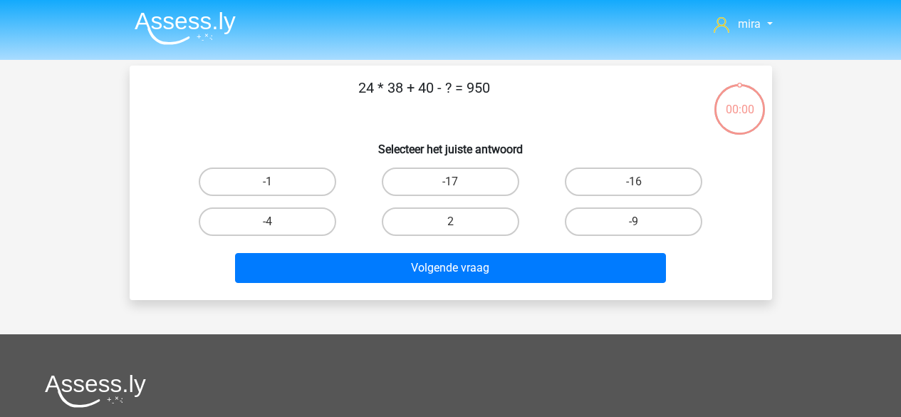
scroll to position [66, 0]
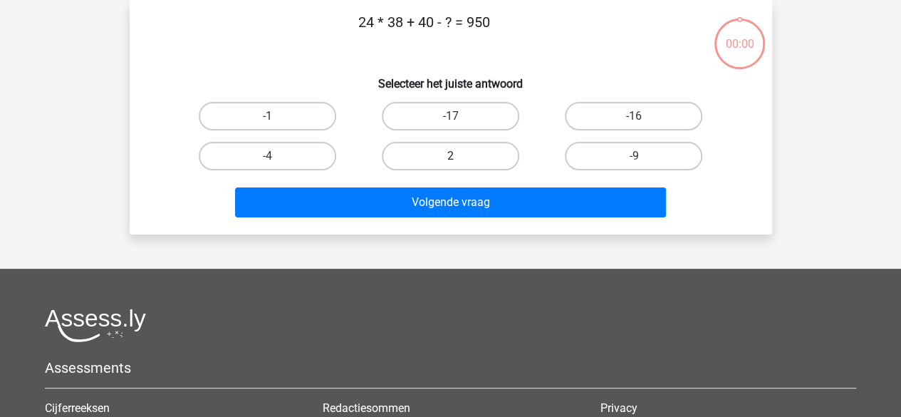
click at [449, 146] on label "2" at bounding box center [450, 156] width 137 height 28
click at [450, 156] on input "2" at bounding box center [454, 160] width 9 height 9
radio input "true"
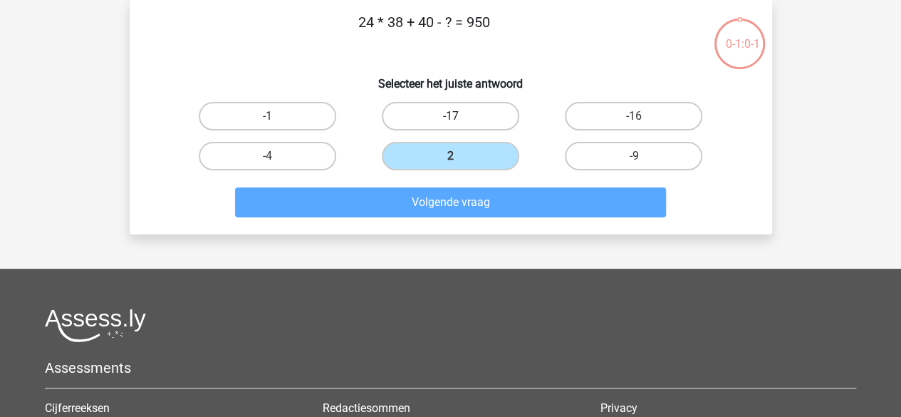
click at [474, 111] on label "-17" at bounding box center [450, 116] width 137 height 28
click at [459, 116] on input "-17" at bounding box center [454, 120] width 9 height 9
radio input "true"
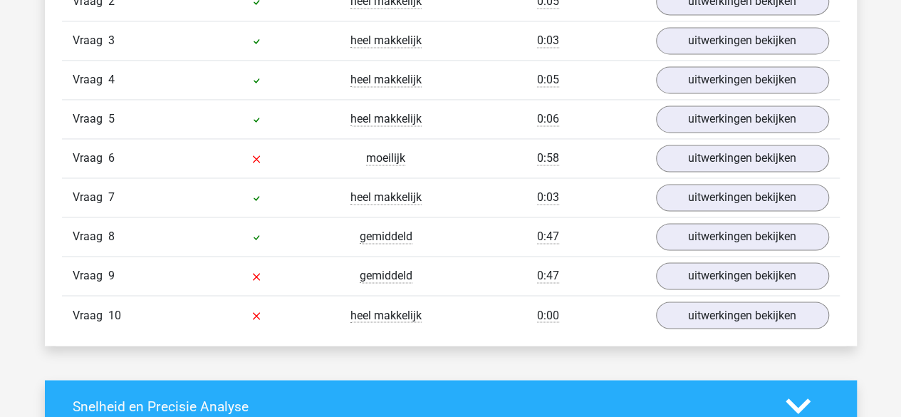
scroll to position [1038, 0]
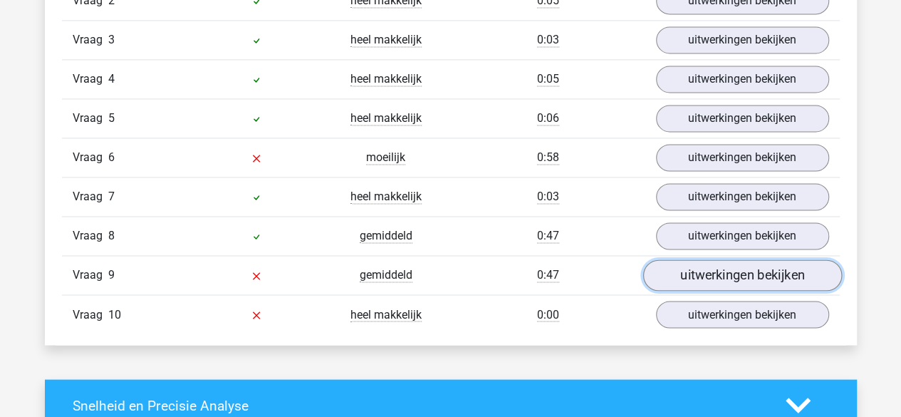
click at [713, 266] on link "uitwerkingen bekijken" at bounding box center [741, 274] width 199 height 31
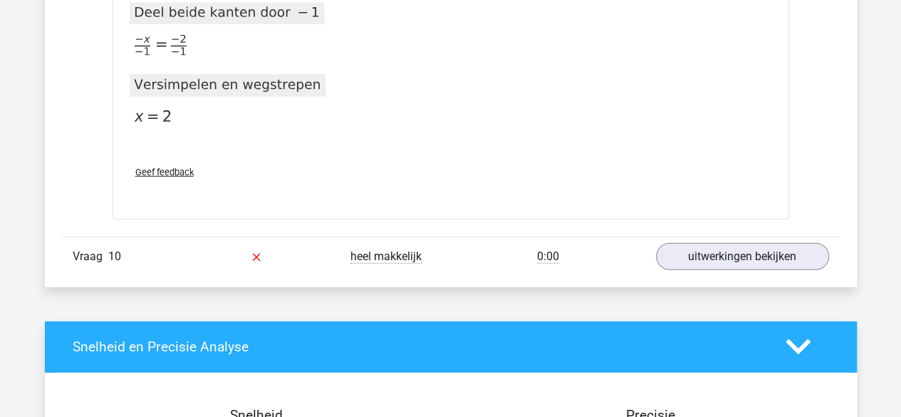
scroll to position [1893, 0]
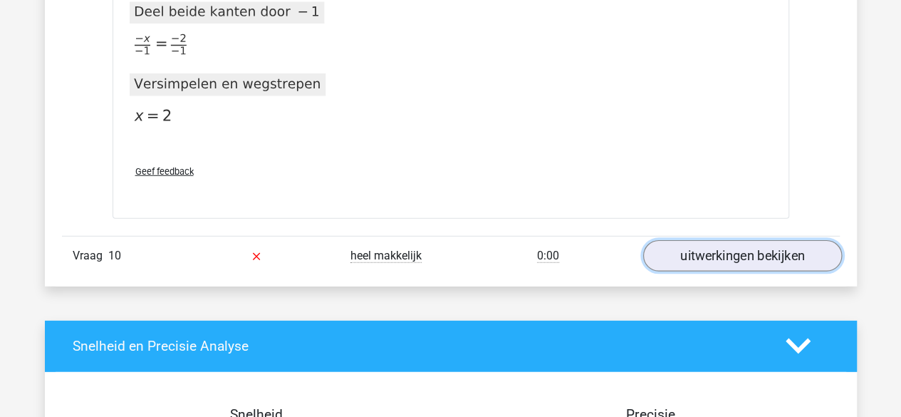
click at [750, 249] on link "uitwerkingen bekijken" at bounding box center [741, 255] width 199 height 31
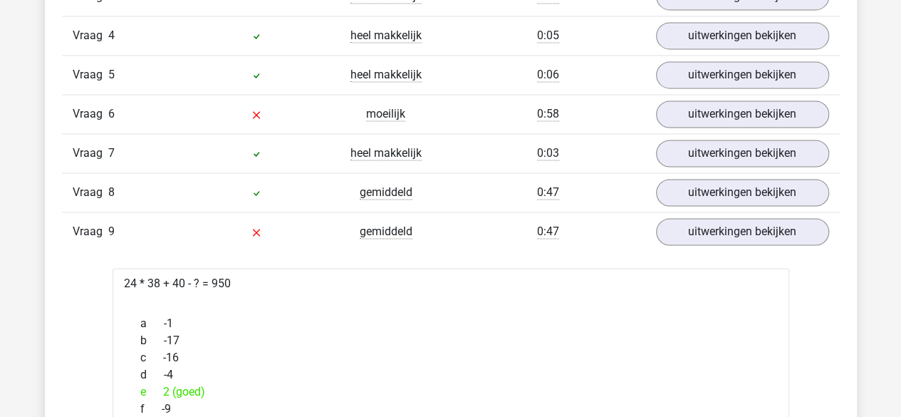
scroll to position [1080, 0]
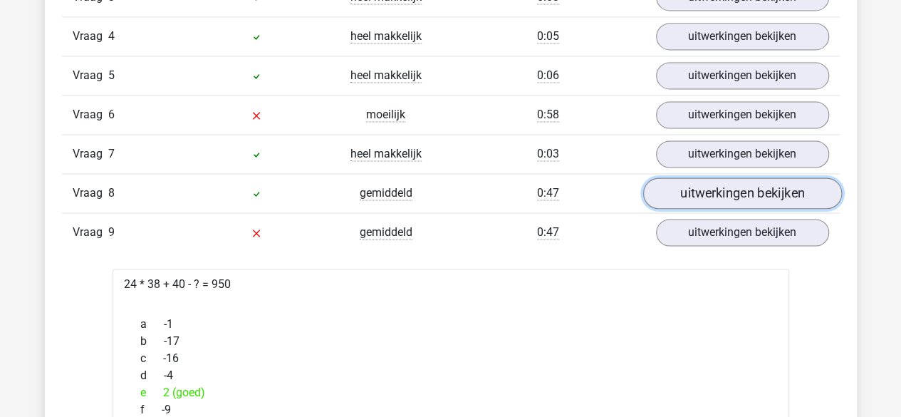
click at [774, 177] on link "uitwerkingen bekijken" at bounding box center [741, 192] width 199 height 31
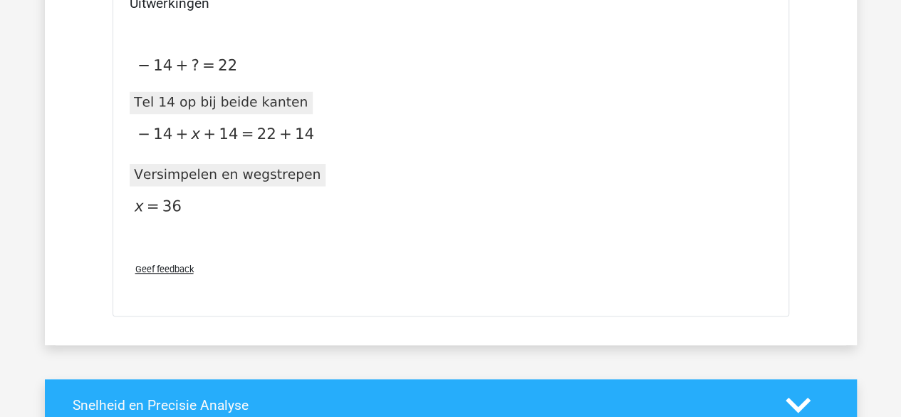
scroll to position [2950, 0]
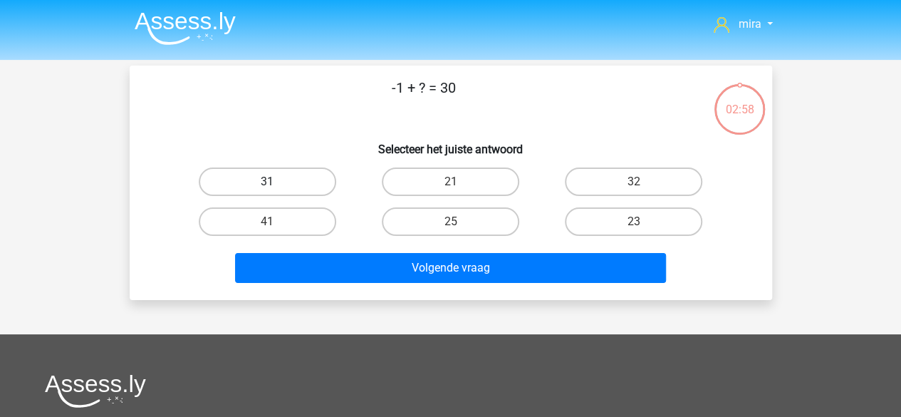
click at [276, 180] on label "31" at bounding box center [267, 181] width 137 height 28
click at [276, 182] on input "31" at bounding box center [271, 186] width 9 height 9
radio input "true"
click at [359, 252] on div "Volgende vraag" at bounding box center [450, 264] width 597 height 47
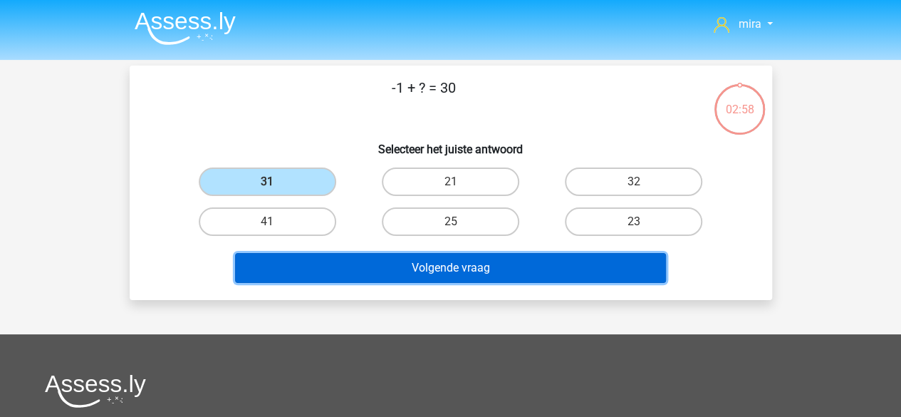
click at [371, 273] on button "Volgende vraag" at bounding box center [450, 268] width 431 height 30
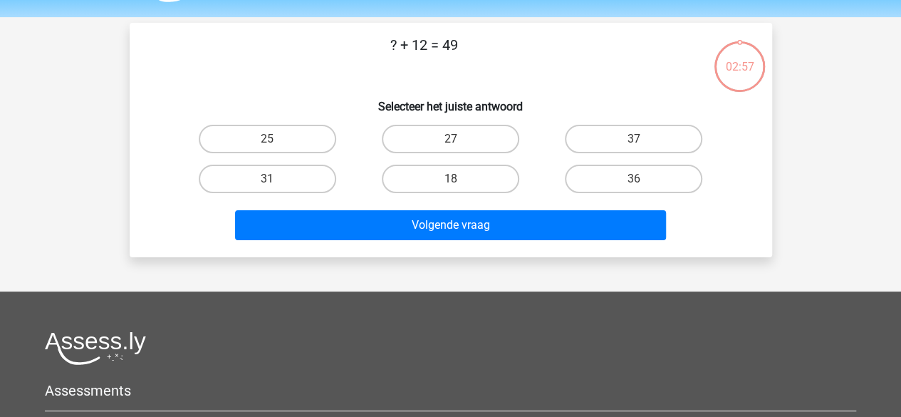
scroll to position [66, 0]
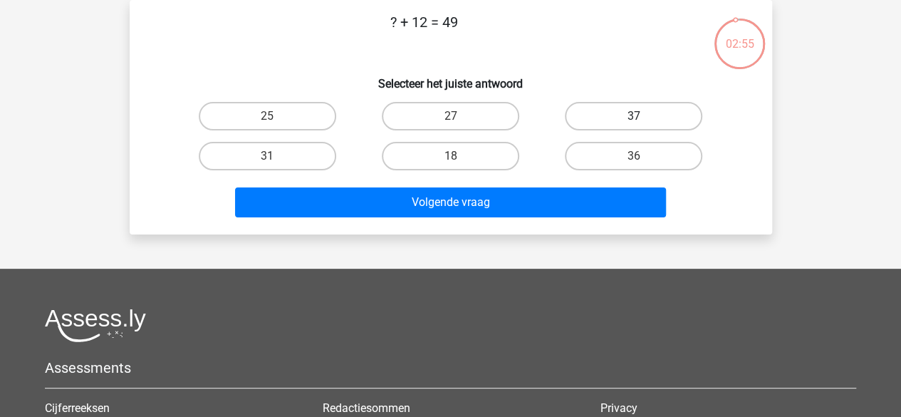
click at [584, 118] on label "37" at bounding box center [633, 116] width 137 height 28
click at [634, 118] on input "37" at bounding box center [638, 120] width 9 height 9
radio input "true"
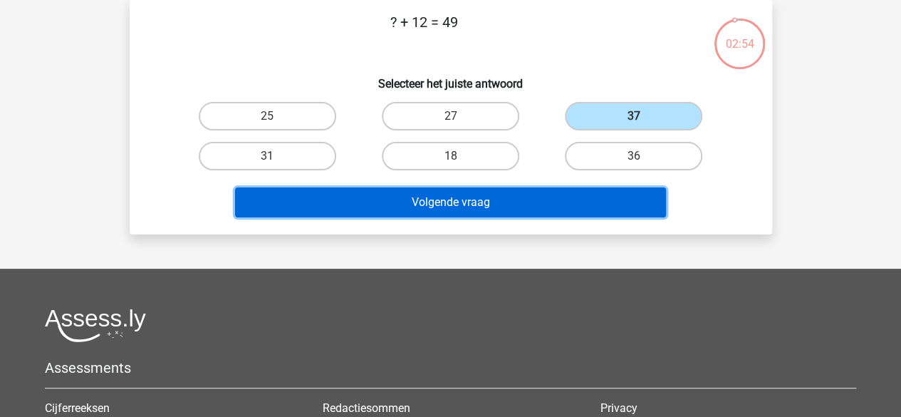
click at [565, 194] on button "Volgende vraag" at bounding box center [450, 202] width 431 height 30
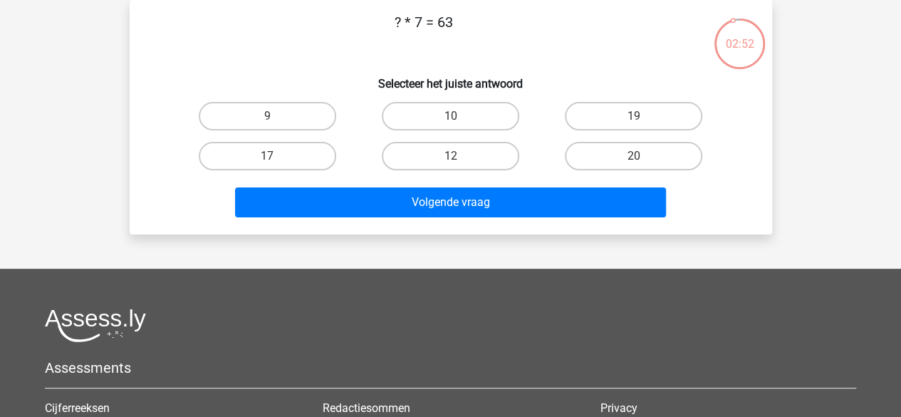
click at [338, 116] on div "9" at bounding box center [268, 116] width 172 height 28
click at [335, 115] on label "9" at bounding box center [267, 116] width 137 height 28
click at [276, 116] on input "9" at bounding box center [271, 120] width 9 height 9
radio input "true"
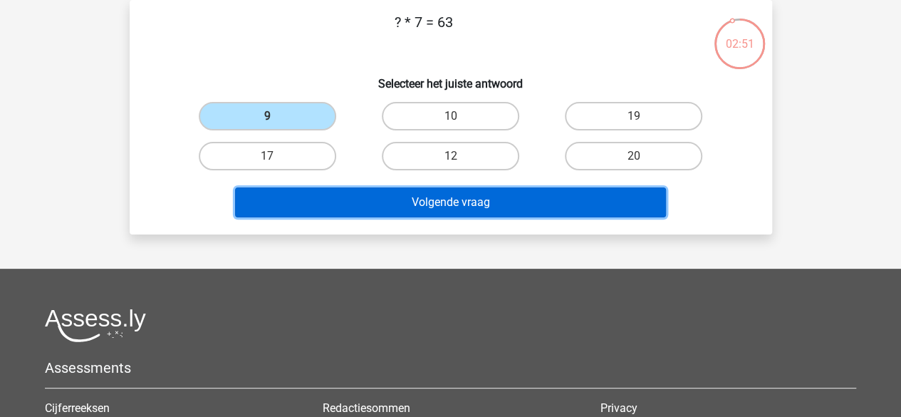
click at [382, 194] on button "Volgende vraag" at bounding box center [450, 202] width 431 height 30
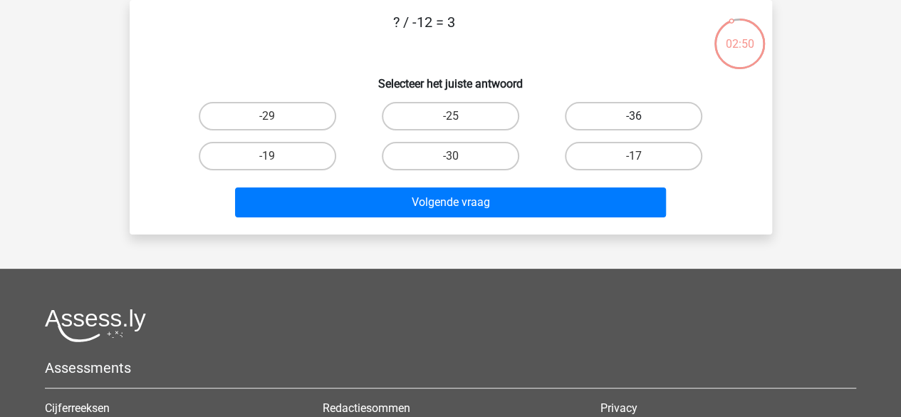
click at [591, 115] on label "-36" at bounding box center [633, 116] width 137 height 28
click at [634, 116] on input "-36" at bounding box center [638, 120] width 9 height 9
radio input "true"
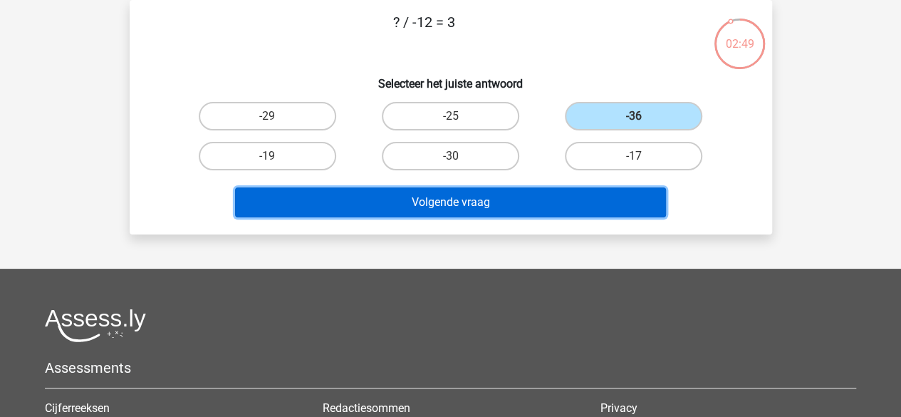
click at [556, 189] on button "Volgende vraag" at bounding box center [450, 202] width 431 height 30
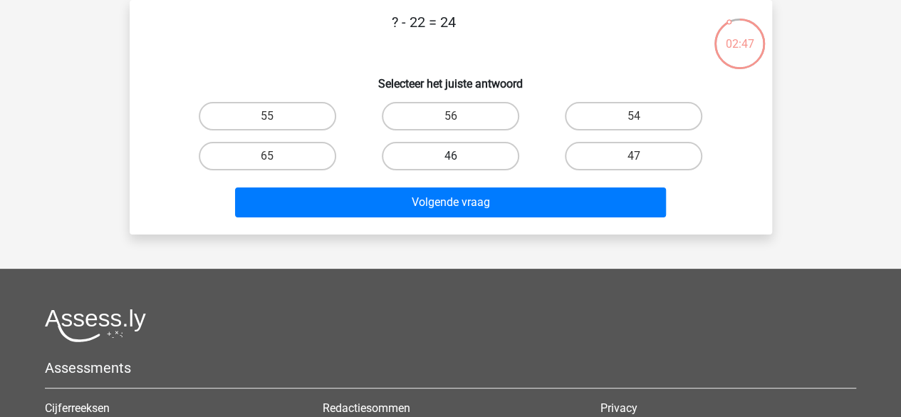
click at [429, 160] on label "46" at bounding box center [450, 156] width 137 height 28
click at [450, 160] on input "46" at bounding box center [454, 160] width 9 height 9
radio input "true"
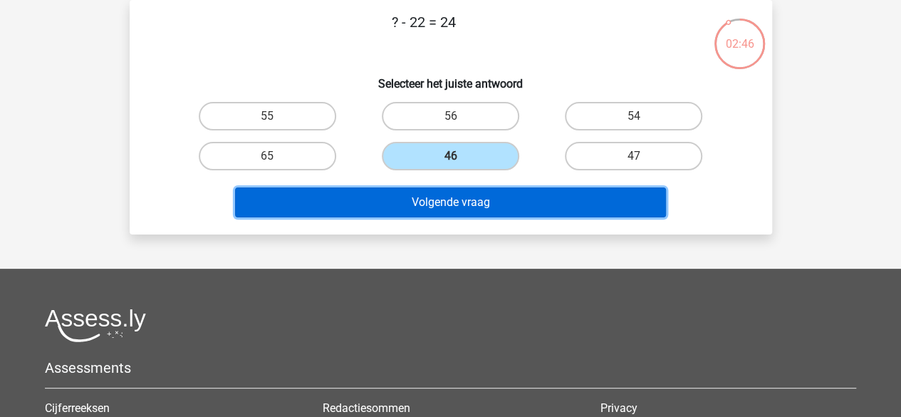
click at [434, 199] on button "Volgende vraag" at bounding box center [450, 202] width 431 height 30
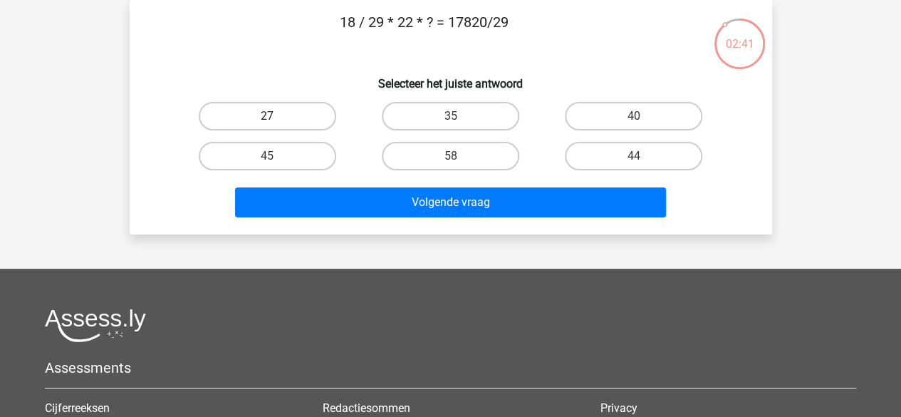
click at [323, 120] on label "27" at bounding box center [267, 116] width 137 height 28
click at [276, 120] on input "27" at bounding box center [271, 120] width 9 height 9
radio input "true"
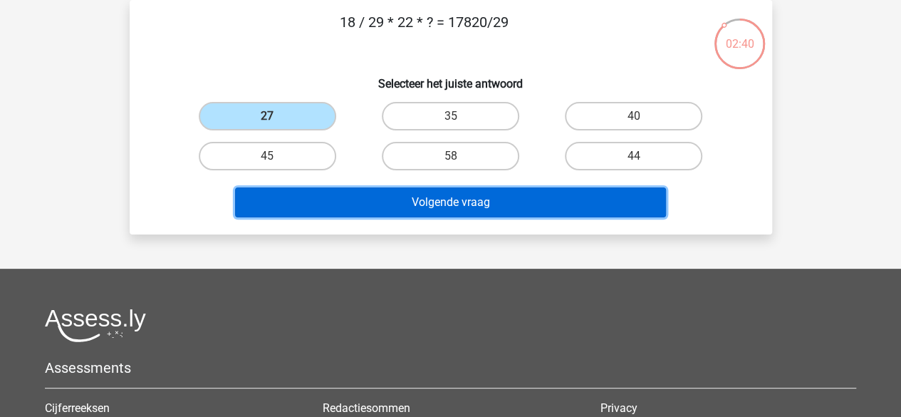
click at [348, 187] on button "Volgende vraag" at bounding box center [450, 202] width 431 height 30
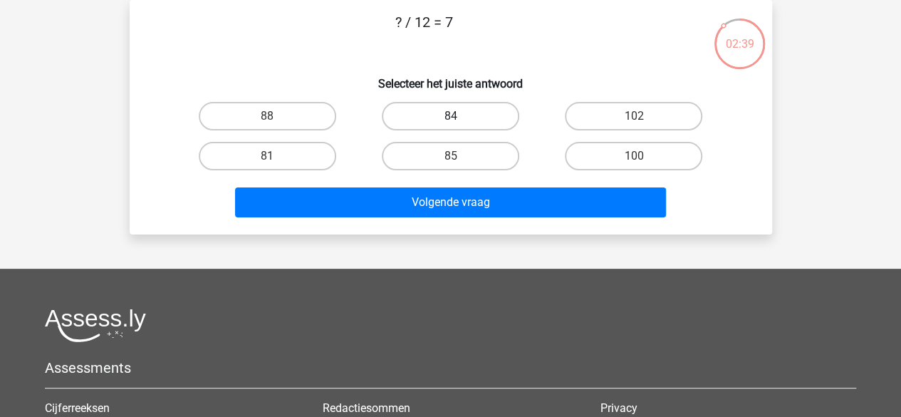
click at [407, 126] on label "84" at bounding box center [450, 116] width 137 height 28
click at [450, 125] on input "84" at bounding box center [454, 120] width 9 height 9
radio input "true"
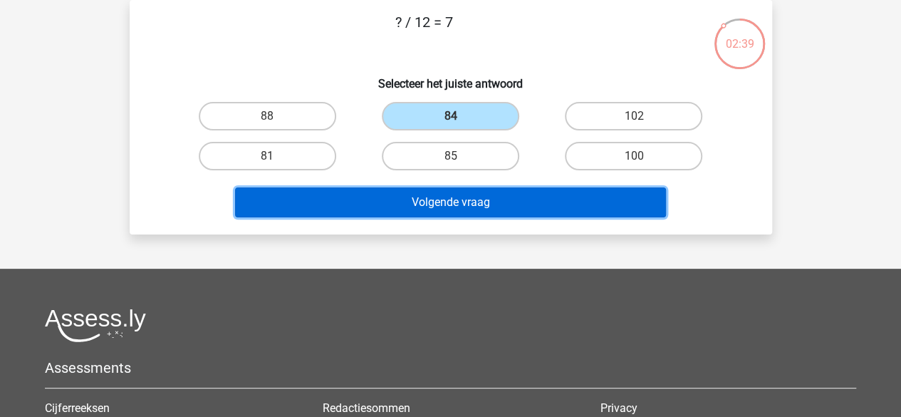
click at [402, 199] on button "Volgende vraag" at bounding box center [450, 202] width 431 height 30
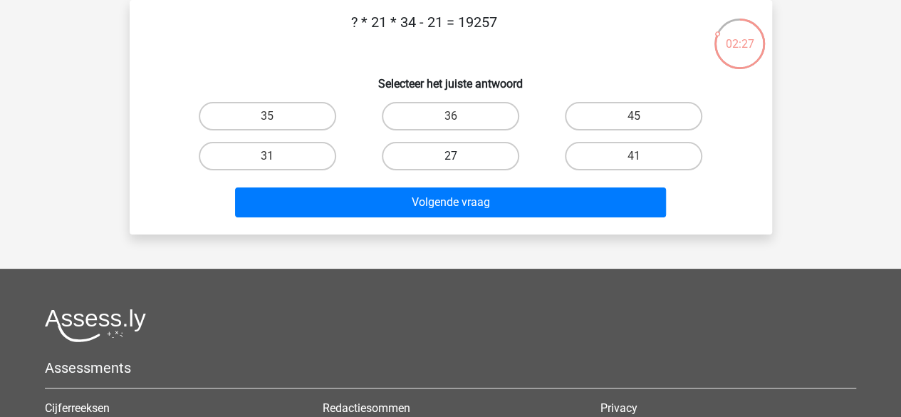
click at [468, 147] on label "27" at bounding box center [450, 156] width 137 height 28
click at [459, 156] on input "27" at bounding box center [454, 160] width 9 height 9
radio input "true"
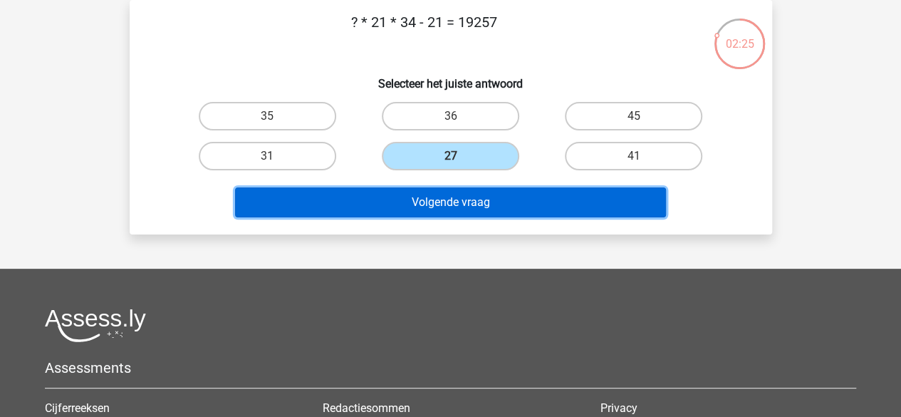
click at [429, 214] on button "Volgende vraag" at bounding box center [450, 202] width 431 height 30
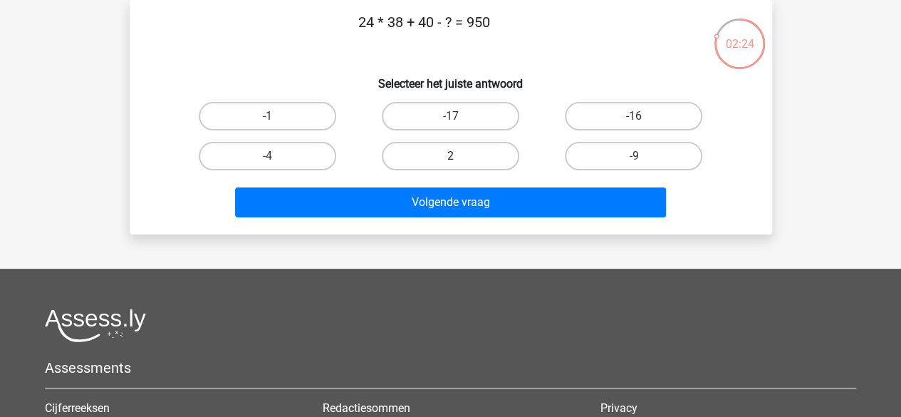
click at [419, 159] on label "2" at bounding box center [450, 156] width 137 height 28
click at [450, 159] on input "2" at bounding box center [454, 160] width 9 height 9
radio input "true"
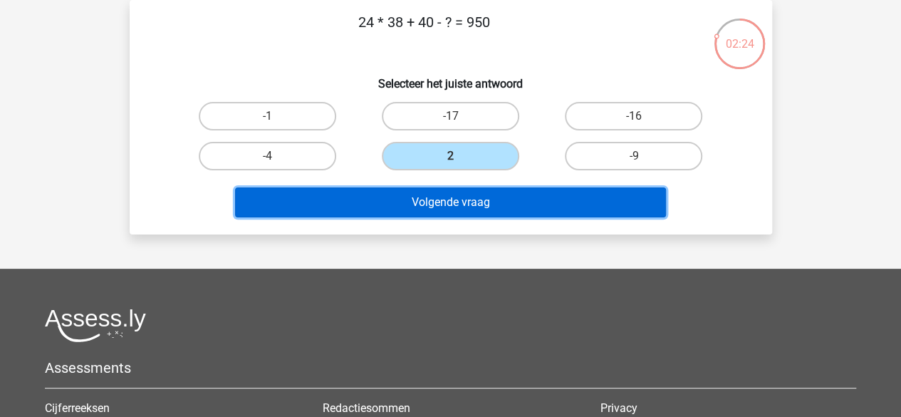
click at [413, 204] on button "Volgende vraag" at bounding box center [450, 202] width 431 height 30
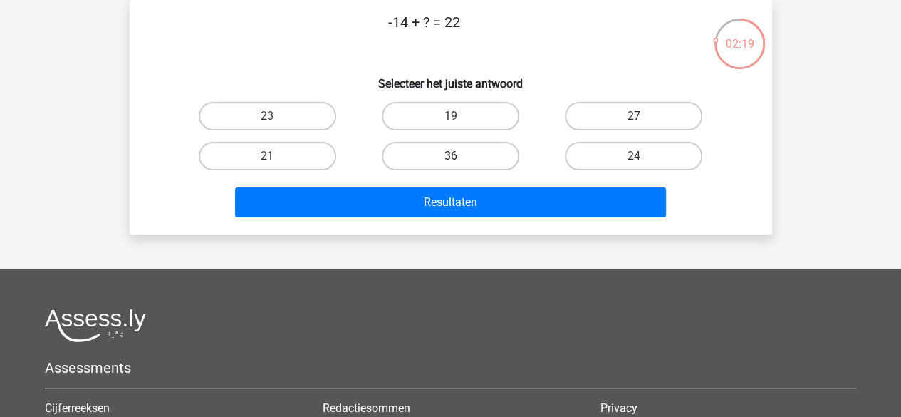
click at [388, 155] on label "36" at bounding box center [450, 156] width 137 height 28
click at [450, 156] on input "36" at bounding box center [454, 160] width 9 height 9
radio input "true"
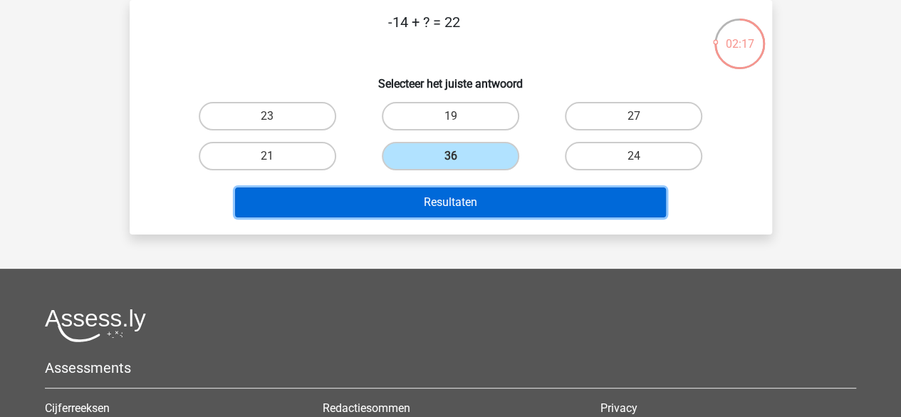
click at [383, 207] on button "Resultaten" at bounding box center [450, 202] width 431 height 30
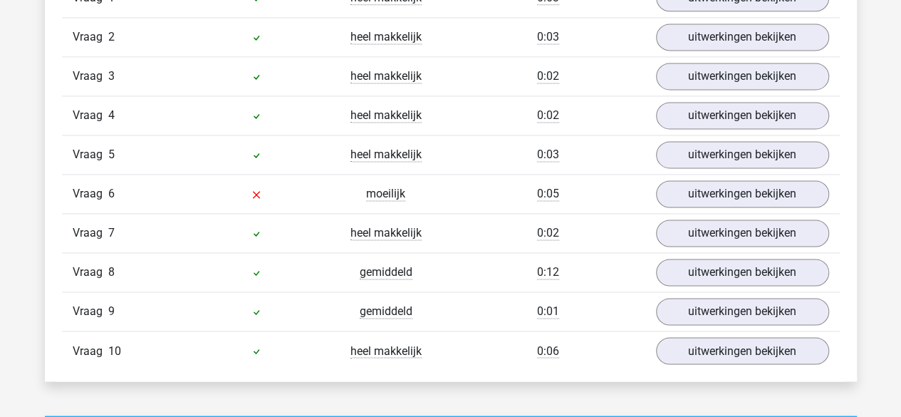
scroll to position [1001, 0]
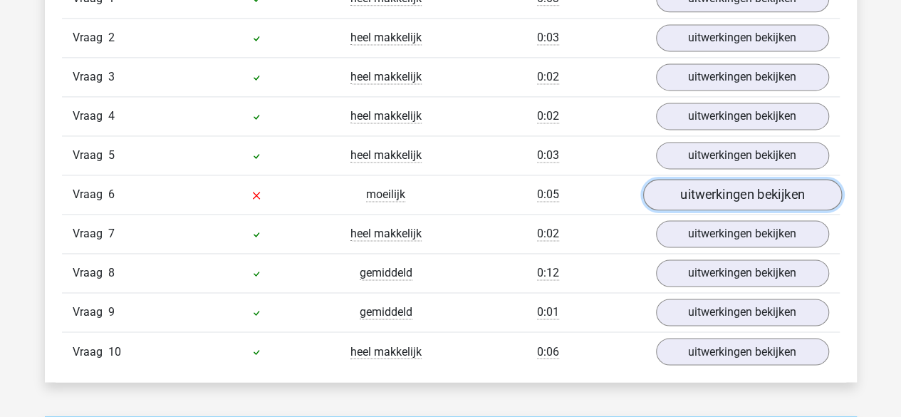
click at [712, 182] on link "uitwerkingen bekijken" at bounding box center [741, 194] width 199 height 31
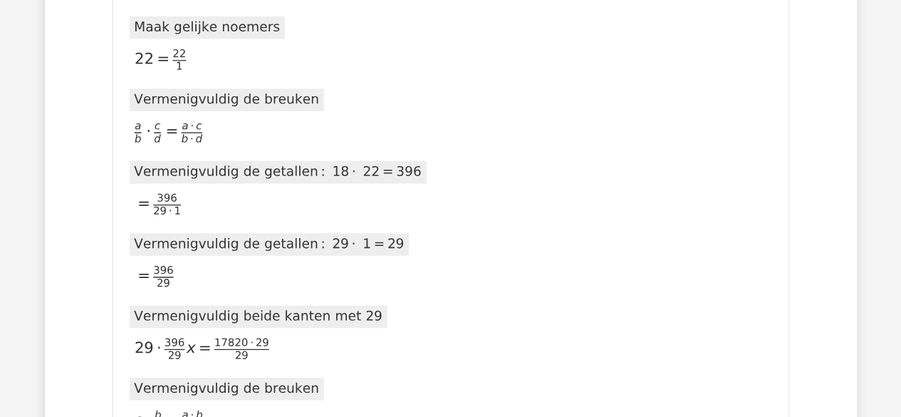
scroll to position [1484, 0]
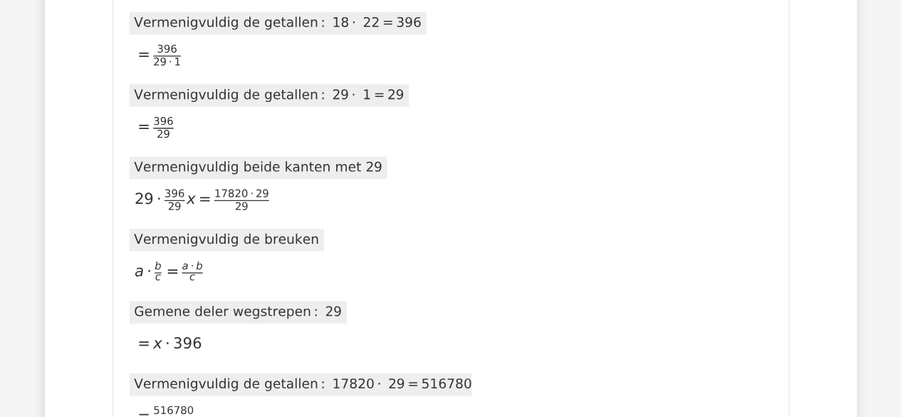
click at [360, 117] on icon at bounding box center [301, 232] width 342 height 843
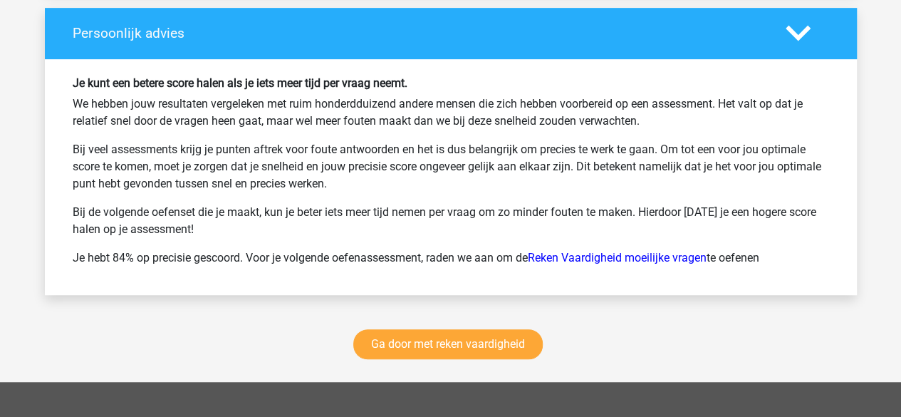
scroll to position [3289, 0]
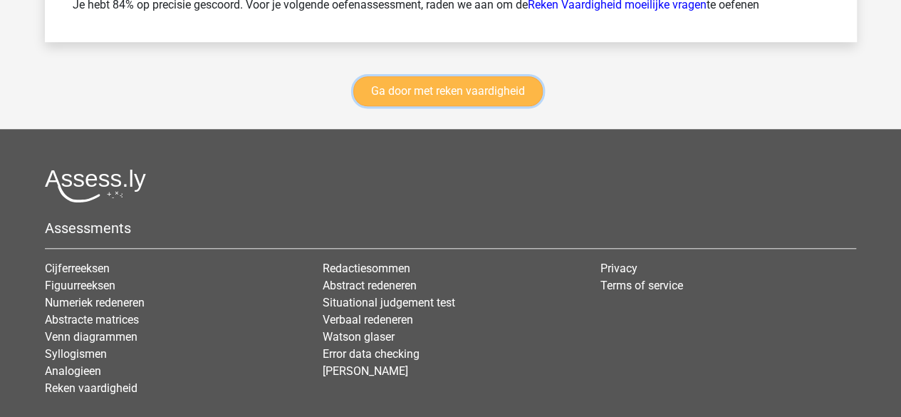
click at [511, 87] on link "Ga door met reken vaardigheid" at bounding box center [447, 91] width 189 height 30
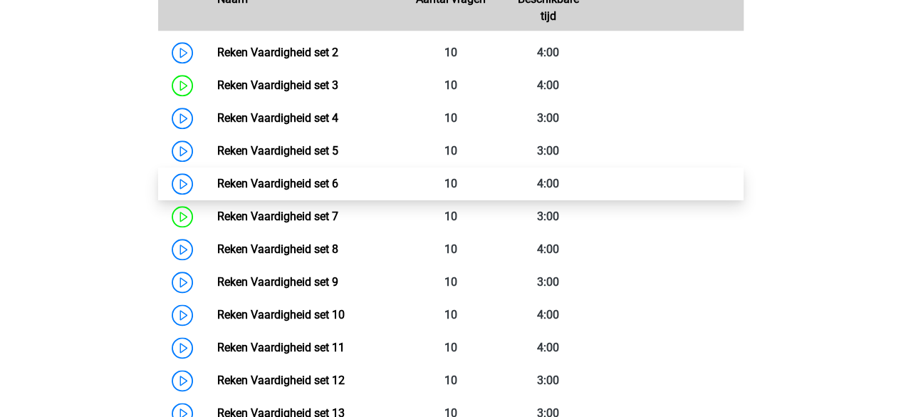
scroll to position [739, 0]
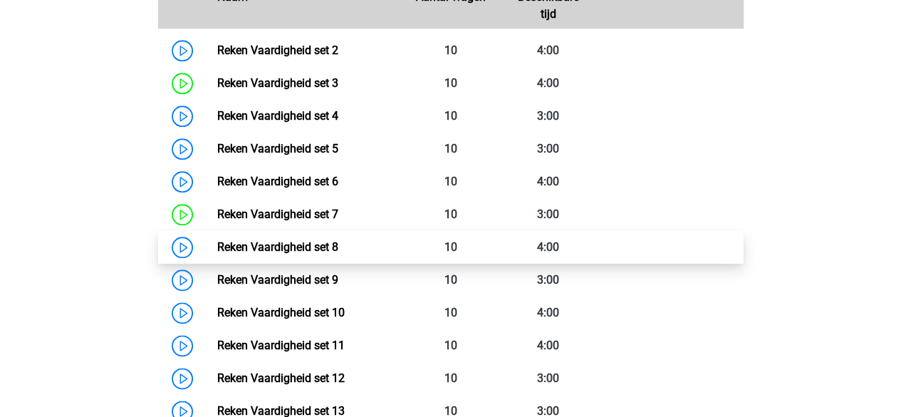
click at [328, 245] on link "Reken Vaardigheid set 8" at bounding box center [277, 247] width 121 height 14
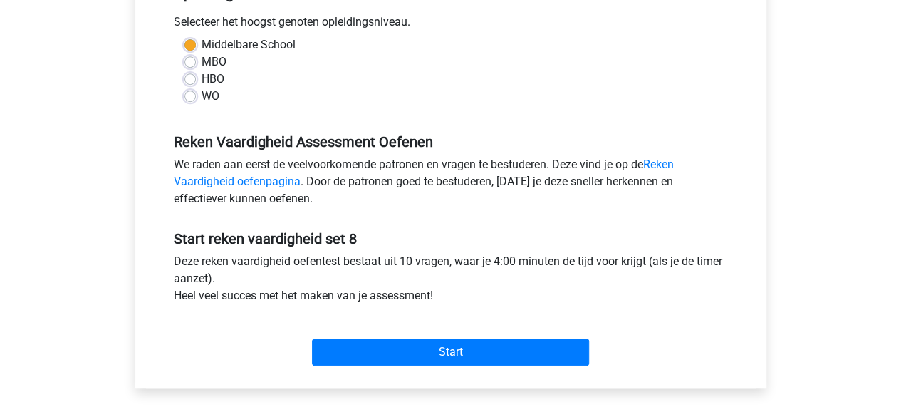
scroll to position [323, 0]
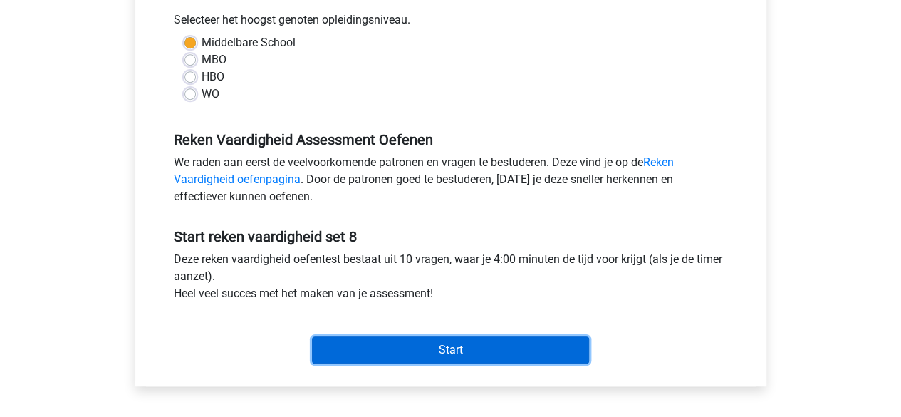
drag, startPoint x: 381, startPoint y: 345, endPoint x: 416, endPoint y: 439, distance: 100.3
click at [416, 416] on html "mira [EMAIL_ADDRESS][DOMAIN_NAME] Nederlands English" at bounding box center [450, 239] width 901 height 1125
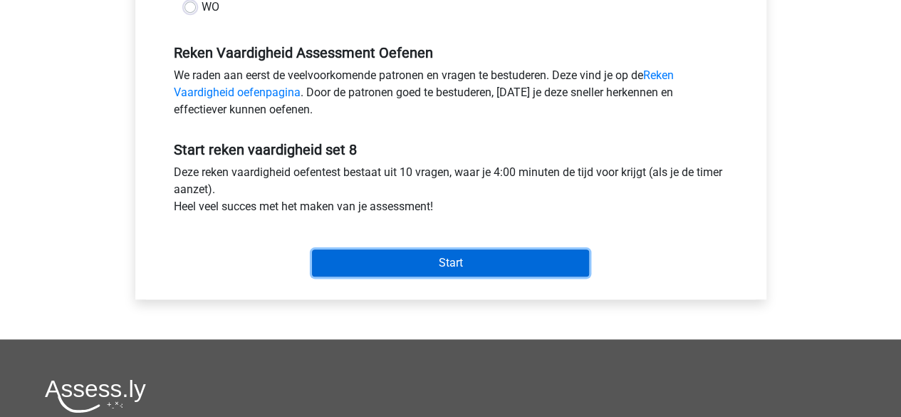
scroll to position [411, 0]
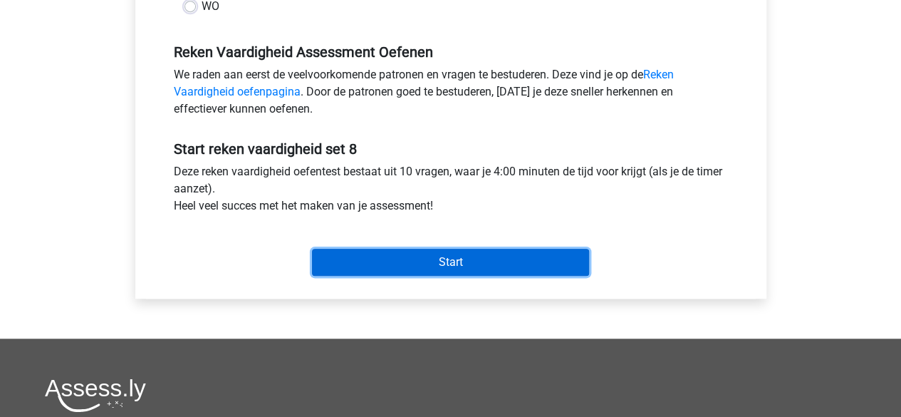
click at [420, 261] on input "Start" at bounding box center [450, 262] width 277 height 27
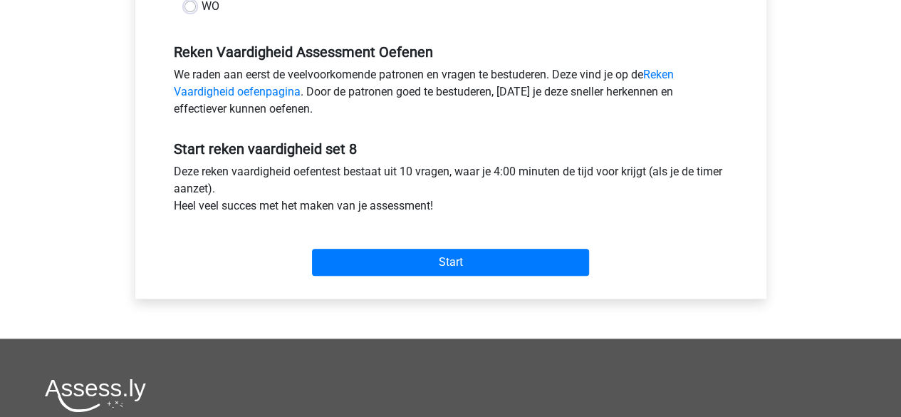
scroll to position [0, 0]
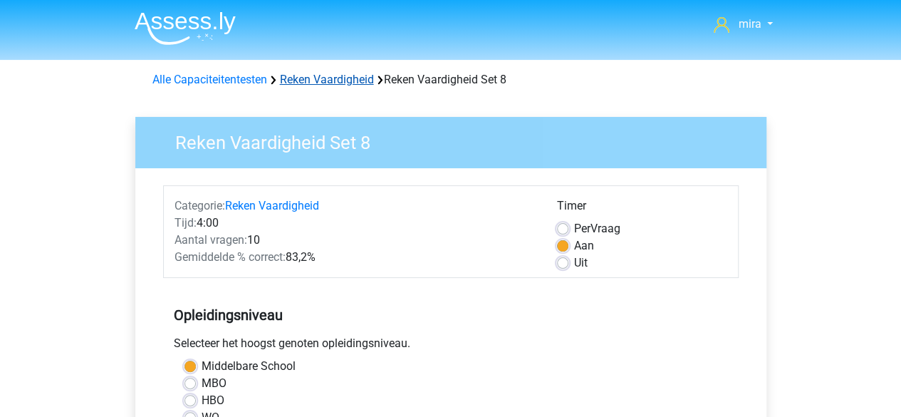
drag, startPoint x: 274, startPoint y: 73, endPoint x: 293, endPoint y: 75, distance: 20.0
click at [293, 75] on div "Alle Capaciteitentesten Reken Vaardigheid Reken Vaardigheid Set 8" at bounding box center [451, 79] width 608 height 17
click at [293, 75] on link "Reken Vaardigheid" at bounding box center [327, 80] width 94 height 14
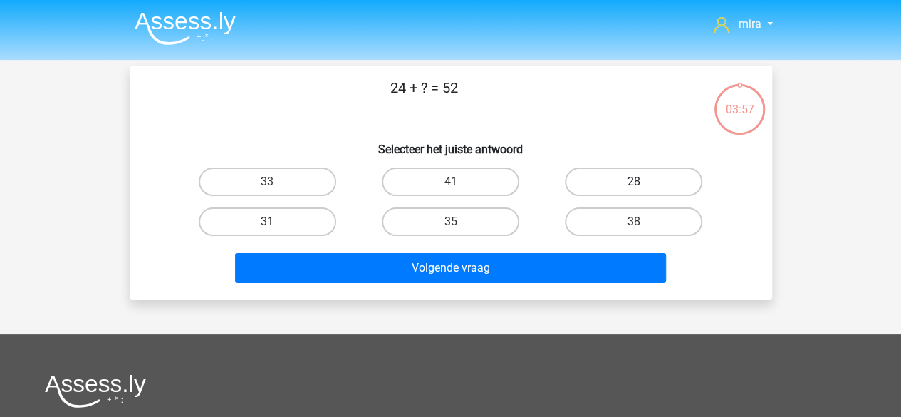
click at [588, 182] on label "28" at bounding box center [633, 181] width 137 height 28
click at [634, 182] on input "28" at bounding box center [638, 186] width 9 height 9
radio input "true"
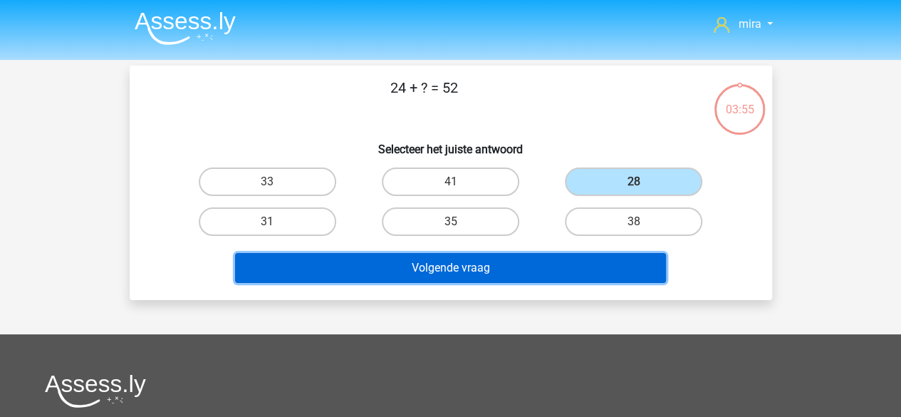
click at [530, 273] on button "Volgende vraag" at bounding box center [450, 268] width 431 height 30
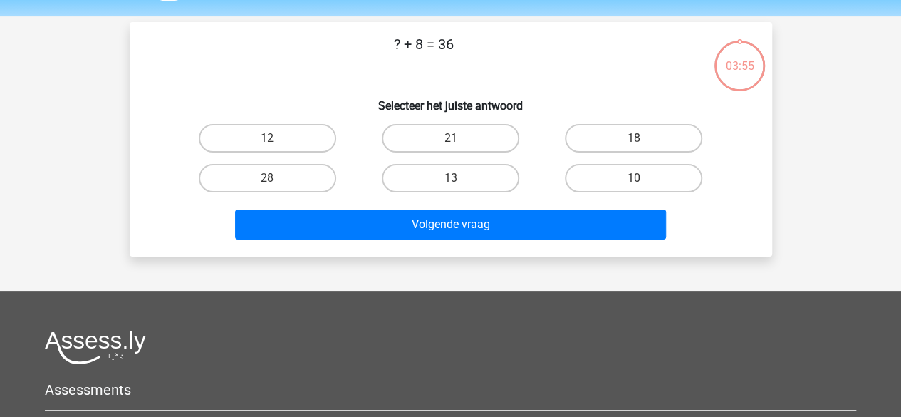
scroll to position [66, 0]
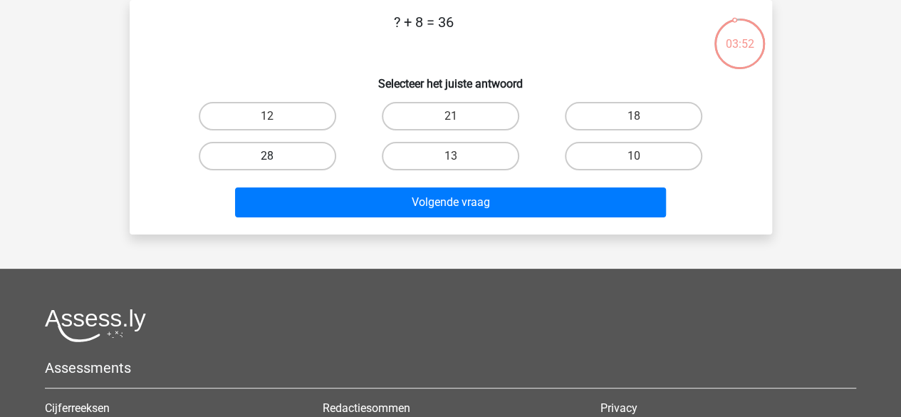
click at [302, 152] on label "28" at bounding box center [267, 156] width 137 height 28
click at [276, 156] on input "28" at bounding box center [271, 160] width 9 height 9
radio input "true"
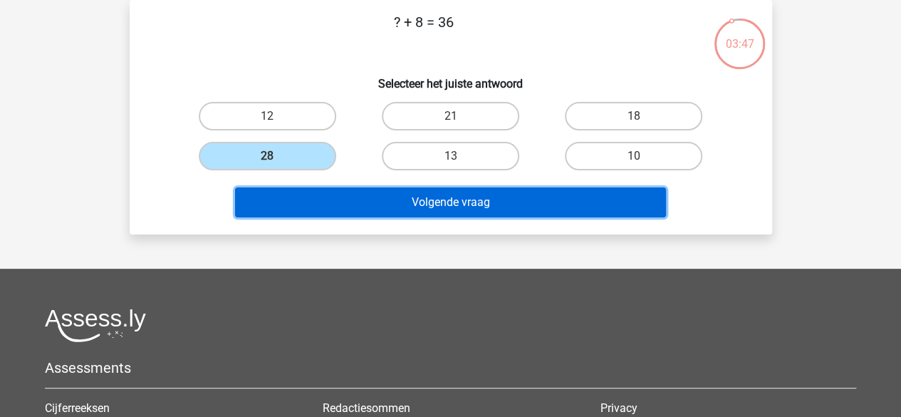
click at [382, 202] on button "Volgende vraag" at bounding box center [450, 202] width 431 height 30
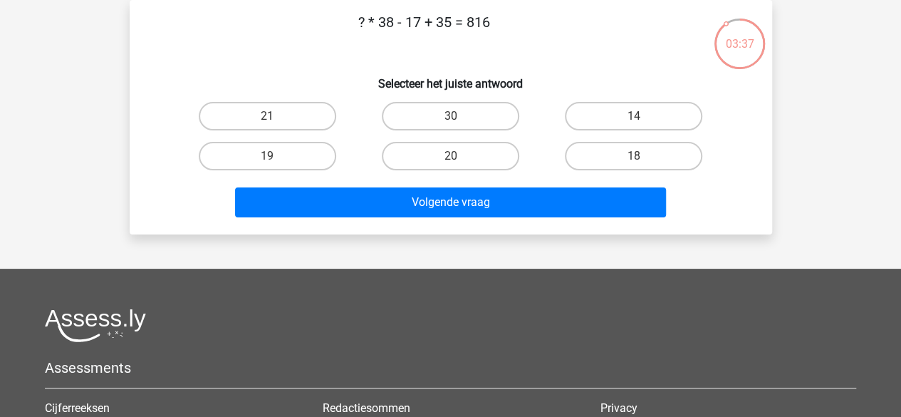
scroll to position [0, 0]
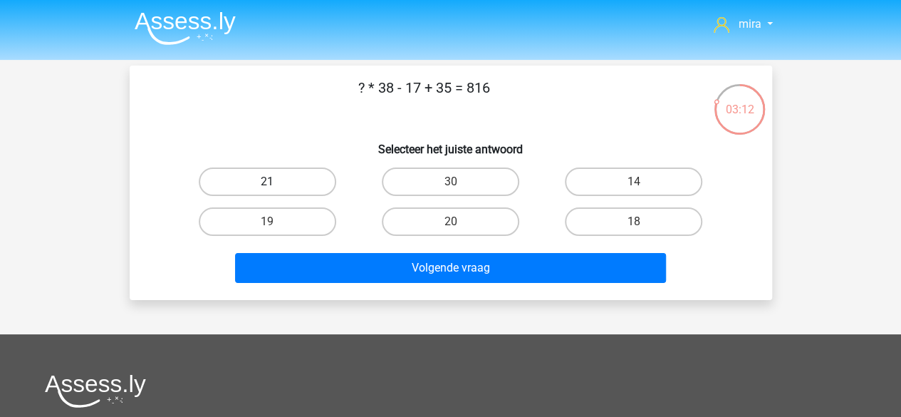
click at [318, 182] on label "21" at bounding box center [267, 181] width 137 height 28
click at [276, 182] on input "21" at bounding box center [271, 186] width 9 height 9
radio input "true"
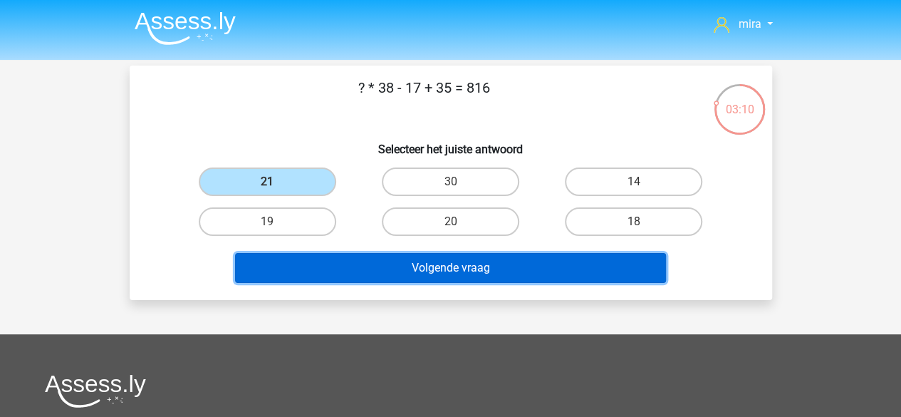
click at [400, 279] on button "Volgende vraag" at bounding box center [450, 268] width 431 height 30
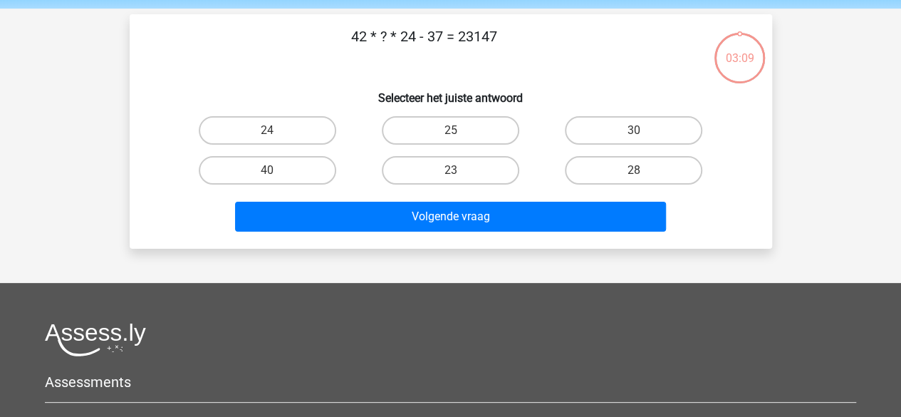
scroll to position [66, 0]
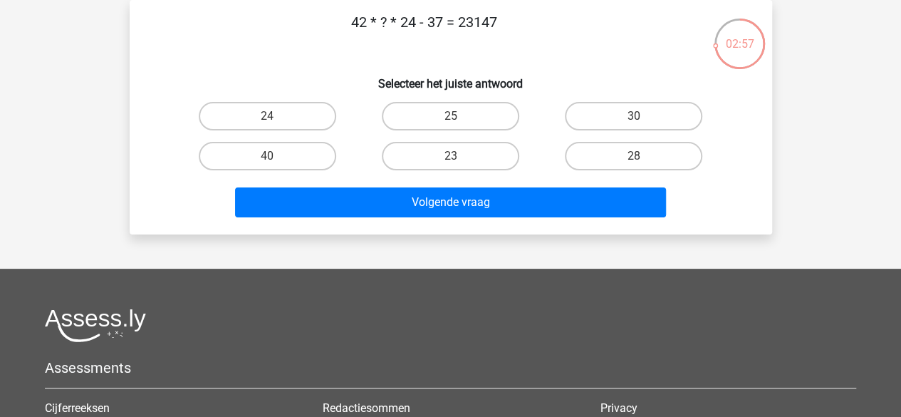
drag, startPoint x: 406, startPoint y: 21, endPoint x: 377, endPoint y: 19, distance: 29.3
click at [377, 19] on p "42 * ? * 24 - 37 = 23147" at bounding box center [423, 32] width 543 height 43
drag, startPoint x: 353, startPoint y: 28, endPoint x: 370, endPoint y: 30, distance: 17.2
click at [370, 30] on p "42 * ? * 24 - 37 = 23147" at bounding box center [423, 32] width 543 height 43
click at [479, 159] on label "23" at bounding box center [450, 156] width 137 height 28
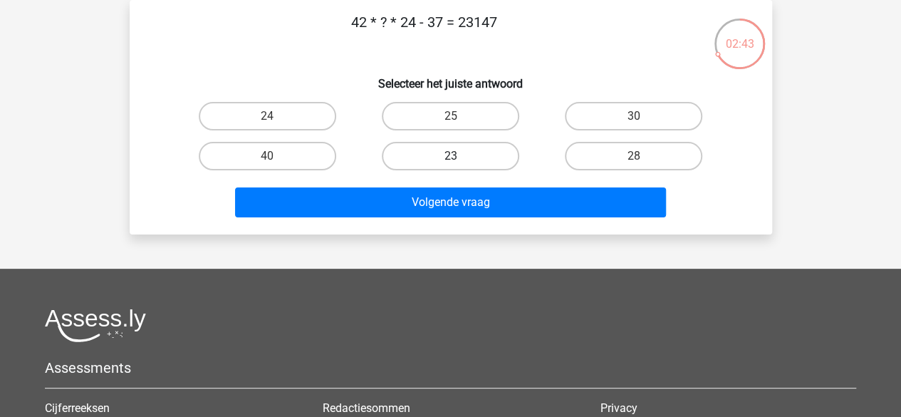
click at [459, 159] on input "23" at bounding box center [454, 160] width 9 height 9
radio input "true"
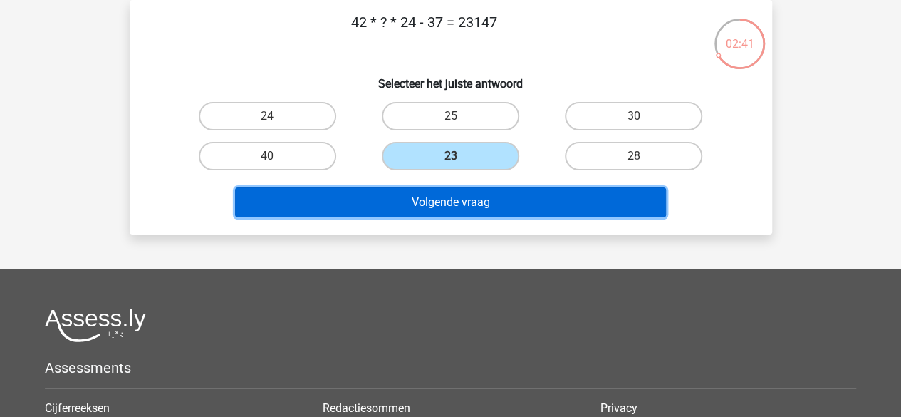
click at [454, 214] on button "Volgende vraag" at bounding box center [450, 202] width 431 height 30
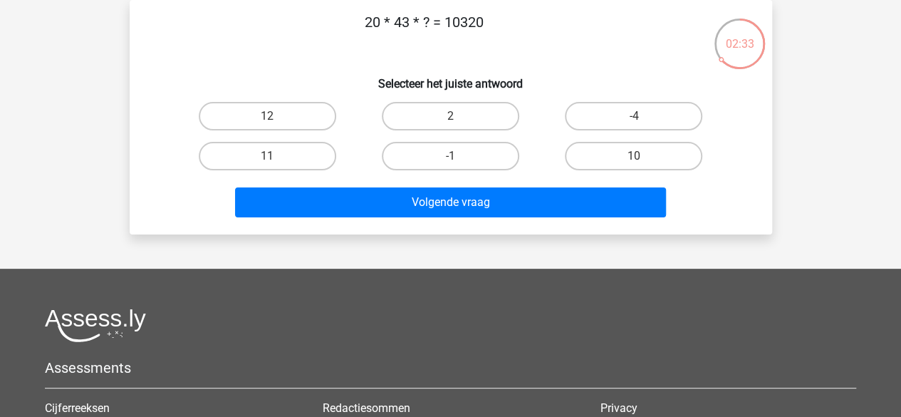
click at [394, 26] on p "20 * 43 * ? = 10320" at bounding box center [423, 32] width 543 height 43
click at [312, 166] on label "11" at bounding box center [267, 156] width 137 height 28
click at [276, 165] on input "11" at bounding box center [271, 160] width 9 height 9
radio input "true"
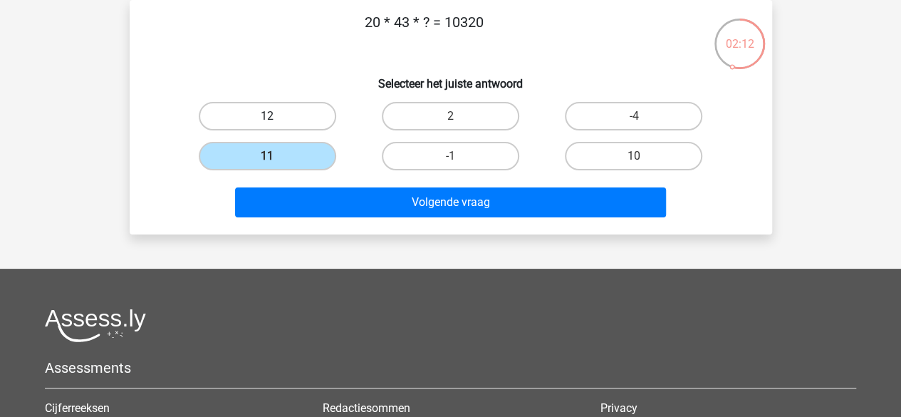
click at [301, 126] on label "12" at bounding box center [267, 116] width 137 height 28
click at [276, 125] on input "12" at bounding box center [271, 120] width 9 height 9
radio input "true"
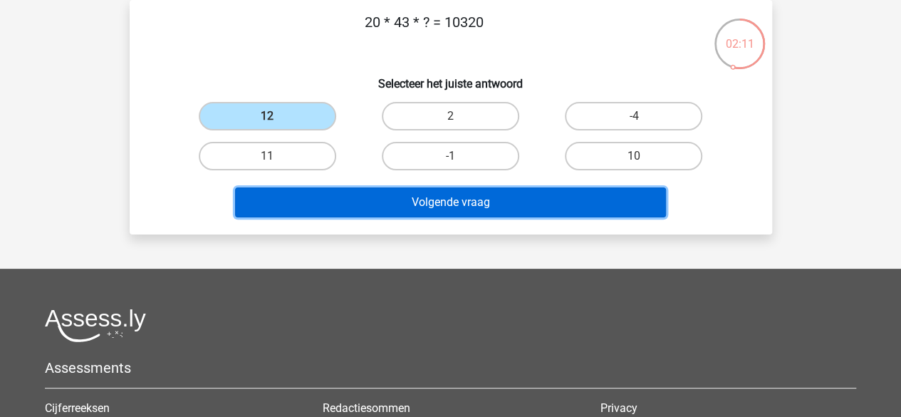
click at [345, 200] on button "Volgende vraag" at bounding box center [450, 202] width 431 height 30
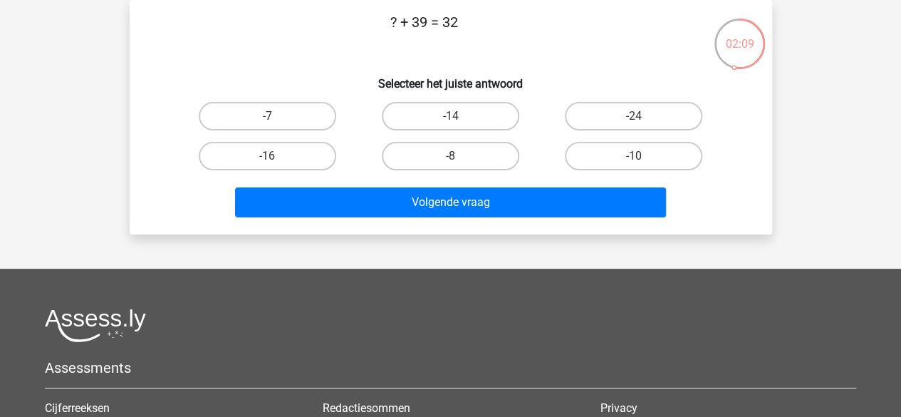
click at [426, 22] on p "? + 39 = 32" at bounding box center [423, 32] width 543 height 43
drag, startPoint x: 426, startPoint y: 22, endPoint x: 292, endPoint y: 113, distance: 161.6
click at [292, 113] on div "? + 39 = 32 Selecteer het juiste antwoord -7 -14 -24 -16" at bounding box center [450, 117] width 631 height 212
click at [292, 113] on label "-7" at bounding box center [267, 116] width 137 height 28
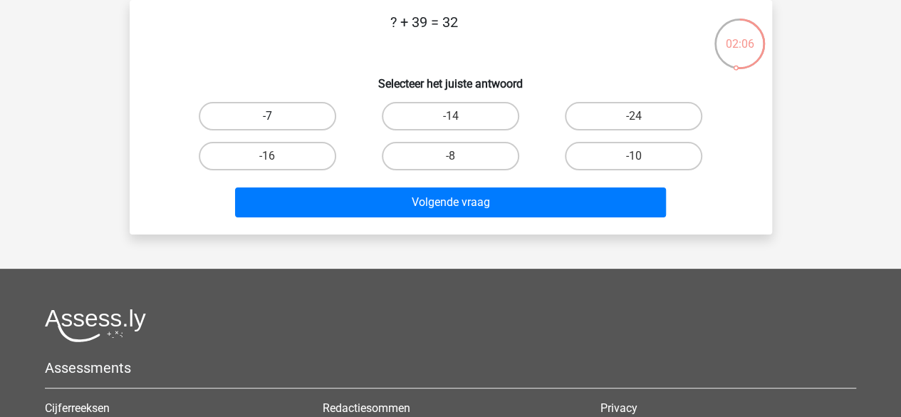
click at [276, 116] on input "-7" at bounding box center [271, 120] width 9 height 9
radio input "true"
click at [292, 113] on label "-7" at bounding box center [267, 116] width 137 height 28
click at [276, 116] on input "-7" at bounding box center [271, 120] width 9 height 9
click at [293, 113] on label "-7" at bounding box center [267, 116] width 137 height 28
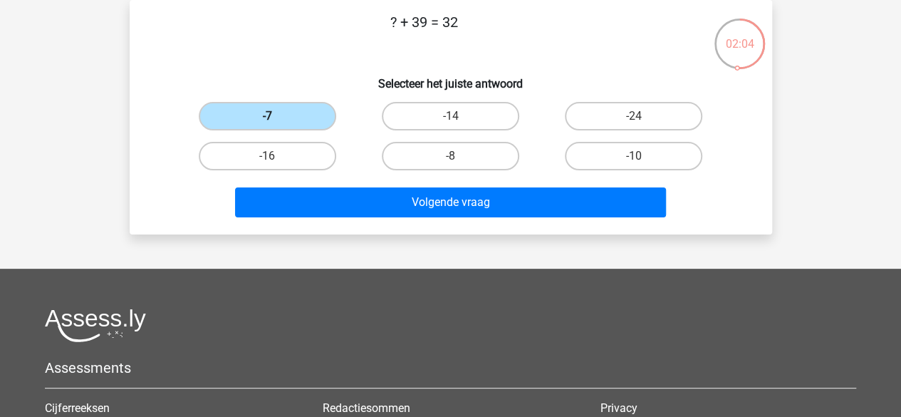
click at [276, 116] on input "-7" at bounding box center [271, 120] width 9 height 9
click at [480, 53] on p "? + 39 = 32" at bounding box center [423, 32] width 543 height 43
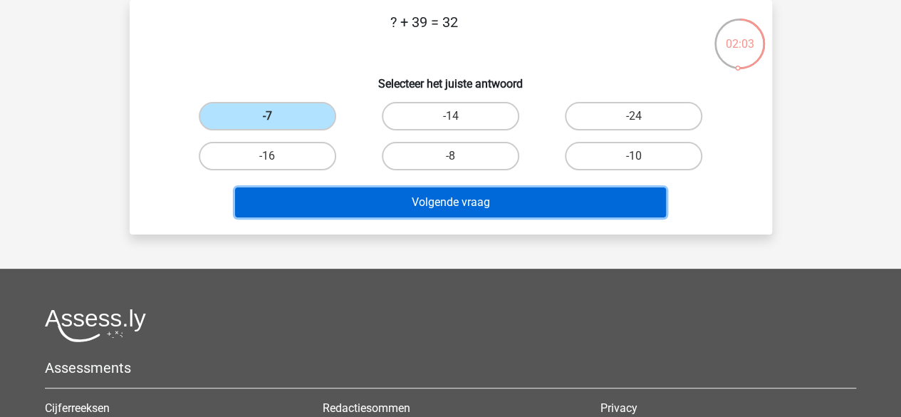
click at [385, 199] on button "Volgende vraag" at bounding box center [450, 202] width 431 height 30
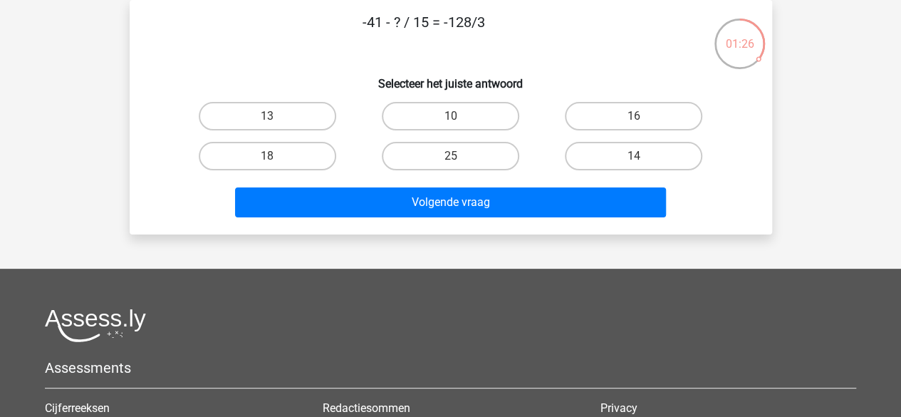
click at [267, 157] on input "18" at bounding box center [271, 160] width 9 height 9
radio input "true"
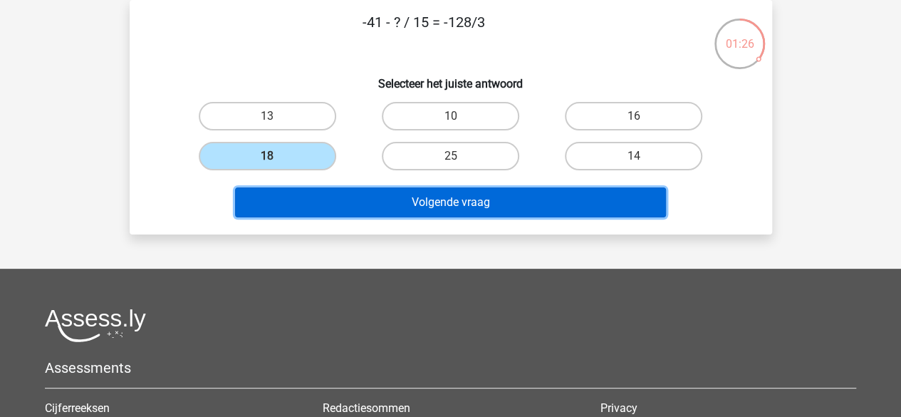
click at [313, 196] on button "Volgende vraag" at bounding box center [450, 202] width 431 height 30
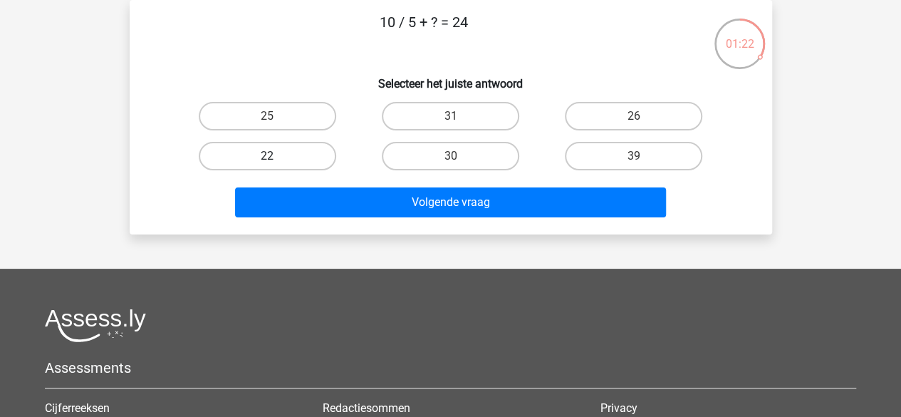
click at [305, 165] on label "22" at bounding box center [267, 156] width 137 height 28
click at [276, 165] on input "22" at bounding box center [271, 160] width 9 height 9
radio input "true"
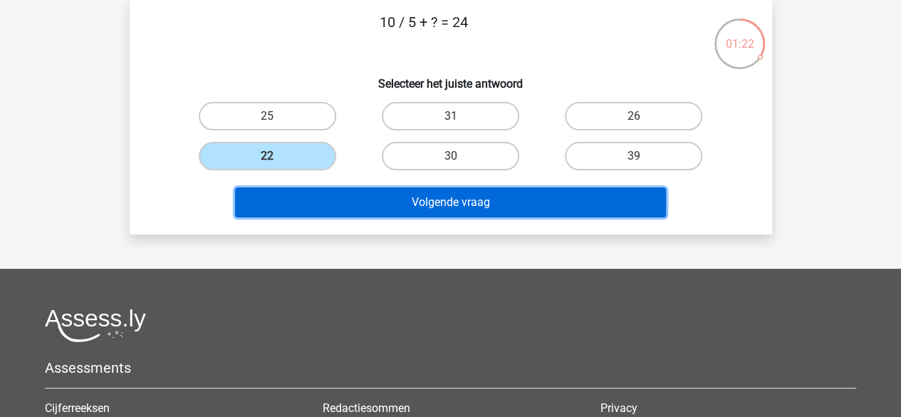
click at [356, 199] on button "Volgende vraag" at bounding box center [450, 202] width 431 height 30
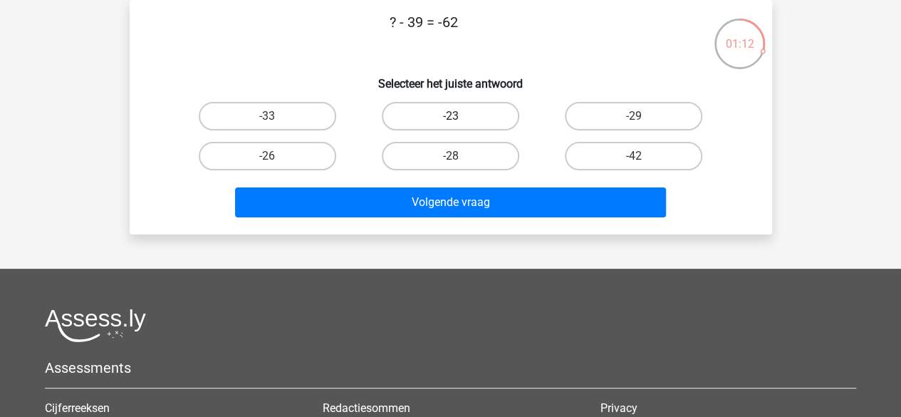
click at [410, 117] on label "-23" at bounding box center [450, 116] width 137 height 28
click at [450, 117] on input "-23" at bounding box center [454, 120] width 9 height 9
radio input "true"
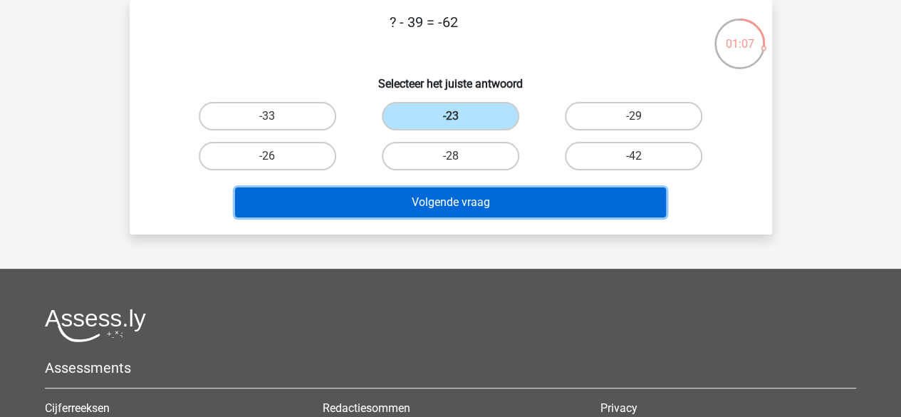
click at [368, 212] on button "Volgende vraag" at bounding box center [450, 202] width 431 height 30
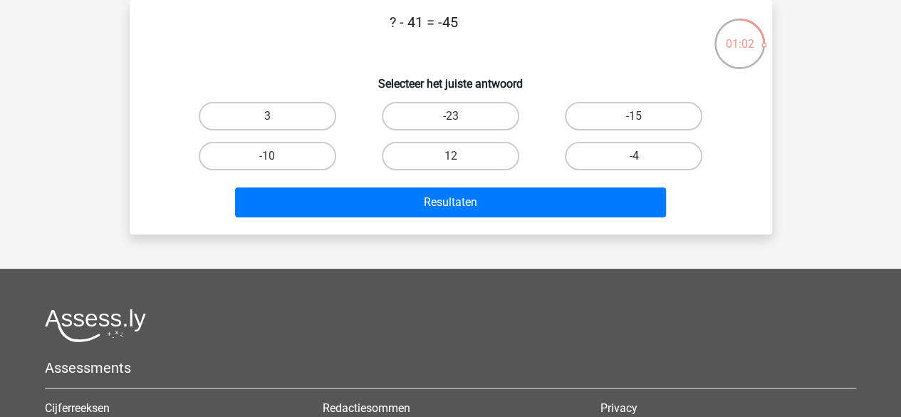
click at [605, 157] on label "-4" at bounding box center [633, 156] width 137 height 28
click at [634, 157] on input "-4" at bounding box center [638, 160] width 9 height 9
radio input "true"
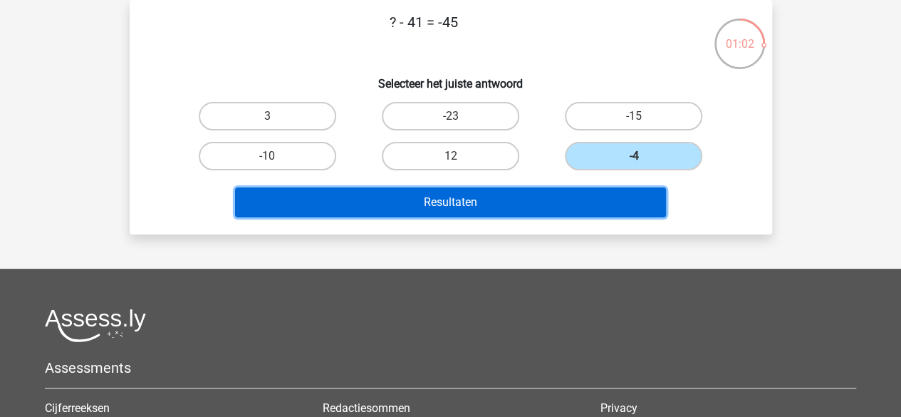
click at [578, 197] on button "Resultaten" at bounding box center [450, 202] width 431 height 30
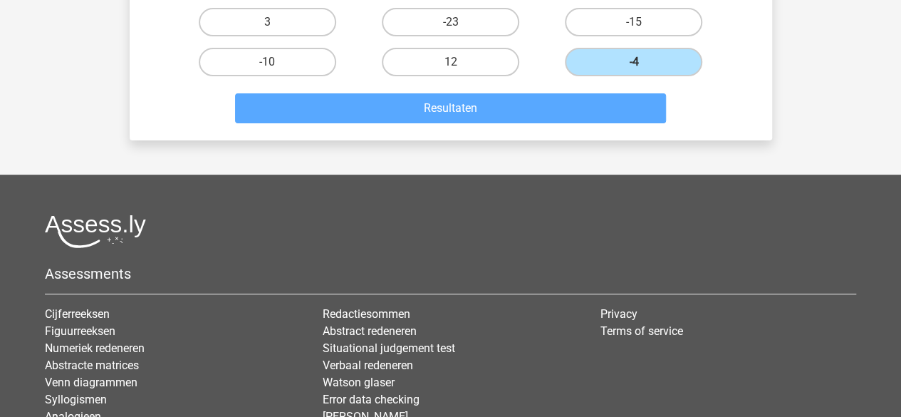
scroll to position [160, 0]
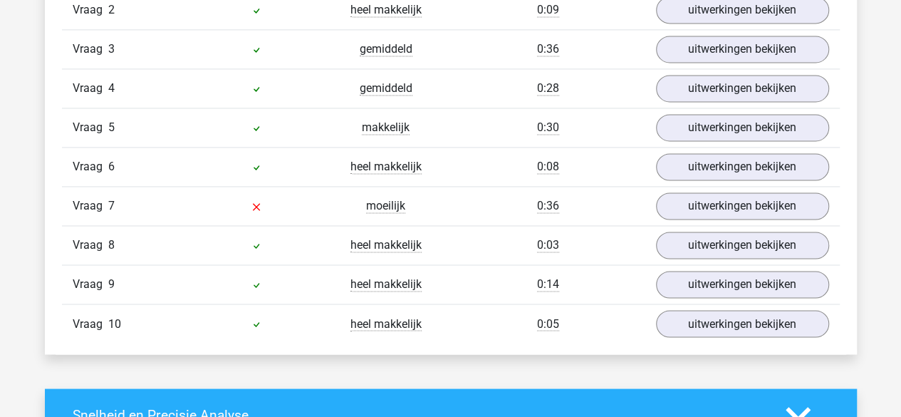
scroll to position [1029, 0]
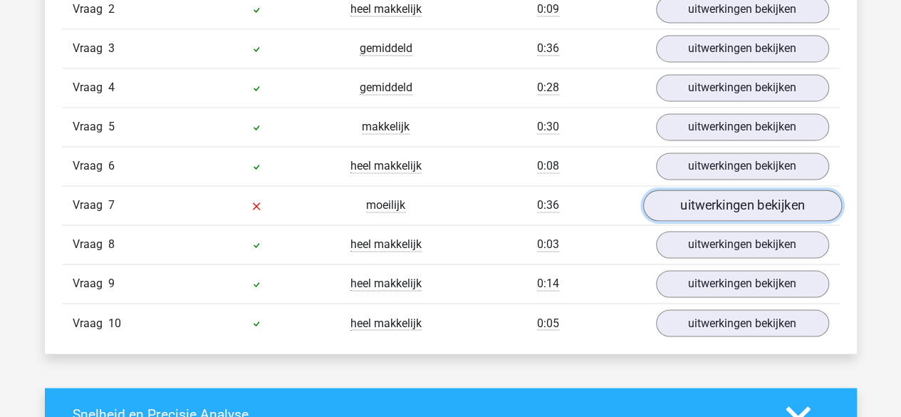
click at [691, 206] on link "uitwerkingen bekijken" at bounding box center [741, 204] width 199 height 31
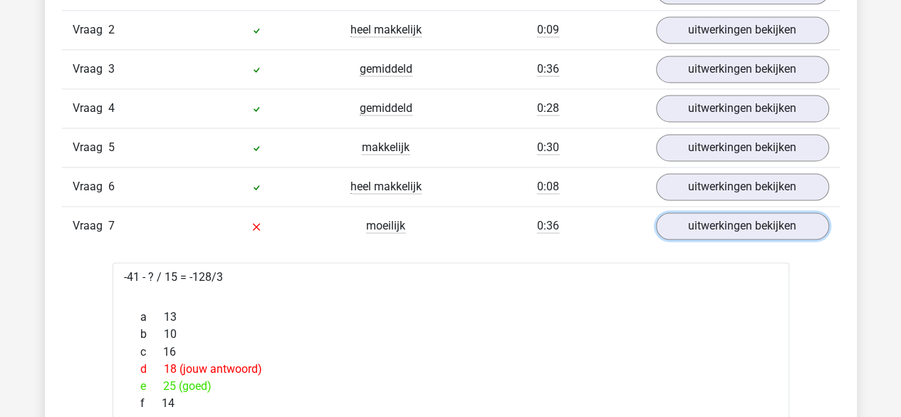
scroll to position [1003, 0]
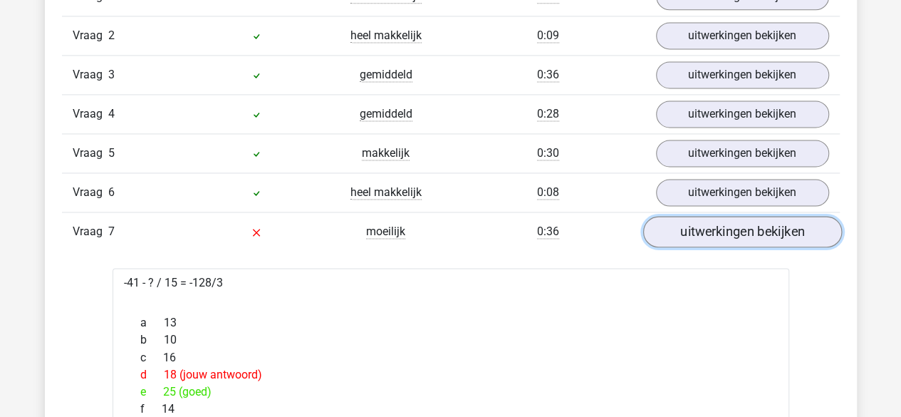
click at [708, 219] on link "uitwerkingen bekijken" at bounding box center [741, 231] width 199 height 31
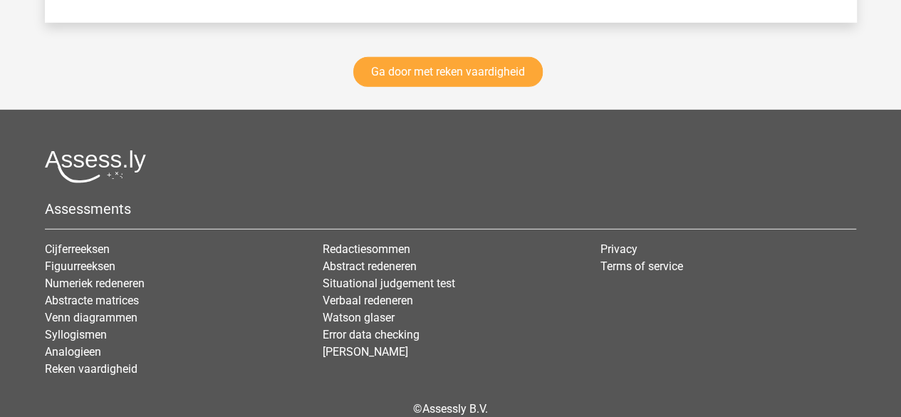
scroll to position [2176, 0]
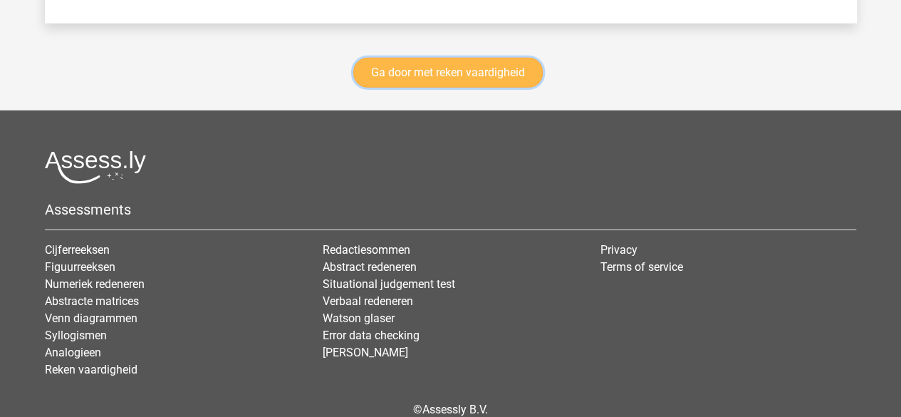
click at [480, 73] on link "Ga door met reken vaardigheid" at bounding box center [447, 73] width 189 height 30
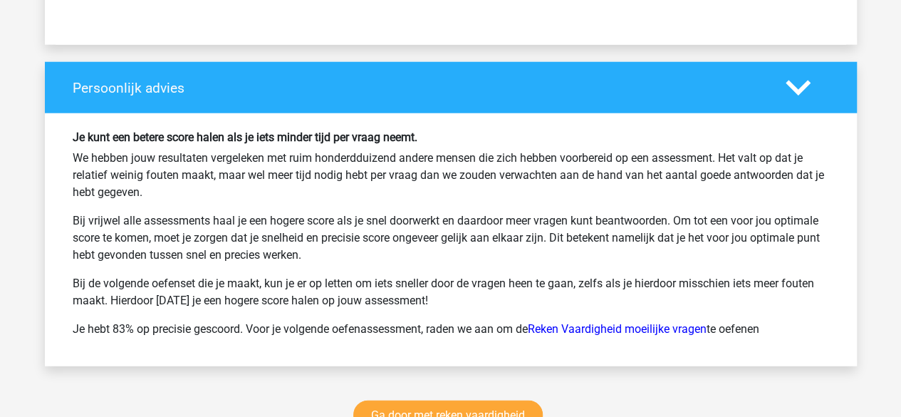
scroll to position [1833, 0]
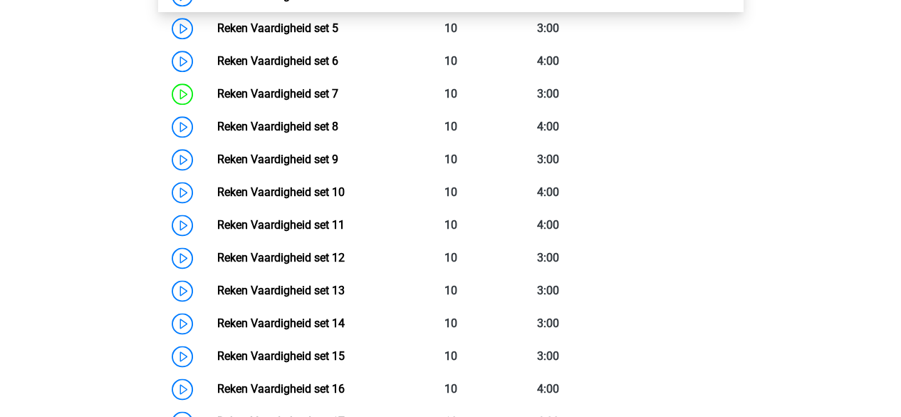
scroll to position [862, 0]
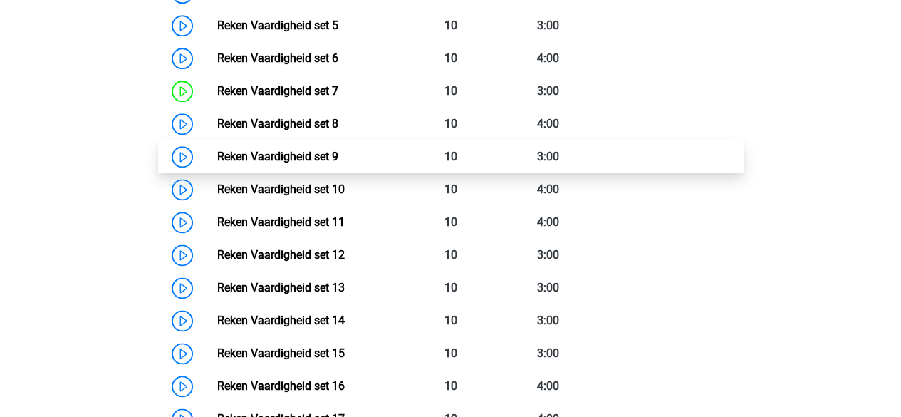
click at [308, 160] on link "Reken Vaardigheid set 9" at bounding box center [277, 157] width 121 height 14
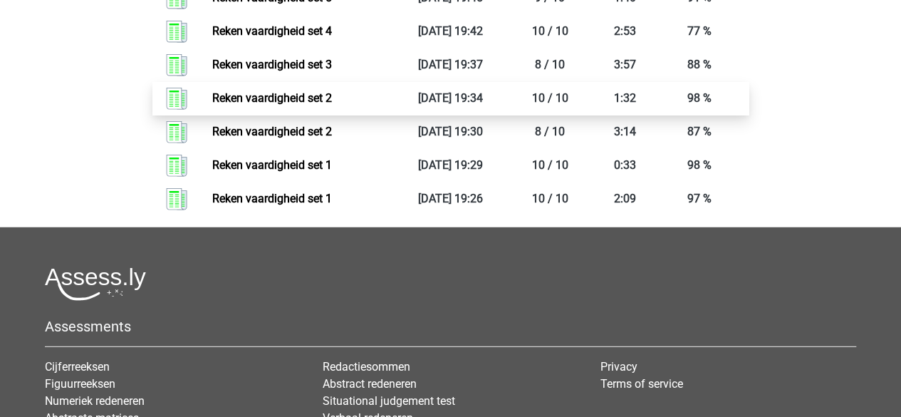
scroll to position [1875, 0]
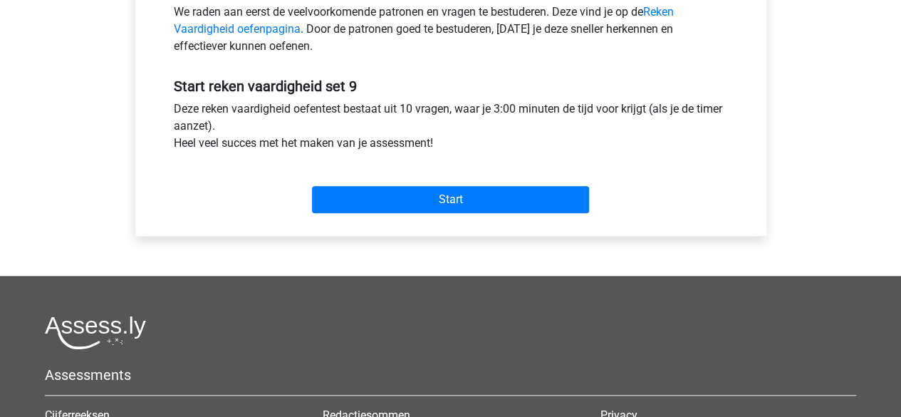
scroll to position [476, 0]
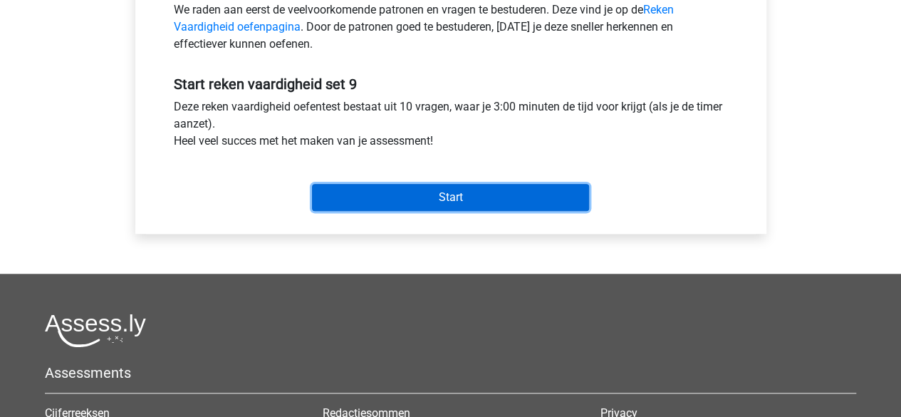
click at [360, 209] on input "Start" at bounding box center [450, 197] width 277 height 27
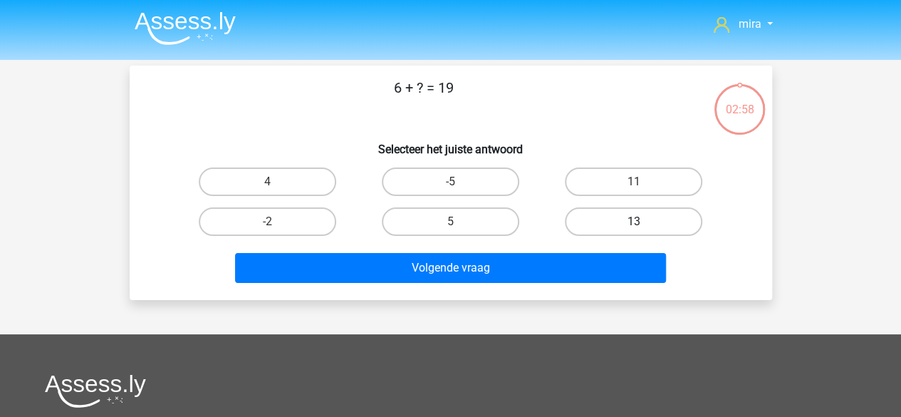
click at [662, 234] on label "13" at bounding box center [633, 221] width 137 height 28
click at [643, 231] on input "13" at bounding box center [638, 226] width 9 height 9
radio input "true"
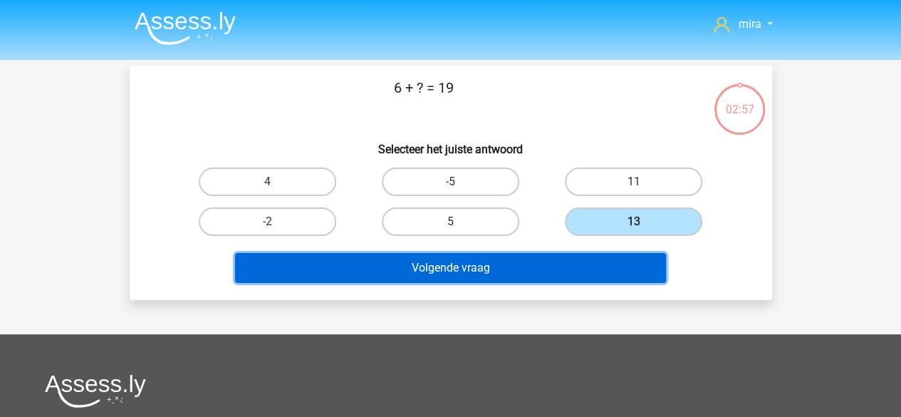
click at [633, 266] on button "Volgende vraag" at bounding box center [450, 268] width 431 height 30
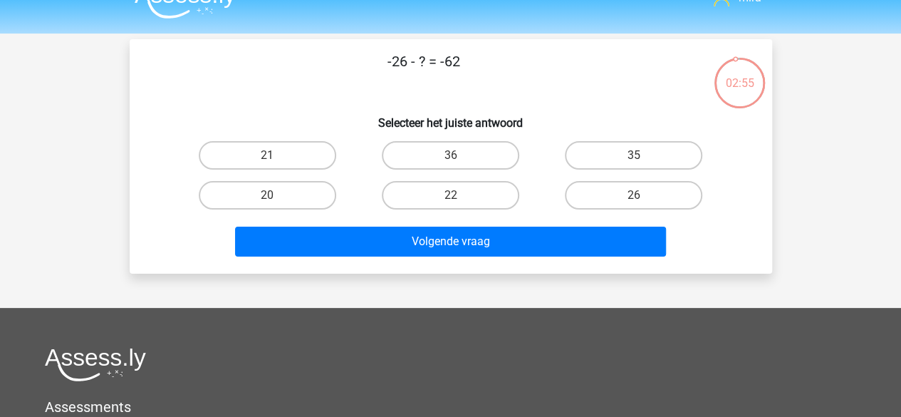
scroll to position [26, 0]
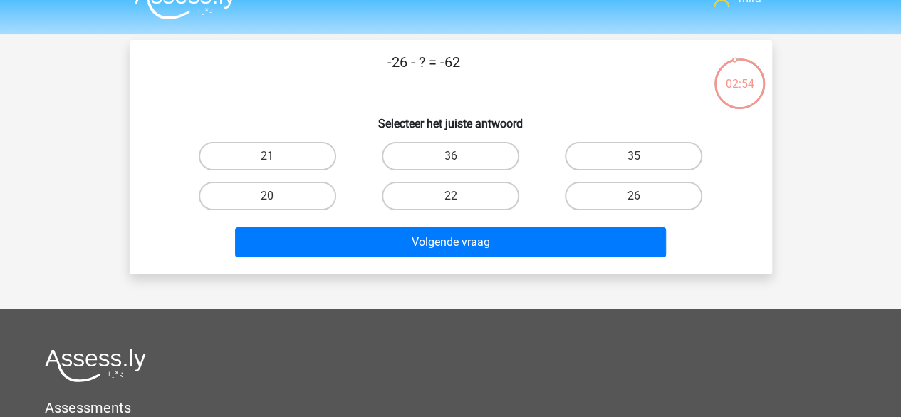
click at [454, 160] on input "36" at bounding box center [454, 160] width 9 height 9
radio input "true"
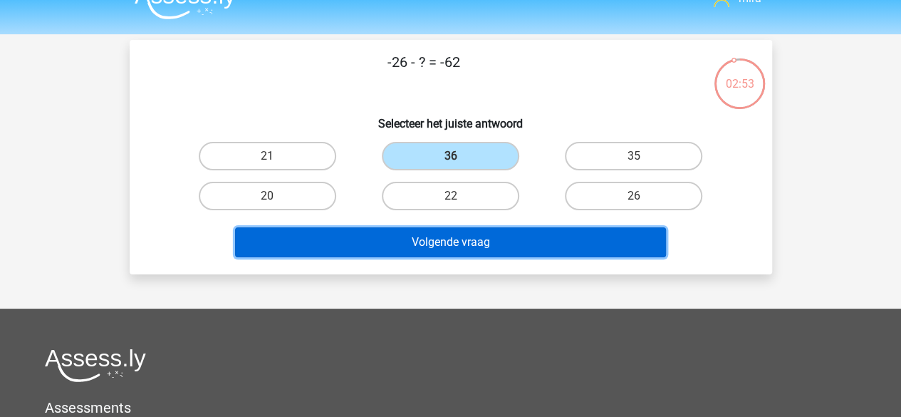
click at [468, 239] on button "Volgende vraag" at bounding box center [450, 242] width 431 height 30
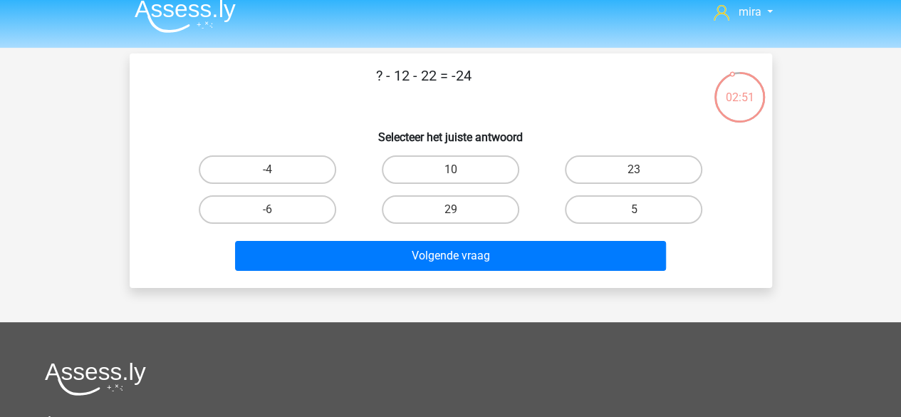
scroll to position [0, 0]
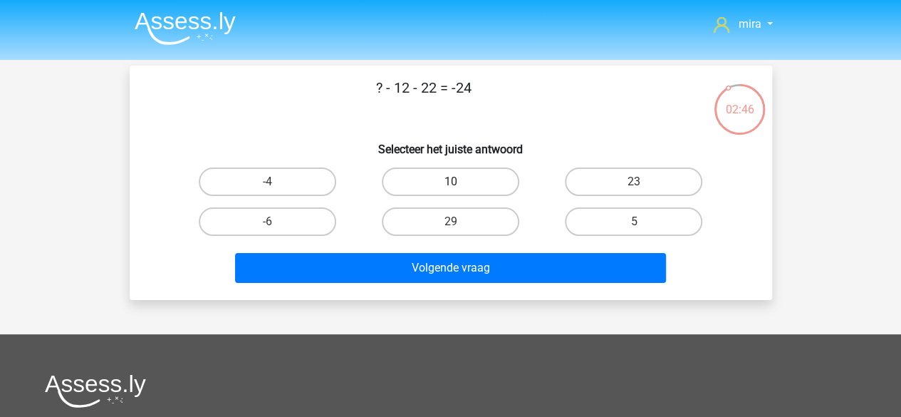
click at [485, 190] on label "10" at bounding box center [450, 181] width 137 height 28
click at [459, 190] on input "10" at bounding box center [454, 186] width 9 height 9
radio input "true"
click at [485, 190] on label "10" at bounding box center [450, 181] width 137 height 28
click at [459, 190] on input "10" at bounding box center [454, 186] width 9 height 9
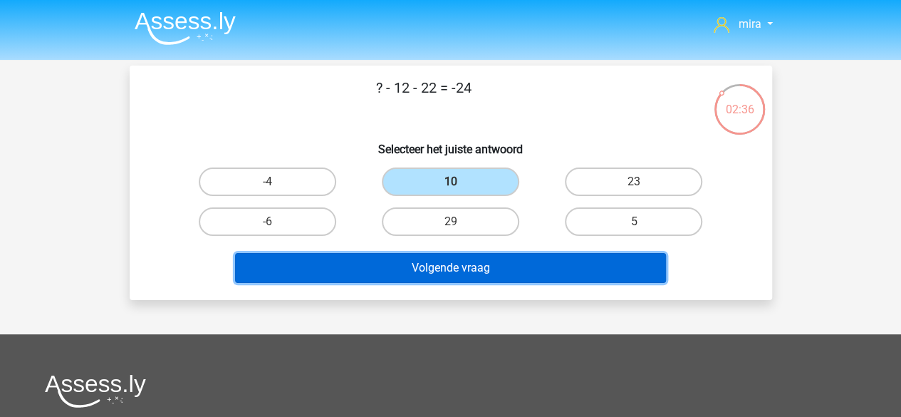
click at [483, 266] on button "Volgende vraag" at bounding box center [450, 268] width 431 height 30
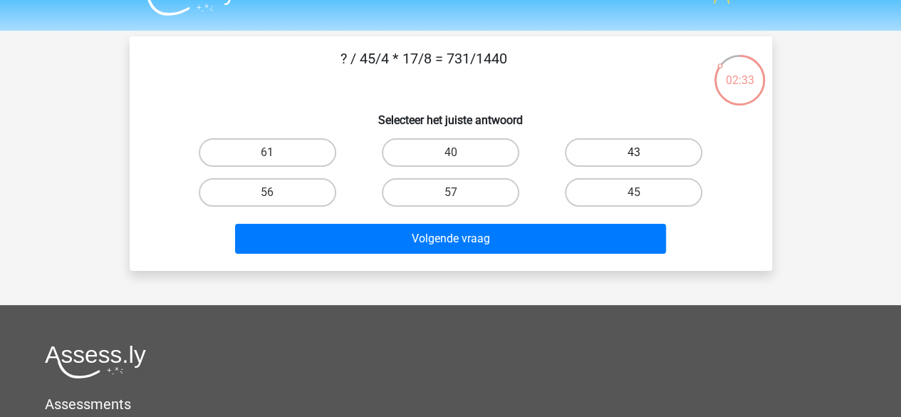
scroll to position [21, 0]
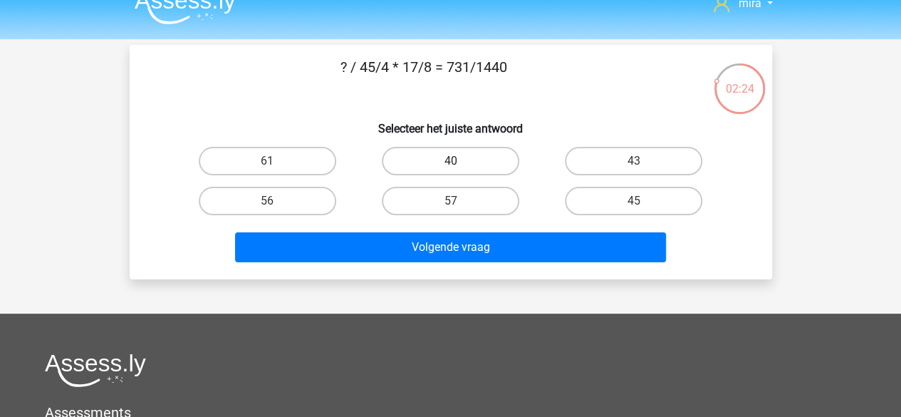
click at [437, 153] on label "40" at bounding box center [450, 161] width 137 height 28
click at [450, 161] on input "40" at bounding box center [454, 165] width 9 height 9
radio input "true"
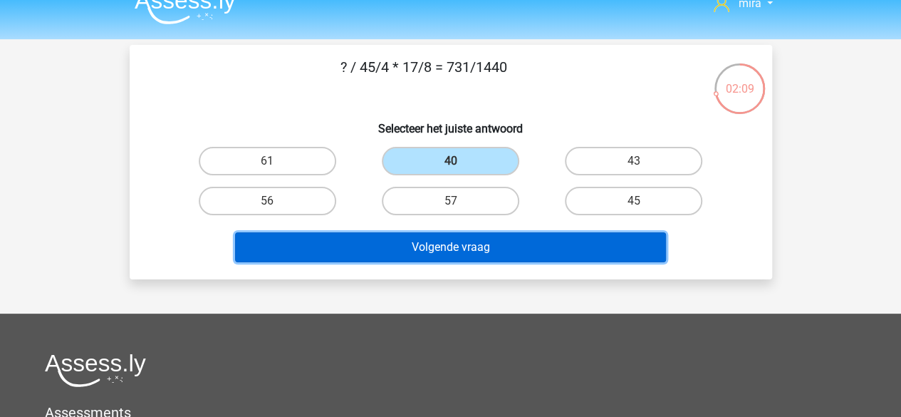
drag, startPoint x: 457, startPoint y: 247, endPoint x: 496, endPoint y: 224, distance: 45.3
click at [496, 224] on div "Volgende vraag" at bounding box center [450, 244] width 597 height 47
click at [490, 246] on button "Volgende vraag" at bounding box center [450, 247] width 431 height 30
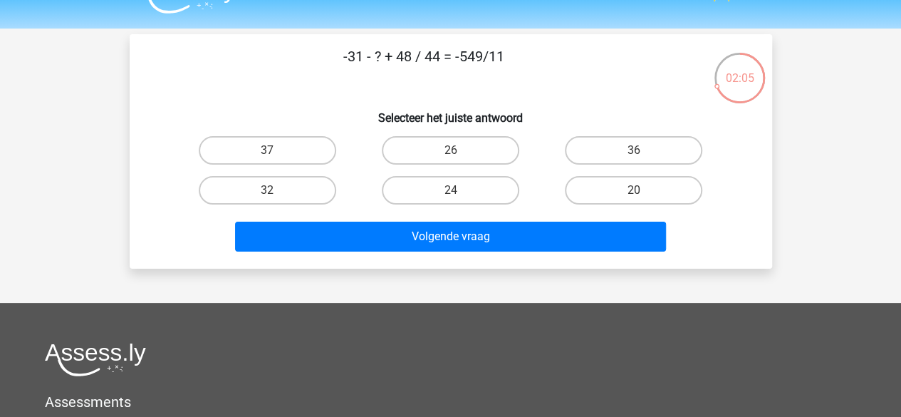
scroll to position [0, 0]
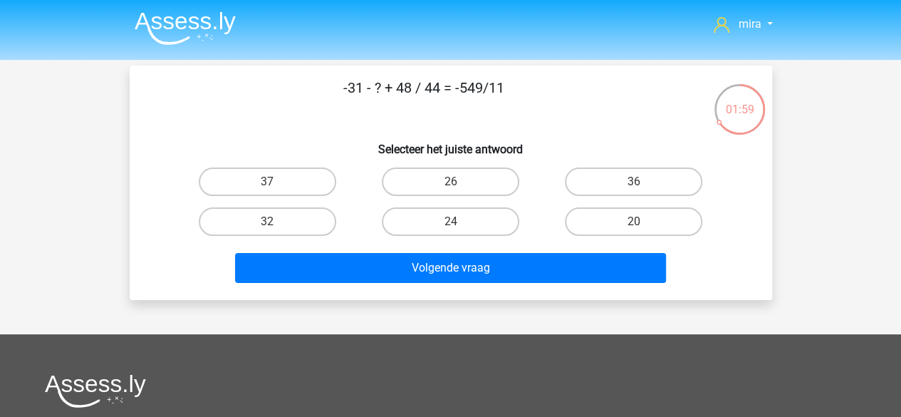
click at [434, 92] on p "-31 - ? + 48 / 44 = -549/11" at bounding box center [423, 98] width 543 height 43
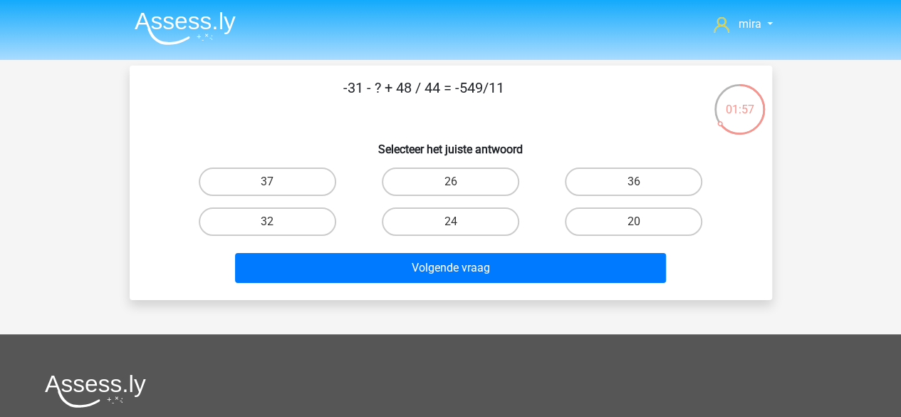
click at [434, 92] on p "-31 - ? + 48 / 44 = -549/11" at bounding box center [423, 98] width 543 height 43
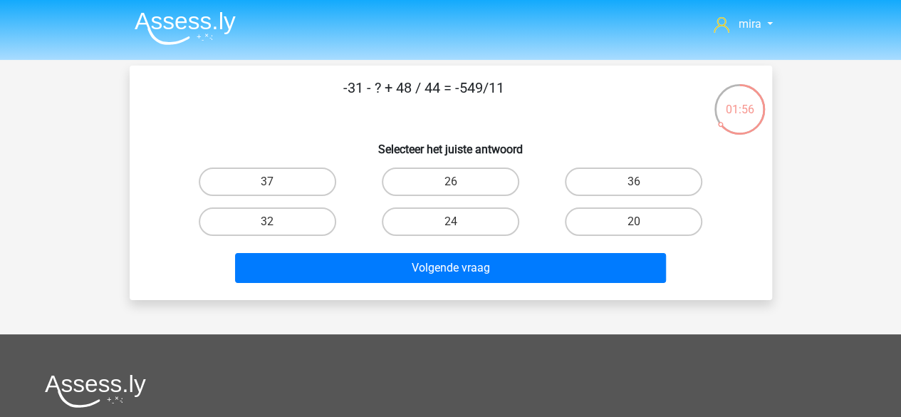
click at [434, 92] on p "-31 - ? + 48 / 44 = -549/11" at bounding box center [423, 98] width 543 height 43
click at [434, 96] on p "-31 - ? + 48 / 44 = -549/11" at bounding box center [423, 98] width 543 height 43
click at [479, 89] on p "-31 - ? + 48 / 44 = -549/11" at bounding box center [423, 98] width 543 height 43
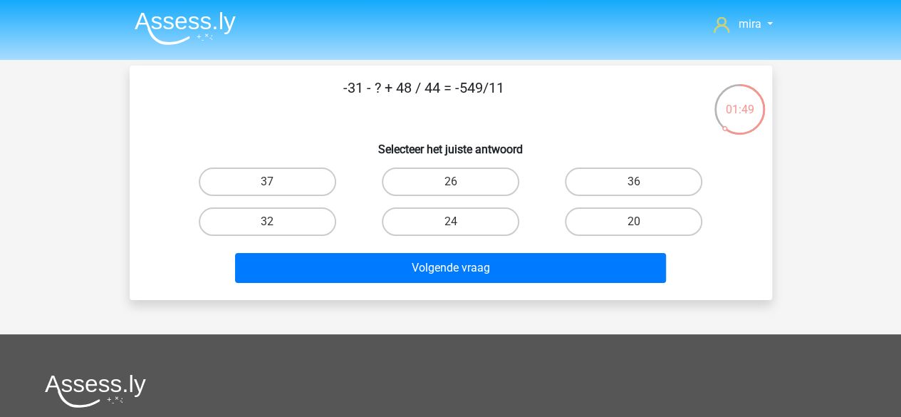
click at [479, 89] on p "-31 - ? + 48 / 44 = -549/11" at bounding box center [423, 98] width 543 height 43
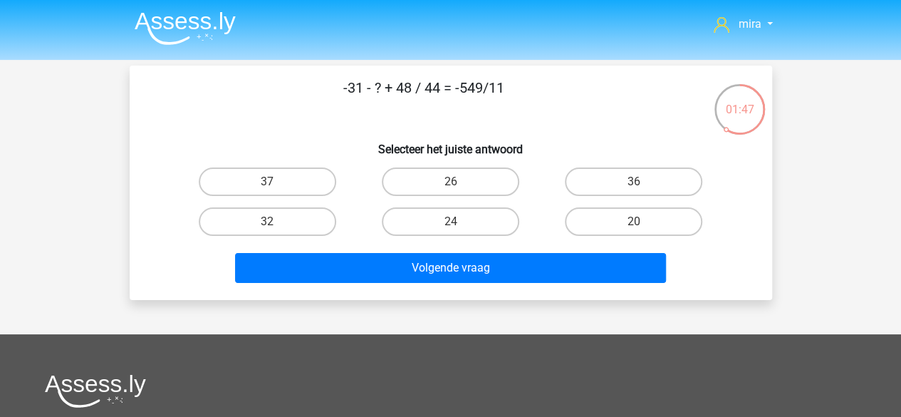
click at [479, 89] on p "-31 - ? + 48 / 44 = -549/11" at bounding box center [423, 98] width 543 height 43
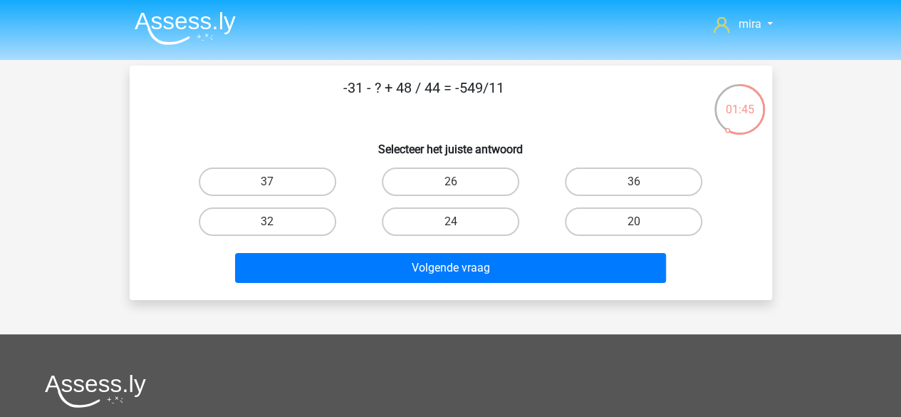
click at [479, 89] on p "-31 - ? + 48 / 44 = -549/11" at bounding box center [423, 98] width 543 height 43
click at [472, 165] on div "26" at bounding box center [450, 182] width 183 height 40
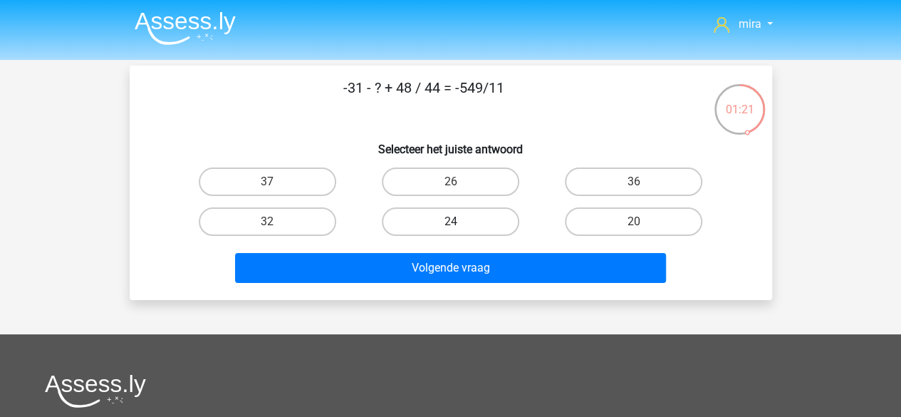
click at [491, 216] on label "24" at bounding box center [450, 221] width 137 height 28
click at [459, 222] on input "24" at bounding box center [454, 226] width 9 height 9
radio input "true"
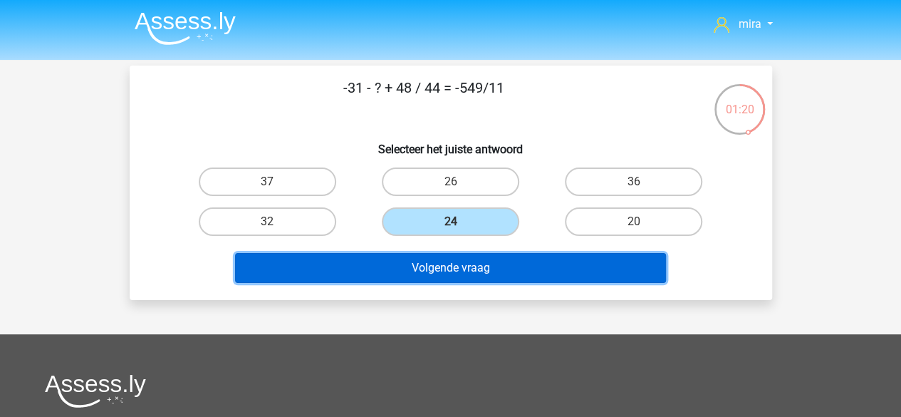
click at [477, 274] on button "Volgende vraag" at bounding box center [450, 268] width 431 height 30
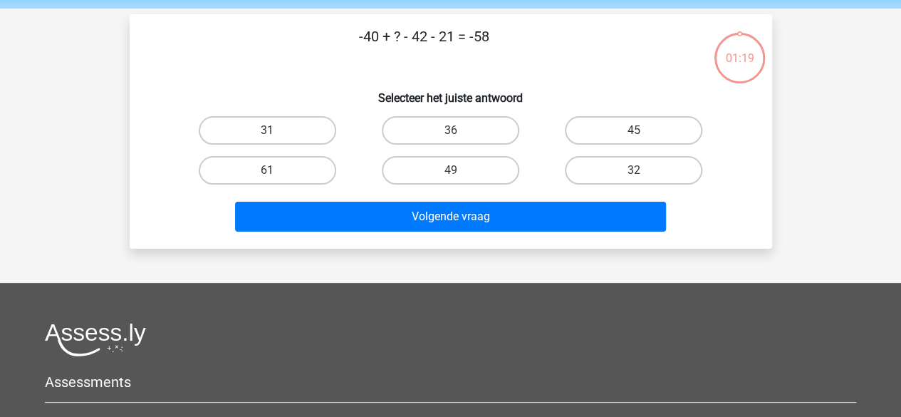
scroll to position [66, 0]
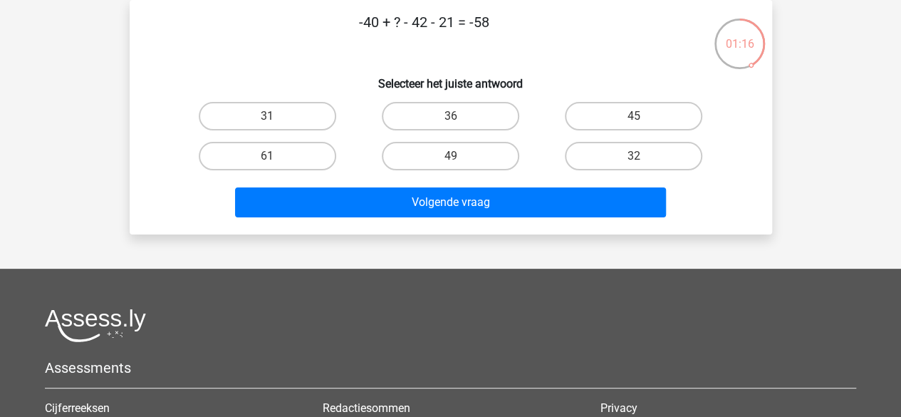
click at [422, 25] on p "-40 + ? - 42 - 21 = -58" at bounding box center [423, 32] width 543 height 43
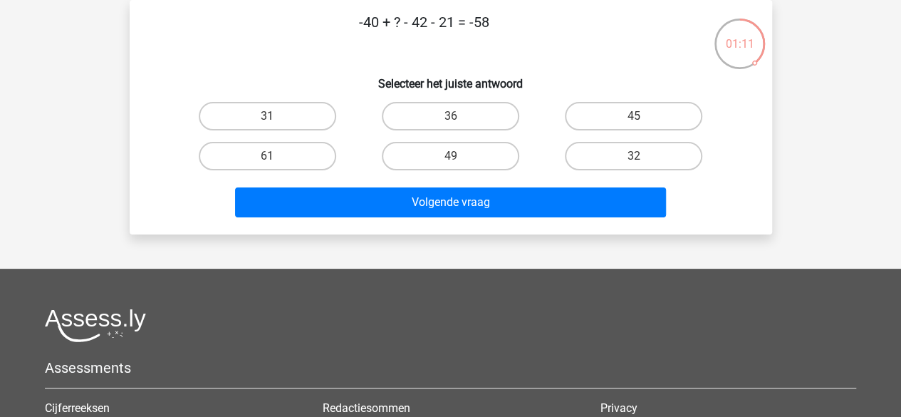
click at [452, 26] on p "-40 + ? - 42 - 21 = -58" at bounding box center [423, 32] width 543 height 43
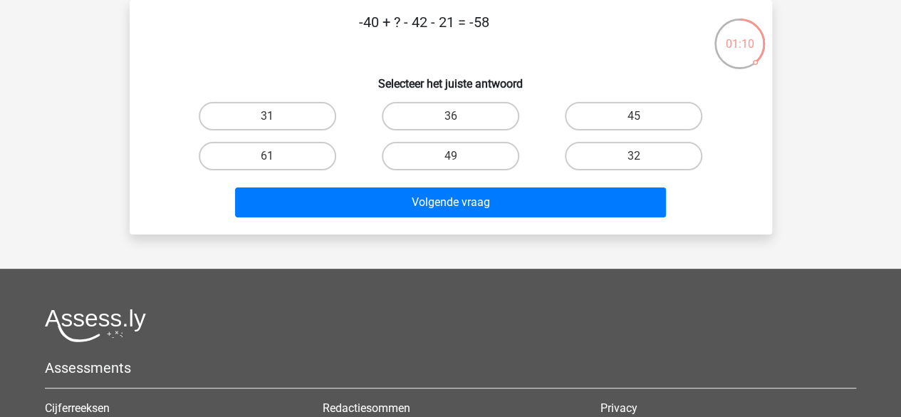
click at [452, 26] on p "-40 + ? - 42 - 21 = -58" at bounding box center [423, 32] width 543 height 43
click at [417, 24] on p "-40 + ? - 42 - 21 = -58" at bounding box center [423, 32] width 543 height 43
click at [466, 22] on p "-40 + ? - 42 - 21 = -58" at bounding box center [423, 32] width 543 height 43
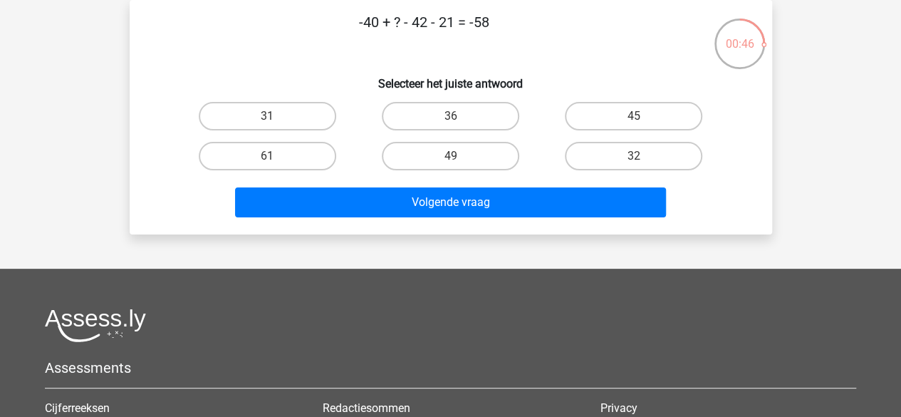
click at [442, 16] on p "-40 + ? - 42 - 21 = -58" at bounding box center [423, 32] width 543 height 43
click at [595, 103] on label "45" at bounding box center [633, 116] width 137 height 28
click at [634, 116] on input "45" at bounding box center [638, 120] width 9 height 9
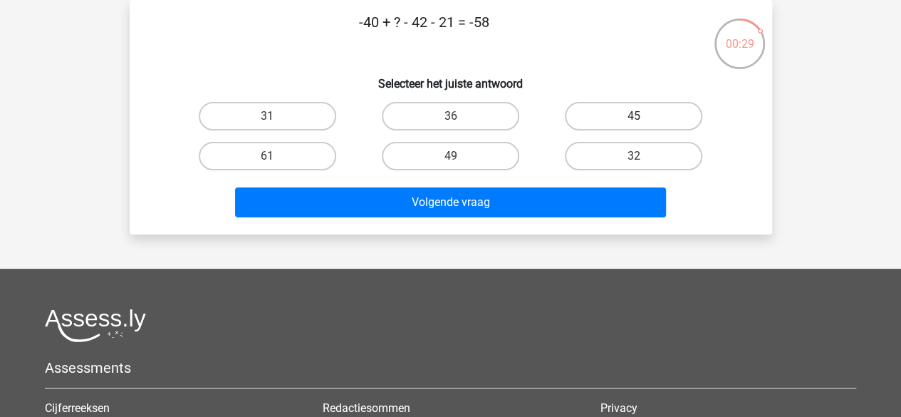
radio input "true"
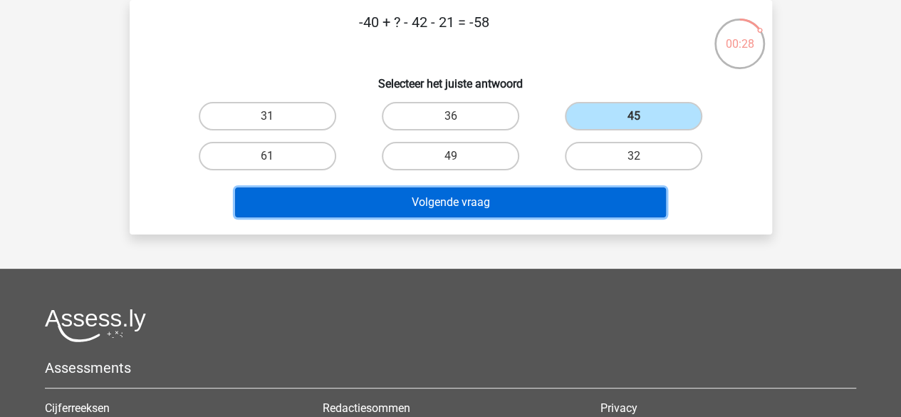
click at [542, 187] on button "Volgende vraag" at bounding box center [450, 202] width 431 height 30
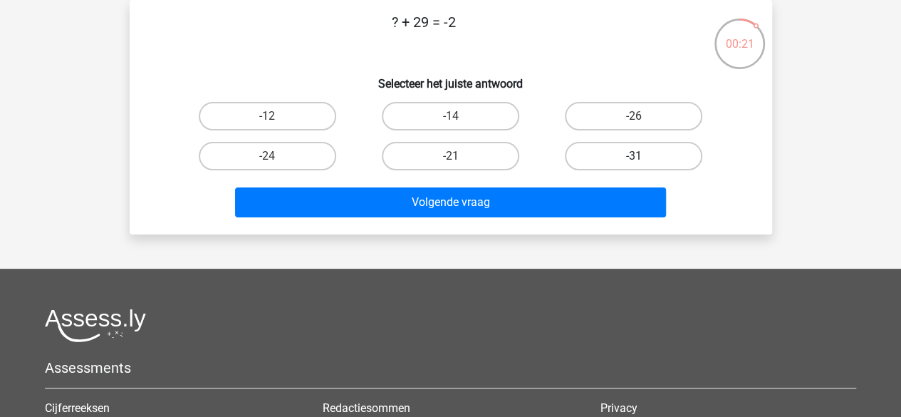
click at [589, 163] on label "-31" at bounding box center [633, 156] width 137 height 28
click at [634, 163] on input "-31" at bounding box center [638, 160] width 9 height 9
radio input "true"
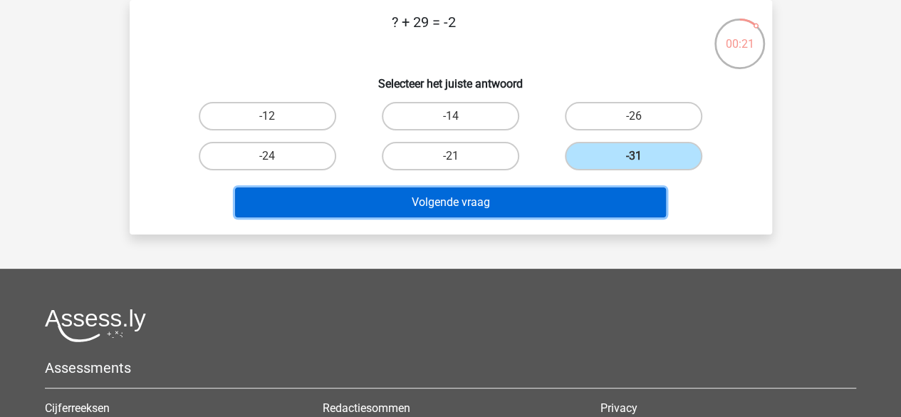
click at [573, 207] on button "Volgende vraag" at bounding box center [450, 202] width 431 height 30
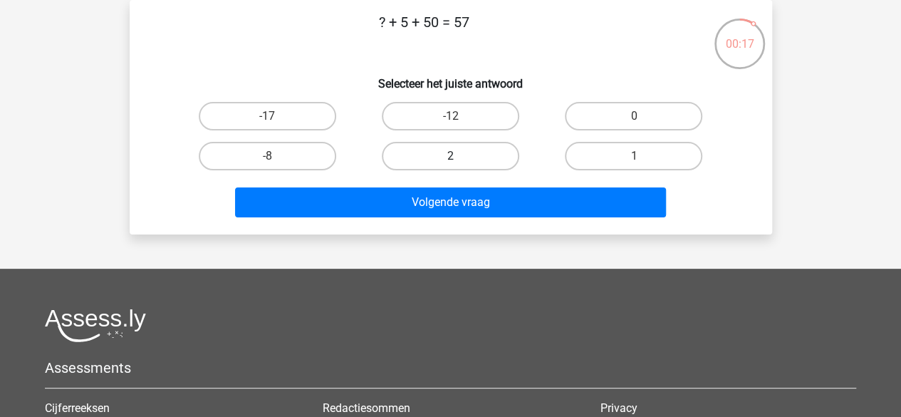
click at [476, 165] on label "2" at bounding box center [450, 156] width 137 height 28
click at [459, 165] on input "2" at bounding box center [454, 160] width 9 height 9
radio input "true"
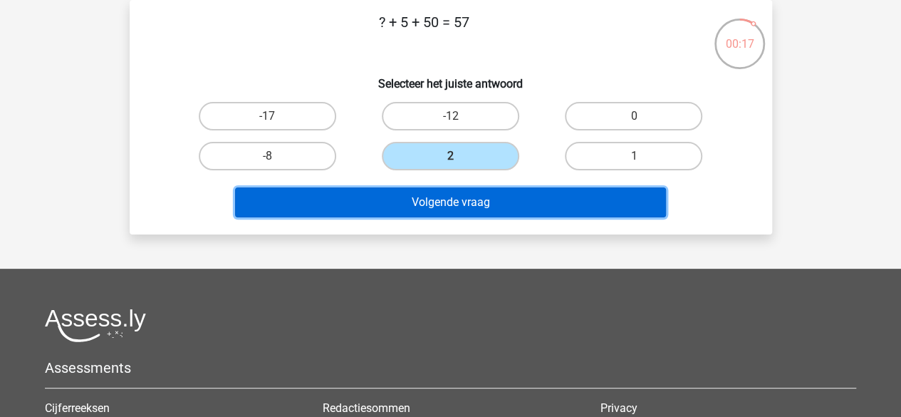
click at [477, 207] on button "Volgende vraag" at bounding box center [450, 202] width 431 height 30
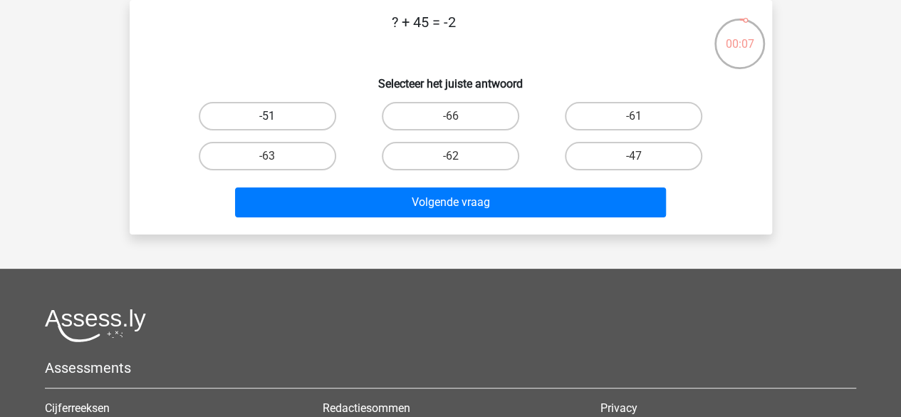
click at [305, 109] on label "-51" at bounding box center [267, 116] width 137 height 28
click at [276, 116] on input "-51" at bounding box center [271, 120] width 9 height 9
radio input "true"
click at [611, 163] on label "-47" at bounding box center [633, 156] width 137 height 28
click at [634, 163] on input "-47" at bounding box center [638, 160] width 9 height 9
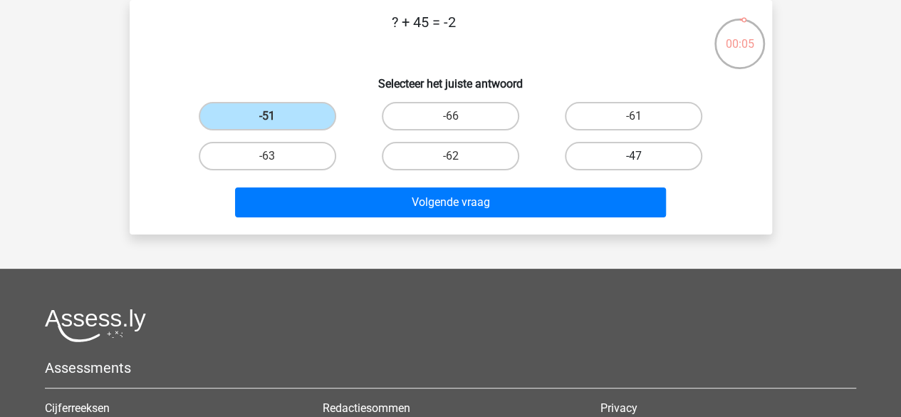
radio input "true"
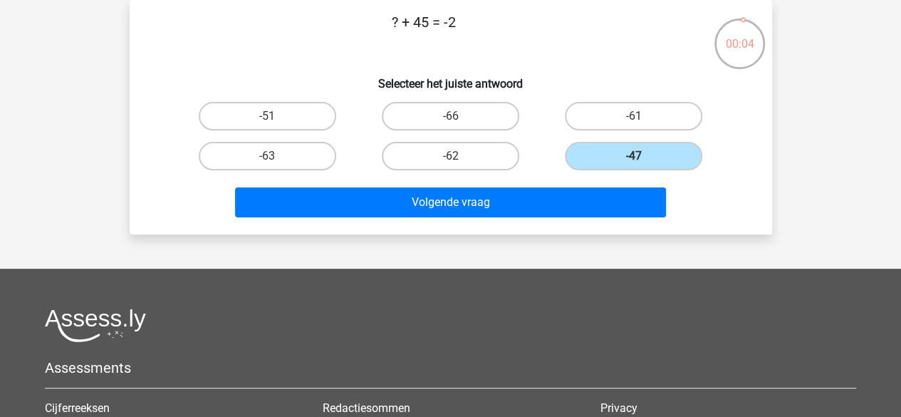
click at [595, 184] on div "Volgende vraag" at bounding box center [450, 199] width 597 height 47
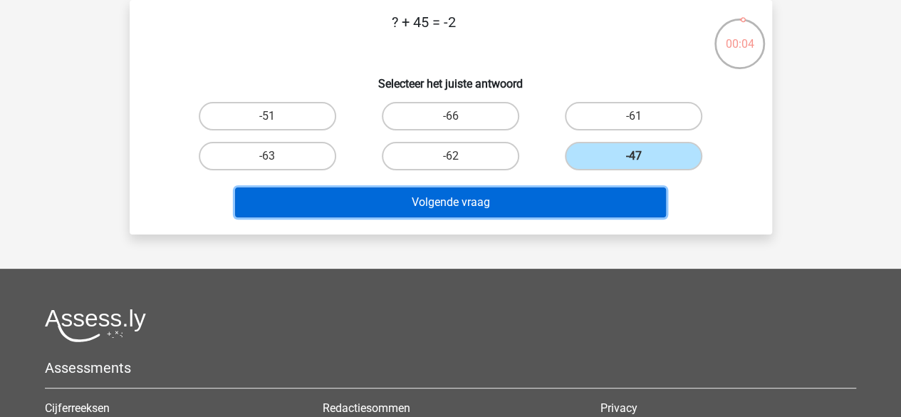
click at [593, 199] on button "Volgende vraag" at bounding box center [450, 202] width 431 height 30
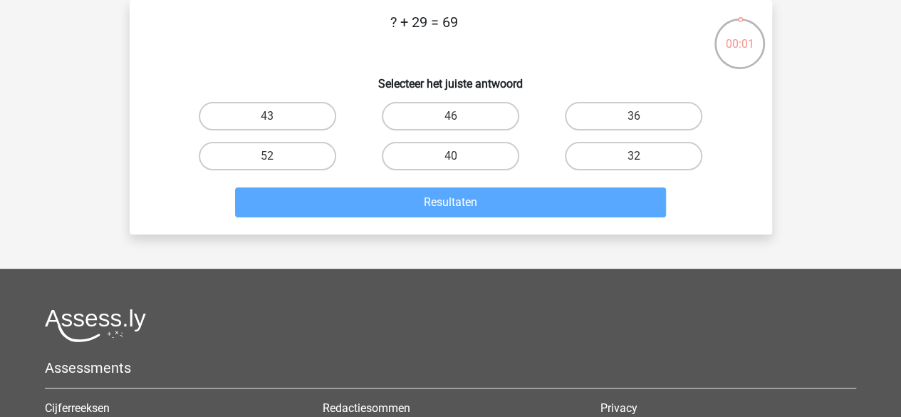
click at [463, 182] on div "Resultaten" at bounding box center [450, 199] width 597 height 47
click at [464, 173] on div "40" at bounding box center [450, 156] width 183 height 40
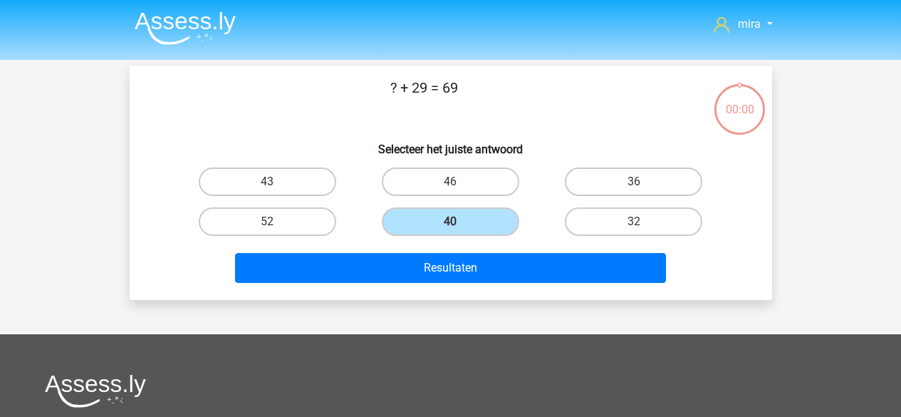
scroll to position [66, 0]
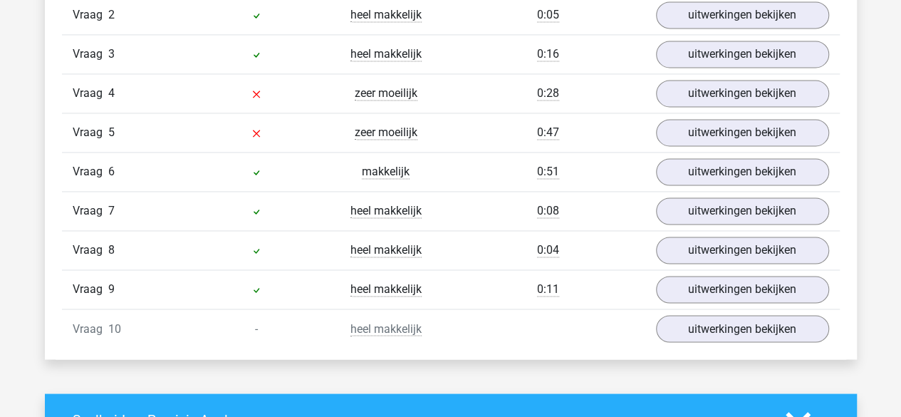
scroll to position [1023, 0]
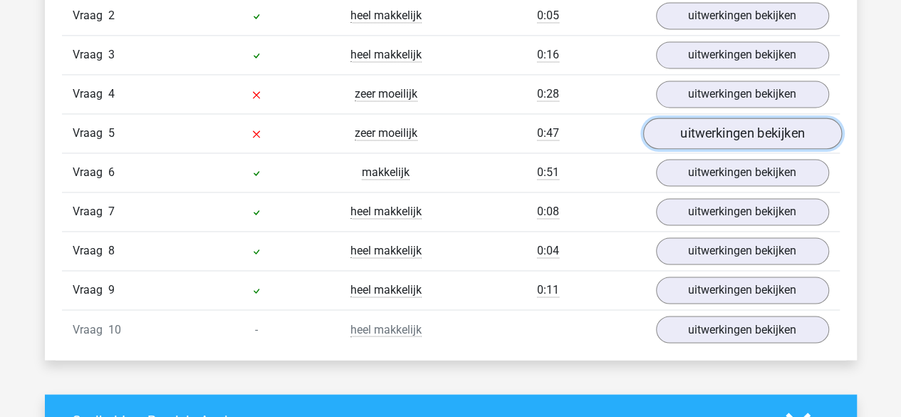
click at [667, 135] on link "uitwerkingen bekijken" at bounding box center [741, 133] width 199 height 31
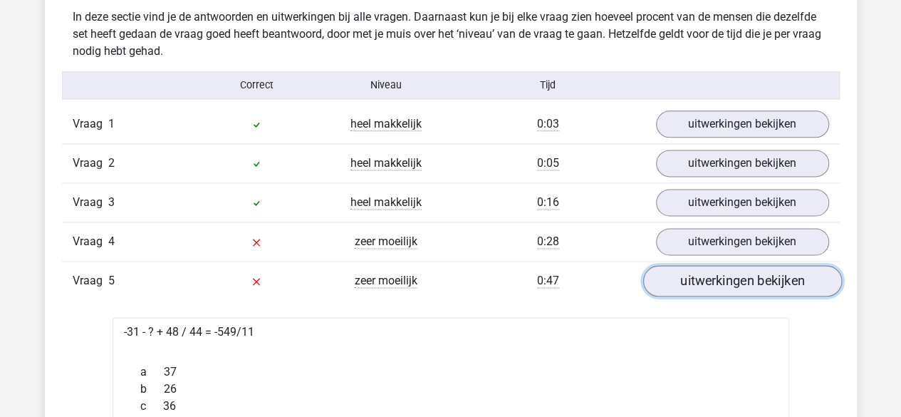
scroll to position [877, 0]
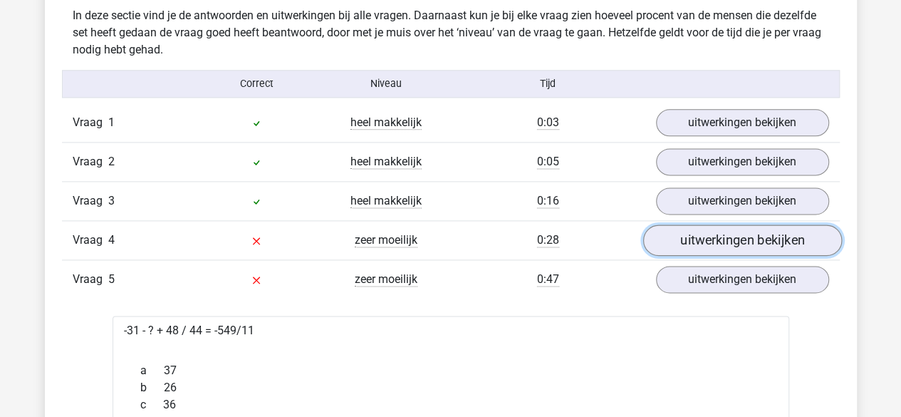
click at [691, 226] on link "uitwerkingen bekijken" at bounding box center [741, 239] width 199 height 31
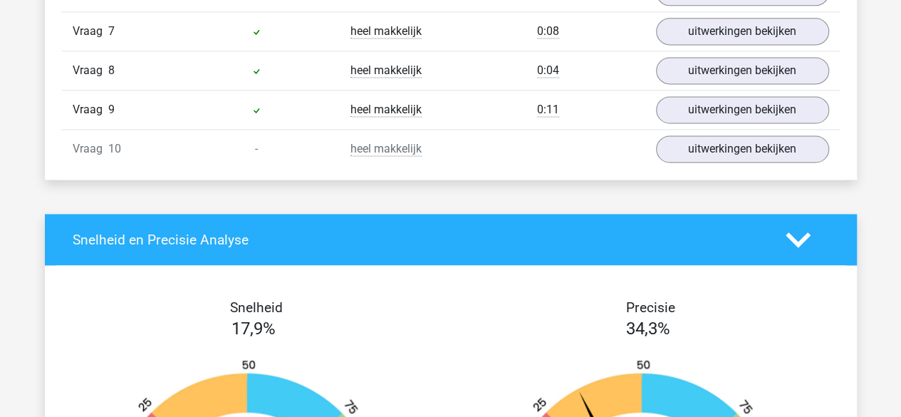
scroll to position [3714, 0]
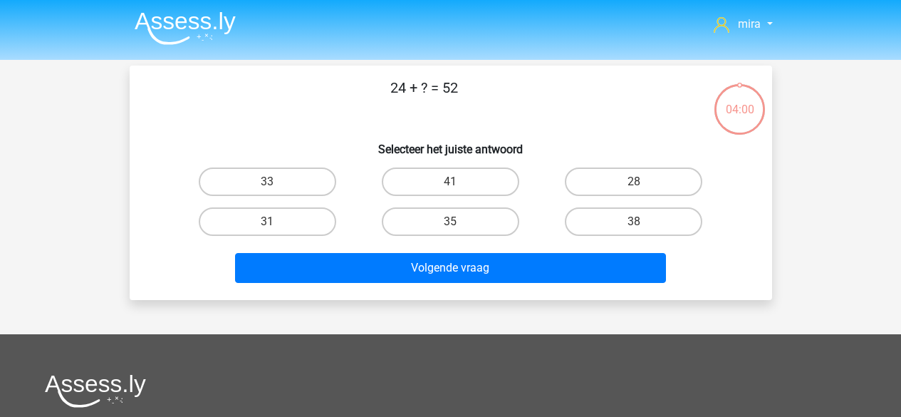
scroll to position [160, 0]
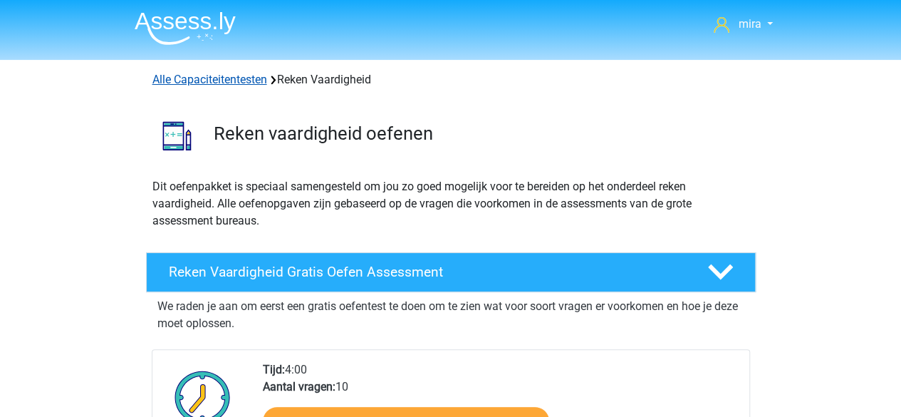
click at [209, 83] on link "Alle Capaciteitentesten" at bounding box center [209, 80] width 115 height 14
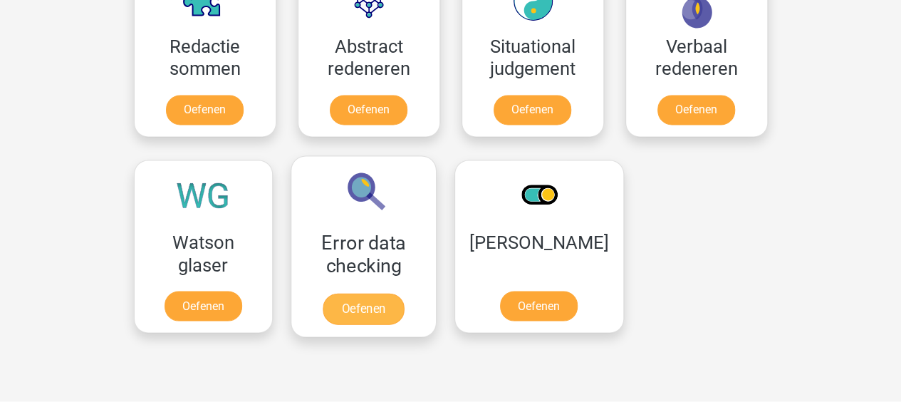
scroll to position [1105, 0]
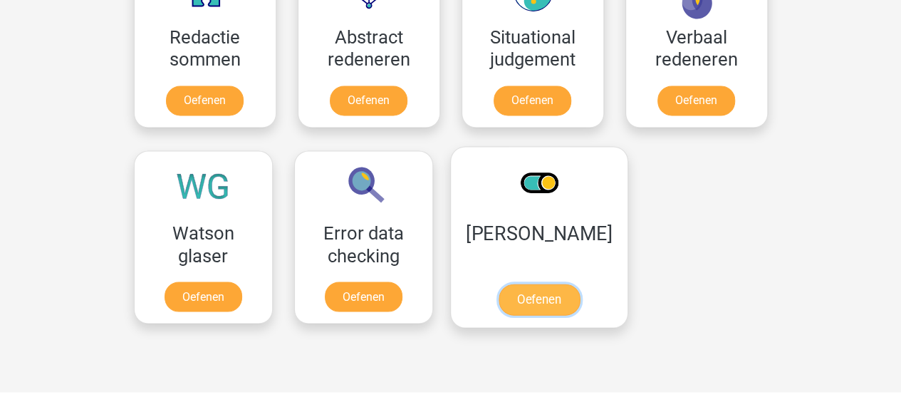
click at [513, 283] on link "Oefenen" at bounding box center [538, 298] width 81 height 31
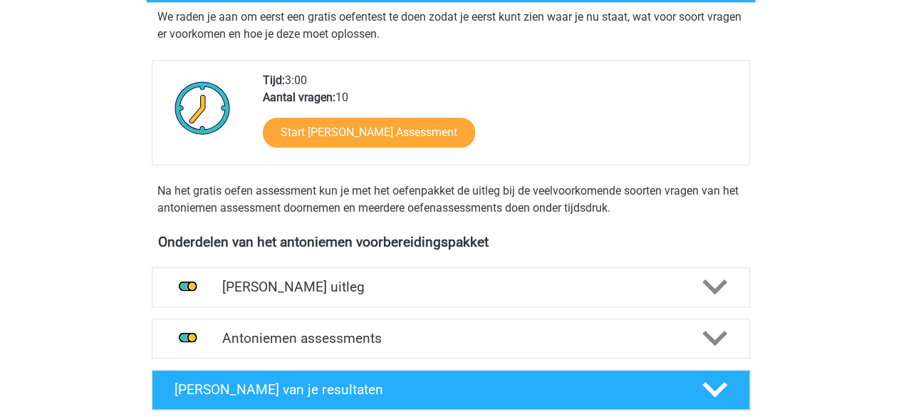
scroll to position [302, 0]
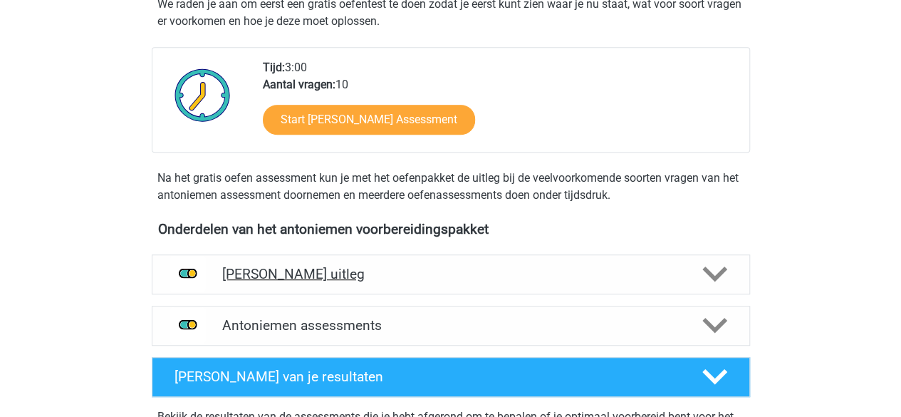
click at [402, 256] on div "[PERSON_NAME] uitleg" at bounding box center [451, 274] width 598 height 40
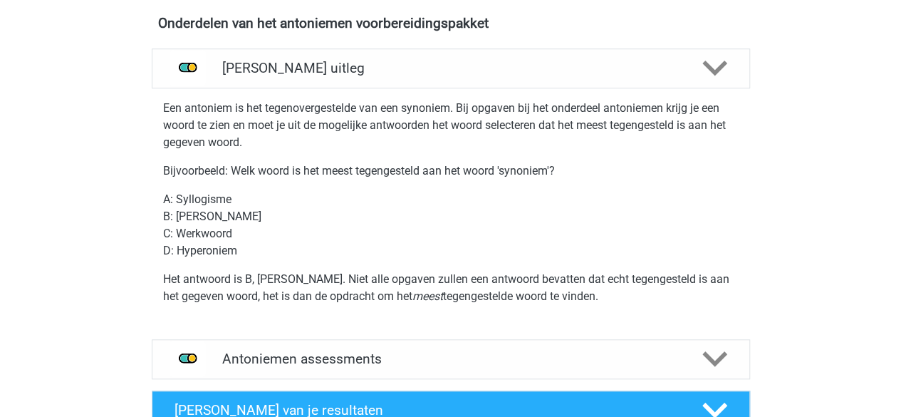
scroll to position [514, 0]
